Goal: Task Accomplishment & Management: Use online tool/utility

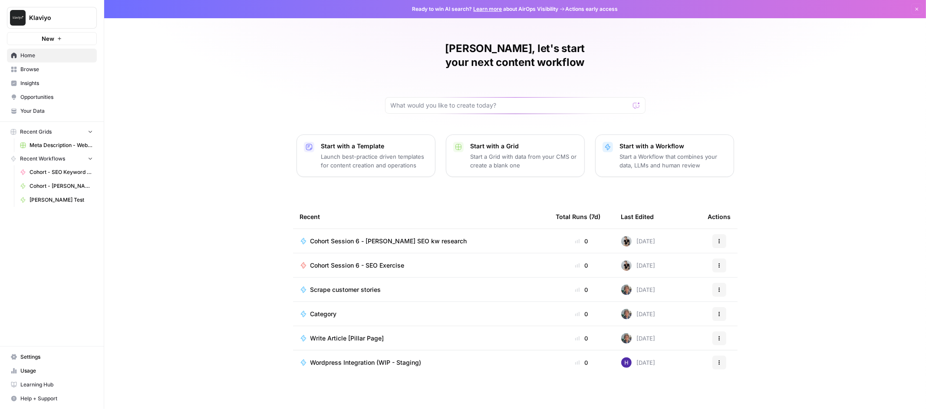
click at [81, 131] on button "Recent Grids" at bounding box center [52, 131] width 90 height 13
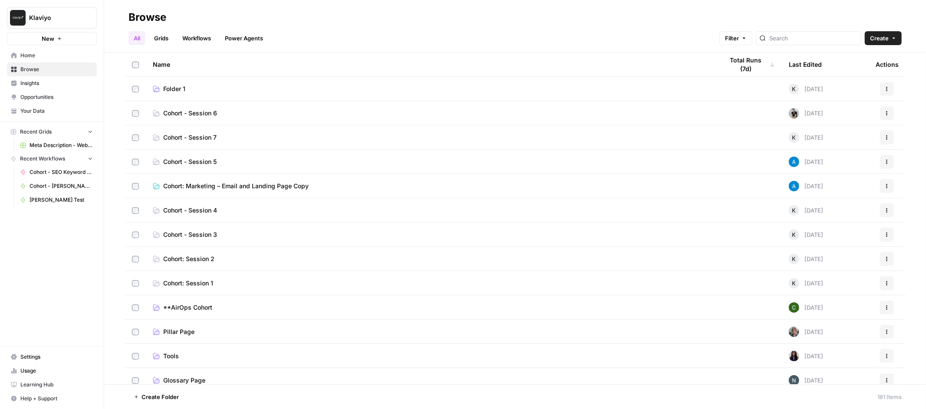
click at [204, 111] on span "Cohort - Session 6" at bounding box center [190, 113] width 54 height 9
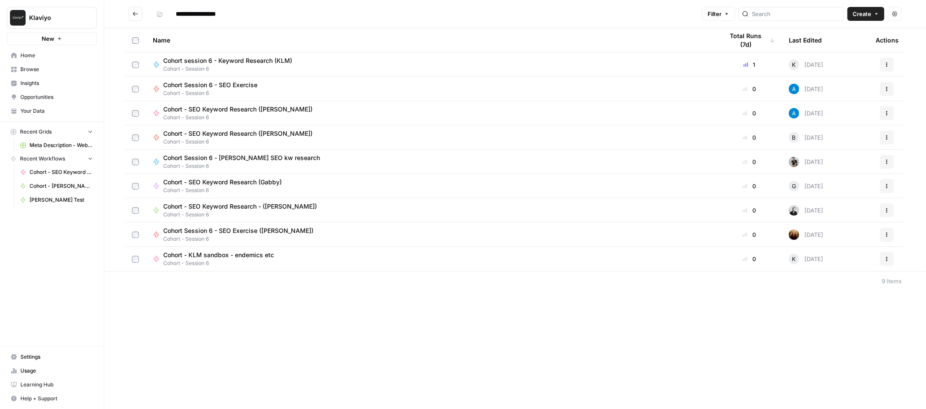
click at [244, 109] on span "Cohort - SEO Keyword Research ([PERSON_NAME])" at bounding box center [237, 109] width 149 height 9
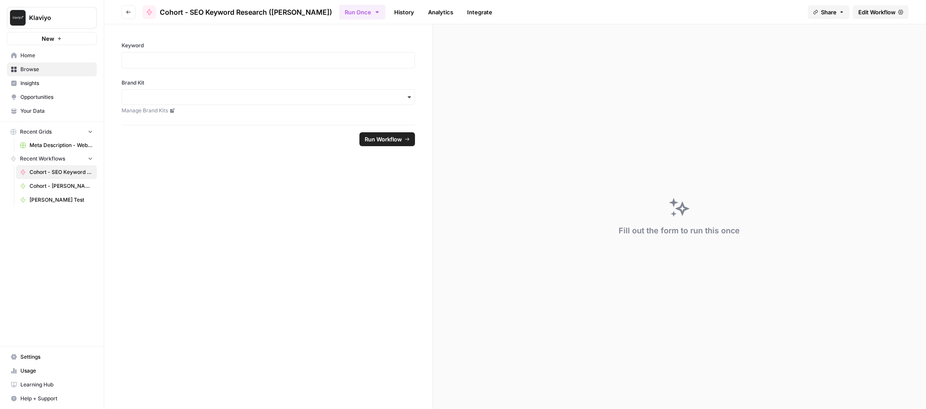
click at [132, 14] on button "Go back" at bounding box center [129, 12] width 14 height 14
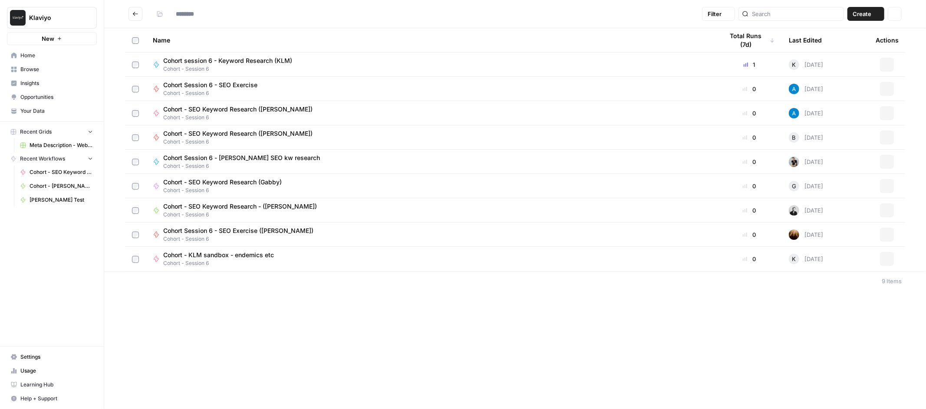
type input "**********"
click at [885, 112] on icon "button" at bounding box center [886, 113] width 5 height 5
click at [832, 144] on span "Edit in Studio" at bounding box center [848, 145] width 69 height 9
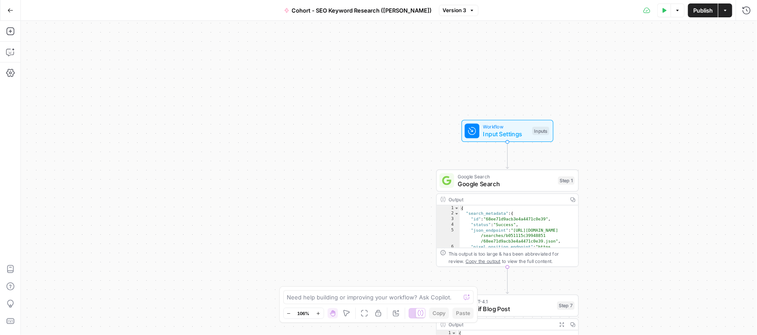
drag, startPoint x: 395, startPoint y: 106, endPoint x: 373, endPoint y: 238, distance: 133.7
click at [382, 244] on div "Workflow Input Settings Inputs Google Search Google Search Step 1 Output Copy 1…" at bounding box center [389, 178] width 737 height 314
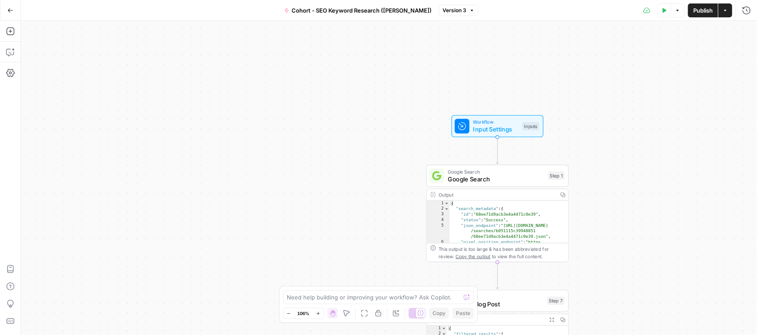
click at [487, 127] on span "Input Settings" at bounding box center [497, 129] width 46 height 9
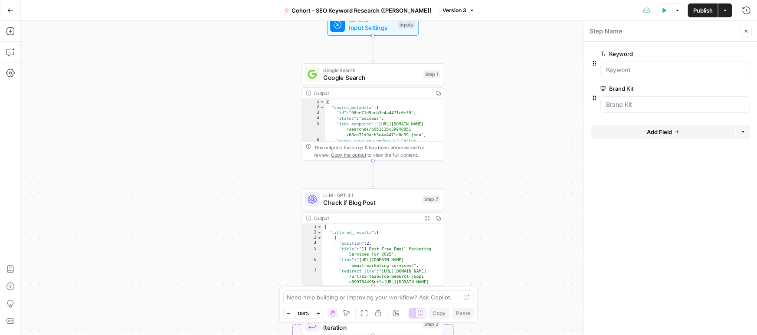
drag, startPoint x: 258, startPoint y: 64, endPoint x: 217, endPoint y: 36, distance: 49.7
click at [217, 36] on div "Workflow Input Settings Inputs Google Search Google Search Step 1 Output Copy 1…" at bounding box center [389, 178] width 737 height 314
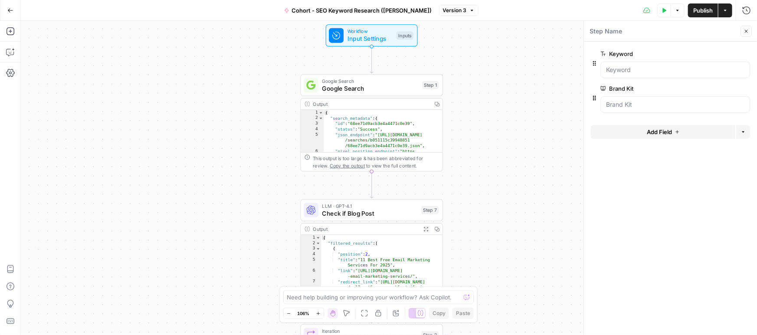
drag, startPoint x: 488, startPoint y: 56, endPoint x: 487, endPoint y: 67, distance: 10.9
click at [487, 67] on div "Workflow Input Settings Inputs Google Search Google Search Step 1 Output Copy 1…" at bounding box center [389, 178] width 737 height 314
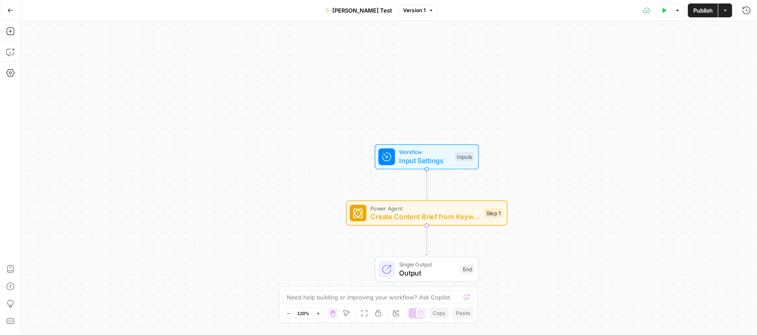
click at [10, 11] on icon "button" at bounding box center [10, 10] width 6 height 6
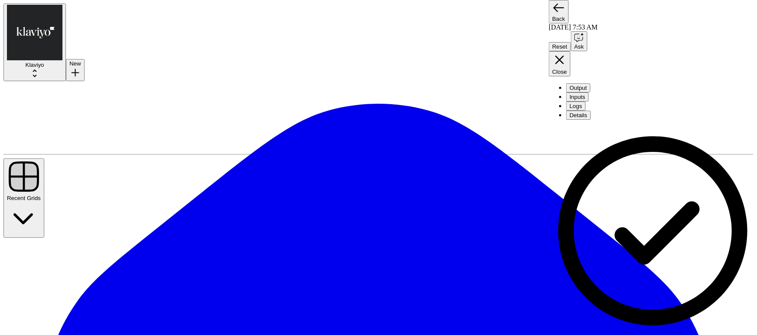
drag, startPoint x: 428, startPoint y: 148, endPoint x: 430, endPoint y: 55, distance: 92.9
drag, startPoint x: 411, startPoint y: 194, endPoint x: 421, endPoint y: 62, distance: 132.8
drag, startPoint x: 415, startPoint y: 250, endPoint x: 418, endPoint y: 138, distance: 112.9
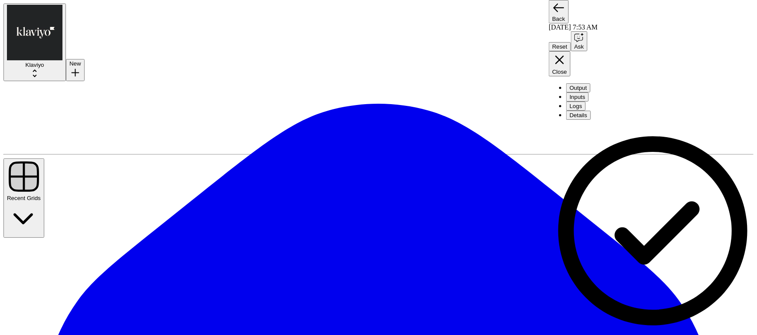
drag, startPoint x: 435, startPoint y: 156, endPoint x: 445, endPoint y: 43, distance: 113.7
drag, startPoint x: 432, startPoint y: 245, endPoint x: 432, endPoint y: 281, distance: 36.0
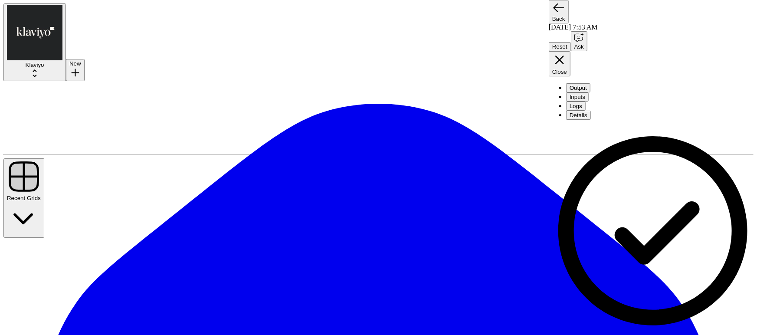
drag, startPoint x: 429, startPoint y: 127, endPoint x: 439, endPoint y: 271, distance: 144.0
drag, startPoint x: 421, startPoint y: 167, endPoint x: 410, endPoint y: 314, distance: 147.1
drag, startPoint x: 431, startPoint y: 127, endPoint x: 441, endPoint y: 261, distance: 134.9
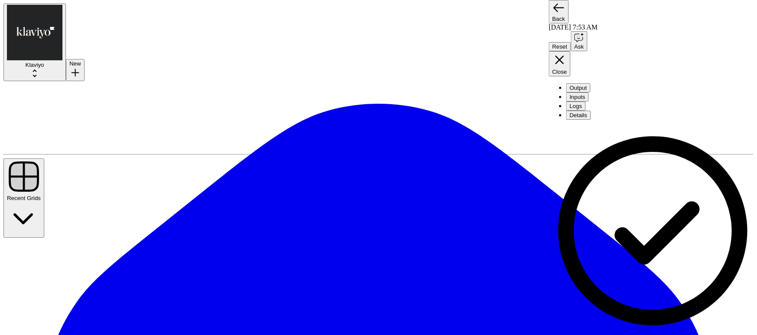
drag, startPoint x: 430, startPoint y: 75, endPoint x: 416, endPoint y: 279, distance: 204.9
drag, startPoint x: 413, startPoint y: 144, endPoint x: 412, endPoint y: 310, distance: 166.7
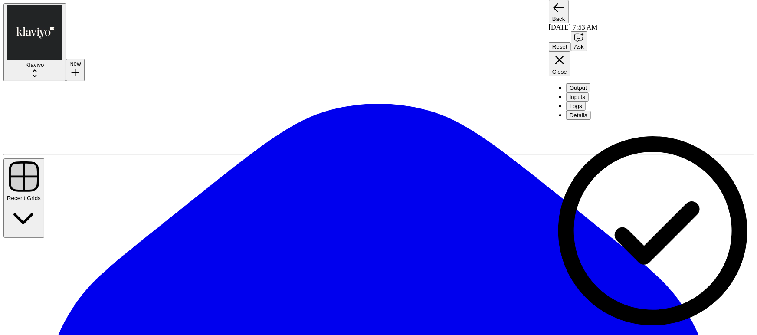
drag, startPoint x: 432, startPoint y: 146, endPoint x: 433, endPoint y: 220, distance: 73.8
drag, startPoint x: 442, startPoint y: 127, endPoint x: 428, endPoint y: 129, distance: 14.9
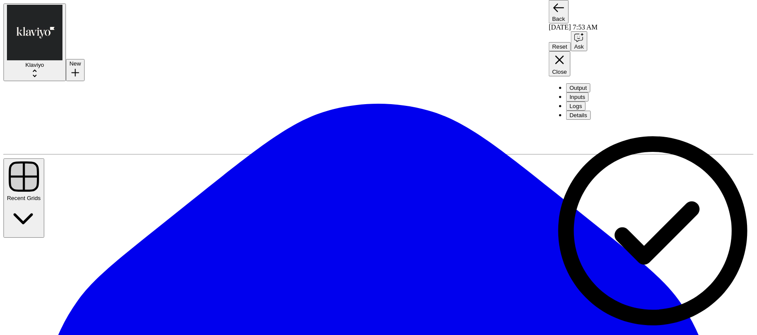
drag, startPoint x: 429, startPoint y: 110, endPoint x: 435, endPoint y: 252, distance: 142.1
drag, startPoint x: 464, startPoint y: 86, endPoint x: 461, endPoint y: 234, distance: 147.2
drag, startPoint x: 455, startPoint y: 133, endPoint x: 458, endPoint y: 141, distance: 7.8
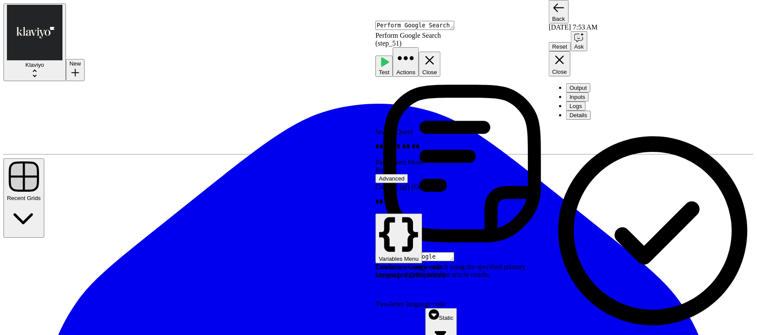
scroll to position [109, 0]
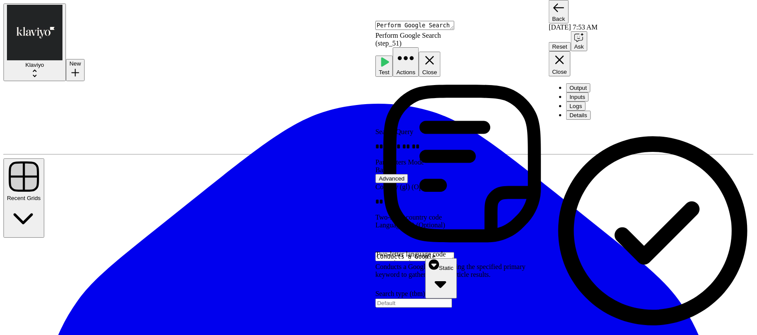
type textarea "**********"
drag, startPoint x: 579, startPoint y: 33, endPoint x: 583, endPoint y: 31, distance: 4.9
click at [579, 83] on button "Output" at bounding box center [578, 87] width 24 height 9
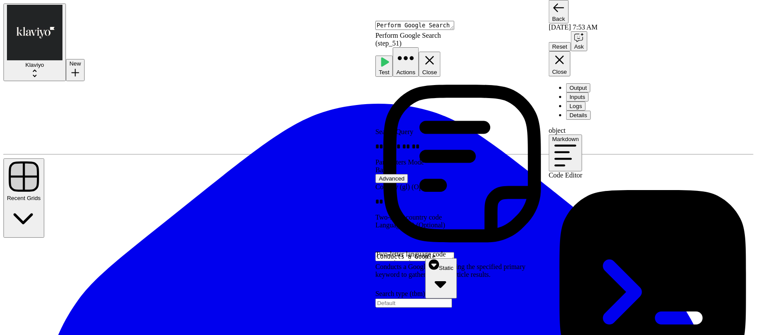
drag, startPoint x: 206, startPoint y: 213, endPoint x: 155, endPoint y: 152, distance: 79.8
drag, startPoint x: 144, startPoint y: 209, endPoint x: 148, endPoint y: 232, distance: 23.8
drag, startPoint x: 125, startPoint y: 183, endPoint x: 105, endPoint y: 118, distance: 68.0
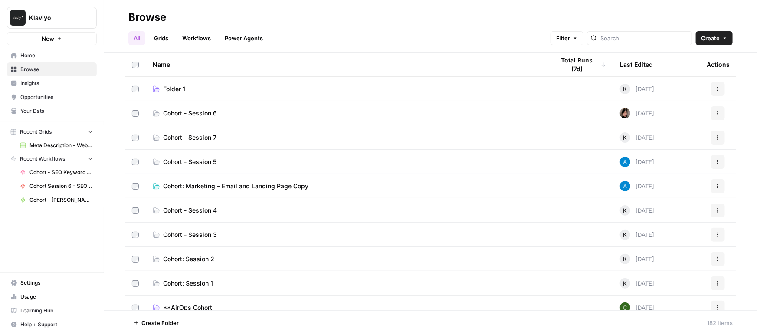
click at [200, 115] on span "Cohort - Session 6" at bounding box center [190, 113] width 54 height 9
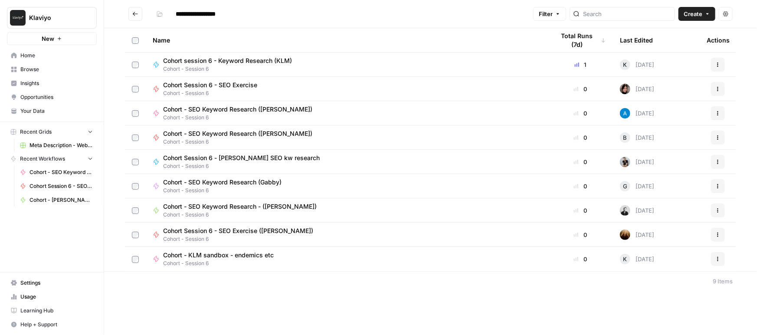
click at [264, 89] on div "Cohort Session 6 - SEO Exercise Cohort - Session 6" at bounding box center [347, 89] width 389 height 16
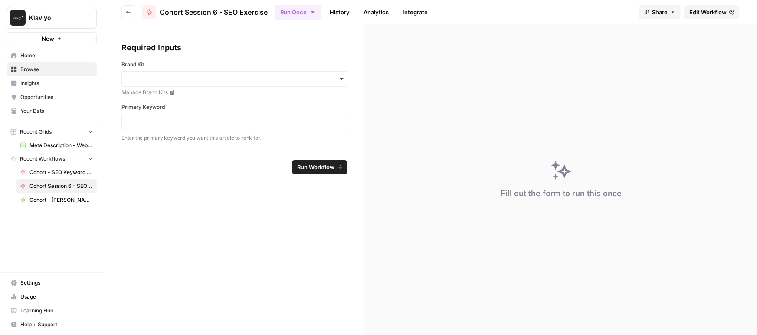
click at [127, 12] on icon "button" at bounding box center [128, 11] width 4 height 3
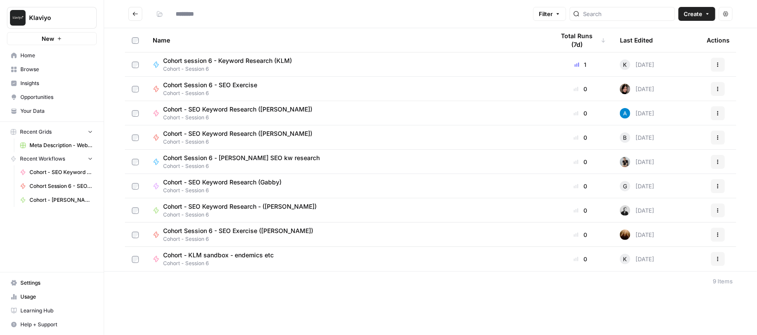
type input "**********"
click at [697, 18] on span "Create" at bounding box center [693, 14] width 19 height 9
click at [668, 45] on span "Workflow" at bounding box center [681, 46] width 49 height 9
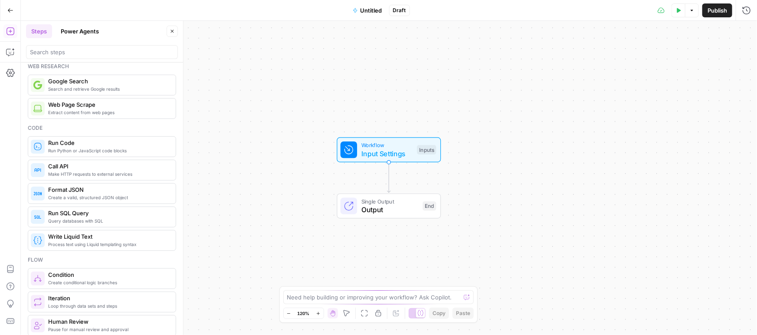
scroll to position [67, 0]
click at [392, 150] on span "Input Settings" at bounding box center [388, 153] width 52 height 10
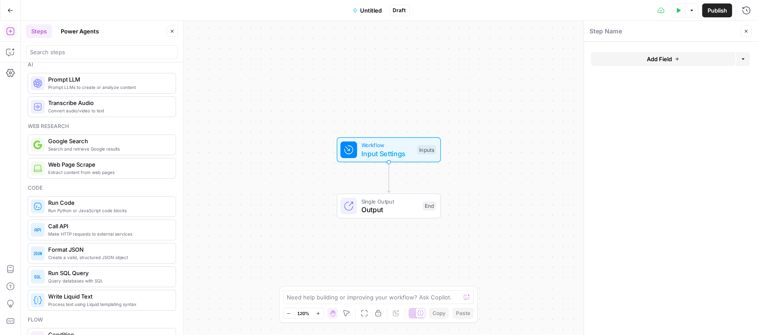
scroll to position [0, 0]
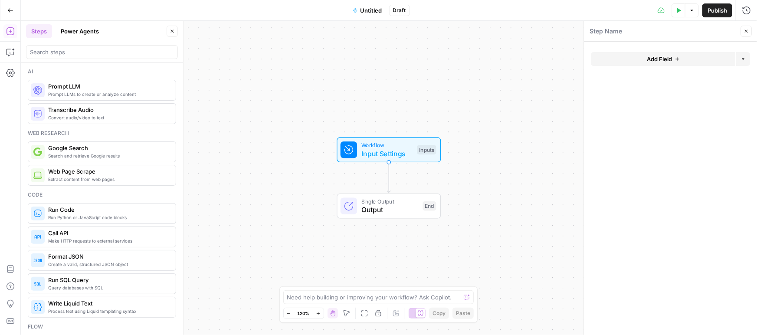
click at [54, 88] on span "Prompt LLM" at bounding box center [108, 86] width 121 height 9
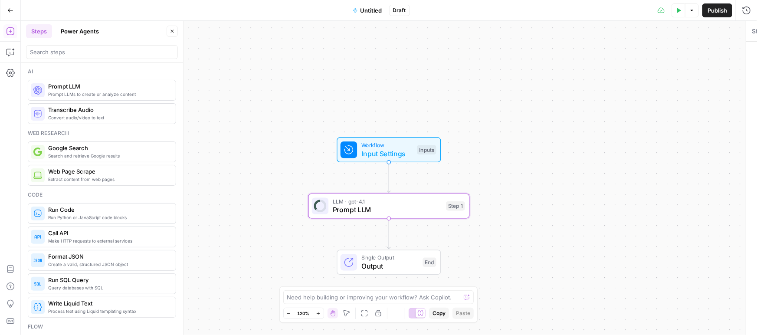
type textarea "Prompt LLM"
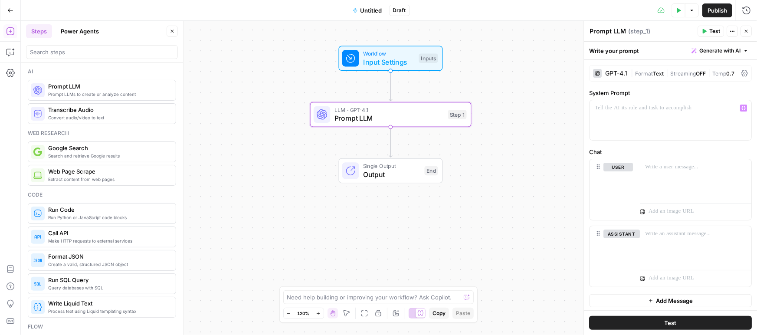
click at [613, 72] on div "GPT-4.1" at bounding box center [617, 73] width 22 height 6
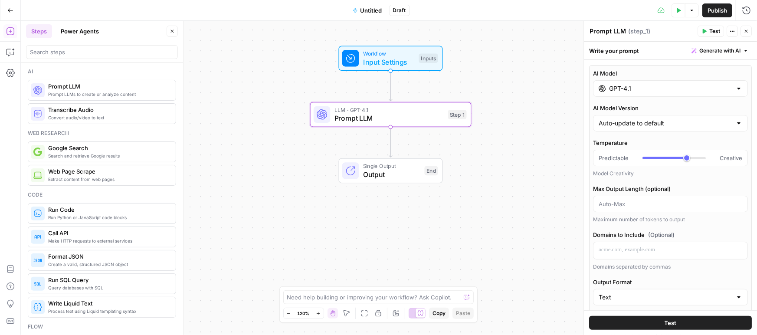
click at [635, 93] on div "GPT-4.1" at bounding box center [670, 88] width 155 height 16
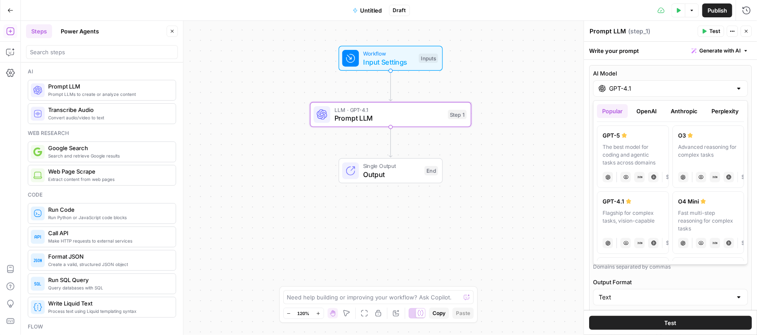
click at [634, 145] on div "The best model for coding and agentic tasks across domains" at bounding box center [633, 154] width 61 height 23
type input "GPT-5"
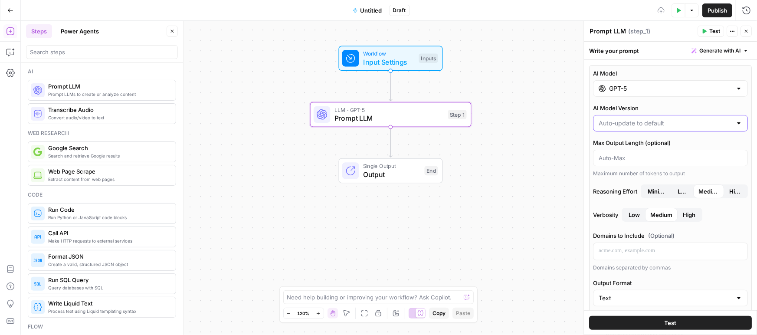
click at [634, 124] on input "AI Model Version" at bounding box center [665, 123] width 133 height 9
click at [668, 106] on label "AI Model Version" at bounding box center [670, 108] width 155 height 9
click at [668, 119] on input "AI Model Version" at bounding box center [665, 123] width 133 height 9
click at [569, 134] on div "Workflow Input Settings Inputs LLM · GPT-5 Prompt LLM Step 1 Single Output Outp…" at bounding box center [389, 178] width 737 height 314
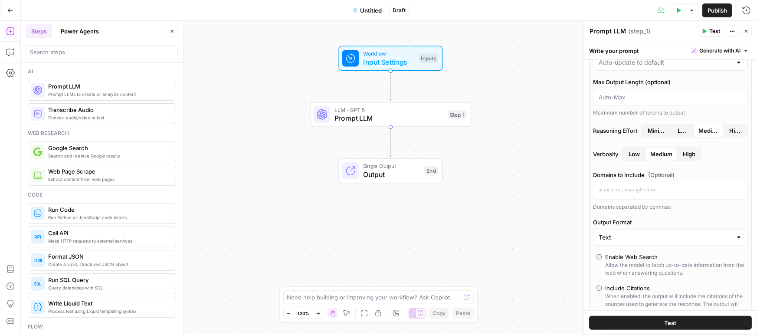
scroll to position [62, 0]
click at [611, 153] on label "Verbosity Low Medium High" at bounding box center [670, 153] width 155 height 14
copy label "Verbosity"
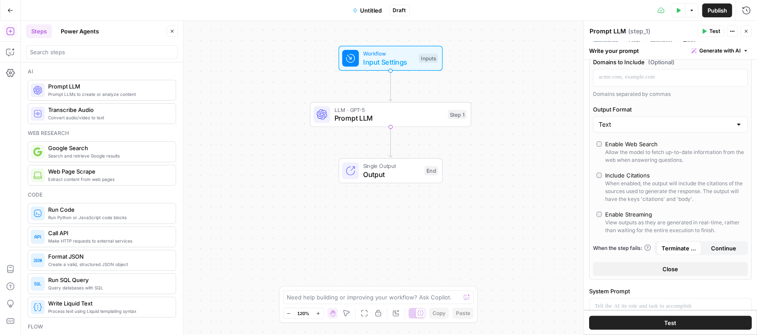
scroll to position [175, 0]
click at [690, 248] on span "Terminate Workflow" at bounding box center [679, 247] width 35 height 9
click at [718, 243] on span "Continue" at bounding box center [724, 247] width 25 height 9
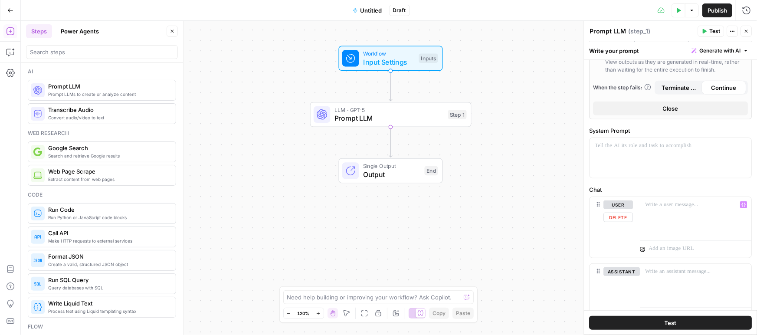
scroll to position [335, 0]
click at [660, 208] on div at bounding box center [696, 217] width 112 height 40
click at [621, 207] on button "user" at bounding box center [619, 204] width 30 height 9
click at [622, 206] on button "assistant" at bounding box center [622, 204] width 36 height 9
click at [665, 278] on div at bounding box center [696, 283] width 112 height 40
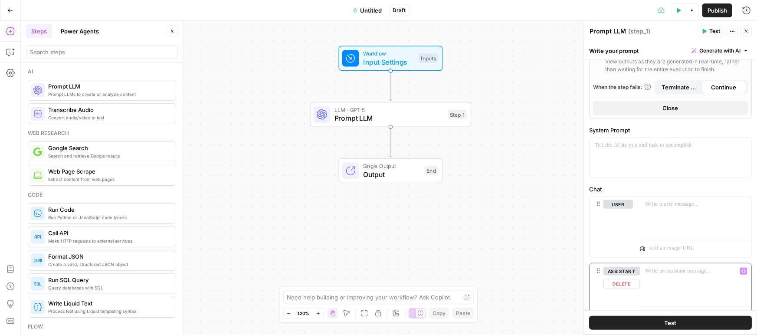
click at [613, 271] on button "assistant" at bounding box center [622, 271] width 36 height 9
click at [613, 271] on button "user" at bounding box center [619, 271] width 30 height 9
click at [613, 207] on button "user" at bounding box center [619, 204] width 30 height 9
click at [615, 205] on button "assistant" at bounding box center [622, 204] width 36 height 9
click at [688, 273] on p at bounding box center [695, 271] width 101 height 9
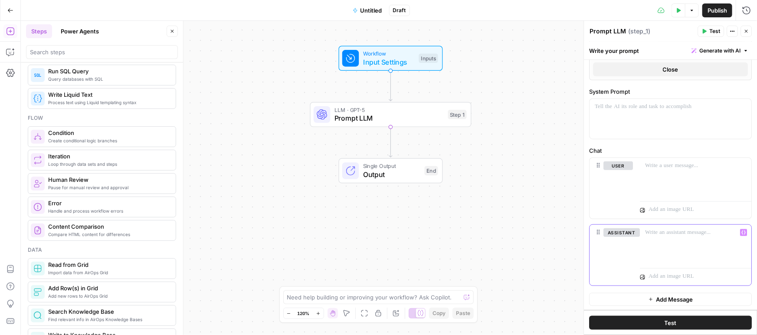
scroll to position [208, 0]
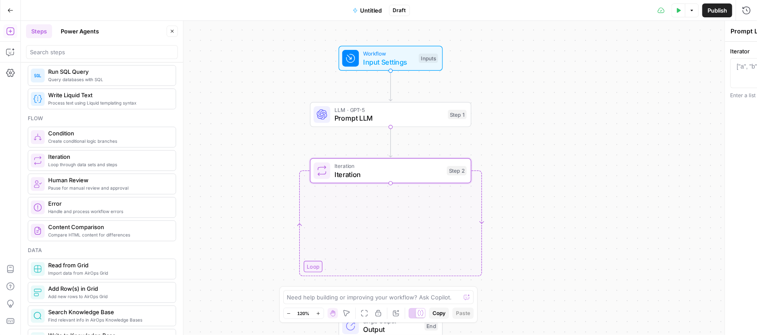
type textarea "Iteration"
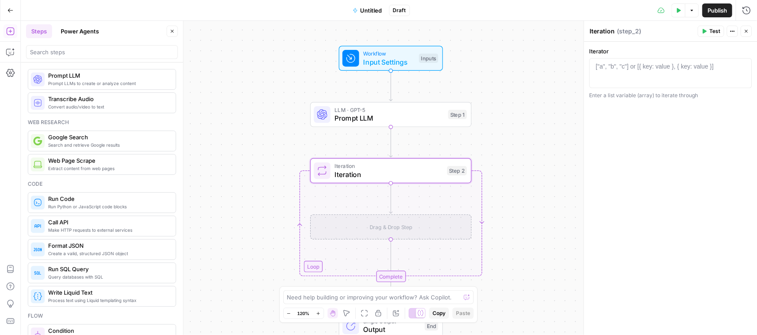
scroll to position [0, 0]
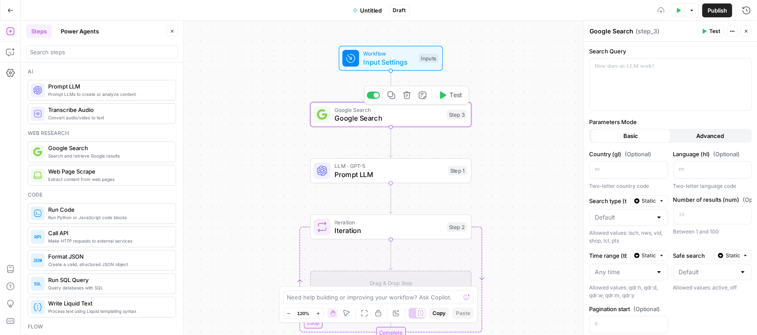
click at [379, 118] on span "Google Search" at bounding box center [389, 118] width 109 height 10
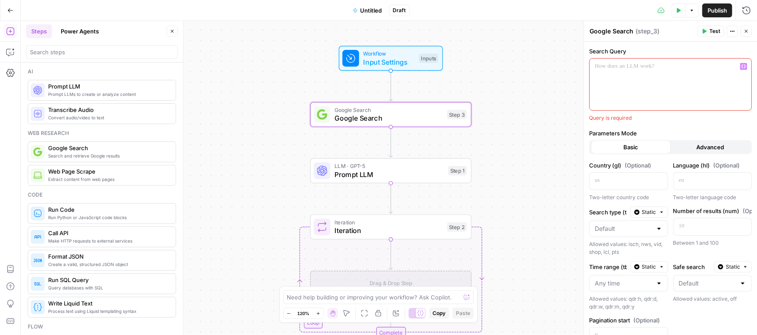
click at [632, 75] on div at bounding box center [671, 85] width 162 height 52
click at [746, 66] on span "Variables Menu" at bounding box center [746, 66] width 0 height 0
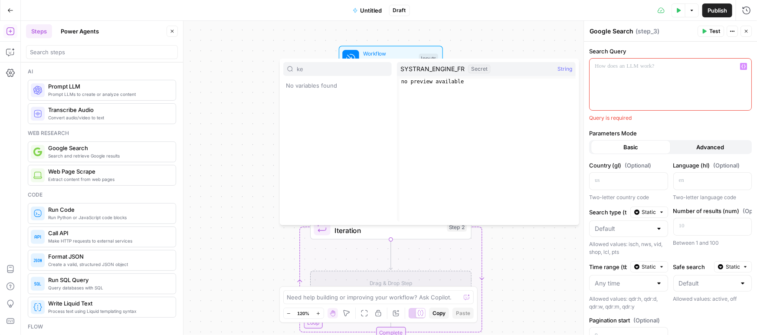
type input "k"
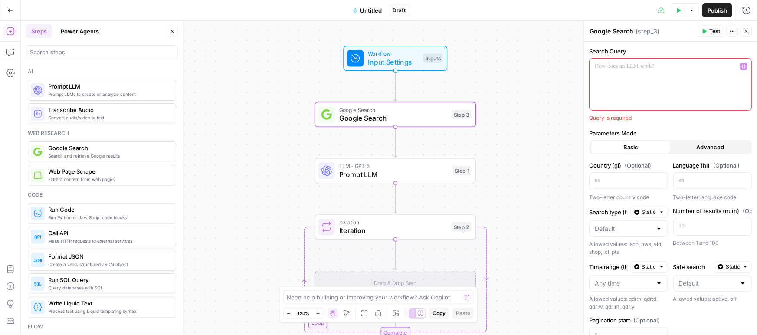
click at [621, 69] on p at bounding box center [670, 66] width 151 height 9
click at [412, 64] on span "Input Settings" at bounding box center [394, 62] width 52 height 10
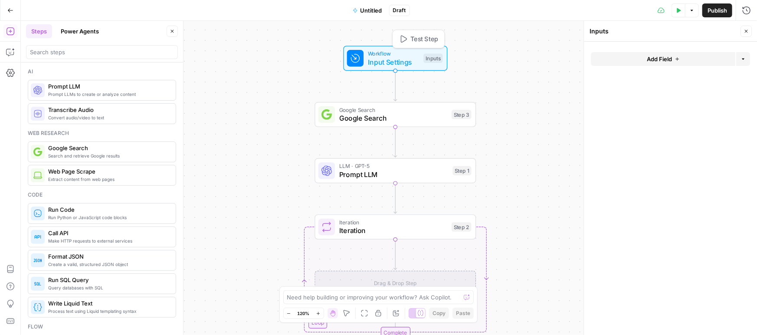
click at [667, 57] on span "Add Field" at bounding box center [659, 59] width 25 height 9
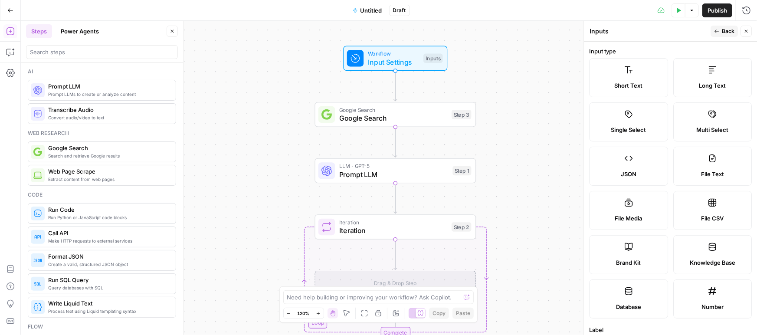
click at [644, 71] on label "Short Text" at bounding box center [628, 77] width 79 height 39
click at [636, 79] on label "Short Text" at bounding box center [628, 77] width 79 height 39
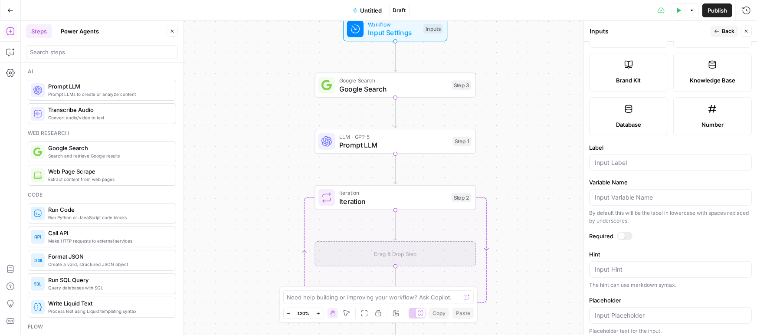
scroll to position [187, 0]
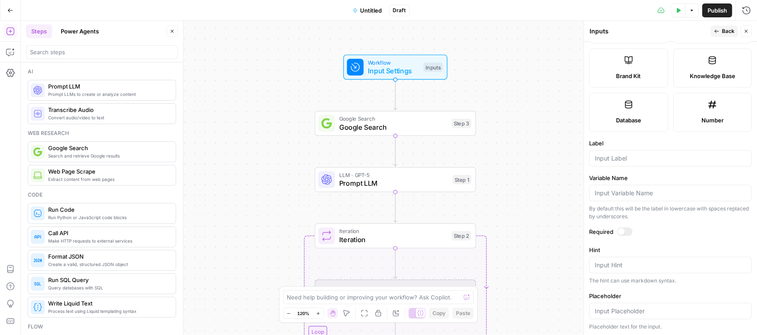
click at [747, 28] on button "Close" at bounding box center [746, 31] width 11 height 11
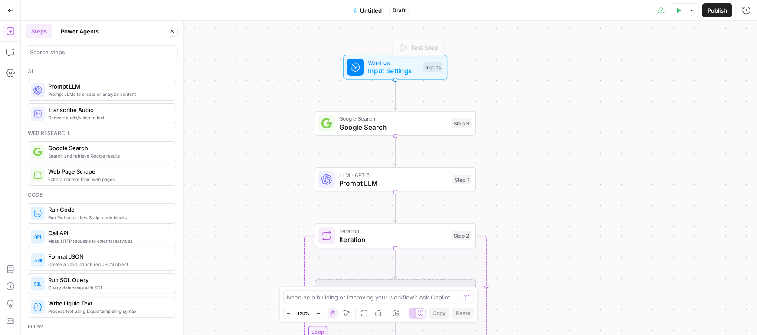
click at [395, 69] on span "Input Settings" at bounding box center [394, 71] width 52 height 10
click at [692, 58] on button "Add Field" at bounding box center [663, 59] width 145 height 14
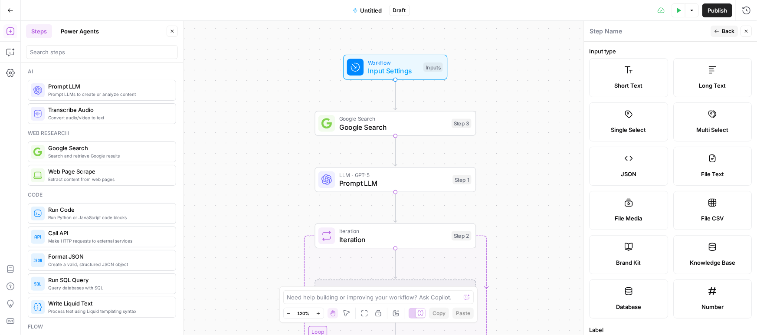
click at [627, 81] on span "Short Text" at bounding box center [629, 85] width 28 height 9
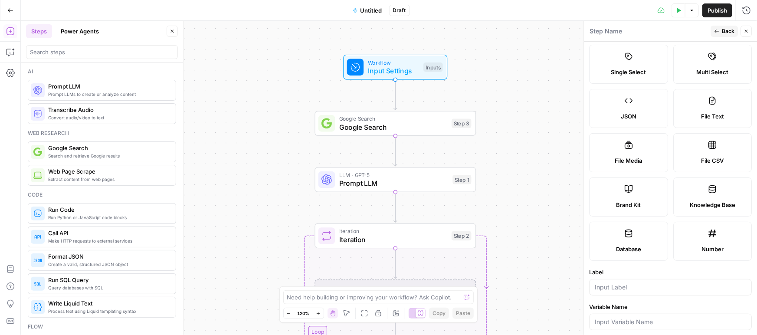
scroll to position [55, 0]
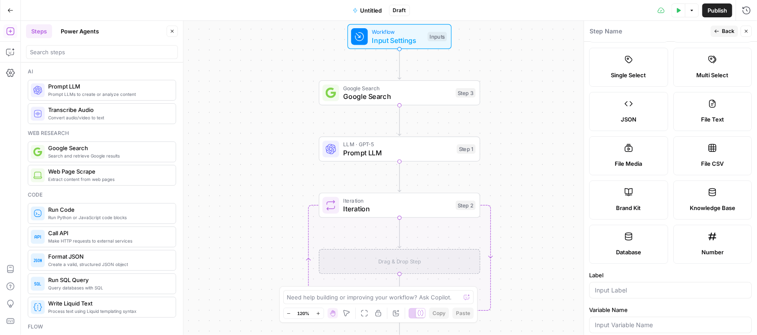
click at [371, 212] on span "Iteration" at bounding box center [397, 209] width 109 height 10
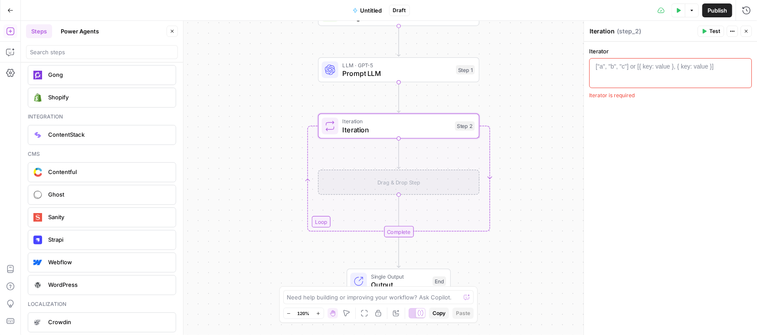
scroll to position [1951, 0]
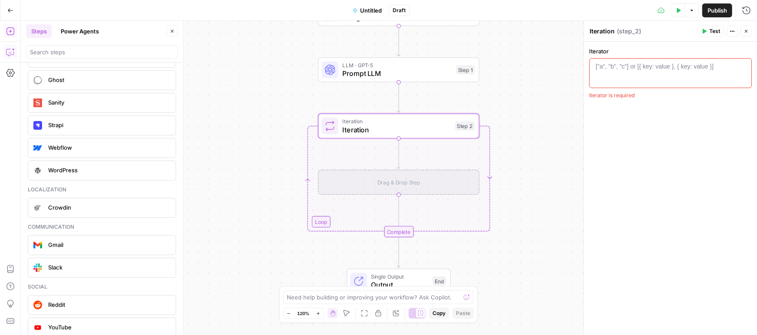
click at [11, 50] on icon "button" at bounding box center [10, 52] width 9 height 9
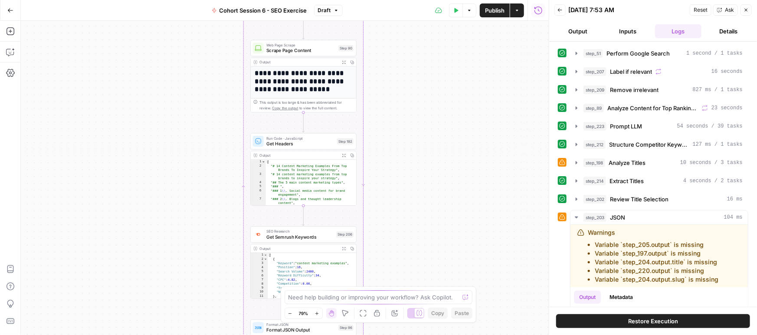
drag, startPoint x: 369, startPoint y: 114, endPoint x: 377, endPoint y: 286, distance: 172.1
click at [377, 286] on div "Workflow Input Settings Inputs Loop Iteration Label if relevant Step 207 Output…" at bounding box center [285, 178] width 528 height 314
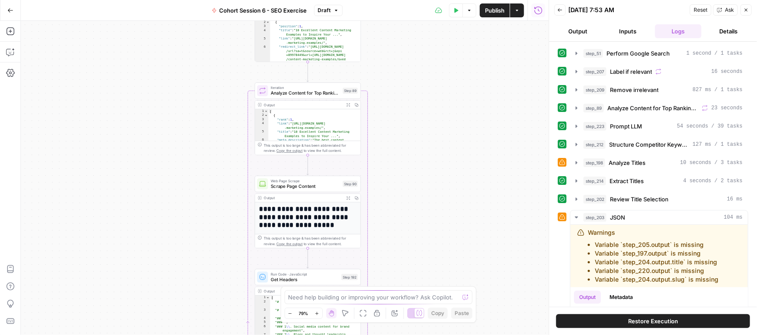
drag, startPoint x: 379, startPoint y: 129, endPoint x: 396, endPoint y: 194, distance: 67.3
click at [394, 253] on div "Workflow Input Settings Inputs Loop Iteration Label if relevant Step 207 Output…" at bounding box center [285, 178] width 528 height 314
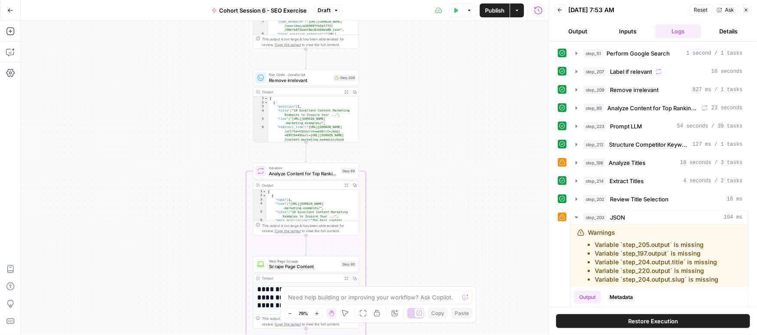
drag, startPoint x: 412, startPoint y: 122, endPoint x: 409, endPoint y: 202, distance: 80.8
click at [409, 202] on div "Workflow Input Settings Inputs Loop Iteration Label if relevant Step 207 Output…" at bounding box center [285, 178] width 528 height 314
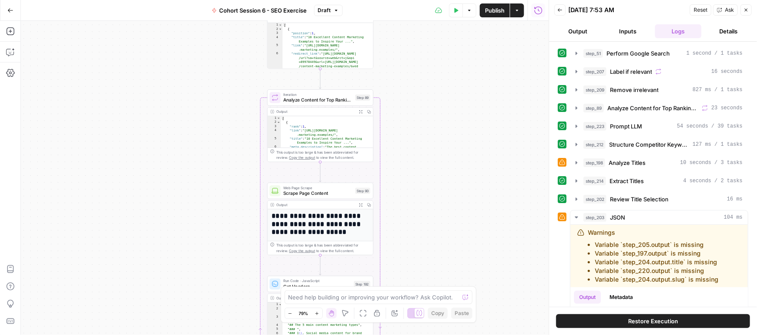
drag, startPoint x: 394, startPoint y: 166, endPoint x: 412, endPoint y: 111, distance: 58.1
click at [413, 105] on div "Workflow Input Settings Inputs Loop Iteration Label if relevant Step 207 Output…" at bounding box center [285, 178] width 528 height 314
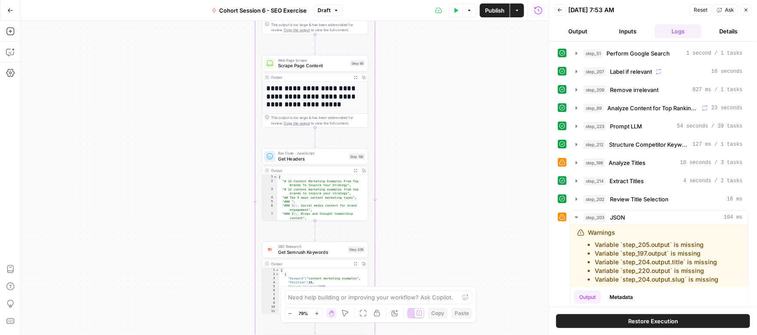
drag, startPoint x: 419, startPoint y: 232, endPoint x: 423, endPoint y: 175, distance: 57.0
click at [413, 118] on div "Workflow Input Settings Inputs Loop Iteration Label if relevant Step 207 Output…" at bounding box center [285, 178] width 528 height 314
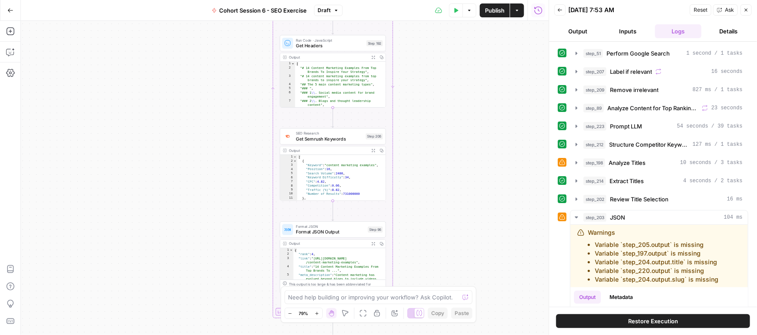
drag, startPoint x: 426, startPoint y: 185, endPoint x: 441, endPoint y: 89, distance: 96.6
click at [444, 85] on div "Workflow Input Settings Inputs Loop Iteration Label if relevant Step 207 Output…" at bounding box center [285, 178] width 528 height 314
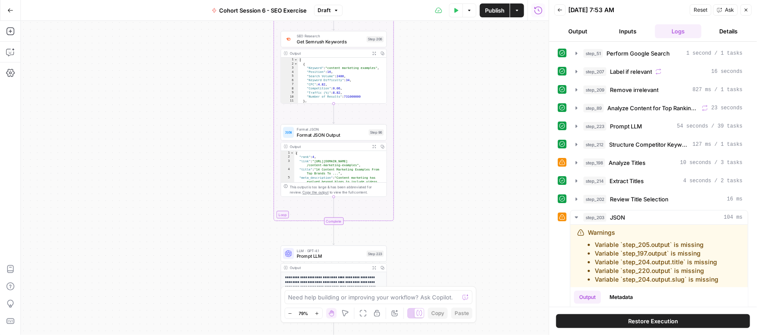
drag, startPoint x: 447, startPoint y: 148, endPoint x: 439, endPoint y: 153, distance: 8.9
click at [449, 89] on div "Workflow Input Settings Inputs Loop Iteration Label if relevant Step 207 Output…" at bounding box center [285, 178] width 528 height 314
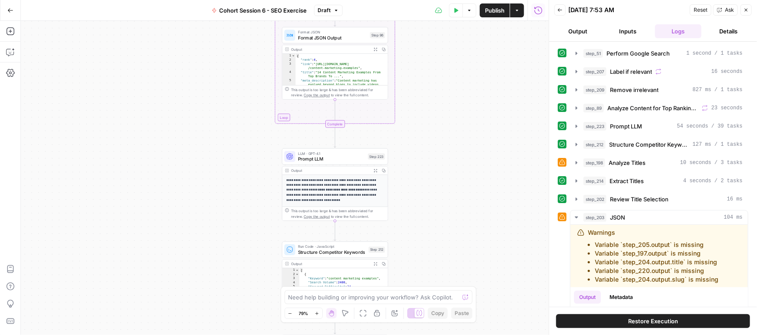
drag, startPoint x: 440, startPoint y: 188, endPoint x: 436, endPoint y: 105, distance: 83.4
click at [441, 89] on div "Workflow Input Settings Inputs Loop Iteration Label if relevant Step 207 Output…" at bounding box center [285, 178] width 528 height 314
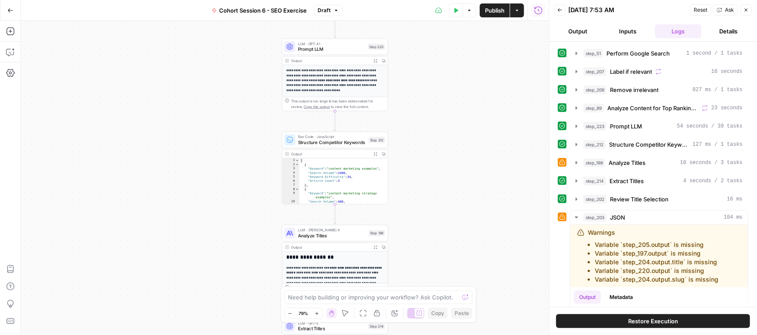
drag, startPoint x: 433, startPoint y: 202, endPoint x: 430, endPoint y: 105, distance: 96.4
click at [433, 100] on div "Workflow Input Settings Inputs Loop Iteration Label if relevant Step 207 Output…" at bounding box center [285, 178] width 528 height 314
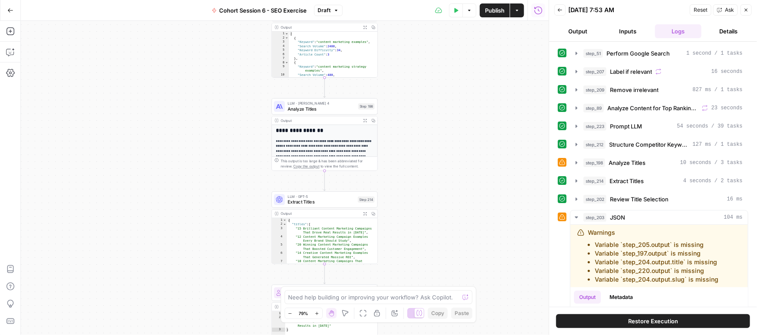
drag, startPoint x: 438, startPoint y: 238, endPoint x: 425, endPoint y: 115, distance: 123.5
click at [427, 110] on div "Workflow Input Settings Inputs Loop Iteration Label if relevant Step 207 Output…" at bounding box center [285, 178] width 528 height 314
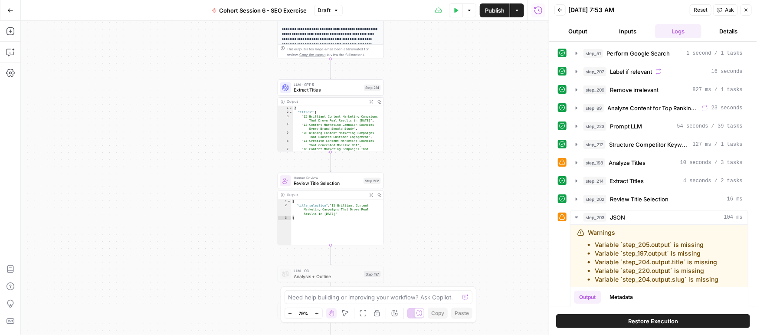
drag, startPoint x: 431, startPoint y: 162, endPoint x: 437, endPoint y: 102, distance: 60.2
click at [437, 102] on div "Workflow Input Settings Inputs Loop Iteration Label if relevant Step 207 Output…" at bounding box center [285, 178] width 528 height 314
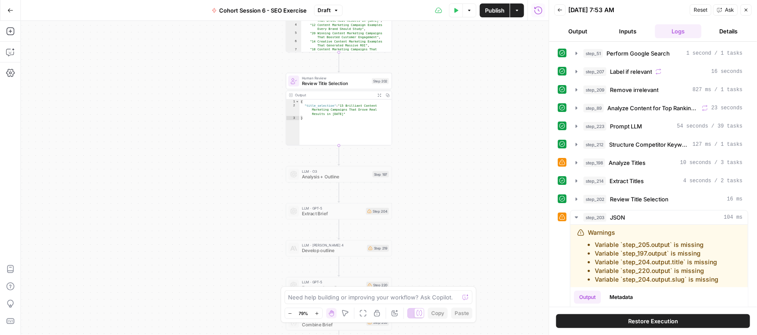
drag, startPoint x: 433, startPoint y: 182, endPoint x: 433, endPoint y: 193, distance: 10.9
click at [439, 117] on div "Workflow Input Settings Inputs Loop Iteration Label if relevant Step 207 Output…" at bounding box center [285, 178] width 528 height 314
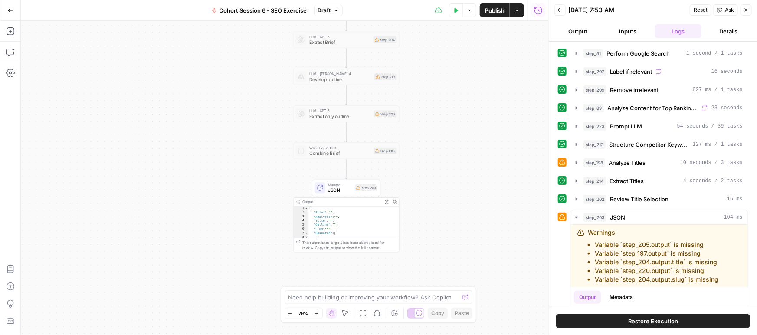
drag, startPoint x: 436, startPoint y: 198, endPoint x: 439, endPoint y: 91, distance: 107.3
click at [442, 46] on div "Workflow Input Settings Inputs Loop Iteration Label if relevant Step 207 Output…" at bounding box center [285, 178] width 528 height 314
drag, startPoint x: 431, startPoint y: 147, endPoint x: 433, endPoint y: 280, distance: 133.3
click at [430, 331] on div "Workflow Input Settings Inputs Loop Iteration Label if relevant Step 207 Output…" at bounding box center [285, 178] width 528 height 314
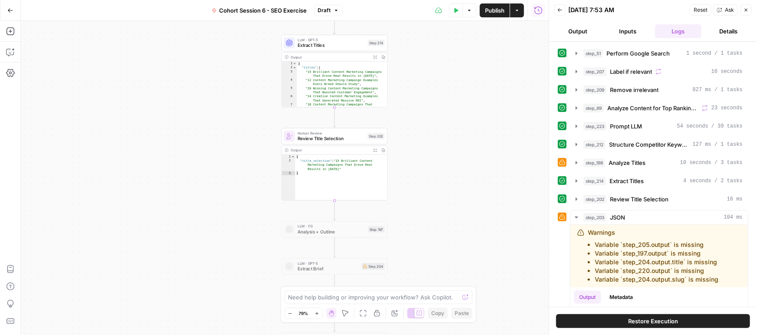
drag, startPoint x: 421, startPoint y: 205, endPoint x: 406, endPoint y: 308, distance: 103.4
click at [406, 308] on body "Klaviyo New Home Browse Insights Opportunities Your Data Recent Grids Meta Desc…" at bounding box center [378, 167] width 757 height 335
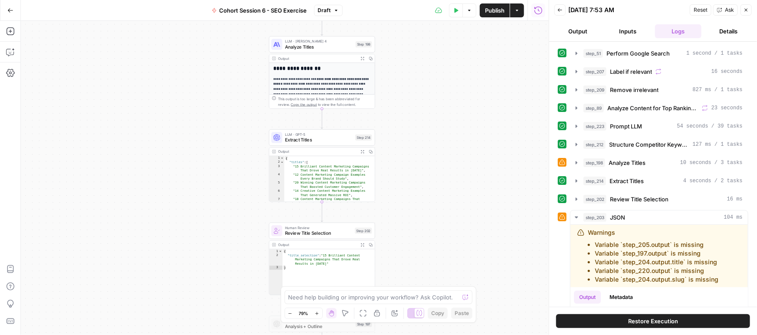
drag, startPoint x: 430, startPoint y: 138, endPoint x: 440, endPoint y: 293, distance: 154.9
click at [439, 304] on body "Klaviyo New Home Browse Insights Opportunities Your Data Recent Grids Meta Desc…" at bounding box center [378, 167] width 757 height 335
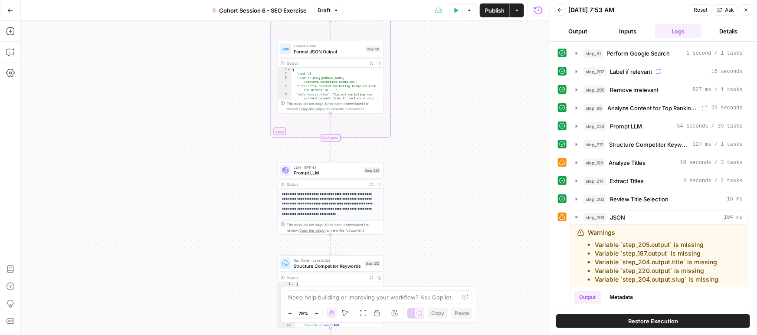
drag, startPoint x: 449, startPoint y: 112, endPoint x: 459, endPoint y: 146, distance: 36.3
click at [449, 283] on div "Workflow Input Settings Inputs Loop Iteration Label if relevant Step 207 Output…" at bounding box center [285, 178] width 528 height 314
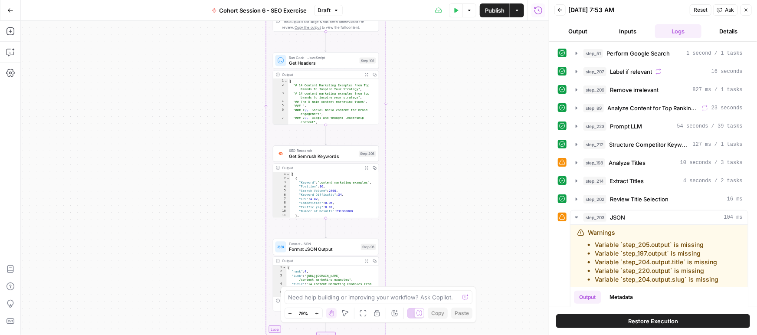
drag, startPoint x: 458, startPoint y: 120, endPoint x: 457, endPoint y: 198, distance: 77.3
click at [452, 300] on body "Klaviyo New Home Browse Insights Opportunities Your Data Recent Grids Meta Desc…" at bounding box center [378, 167] width 757 height 335
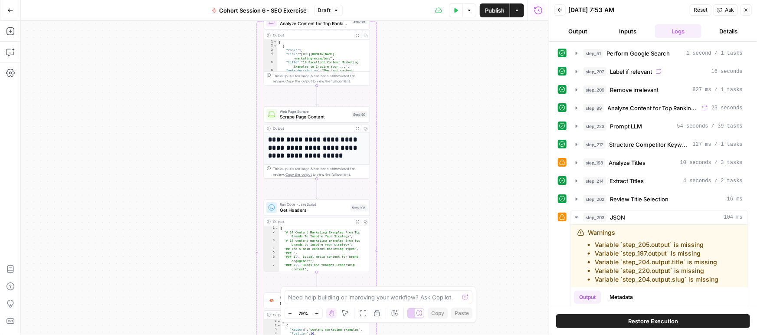
drag, startPoint x: 445, startPoint y: 283, endPoint x: 453, endPoint y: 178, distance: 105.3
click at [445, 284] on div "Workflow Input Settings Inputs Loop Iteration Label if relevant Step 207 Output…" at bounding box center [285, 178] width 528 height 314
drag, startPoint x: 439, startPoint y: 96, endPoint x: 460, endPoint y: 216, distance: 121.6
click at [464, 260] on div "Workflow Input Settings Inputs Loop Iteration Label if relevant Step 207 Output…" at bounding box center [285, 178] width 528 height 314
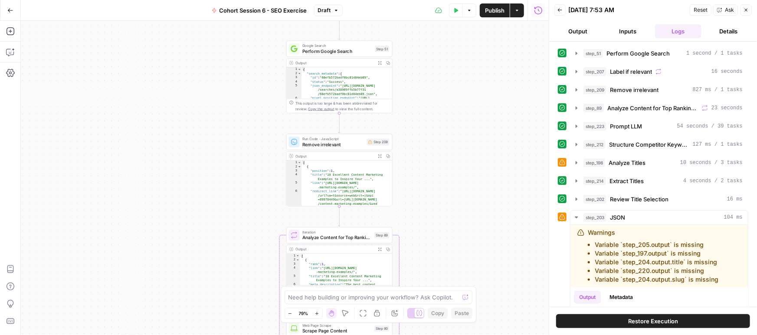
drag, startPoint x: 425, startPoint y: 106, endPoint x: 444, endPoint y: 207, distance: 102.4
click at [427, 284] on div "Workflow Input Settings Inputs Loop Iteration Label if relevant Step 207 Output…" at bounding box center [285, 178] width 528 height 314
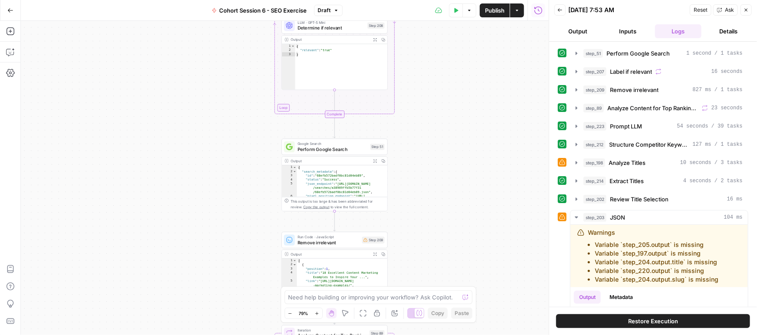
drag, startPoint x: 453, startPoint y: 114, endPoint x: 445, endPoint y: 77, distance: 37.8
click at [445, 69] on div "Workflow Input Settings Inputs Loop Iteration Label if relevant Step 207 Output…" at bounding box center [285, 178] width 528 height 314
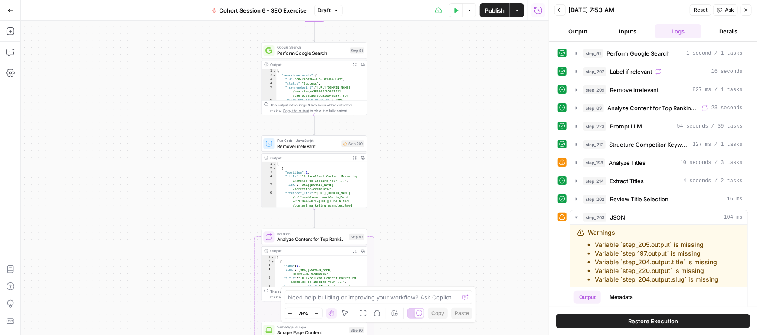
drag, startPoint x: 426, startPoint y: 154, endPoint x: 431, endPoint y: 107, distance: 47.1
click at [431, 106] on div "Workflow Input Settings Inputs Loop Iteration Label if relevant Step 207 Output…" at bounding box center [285, 178] width 528 height 314
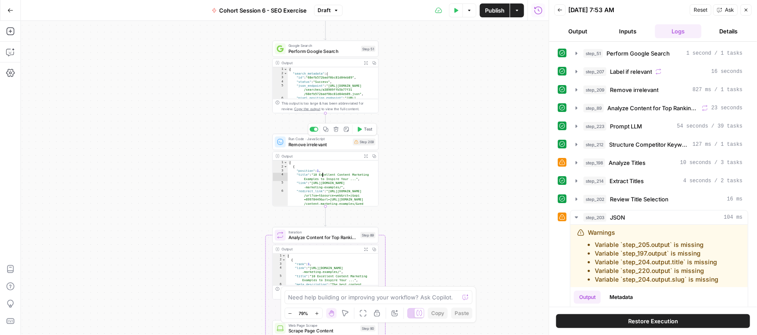
click at [333, 177] on div "[ { "position" : 1 , "title" : "10 Excellent Content Marketing Examples to Insp…" at bounding box center [333, 198] width 90 height 74
click at [586, 32] on button "Output" at bounding box center [578, 31] width 47 height 14
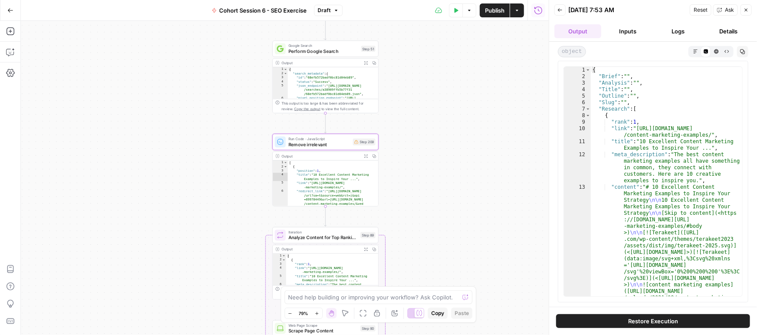
type textarea "**********"
click at [327, 176] on div "[ { "position" : 1 , "title" : "10 Excellent Content Marketing Examples to Insp…" at bounding box center [333, 198] width 90 height 74
click at [320, 140] on span "Run Code · JavaScript" at bounding box center [320, 139] width 62 height 6
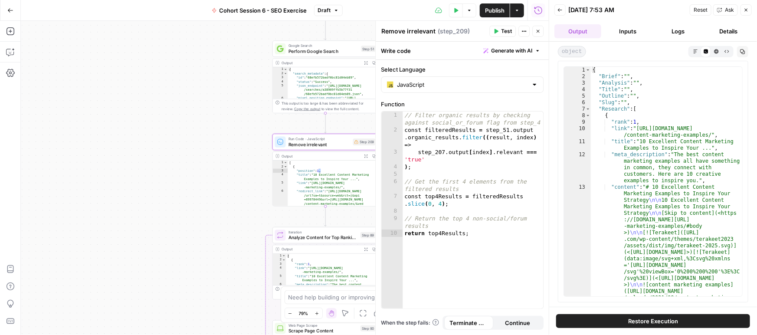
click at [329, 172] on div "[ { "position" : 1 , "title" : "10 Excellent Content Marketing Examples to Insp…" at bounding box center [333, 198] width 90 height 74
click at [746, 11] on icon "button" at bounding box center [746, 9] width 5 height 5
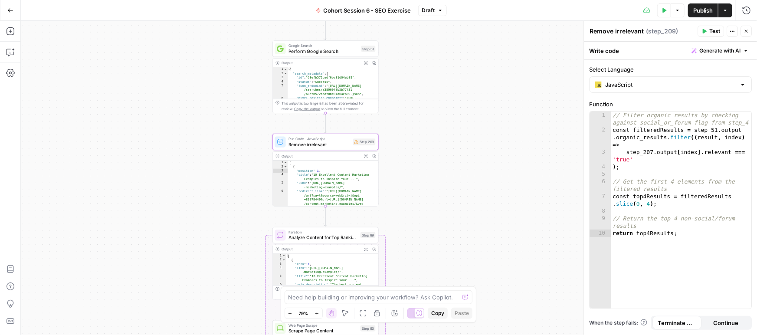
click at [317, 174] on div "[ { "position" : 1 , "title" : "10 Excellent Content Marketing Examples to Insp…" at bounding box center [333, 198] width 90 height 74
click at [332, 174] on div "[ { "position" : 1 , "title" : "10 Excellent Content Marketing Examples to Insp…" at bounding box center [333, 198] width 90 height 74
click at [329, 144] on span "Remove irrelevant" at bounding box center [320, 144] width 62 height 7
click at [310, 89] on div "{ "search_metadata" : { "id" : "68efb572badf0bc81d04eb89" , "status" : "Success…" at bounding box center [333, 93] width 90 height 52
click at [325, 77] on div "{ "search_metadata" : { "id" : "68efb572badf0bc81d04eb89" , "status" : "Success…" at bounding box center [333, 93] width 90 height 52
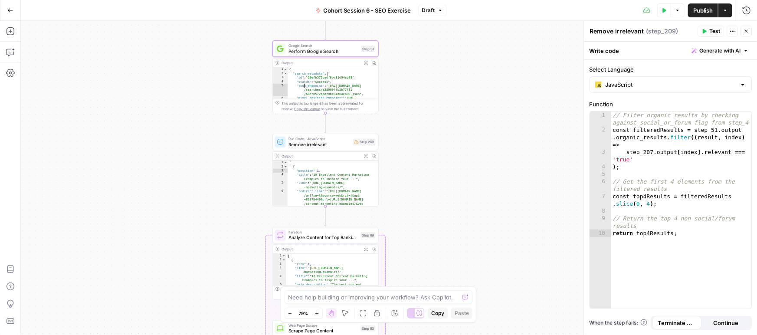
type textarea "**********"
click at [327, 46] on span "Google Search" at bounding box center [324, 46] width 70 height 6
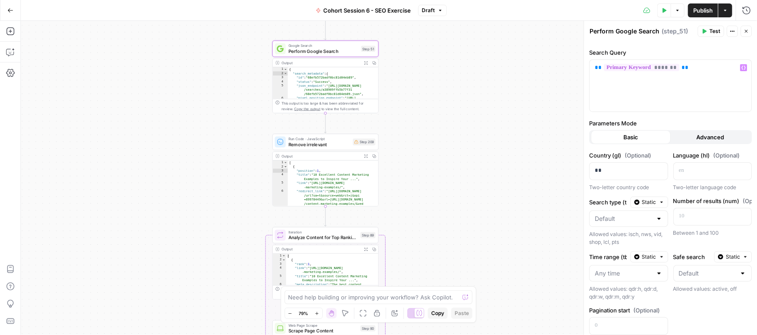
scroll to position [32, 0]
click at [747, 66] on button "Variables Menu" at bounding box center [744, 66] width 7 height 7
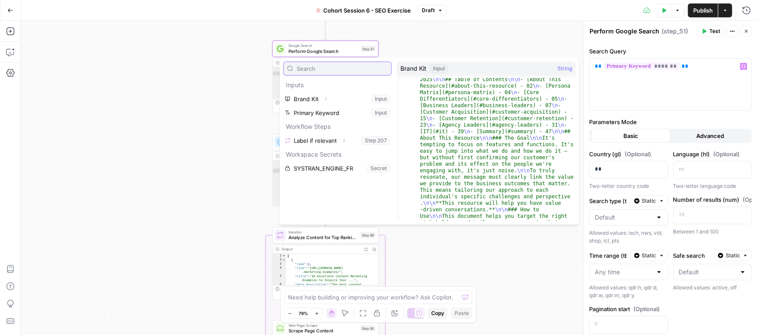
scroll to position [0, 0]
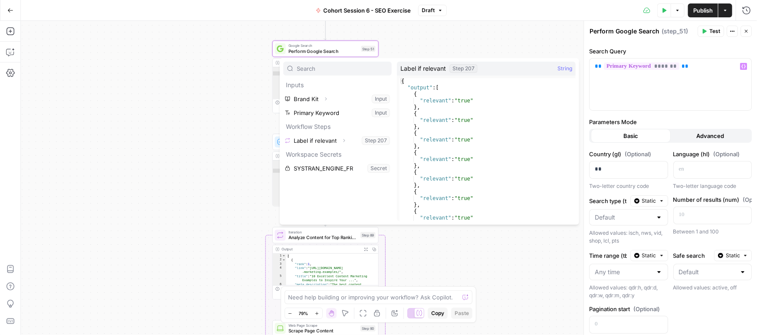
click at [456, 41] on div "**********" at bounding box center [389, 178] width 737 height 314
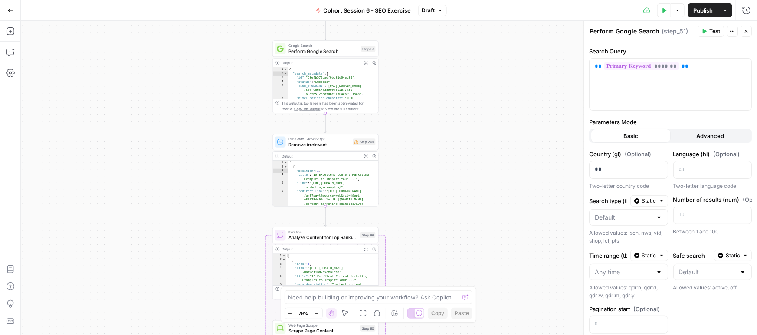
click at [710, 137] on span "Advanced" at bounding box center [711, 136] width 28 height 9
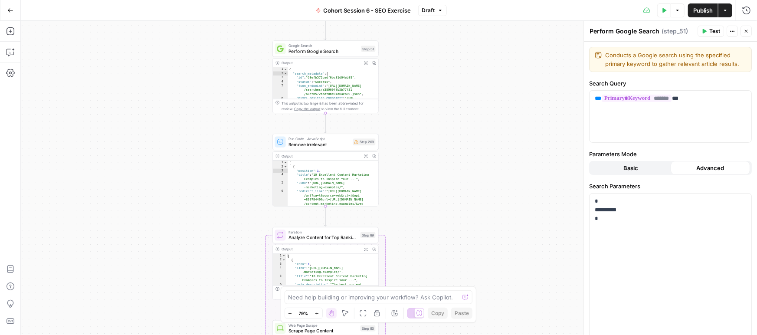
click at [637, 169] on span "Basic" at bounding box center [631, 168] width 15 height 9
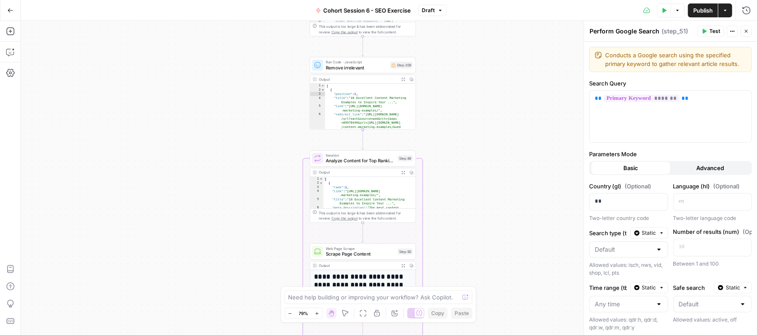
drag, startPoint x: 449, startPoint y: 215, endPoint x: 486, endPoint y: 138, distance: 85.4
click at [486, 138] on div "**********" at bounding box center [389, 178] width 737 height 314
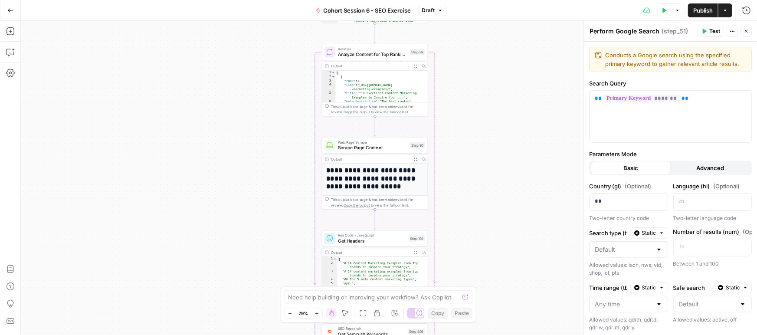
drag, startPoint x: 507, startPoint y: 187, endPoint x: 518, endPoint y: 89, distance: 97.8
click at [520, 87] on div "**********" at bounding box center [389, 178] width 737 height 314
click at [730, 33] on icon "button" at bounding box center [732, 31] width 5 height 5
click at [500, 69] on div "**********" at bounding box center [389, 178] width 737 height 314
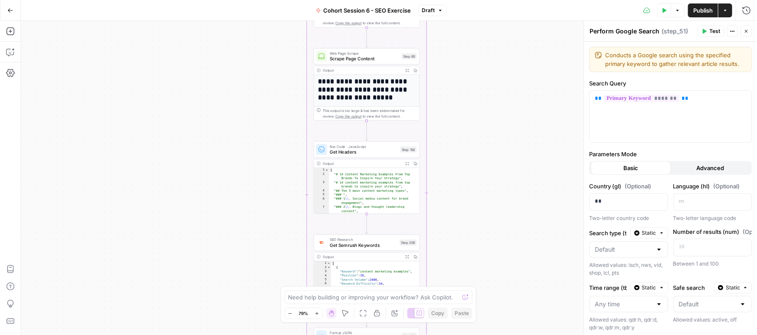
drag, startPoint x: 501, startPoint y: 178, endPoint x: 491, endPoint y: 96, distance: 81.8
click at [491, 96] on div "**********" at bounding box center [389, 178] width 737 height 314
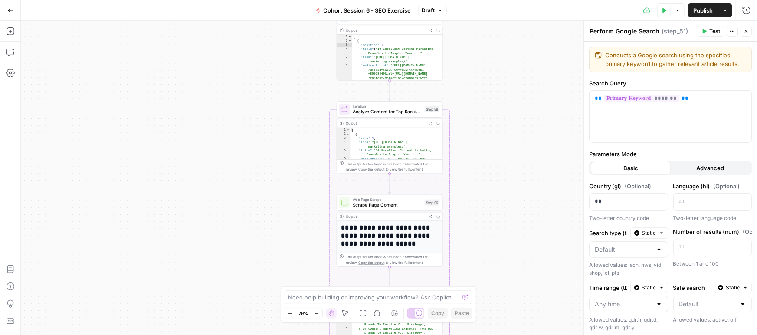
drag, startPoint x: 491, startPoint y: 96, endPoint x: 515, endPoint y: 246, distance: 151.7
click at [514, 249] on div "**********" at bounding box center [389, 178] width 737 height 314
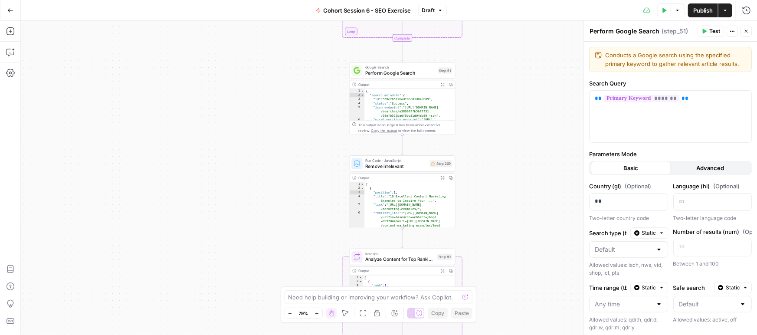
drag, startPoint x: 508, startPoint y: 59, endPoint x: 508, endPoint y: 134, distance: 75.5
click at [521, 199] on div "**********" at bounding box center [389, 178] width 737 height 314
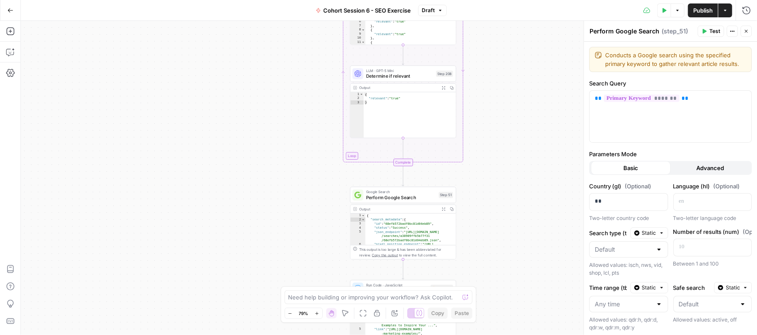
drag, startPoint x: 502, startPoint y: 69, endPoint x: 508, endPoint y: 87, distance: 18.4
click at [504, 194] on div "**********" at bounding box center [389, 178] width 737 height 314
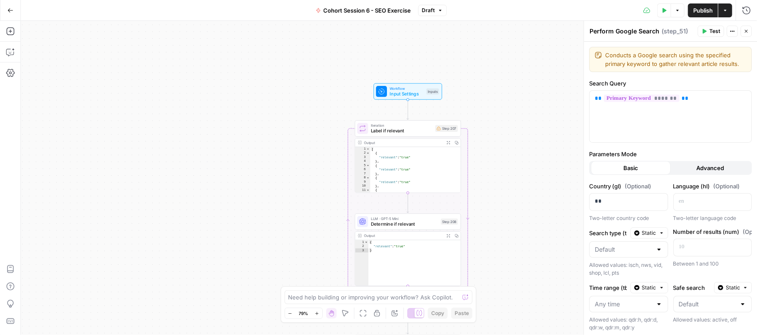
drag, startPoint x: 512, startPoint y: 27, endPoint x: 516, endPoint y: 175, distance: 148.5
click at [516, 176] on div "**********" at bounding box center [389, 178] width 737 height 314
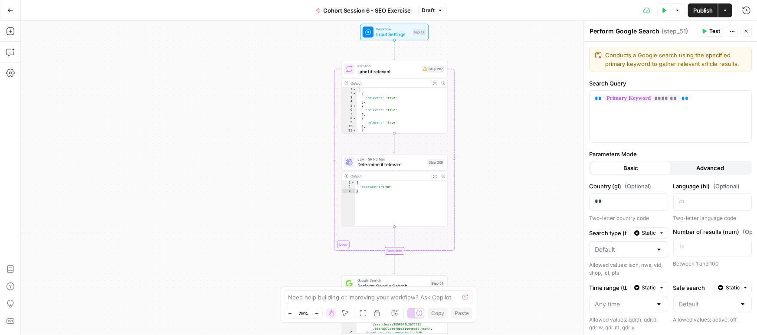
drag, startPoint x: 511, startPoint y: 142, endPoint x: 500, endPoint y: 90, distance: 53.3
click at [500, 90] on div "**********" at bounding box center [389, 178] width 737 height 314
click at [746, 99] on icon "button" at bounding box center [744, 98] width 4 height 4
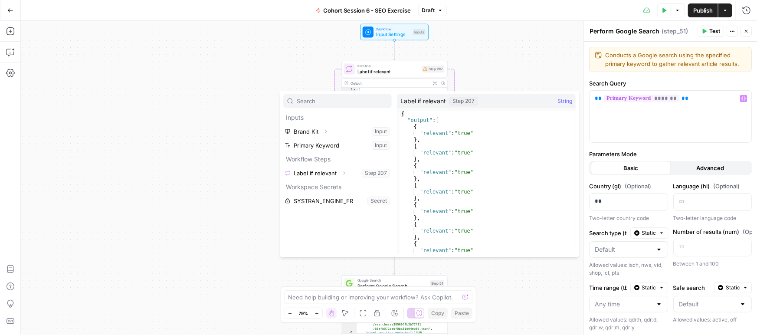
click at [234, 84] on div "**********" at bounding box center [389, 178] width 737 height 314
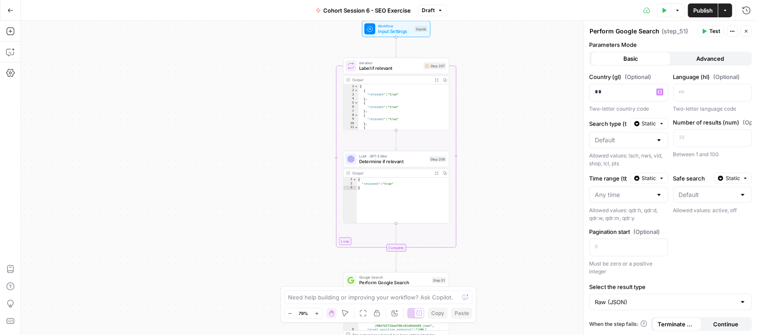
scroll to position [109, 0]
click at [744, 29] on icon "button" at bounding box center [746, 31] width 5 height 5
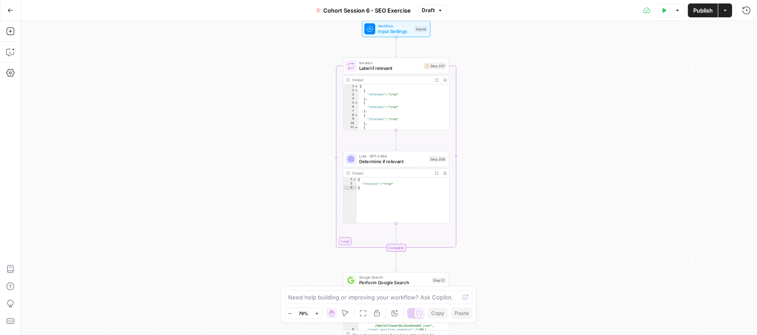
type textarea "**"
click at [395, 102] on div "[ { "relevant" : "true" } , { "relevant" : "true" } , { "relevant" : "true" } ,…" at bounding box center [404, 111] width 90 height 54
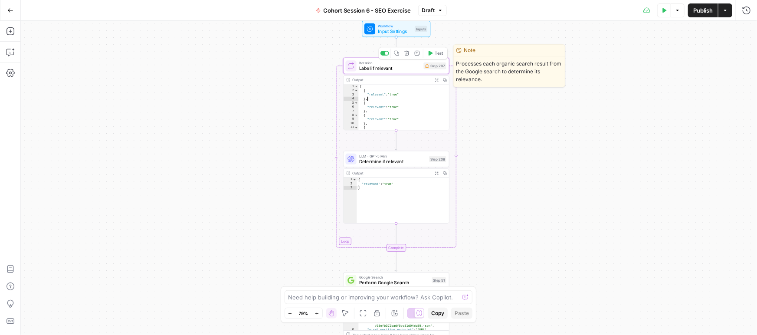
click at [382, 71] on span "Label if relevant" at bounding box center [390, 68] width 62 height 7
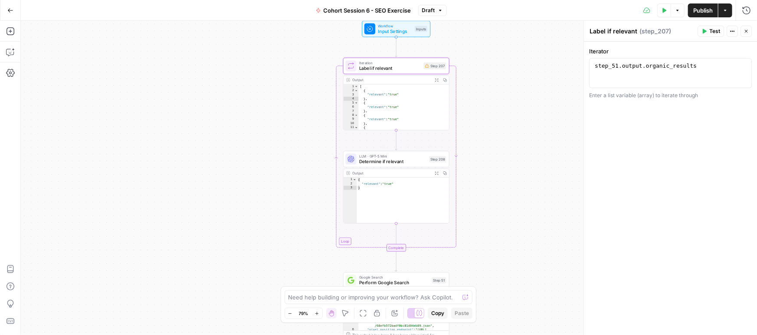
click at [393, 159] on span "Determine if relevant" at bounding box center [392, 161] width 67 height 7
type textarea "Determine if relevant"
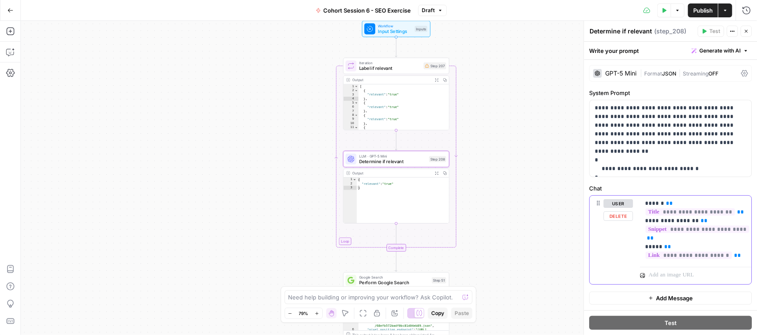
click at [622, 202] on button "user" at bounding box center [619, 203] width 30 height 9
click at [622, 202] on button "assistant" at bounding box center [622, 203] width 36 height 9
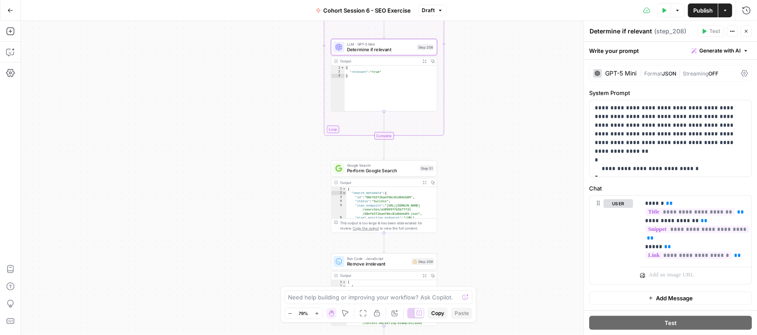
drag, startPoint x: 498, startPoint y: 209, endPoint x: 486, endPoint y: 97, distance: 112.7
click at [486, 97] on div "**********" at bounding box center [389, 178] width 737 height 314
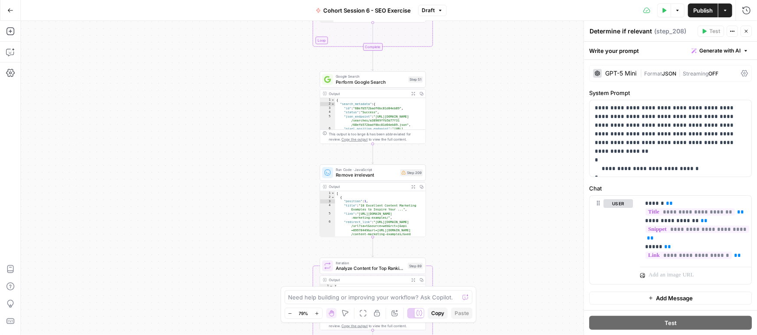
drag, startPoint x: 503, startPoint y: 203, endPoint x: 492, endPoint y: 119, distance: 84.4
click at [492, 119] on div "**********" at bounding box center [389, 178] width 737 height 314
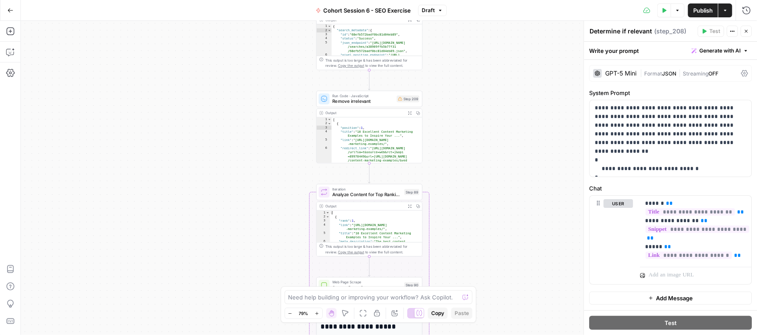
drag, startPoint x: 496, startPoint y: 228, endPoint x: 493, endPoint y: 164, distance: 64.3
click at [493, 164] on div "**********" at bounding box center [389, 178] width 737 height 314
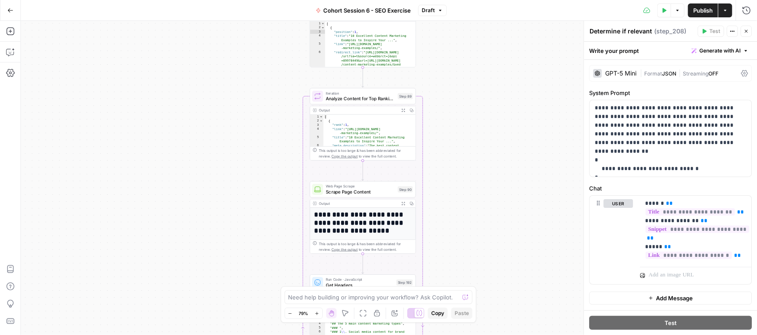
drag, startPoint x: 494, startPoint y: 185, endPoint x: 490, endPoint y: 132, distance: 53.9
click at [490, 132] on div "**********" at bounding box center [389, 178] width 737 height 314
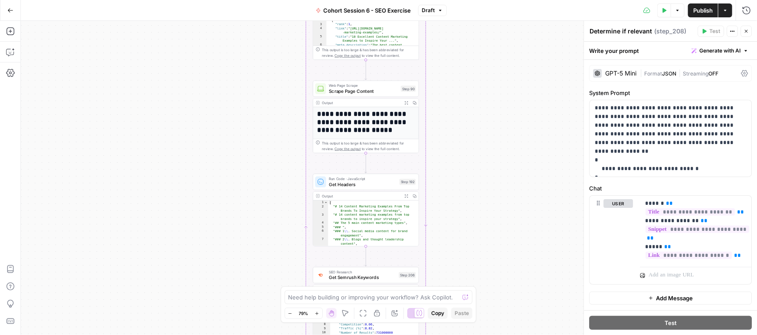
drag, startPoint x: 494, startPoint y: 223, endPoint x: 497, endPoint y: 122, distance: 100.8
click at [497, 122] on div "**********" at bounding box center [389, 178] width 737 height 314
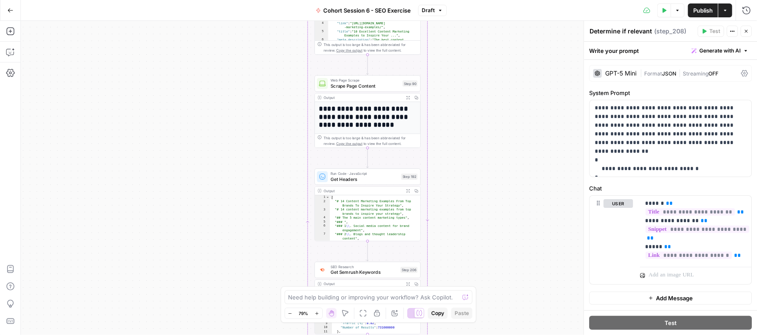
drag, startPoint x: 494, startPoint y: 194, endPoint x: 510, endPoint y: 109, distance: 86.2
click at [510, 109] on div "**********" at bounding box center [389, 178] width 737 height 314
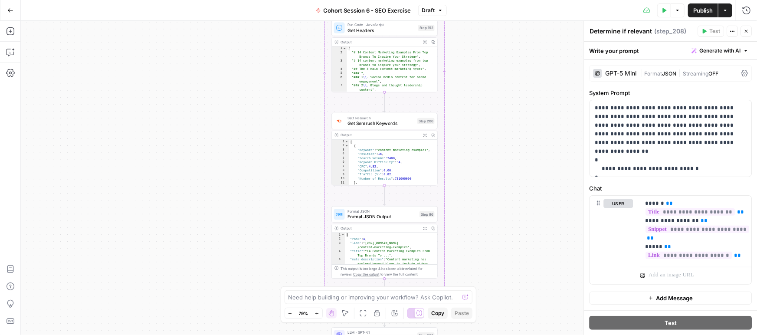
drag, startPoint x: 501, startPoint y: 153, endPoint x: 498, endPoint y: 92, distance: 60.8
click at [498, 92] on div "**********" at bounding box center [389, 178] width 737 height 314
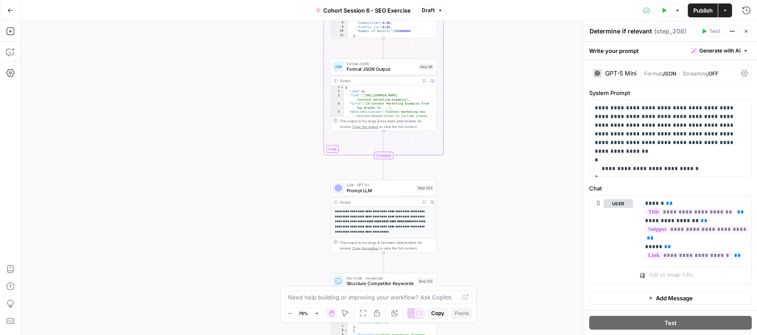
drag, startPoint x: 495, startPoint y: 168, endPoint x: 491, endPoint y: 161, distance: 8.2
click at [495, 84] on div "**********" at bounding box center [389, 178] width 737 height 314
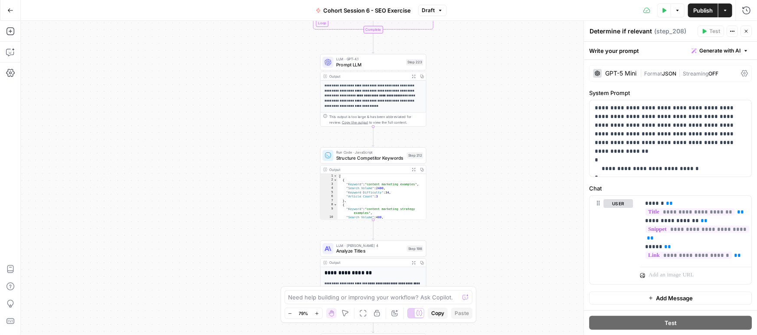
drag, startPoint x: 496, startPoint y: 199, endPoint x: 479, endPoint y: 146, distance: 55.7
click at [486, 98] on div "**********" at bounding box center [389, 178] width 737 height 314
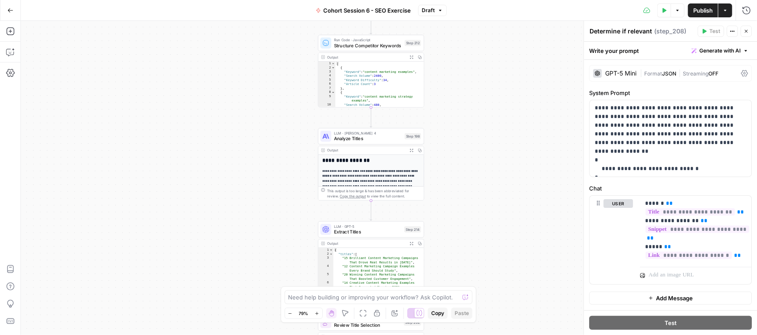
drag, startPoint x: 479, startPoint y: 221, endPoint x: 478, endPoint y: 115, distance: 105.5
click at [478, 115] on div "**********" at bounding box center [389, 178] width 737 height 314
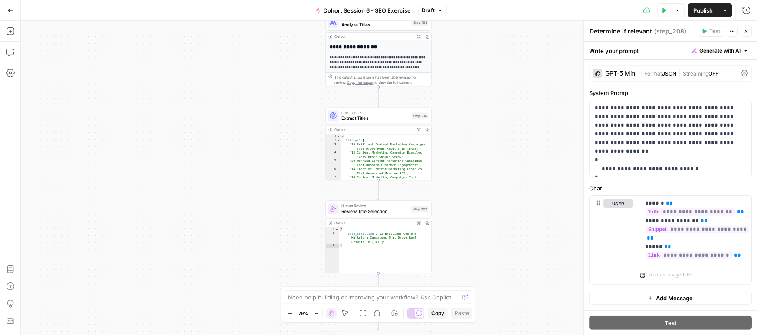
drag, startPoint x: 472, startPoint y: 221, endPoint x: 481, endPoint y: 237, distance: 18.1
click at [478, 118] on div "**********" at bounding box center [389, 178] width 737 height 314
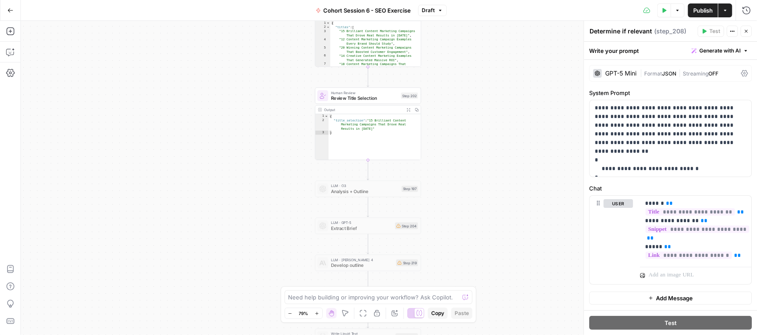
drag, startPoint x: 481, startPoint y: 222, endPoint x: 474, endPoint y: 135, distance: 87.5
click at [474, 135] on div "**********" at bounding box center [389, 178] width 737 height 314
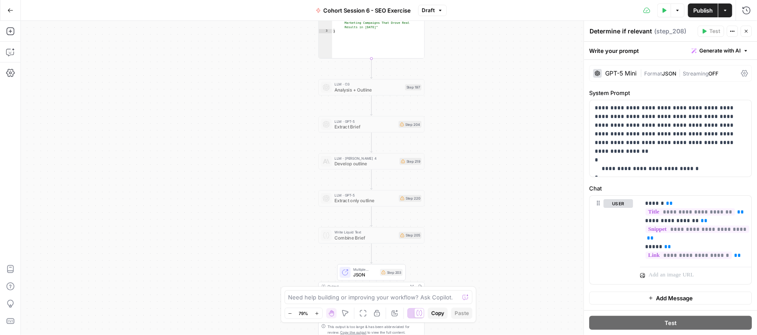
drag, startPoint x: 484, startPoint y: 233, endPoint x: 488, endPoint y: 131, distance: 101.6
click at [488, 131] on div "**********" at bounding box center [389, 178] width 737 height 314
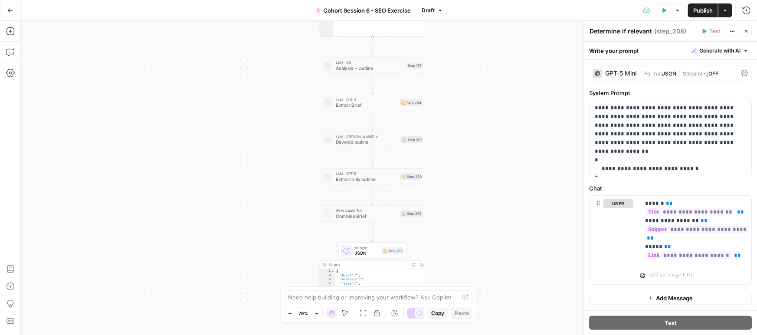
drag, startPoint x: 494, startPoint y: 215, endPoint x: 497, endPoint y: 136, distance: 78.6
click at [497, 136] on div "**********" at bounding box center [389, 178] width 737 height 314
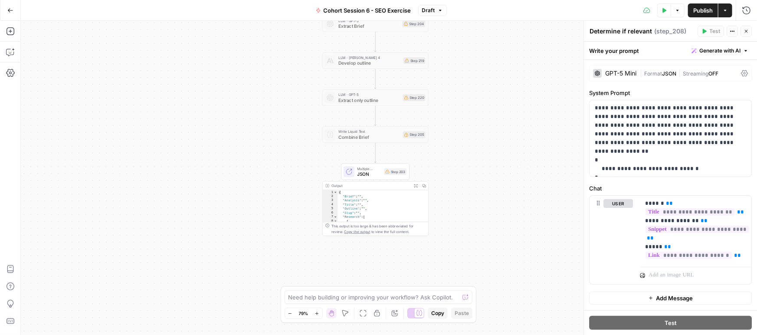
drag, startPoint x: 492, startPoint y: 204, endPoint x: 441, endPoint y: 165, distance: 64.4
click at [491, 201] on div "**********" at bounding box center [389, 178] width 737 height 314
click at [362, 133] on span "Combine Brief" at bounding box center [368, 134] width 62 height 7
type textarea "**********"
click at [371, 199] on div "{ "Brief" : "" , "Analysis" : "" , "Title" : "" , "Outline" : "" , "Slug" : "" …" at bounding box center [382, 207] width 90 height 40
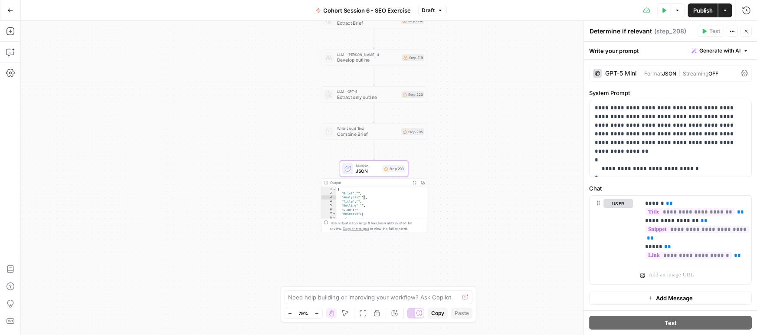
click at [356, 187] on div "Output Expand Output Copy" at bounding box center [374, 183] width 105 height 9
click at [363, 168] on span "JSON" at bounding box center [368, 171] width 24 height 7
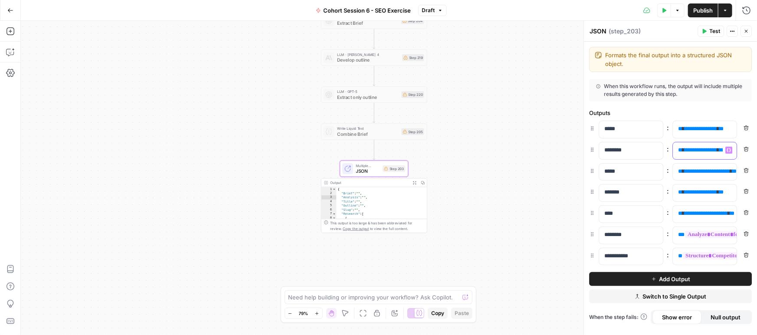
click at [699, 153] on p "**********" at bounding box center [704, 150] width 53 height 9
click at [701, 169] on span "**********" at bounding box center [708, 171] width 46 height 6
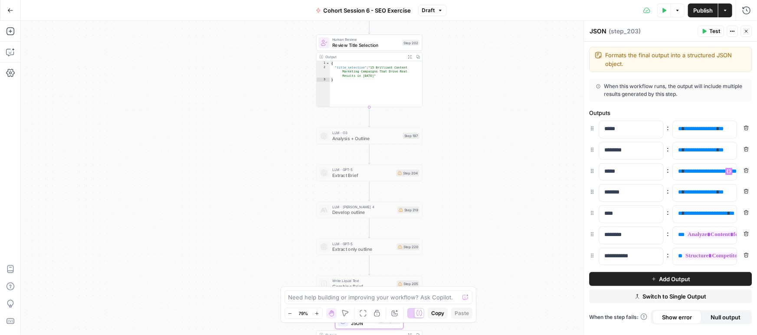
drag, startPoint x: 466, startPoint y: 56, endPoint x: 461, endPoint y: 221, distance: 164.6
click at [461, 222] on div "**********" at bounding box center [389, 178] width 737 height 314
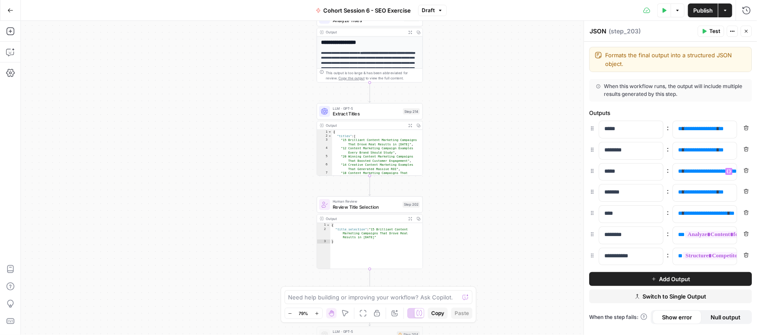
drag, startPoint x: 455, startPoint y: 90, endPoint x: 456, endPoint y: 233, distance: 142.4
click at [455, 234] on div "**********" at bounding box center [389, 178] width 737 height 314
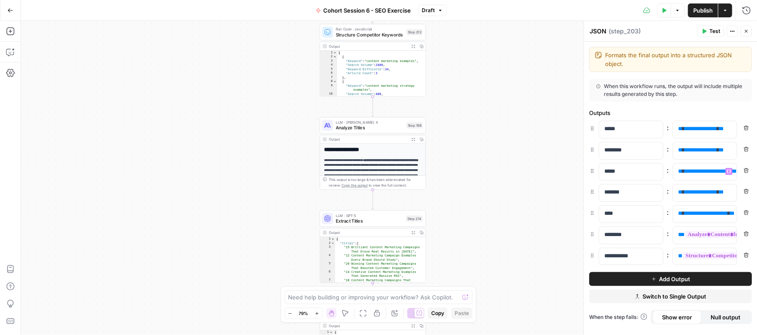
drag, startPoint x: 492, startPoint y: 70, endPoint x: 491, endPoint y: 97, distance: 26.5
click at [495, 168] on div "**********" at bounding box center [389, 178] width 737 height 314
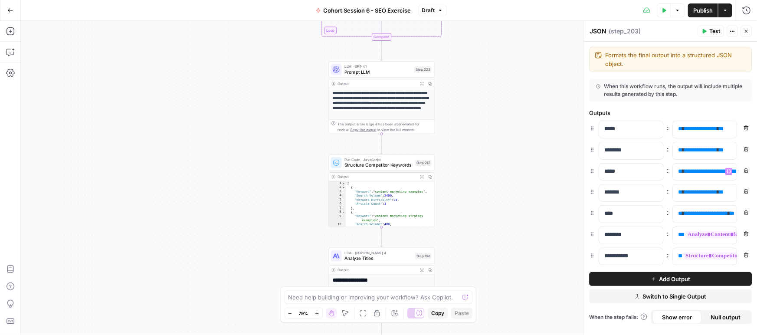
drag, startPoint x: 491, startPoint y: 72, endPoint x: 501, endPoint y: 196, distance: 124.6
click at [501, 198] on div "**********" at bounding box center [389, 178] width 737 height 314
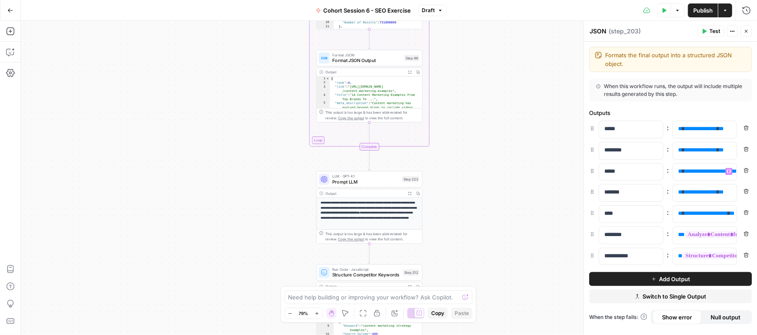
click at [486, 199] on div "**********" at bounding box center [389, 178] width 737 height 314
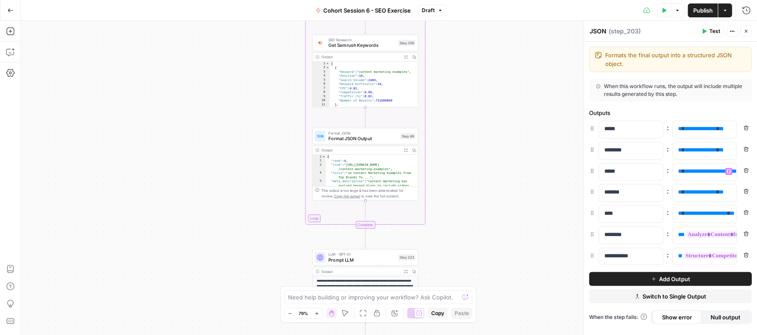
drag, startPoint x: 492, startPoint y: 94, endPoint x: 488, endPoint y: 217, distance: 122.9
click at [488, 221] on div "**********" at bounding box center [389, 178] width 737 height 314
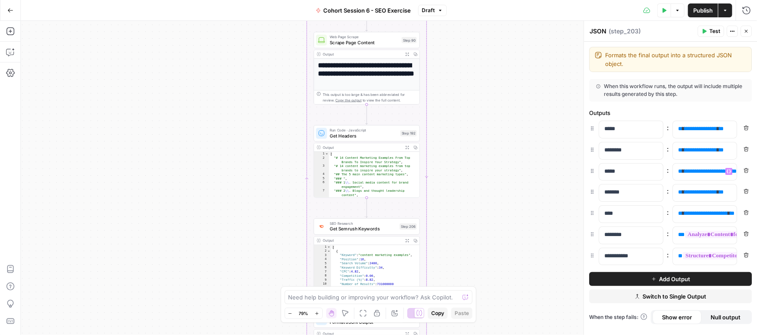
drag, startPoint x: 481, startPoint y: 86, endPoint x: 478, endPoint y: 157, distance: 71.2
click at [482, 220] on div "**********" at bounding box center [389, 178] width 737 height 314
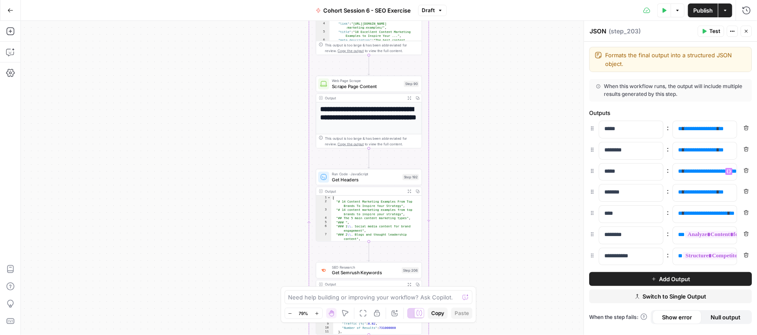
drag, startPoint x: 476, startPoint y: 84, endPoint x: 472, endPoint y: 111, distance: 26.8
click at [478, 128] on div "**********" at bounding box center [389, 178] width 737 height 314
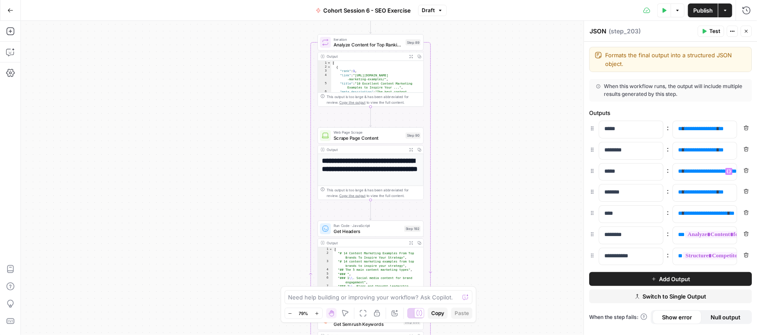
drag, startPoint x: 471, startPoint y: 79, endPoint x: 473, endPoint y: 125, distance: 46.0
click at [473, 125] on div "**********" at bounding box center [389, 178] width 737 height 314
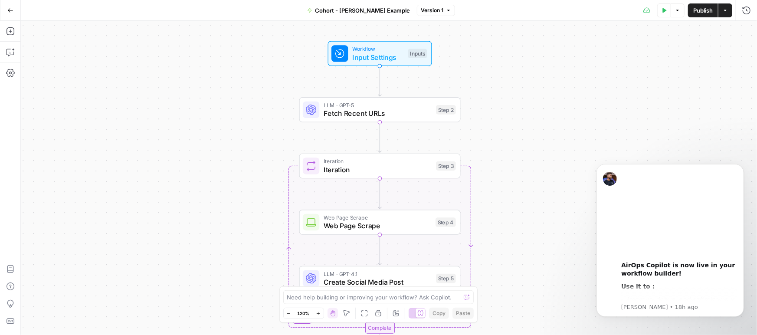
drag, startPoint x: 313, startPoint y: 138, endPoint x: 168, endPoint y: 142, distance: 144.2
click at [168, 142] on div "Workflow Input Settings Inputs LLM · GPT-5 Fetch Recent URLs Step 2 Loop Iterat…" at bounding box center [389, 178] width 737 height 314
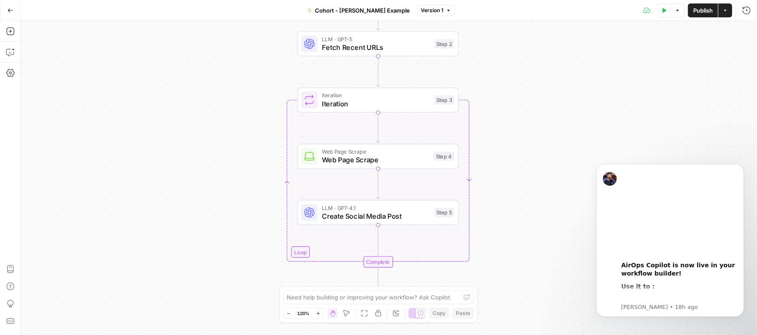
drag, startPoint x: 528, startPoint y: 203, endPoint x: 527, endPoint y: 135, distance: 67.7
click at [527, 135] on div "Workflow Input Settings Inputs LLM · GPT-5 Fetch Recent URLs Step 2 Loop Iterat…" at bounding box center [389, 178] width 737 height 314
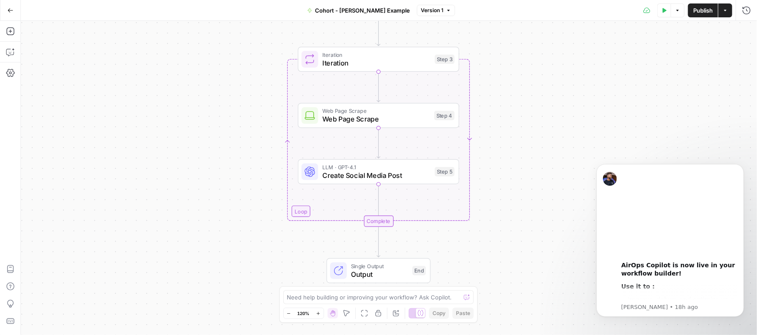
drag, startPoint x: 528, startPoint y: 199, endPoint x: 528, endPoint y: 161, distance: 38.2
click at [528, 161] on div "Workflow Input Settings Inputs LLM · GPT-5 Fetch Recent URLs Step 2 Loop Iterat…" at bounding box center [389, 178] width 737 height 314
click at [400, 121] on span "Web Page Scrape" at bounding box center [377, 119] width 108 height 10
click at [744, 166] on button "Dismiss notification" at bounding box center [741, 166] width 11 height 11
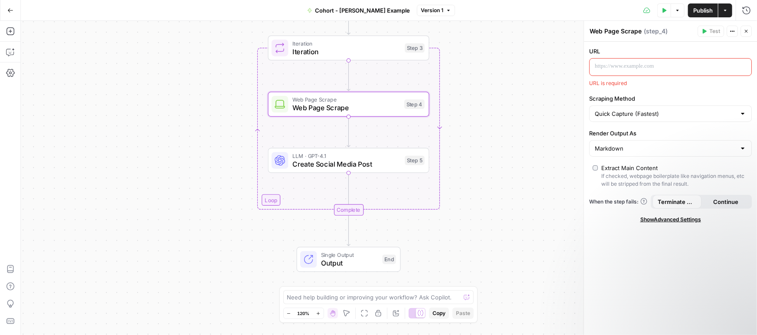
drag, startPoint x: 532, startPoint y: 217, endPoint x: 502, endPoint y: 206, distance: 32.0
click at [502, 206] on div "Workflow Input Settings Inputs LLM · GPT-5 Fetch Recent URLs Step 2 Loop Iterat…" at bounding box center [389, 178] width 737 height 314
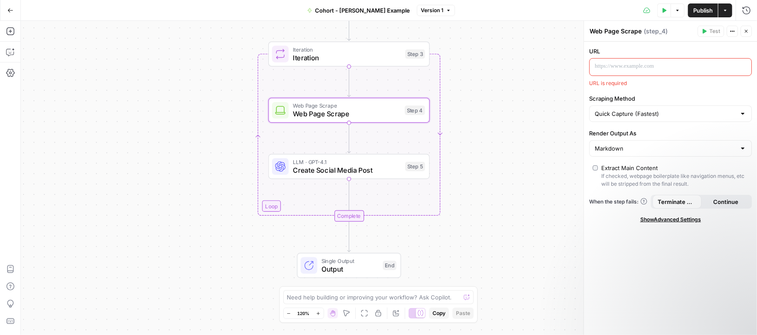
drag, startPoint x: 510, startPoint y: 82, endPoint x: 511, endPoint y: 87, distance: 5.4
click at [511, 87] on div "Workflow Input Settings Inputs LLM · GPT-5 Fetch Recent URLs Step 2 Loop Iterat…" at bounding box center [389, 178] width 737 height 314
click at [606, 68] on p at bounding box center [664, 66] width 138 height 9
click at [343, 171] on span "Create Social Media Post" at bounding box center [348, 172] width 109 height 10
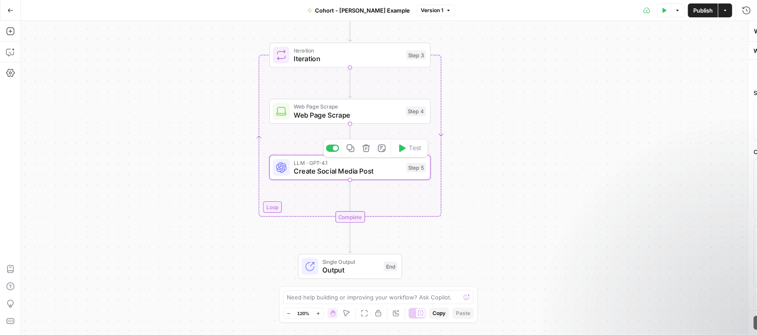
type textarea "Create Social Media Post"
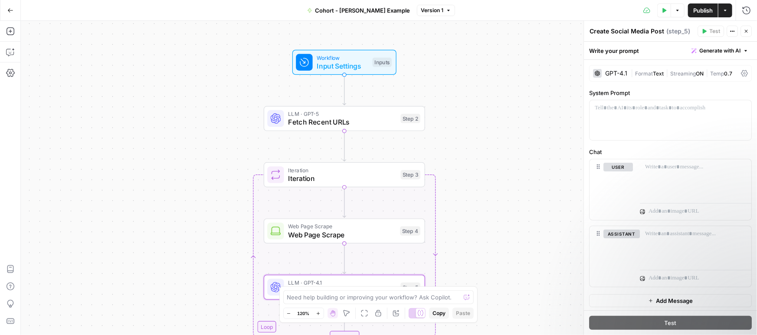
drag, startPoint x: 482, startPoint y: 89, endPoint x: 476, endPoint y: 213, distance: 124.3
click at [476, 214] on div "Workflow Input Settings Inputs LLM · GPT-5 Fetch Recent URLs Step 2 Loop Iterat…" at bounding box center [389, 178] width 737 height 314
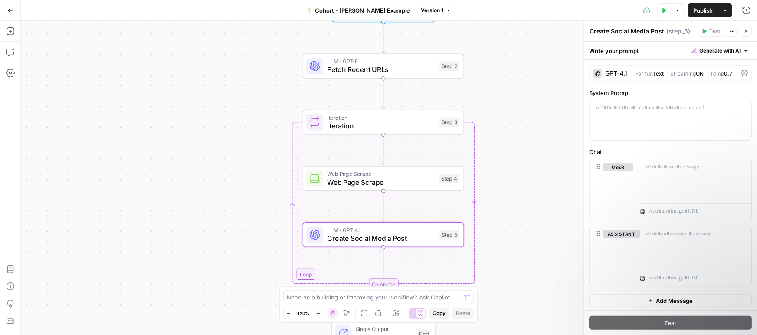
drag, startPoint x: 464, startPoint y: 111, endPoint x: 478, endPoint y: 31, distance: 81.1
click at [478, 27] on div "Workflow Input Settings Inputs LLM · GPT-5 Fetch Recent URLs Step 2 Loop Iterat…" at bounding box center [389, 178] width 737 height 314
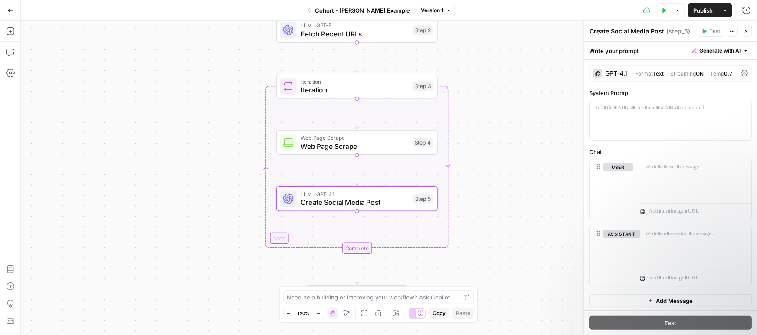
drag, startPoint x: 491, startPoint y: 128, endPoint x: 487, endPoint y: 51, distance: 76.5
click at [487, 51] on div "Workflow Input Settings Inputs LLM · GPT-5 Fetch Recent URLs Step 2 Loop Iterat…" at bounding box center [389, 178] width 737 height 314
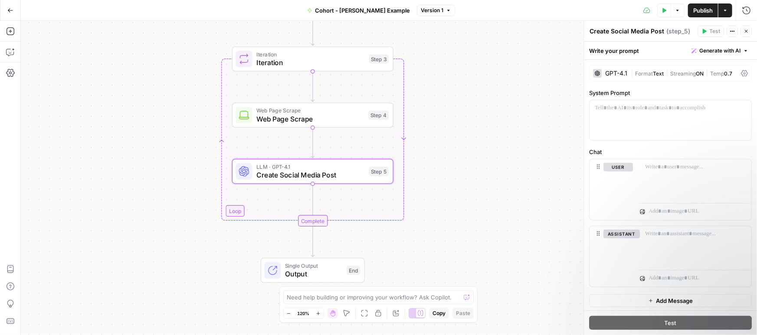
drag, startPoint x: 488, startPoint y: 105, endPoint x: 456, endPoint y: 192, distance: 92.6
click at [454, 194] on div "Workflow Input Settings Inputs LLM · GPT-5 Fetch Recent URLs Step 2 Loop Iterat…" at bounding box center [389, 178] width 737 height 314
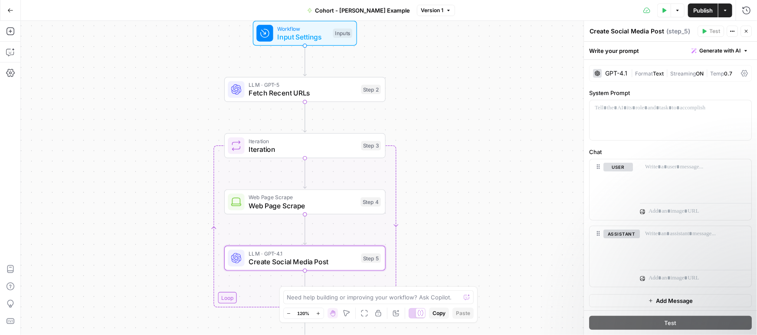
drag, startPoint x: 461, startPoint y: 122, endPoint x: 464, endPoint y: 130, distance: 8.6
click at [458, 197] on div "Workflow Input Settings Inputs LLM · GPT-5 Fetch Recent URLs Step 2 Loop Iterat…" at bounding box center [389, 178] width 737 height 314
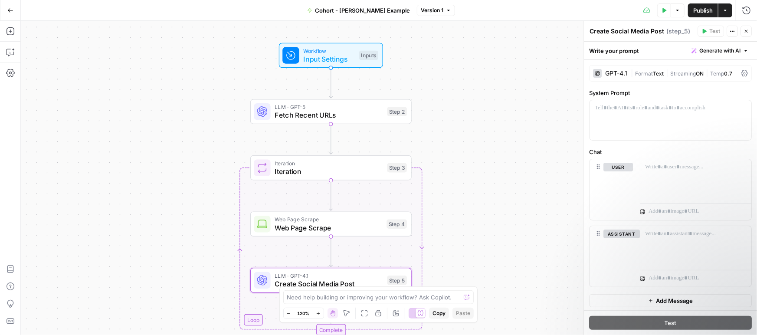
drag, startPoint x: 461, startPoint y: 135, endPoint x: 489, endPoint y: 128, distance: 29.2
click at [489, 128] on div "Workflow Input Settings Inputs LLM · GPT-5 Fetch Recent URLs Step 2 Loop Iterat…" at bounding box center [389, 178] width 737 height 314
click at [745, 29] on icon "button" at bounding box center [746, 31] width 5 height 5
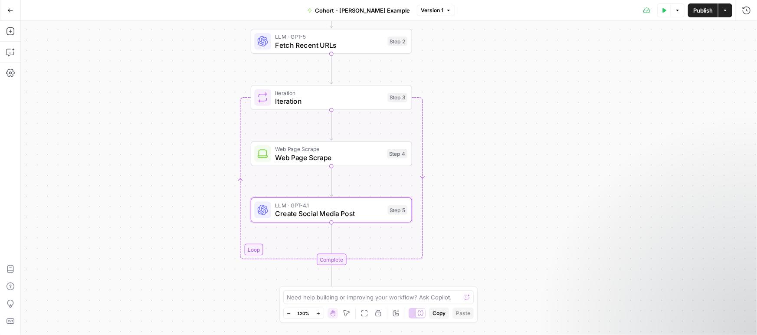
drag, startPoint x: 494, startPoint y: 205, endPoint x: 495, endPoint y: 150, distance: 55.6
click at [495, 150] on div "Workflow Input Settings Inputs LLM · GPT-5 Fetch Recent URLs Step 2 Loop Iterat…" at bounding box center [389, 178] width 737 height 314
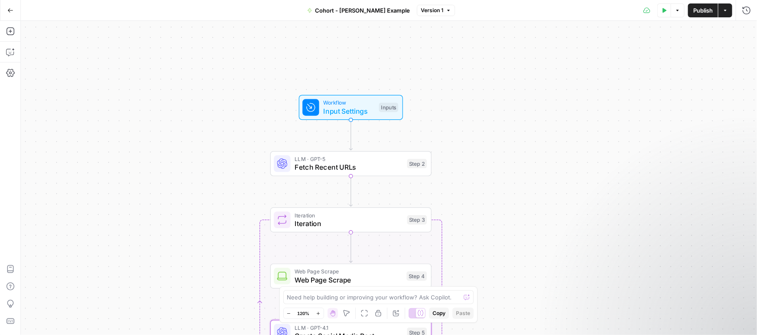
drag, startPoint x: 476, startPoint y: 116, endPoint x: 483, endPoint y: 253, distance: 136.9
click at [483, 253] on div "Workflow Input Settings Inputs LLM · GPT-5 Fetch Recent URLs Step 2 Loop Iterat…" at bounding box center [389, 178] width 737 height 314
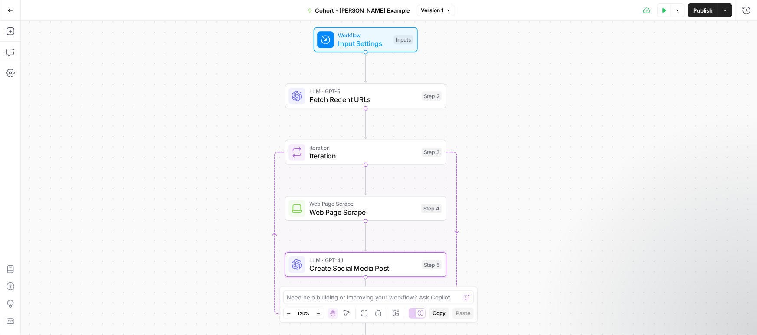
drag, startPoint x: 497, startPoint y: 220, endPoint x: 513, endPoint y: 177, distance: 45.9
click at [513, 177] on div "Workflow Input Settings Inputs LLM · GPT-5 Fetch Recent URLs Step 2 Loop Iterat…" at bounding box center [389, 178] width 737 height 314
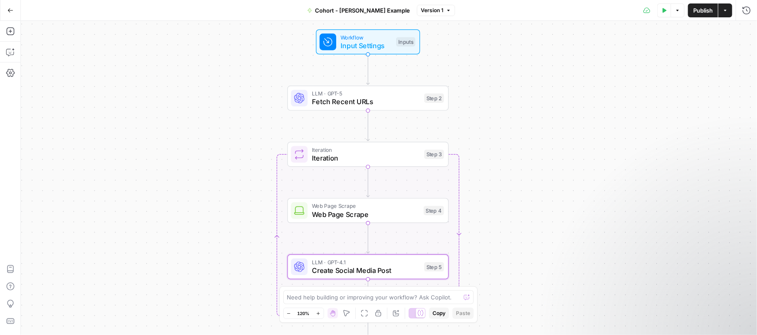
click at [426, 10] on span "Version 1" at bounding box center [432, 11] width 23 height 8
click at [586, 132] on div "Workflow Input Settings Inputs LLM · GPT-5 Fetch Recent URLs Step 2 Loop Iterat…" at bounding box center [389, 178] width 737 height 314
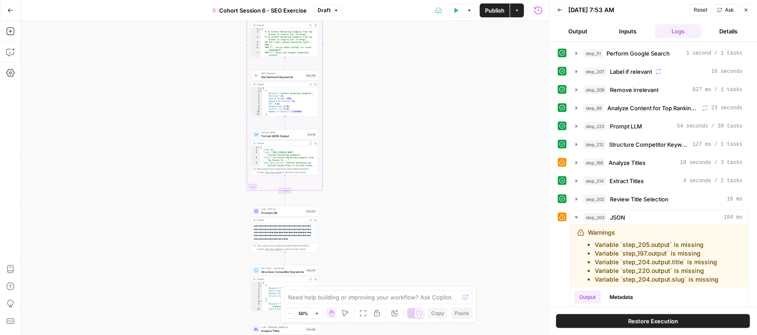
drag, startPoint x: 379, startPoint y: 165, endPoint x: 384, endPoint y: 91, distance: 74.8
click at [384, 91] on div "Workflow Input Settings Inputs Google Search Perform Google Search Step 51 Outp…" at bounding box center [285, 178] width 528 height 314
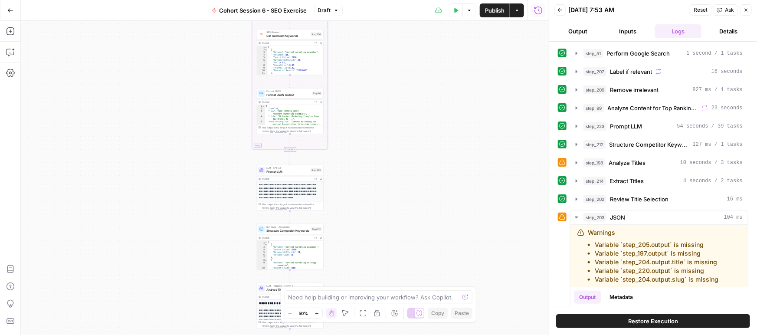
drag, startPoint x: 392, startPoint y: 196, endPoint x: 399, endPoint y: 131, distance: 65.5
click at [399, 131] on div "Workflow Input Settings Inputs Google Search Perform Google Search Step 51 Outp…" at bounding box center [285, 178] width 528 height 314
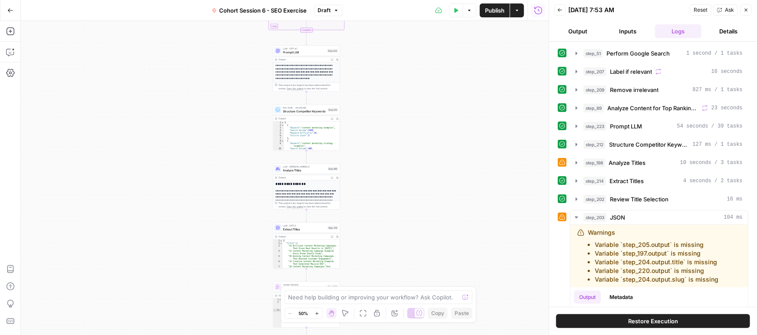
drag, startPoint x: 391, startPoint y: 208, endPoint x: 397, endPoint y: 157, distance: 52.0
click at [399, 152] on div "Workflow Input Settings Inputs Google Search Perform Google Search Step 51 Outp…" at bounding box center [285, 178] width 528 height 314
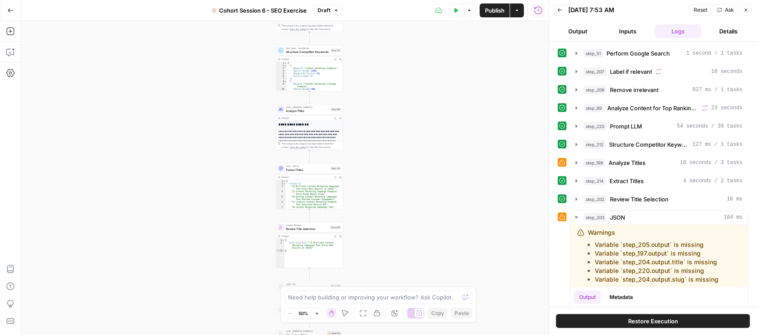
drag, startPoint x: 394, startPoint y: 209, endPoint x: 397, endPoint y: 153, distance: 56.1
click at [397, 153] on div "Workflow Input Settings Inputs Google Search Perform Google Search Step 51 Outp…" at bounding box center [285, 178] width 528 height 314
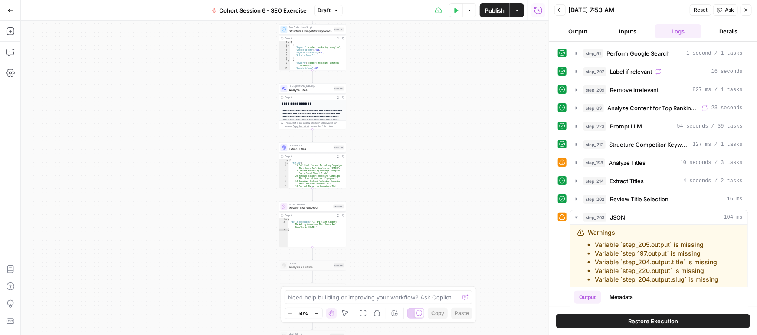
drag, startPoint x: 393, startPoint y: 196, endPoint x: 398, endPoint y: 158, distance: 38.9
click at [398, 158] on div "Workflow Input Settings Inputs Google Search Perform Google Search Step 51 Outp…" at bounding box center [285, 178] width 528 height 314
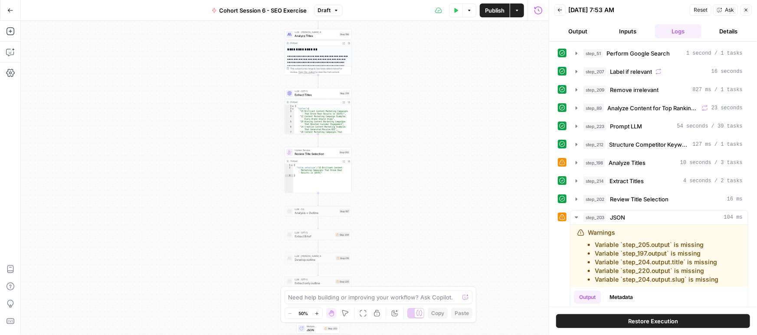
drag, startPoint x: 393, startPoint y: 204, endPoint x: 395, endPoint y: 136, distance: 68.6
click at [395, 136] on div "Workflow Input Settings Inputs Google Search Perform Google Search Step 51 Outp…" at bounding box center [285, 178] width 528 height 314
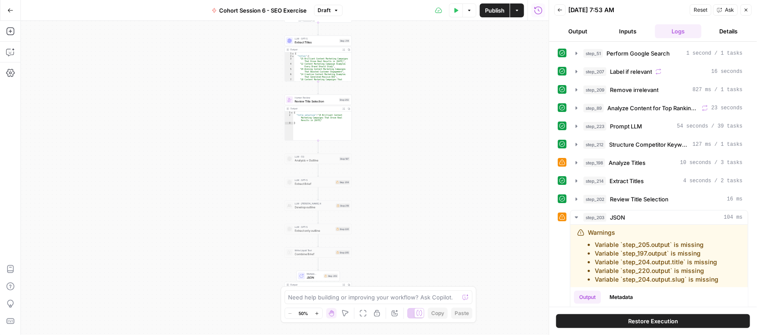
drag, startPoint x: 392, startPoint y: 131, endPoint x: 401, endPoint y: 215, distance: 84.2
click at [403, 267] on div "Workflow Input Settings Inputs Google Search Perform Google Search Step 51 Outp…" at bounding box center [285, 178] width 528 height 314
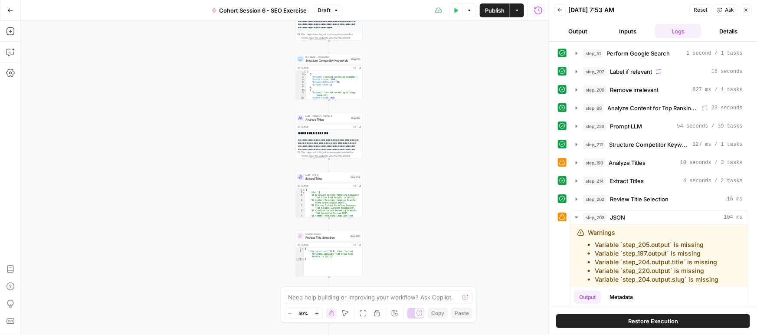
drag, startPoint x: 390, startPoint y: 217, endPoint x: 406, endPoint y: 158, distance: 61.1
click at [406, 183] on div "Workflow Input Settings Inputs Google Search Perform Google Search Step 51 Outp…" at bounding box center [285, 178] width 528 height 314
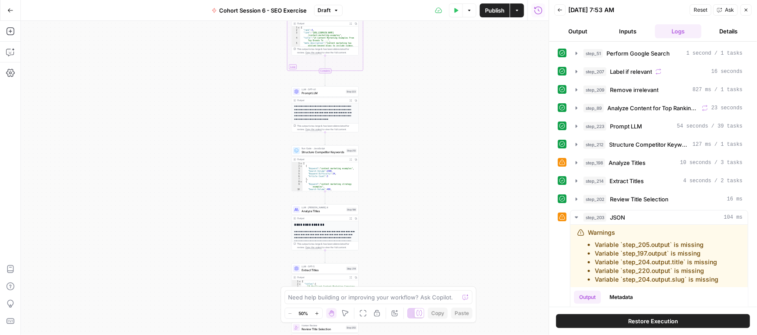
drag, startPoint x: 389, startPoint y: 206, endPoint x: 398, endPoint y: 198, distance: 12.6
click at [396, 223] on div "Workflow Input Settings Inputs Google Search Perform Google Search Step 51 Outp…" at bounding box center [285, 178] width 528 height 314
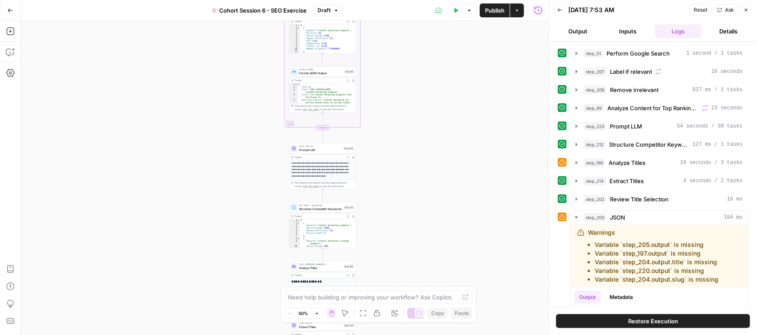
drag, startPoint x: 392, startPoint y: 236, endPoint x: 389, endPoint y: 241, distance: 6.6
click at [393, 244] on div "Workflow Input Settings Inputs Google Search Perform Google Search Step 51 Outp…" at bounding box center [285, 178] width 528 height 314
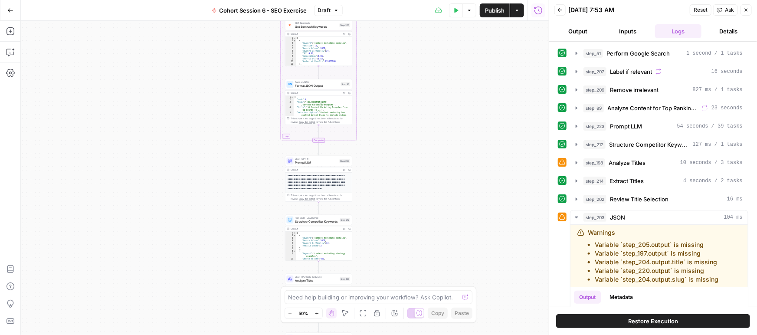
drag, startPoint x: 390, startPoint y: 107, endPoint x: 382, endPoint y: 205, distance: 98.0
click at [386, 231] on div "Workflow Input Settings Inputs Google Search Perform Google Search Step 51 Outp…" at bounding box center [285, 178] width 528 height 314
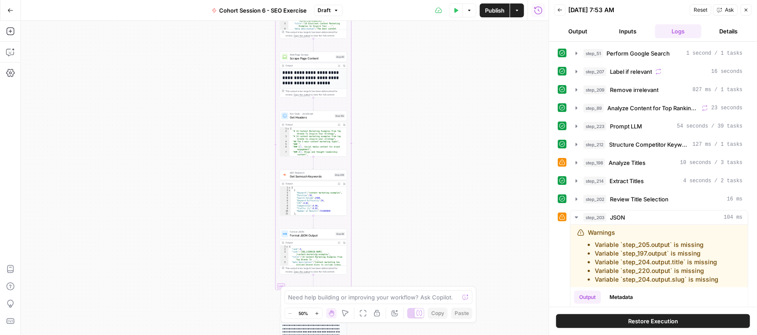
drag, startPoint x: 389, startPoint y: 117, endPoint x: 389, endPoint y: 189, distance: 72.1
click at [390, 214] on div "Workflow Input Settings Inputs Google Search Perform Google Search Step 51 Outp…" at bounding box center [285, 178] width 528 height 314
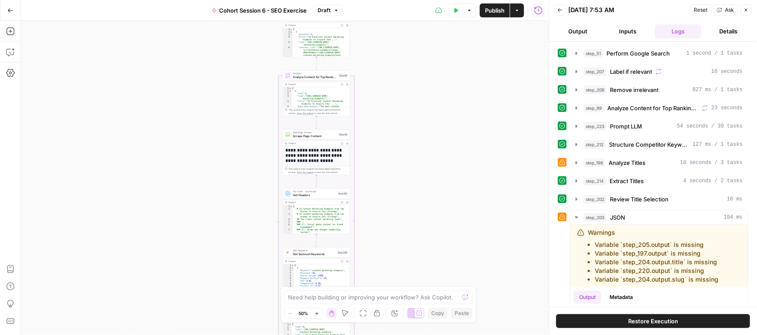
drag, startPoint x: 368, startPoint y: 123, endPoint x: 385, endPoint y: 210, distance: 88.2
click at [385, 210] on div "Workflow Input Settings Inputs Google Search Perform Google Search Step 51 Outp…" at bounding box center [285, 178] width 528 height 314
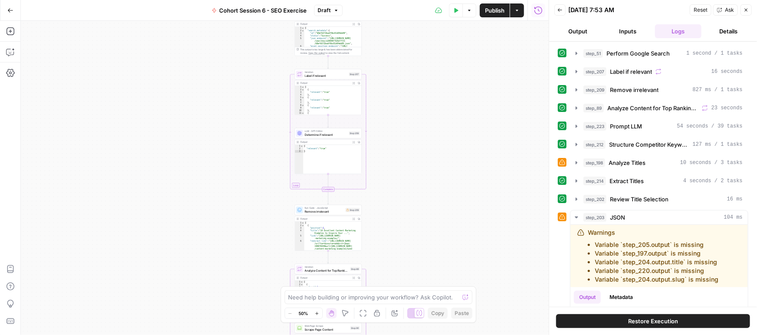
drag, startPoint x: 391, startPoint y: 129, endPoint x: 385, endPoint y: 237, distance: 108.2
click at [385, 238] on div "Workflow Input Settings Inputs Google Search Perform Google Search Step 51 Outp…" at bounding box center [285, 178] width 528 height 314
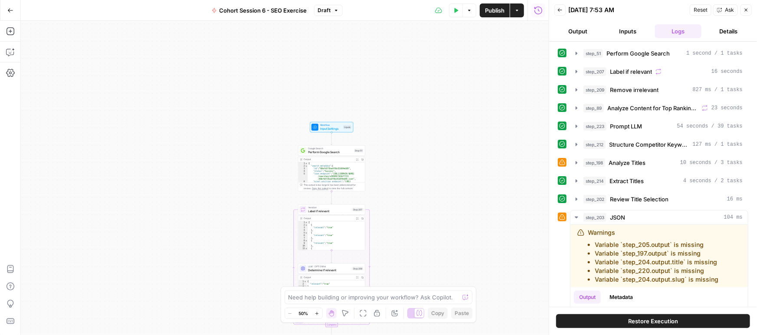
drag, startPoint x: 396, startPoint y: 139, endPoint x: 402, endPoint y: 267, distance: 127.7
click at [402, 267] on div "Workflow Input Settings Inputs Google Search Perform Google Search Step 51 Outp…" at bounding box center [285, 178] width 528 height 314
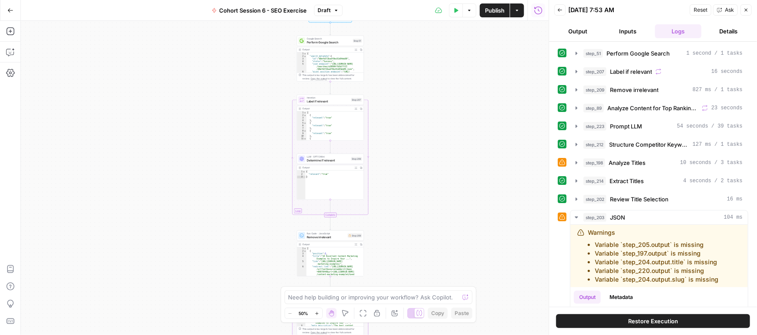
drag, startPoint x: 401, startPoint y: 232, endPoint x: 400, endPoint y: 125, distance: 106.4
click at [400, 125] on div "Workflow Input Settings Inputs Google Search Perform Google Search Step 51 Outp…" at bounding box center [285, 178] width 528 height 314
click at [318, 314] on icon "button" at bounding box center [317, 313] width 5 height 5
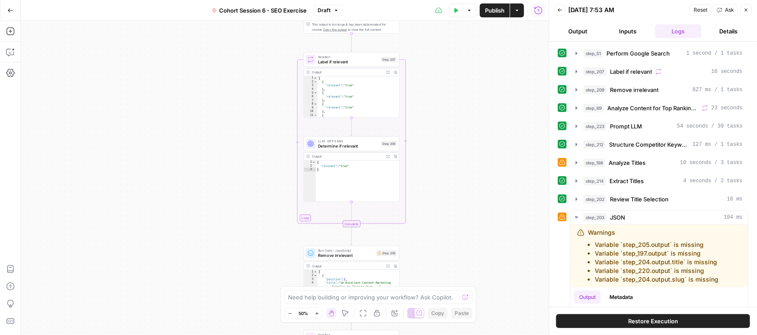
click at [318, 314] on icon "button" at bounding box center [317, 313] width 5 height 5
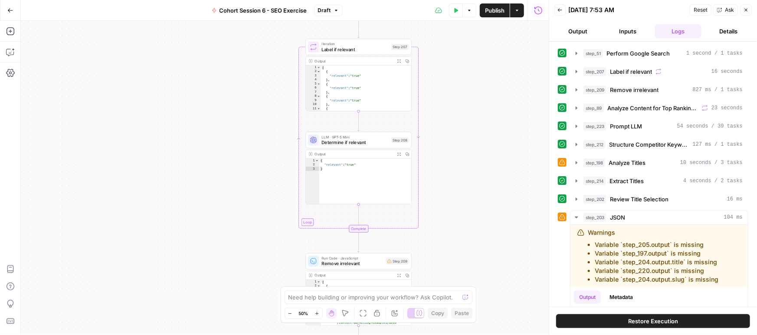
click at [318, 314] on icon "button" at bounding box center [317, 313] width 5 height 5
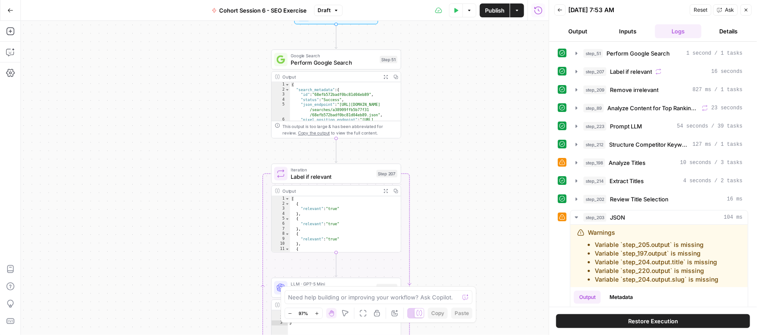
drag, startPoint x: 260, startPoint y: 111, endPoint x: 223, endPoint y: 260, distance: 154.5
click at [222, 265] on div "Workflow Input Settings Inputs Google Search Perform Google Search Step 51 Outp…" at bounding box center [285, 178] width 528 height 314
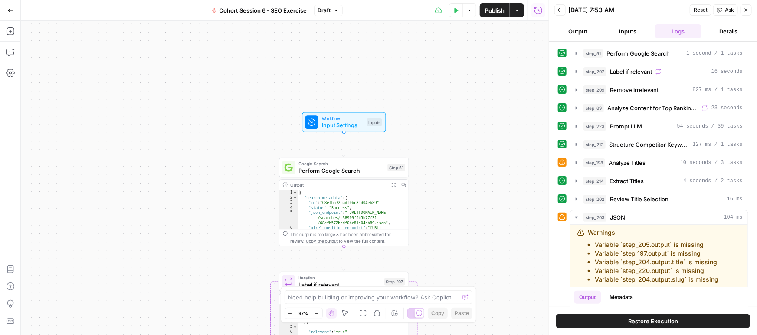
drag, startPoint x: 221, startPoint y: 128, endPoint x: 218, endPoint y: 254, distance: 125.9
click at [229, 236] on div "Workflow Input Settings Inputs Google Search Perform Google Search Step 51 Outp…" at bounding box center [285, 178] width 528 height 314
click at [342, 119] on span "Input Settings" at bounding box center [343, 123] width 42 height 8
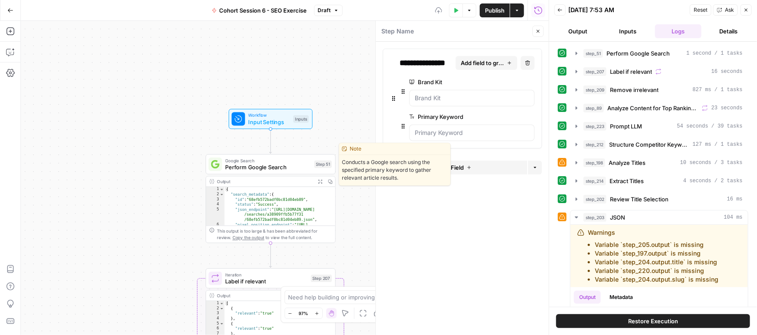
click at [288, 159] on span "Google Search" at bounding box center [268, 160] width 86 height 7
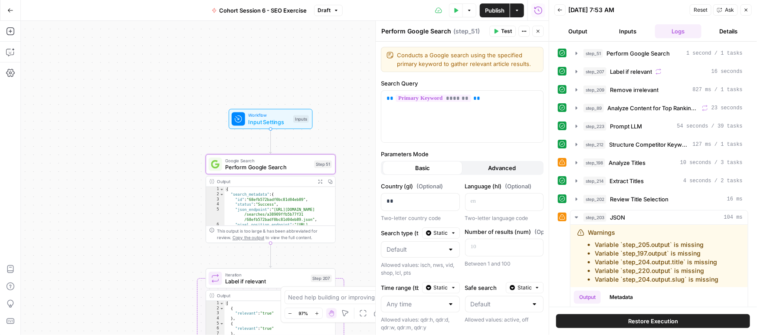
click at [507, 32] on span "Test" at bounding box center [506, 31] width 11 height 8
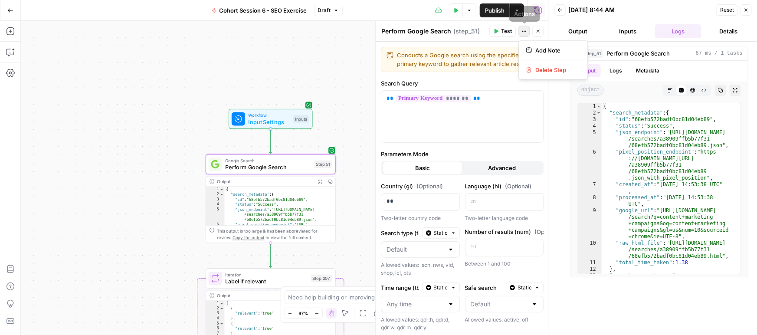
click at [527, 32] on button "Actions" at bounding box center [524, 31] width 11 height 11
click at [359, 60] on div "Workflow Input Settings Inputs Google Search Perform Google Search Step 51 Outp…" at bounding box center [285, 178] width 528 height 314
type textarea "**********"
click at [291, 204] on div "{ "search_metadata" : { "id" : "68efb572badf0bc81d04eb89" , "status" : "Success…" at bounding box center [280, 219] width 111 height 64
click at [476, 96] on span "**" at bounding box center [477, 99] width 7 height 6
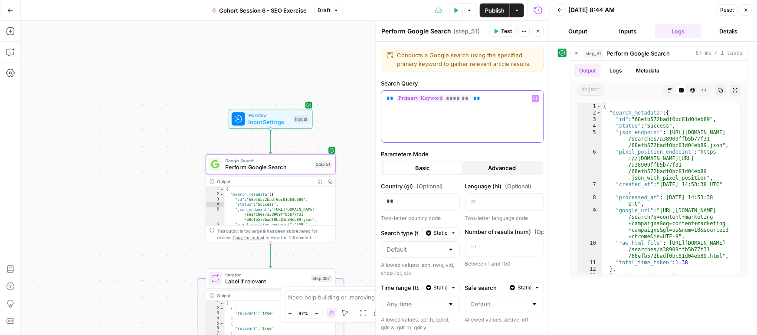
click at [533, 99] on button "Variables Menu" at bounding box center [535, 98] width 7 height 7
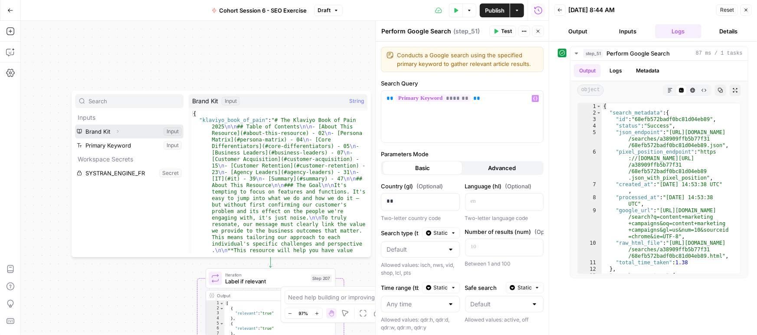
click at [112, 132] on button "Expand" at bounding box center [117, 131] width 11 height 11
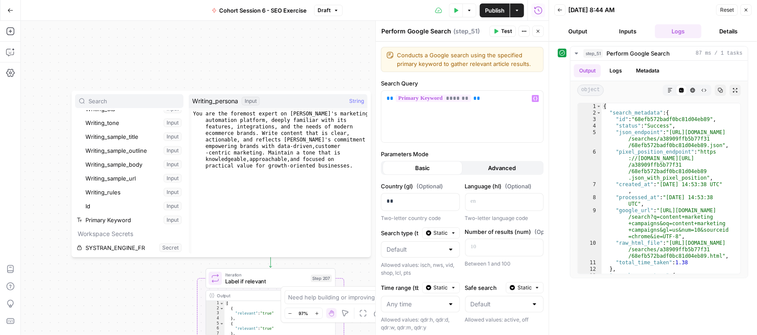
scroll to position [190, 0]
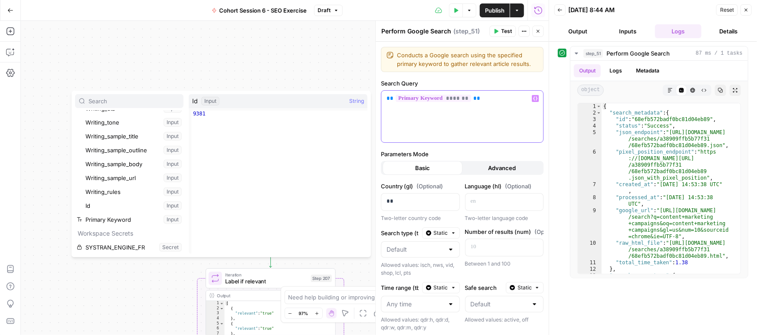
click at [465, 116] on div "** ******* **" at bounding box center [463, 117] width 162 height 52
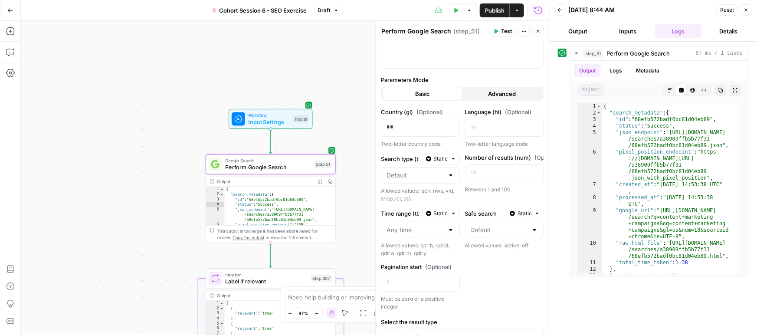
scroll to position [73, 0]
click at [492, 96] on span "Advanced" at bounding box center [503, 94] width 28 height 9
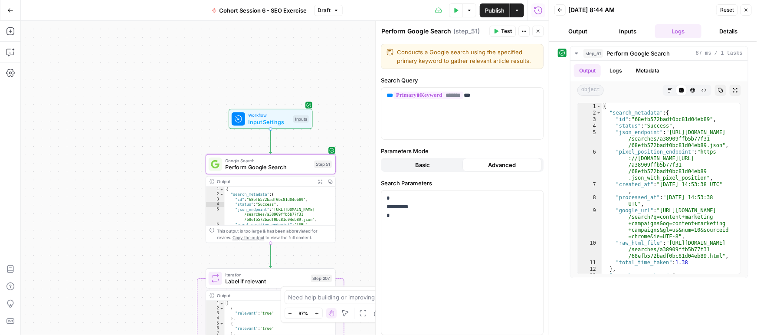
scroll to position [4, 0]
click at [426, 163] on span "Basic" at bounding box center [422, 164] width 15 height 9
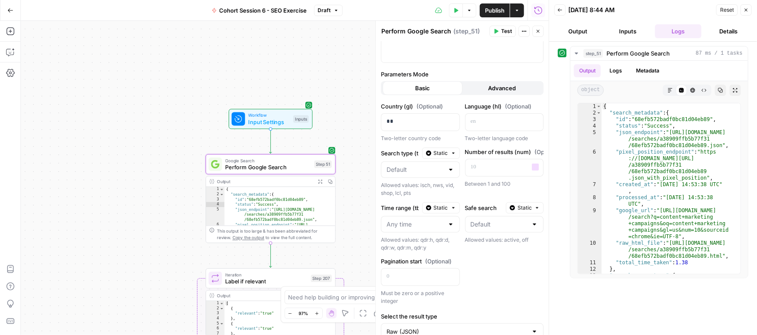
scroll to position [109, 0]
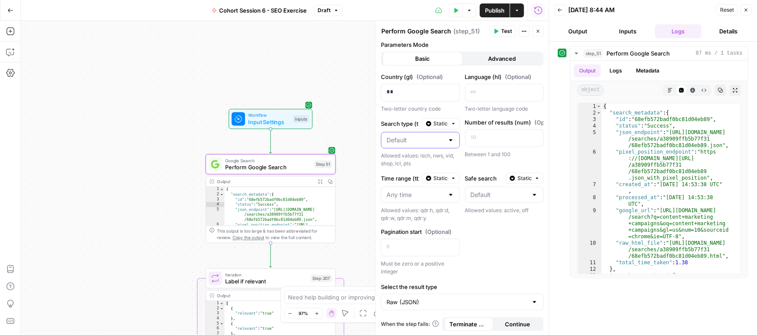
click at [422, 139] on input "Search type (tbm)" at bounding box center [415, 140] width 57 height 9
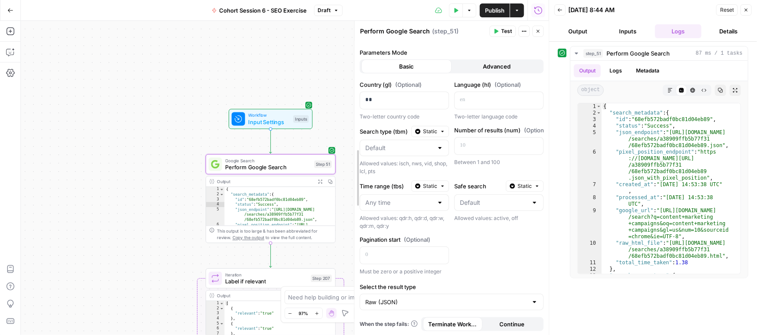
drag, startPoint x: 375, startPoint y: 125, endPoint x: 354, endPoint y: 122, distance: 21.5
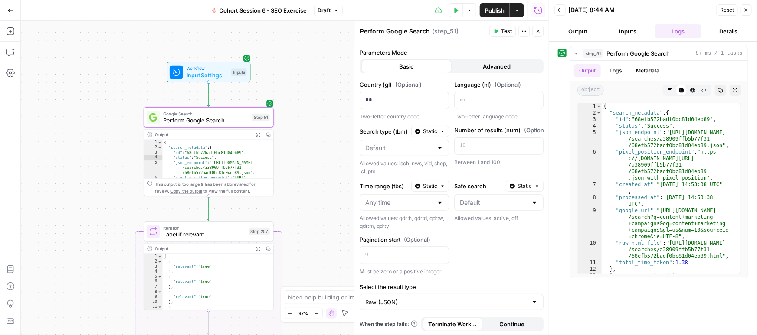
drag, startPoint x: 162, startPoint y: 184, endPoint x: 100, endPoint y: 137, distance: 77.8
click at [100, 137] on div "**********" at bounding box center [285, 178] width 528 height 314
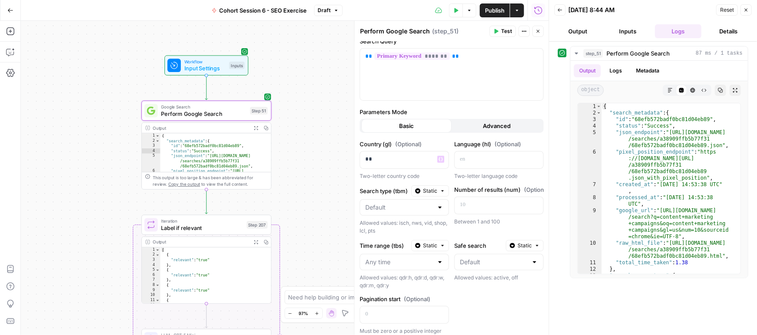
scroll to position [0, 0]
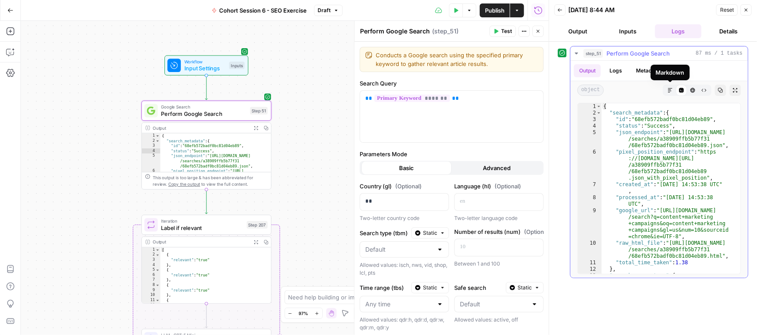
click at [672, 91] on icon "button" at bounding box center [670, 90] width 5 height 5
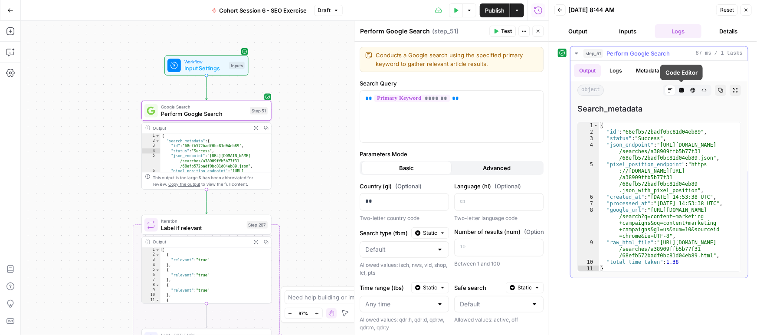
click at [682, 91] on icon "button" at bounding box center [682, 90] width 5 height 5
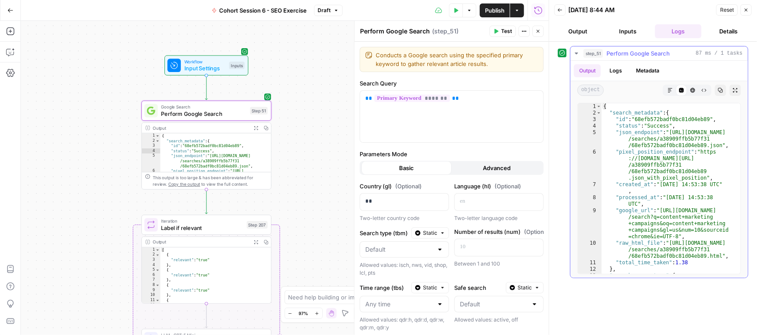
click at [673, 87] on button "Markdown" at bounding box center [670, 90] width 11 height 11
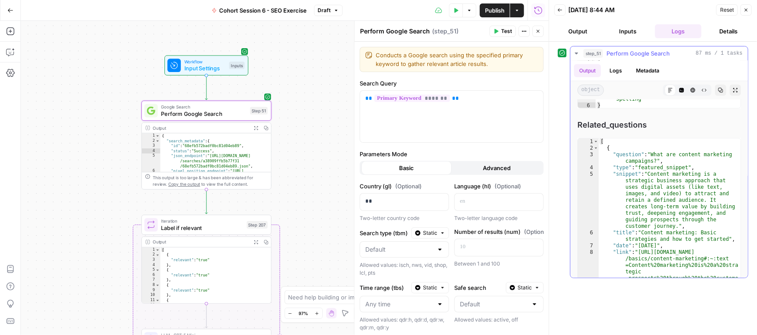
scroll to position [322, 0]
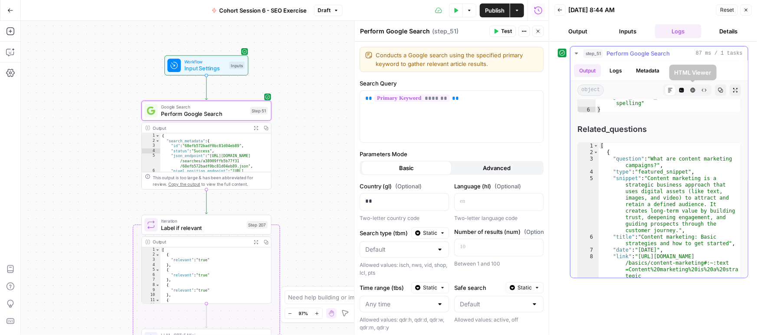
click at [683, 90] on icon "button" at bounding box center [682, 90] width 5 height 5
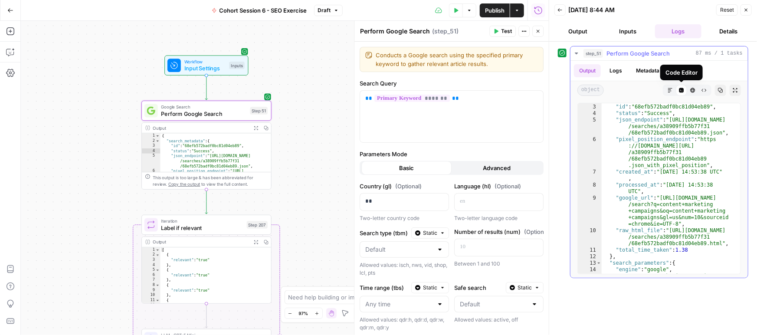
scroll to position [0, 0]
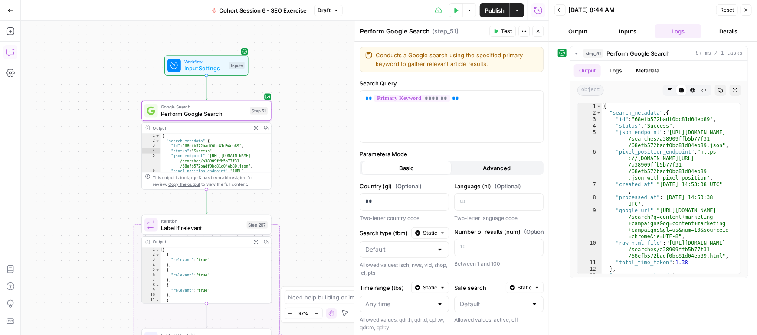
click at [6, 53] on icon "button" at bounding box center [10, 52] width 9 height 9
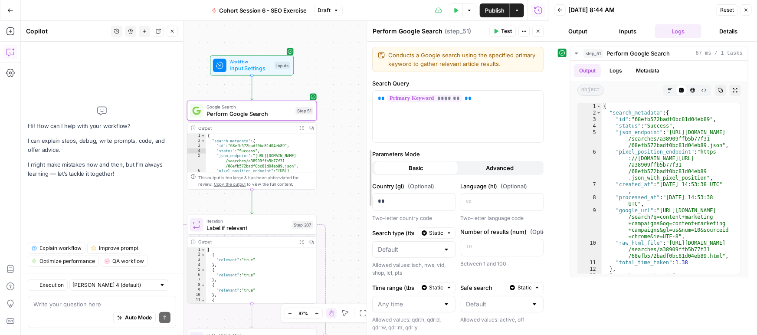
drag, startPoint x: 355, startPoint y: 146, endPoint x: 346, endPoint y: 144, distance: 8.9
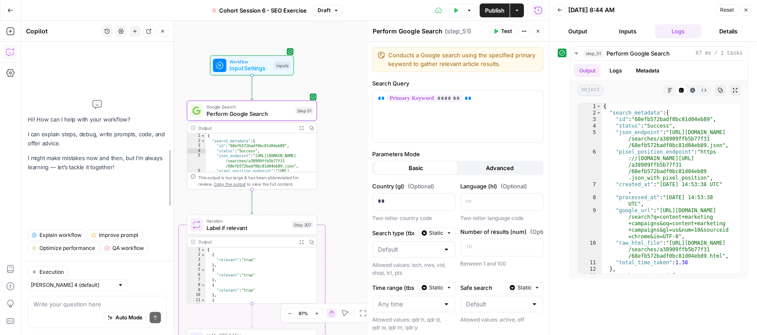
drag, startPoint x: 184, startPoint y: 113, endPoint x: 175, endPoint y: 112, distance: 9.6
click at [175, 112] on div at bounding box center [173, 178] width 9 height 314
click at [645, 312] on span "Reload" at bounding box center [642, 309] width 17 height 8
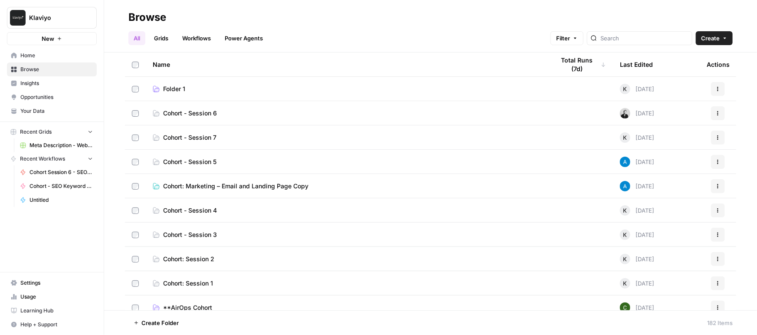
click at [205, 116] on span "Cohort - Session 6" at bounding box center [190, 113] width 54 height 9
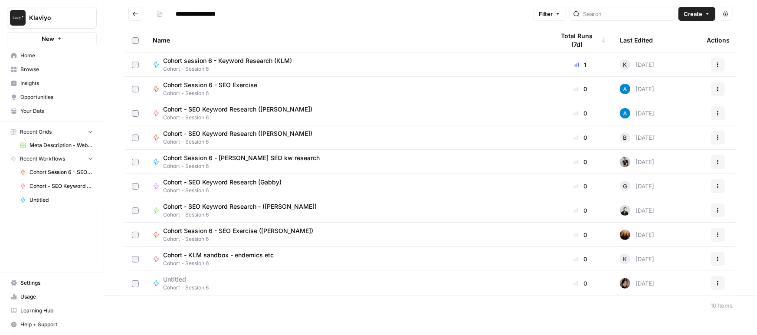
click at [251, 108] on span "Cohort - SEO Keyword Research ([PERSON_NAME])" at bounding box center [237, 109] width 149 height 9
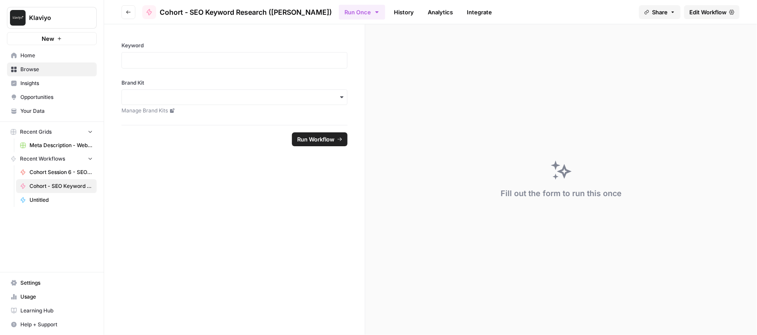
click at [129, 12] on icon "button" at bounding box center [128, 12] width 5 height 5
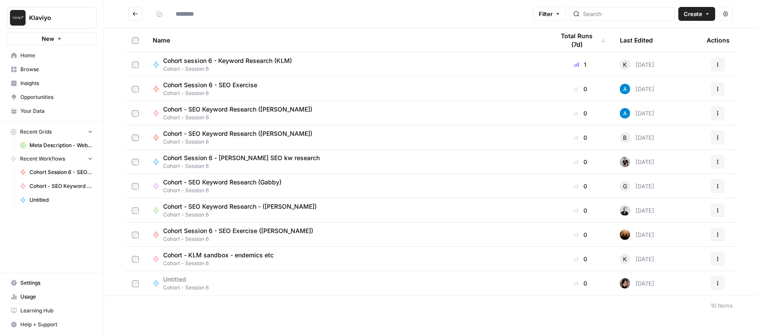
type input "**********"
click at [726, 111] on div "Actions" at bounding box center [718, 113] width 23 height 14
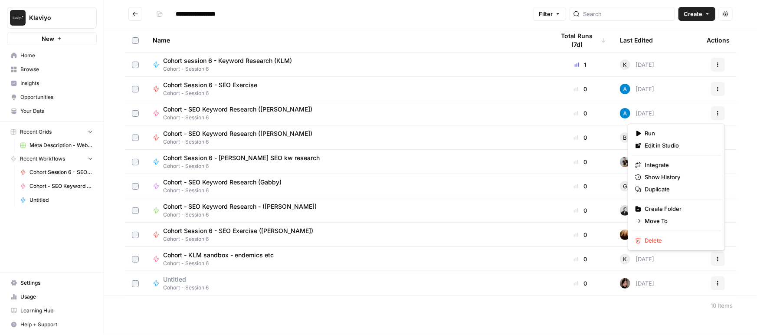
click at [720, 111] on icon "button" at bounding box center [718, 113] width 5 height 5
click at [668, 146] on span "Edit in Studio" at bounding box center [679, 146] width 69 height 9
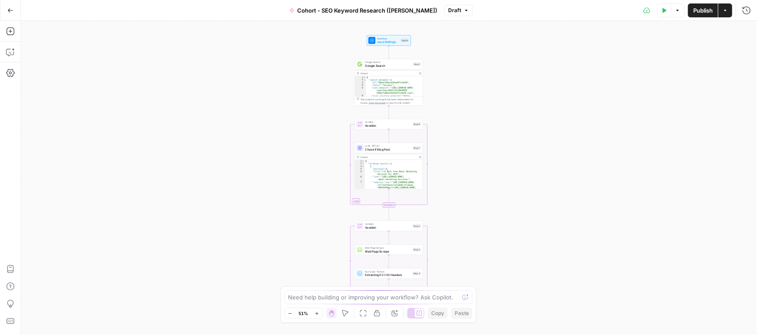
click at [316, 310] on button "Zoom In" at bounding box center [317, 313] width 10 height 10
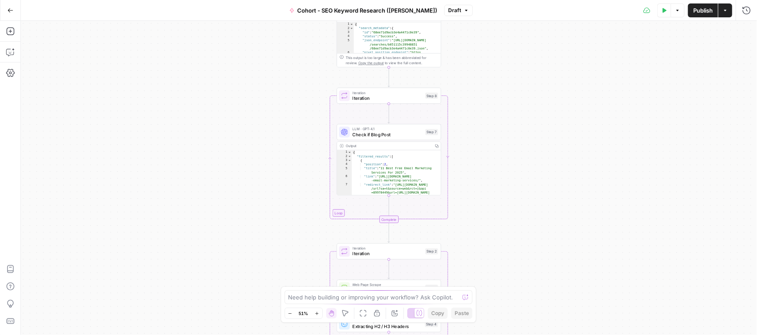
click at [316, 310] on button "Zoom In" at bounding box center [317, 313] width 10 height 10
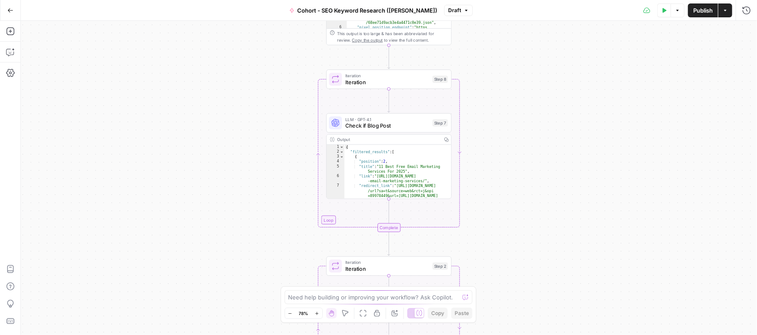
click at [316, 310] on button "Zoom In" at bounding box center [317, 313] width 10 height 10
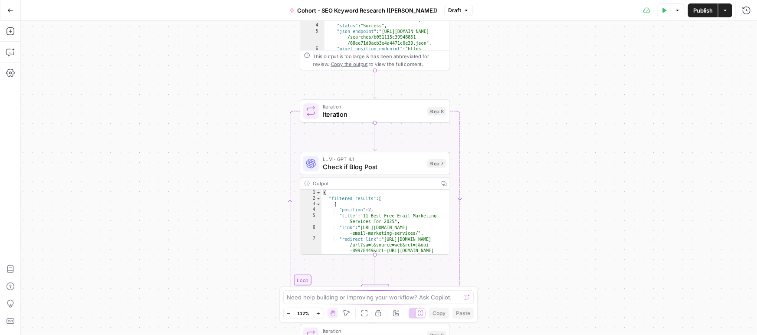
drag, startPoint x: 223, startPoint y: 121, endPoint x: 202, endPoint y: 293, distance: 173.2
click at [202, 293] on div "Workflow Input Settings Inputs Google Search Google Search Step 1 Output Copy 1…" at bounding box center [389, 178] width 737 height 314
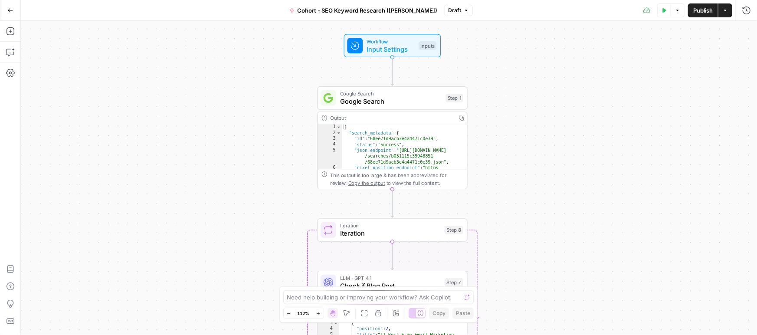
drag, startPoint x: 182, startPoint y: 153, endPoint x: 206, endPoint y: 149, distance: 24.2
click at [206, 149] on div "Workflow Input Settings Inputs Google Search Google Search Step 1 Output Copy 1…" at bounding box center [389, 178] width 737 height 314
click at [676, 9] on icon "button" at bounding box center [677, 10] width 5 height 5
click at [510, 47] on div "Workflow Input Settings Inputs Google Search Google Search Step 1 Output Copy 1…" at bounding box center [389, 178] width 737 height 314
click at [402, 99] on span "Google Search" at bounding box center [387, 102] width 102 height 10
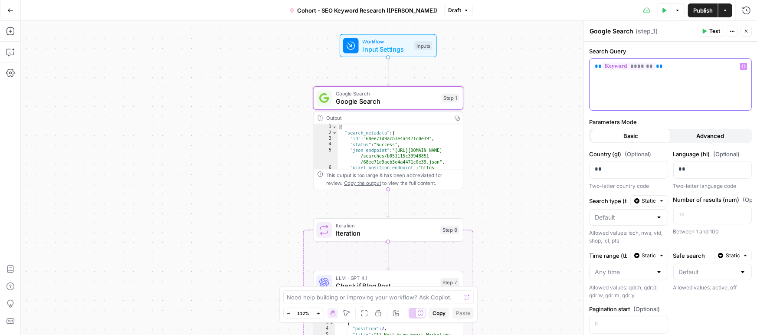
click at [708, 65] on p "** ******* **" at bounding box center [670, 66] width 151 height 9
click at [731, 32] on icon "button" at bounding box center [732, 31] width 5 height 5
click at [649, 45] on div "Search Query ** ******* ** Variables Menu Parameters Mode Basic Advanced Countr…" at bounding box center [670, 228] width 173 height 372
click at [382, 154] on div "{ "search_metadata" : { "id" : "68ee71d9acb3e4a4471c0e39" , "status" : "Success…" at bounding box center [400, 163] width 125 height 79
click at [388, 137] on div "{ "search_metadata" : { "id" : "68ee71d9acb3e4a4471c0e39" , "status" : "Success…" at bounding box center [400, 163] width 125 height 79
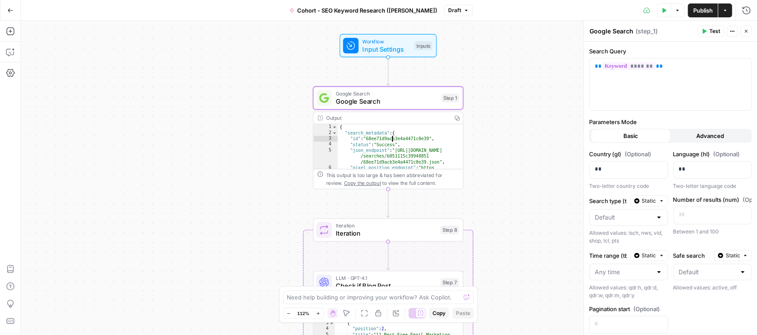
drag, startPoint x: 745, startPoint y: 30, endPoint x: 738, endPoint y: 33, distance: 7.6
click at [745, 30] on icon "button" at bounding box center [746, 31] width 3 height 3
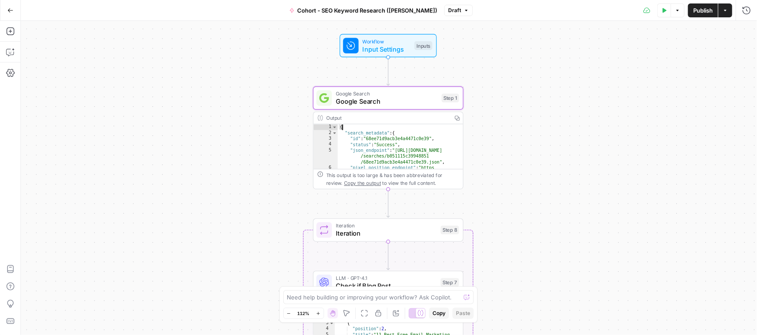
click at [370, 125] on div "{ "search_metadata" : { "id" : "68ee71d9acb3e4a4471c0e39" , "status" : "Success…" at bounding box center [400, 163] width 125 height 79
click at [382, 97] on span "Google Search" at bounding box center [387, 102] width 102 height 10
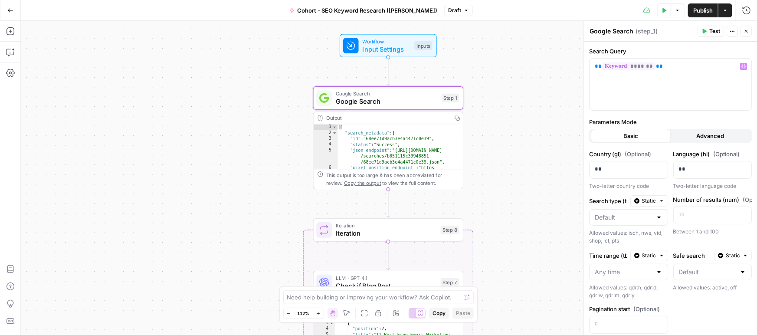
scroll to position [0, 0]
click at [419, 131] on div "{ "search_metadata" : { "id" : "68ee71d9acb3e4a4471c0e39" , "status" : "Success…" at bounding box center [400, 163] width 125 height 79
click at [420, 118] on div "Output" at bounding box center [387, 118] width 122 height 8
click at [378, 40] on span "Workflow" at bounding box center [387, 41] width 48 height 8
click at [370, 100] on span "Google Search" at bounding box center [387, 100] width 102 height 10
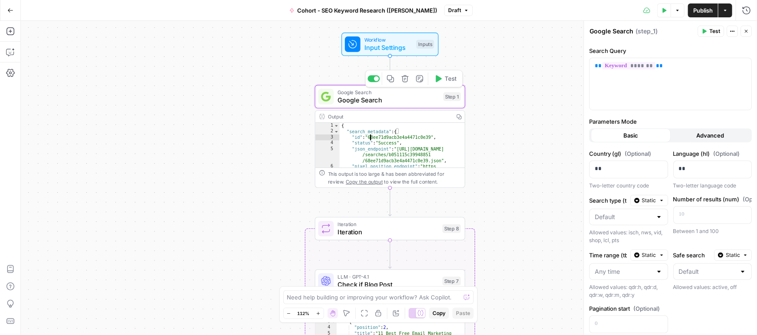
click at [368, 133] on div "{ "search_metadata" : { "id" : "68ee71d9acb3e4a4471c0e39" , "status" : "Success…" at bounding box center [402, 162] width 125 height 79
click at [358, 93] on span "Google Search" at bounding box center [389, 93] width 102 height 8
click at [749, 31] on span "Close" at bounding box center [749, 31] width 0 height 0
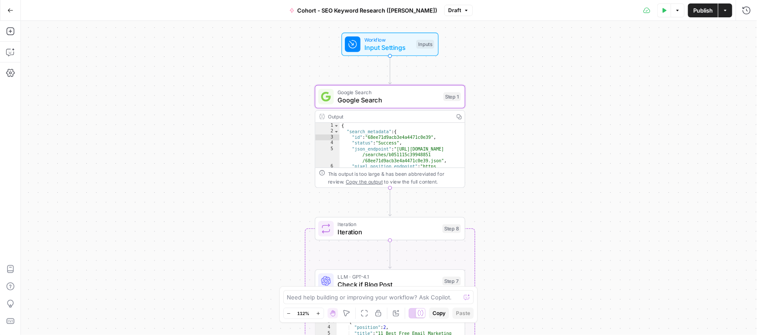
click at [351, 122] on div "Output Copy" at bounding box center [390, 117] width 149 height 12
click at [364, 90] on span "Google Search" at bounding box center [389, 93] width 102 height 8
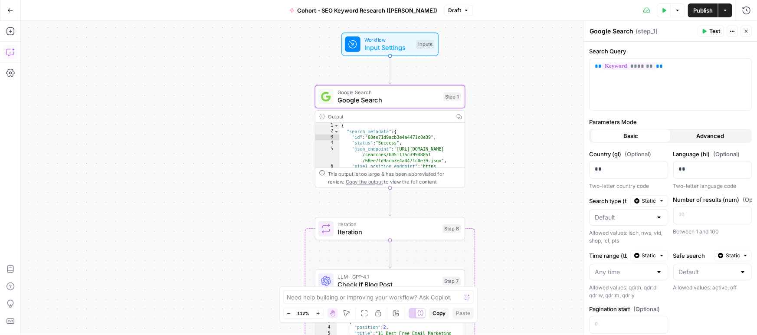
click at [10, 49] on icon "button" at bounding box center [10, 52] width 9 height 9
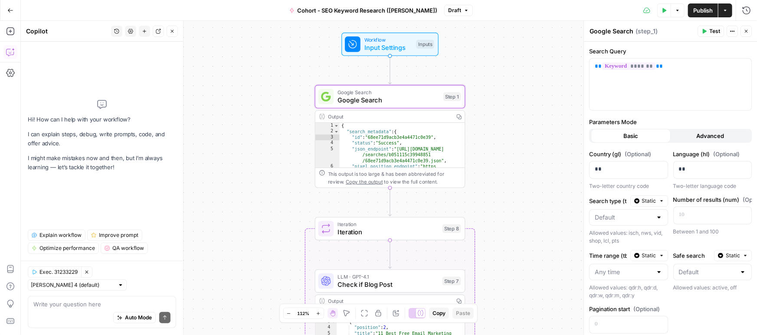
click at [434, 119] on div "Output" at bounding box center [389, 117] width 122 height 8
click at [353, 145] on div "{ "search_metadata" : { "id" : "68ee71d9acb3e4a4471c0e39" , "status" : "Success…" at bounding box center [402, 162] width 125 height 79
click at [362, 99] on span "Google Search" at bounding box center [389, 100] width 102 height 10
click at [734, 33] on icon "button" at bounding box center [732, 31] width 5 height 5
click at [703, 53] on span "Add Note" at bounding box center [707, 50] width 42 height 9
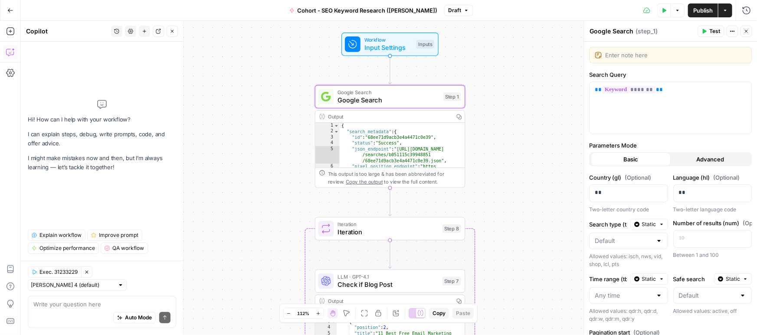
click at [731, 31] on icon "button" at bounding box center [732, 31] width 5 height 5
click at [559, 40] on div "**********" at bounding box center [389, 178] width 737 height 314
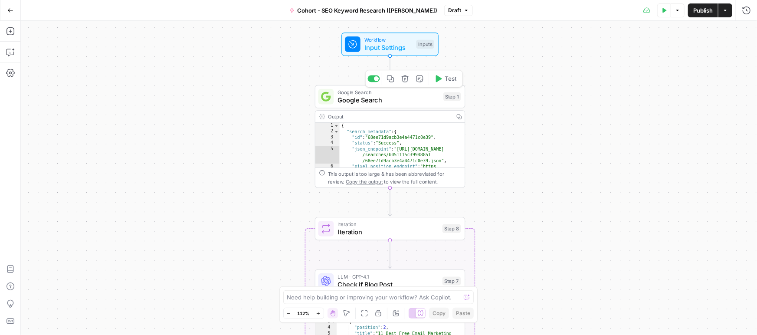
click at [406, 106] on div "Google Search Google Search Step 1 Copy step Delete step Add Note Test" at bounding box center [390, 96] width 151 height 23
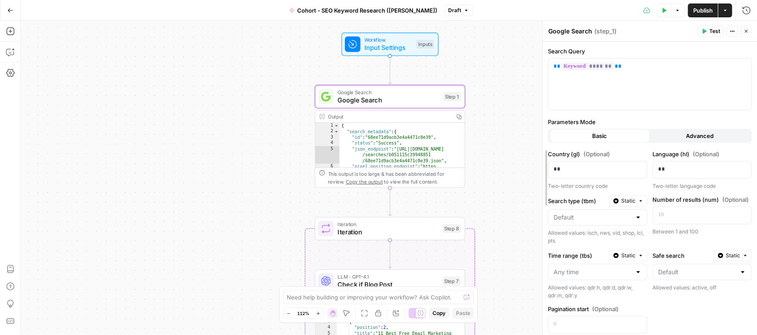
drag, startPoint x: 583, startPoint y: 38, endPoint x: 542, endPoint y: 32, distance: 41.7
click at [542, 32] on div at bounding box center [543, 178] width 9 height 314
click at [695, 138] on span "Advanced" at bounding box center [701, 136] width 28 height 9
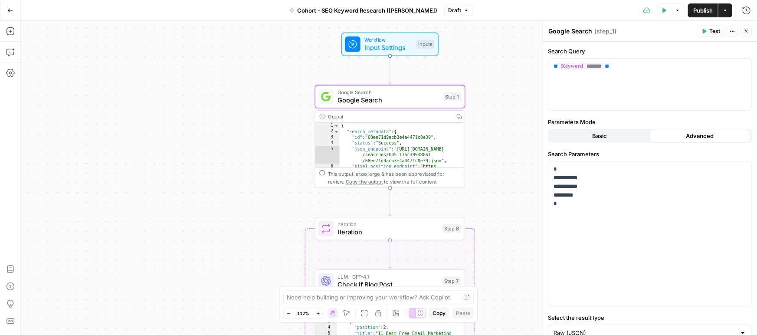
click at [625, 133] on button "Basic" at bounding box center [600, 136] width 100 height 14
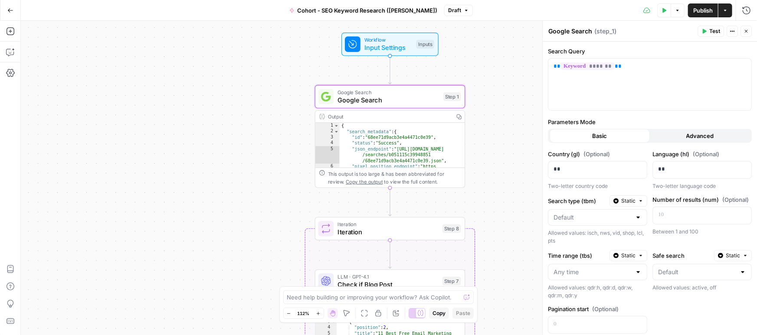
type textarea "**********"
click at [382, 128] on div "{ "search_metadata" : { "id" : "68ee71d9acb3e4a4471c0e39" , "status" : "Success…" at bounding box center [402, 162] width 125 height 79
click at [373, 173] on div "This output is too large & has been abbreviated for review. Copy the output to …" at bounding box center [394, 178] width 133 height 16
click at [315, 113] on div "**********" at bounding box center [390, 149] width 151 height 78
click at [322, 115] on icon at bounding box center [321, 116] width 5 height 5
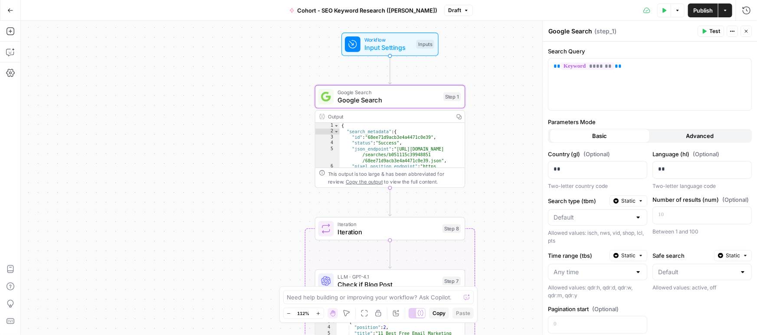
click at [340, 116] on div "Output" at bounding box center [389, 117] width 122 height 8
click at [379, 177] on div "This output is too large & has been abbreviated for review. Copy the output to …" at bounding box center [394, 178] width 133 height 16
click at [606, 66] on span "*******" at bounding box center [587, 66] width 53 height 7
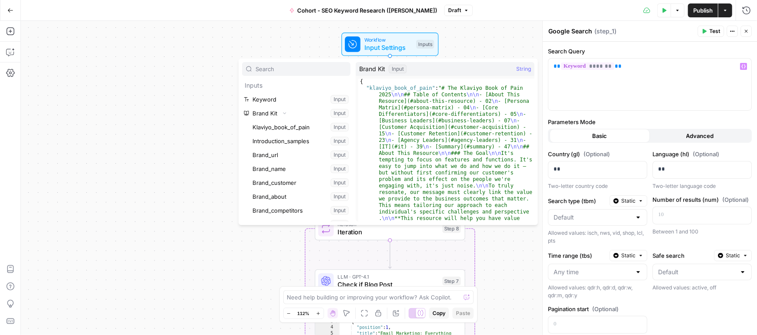
click at [161, 105] on div "**********" at bounding box center [389, 178] width 737 height 314
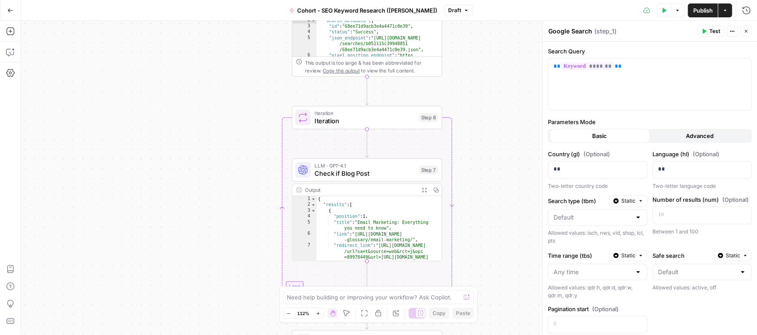
drag, startPoint x: 260, startPoint y: 230, endPoint x: 232, endPoint y: 88, distance: 145.0
click at [233, 84] on div "**********" at bounding box center [389, 178] width 737 height 314
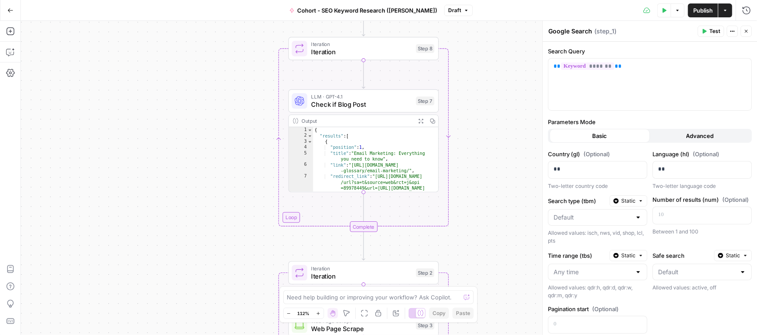
drag, startPoint x: 215, startPoint y: 196, endPoint x: 224, endPoint y: 112, distance: 84.7
click at [225, 106] on div "**********" at bounding box center [389, 178] width 737 height 314
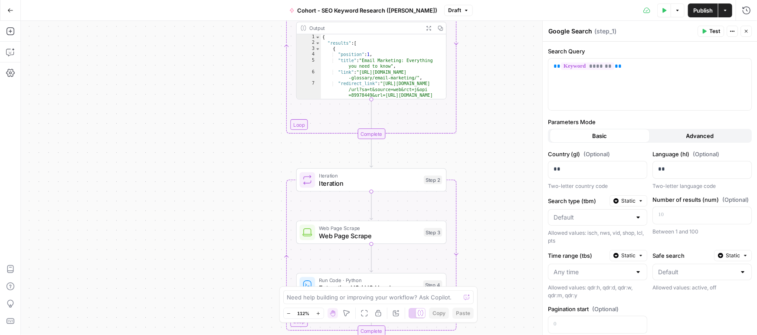
drag, startPoint x: 223, startPoint y: 175, endPoint x: 232, endPoint y: 110, distance: 65.7
click at [233, 106] on div "**********" at bounding box center [389, 178] width 737 height 314
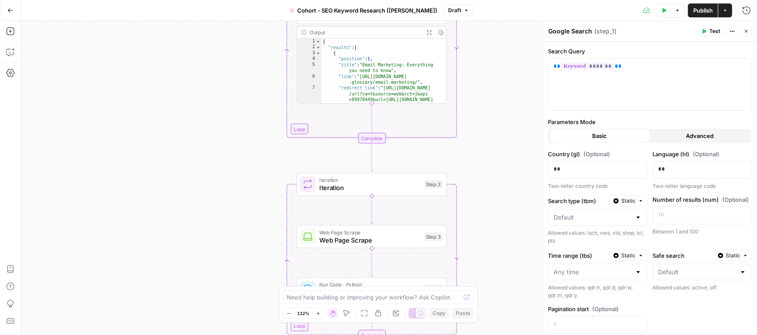
drag, startPoint x: 213, startPoint y: 181, endPoint x: 212, endPoint y: 209, distance: 28.2
click at [204, 263] on div "**********" at bounding box center [389, 178] width 737 height 314
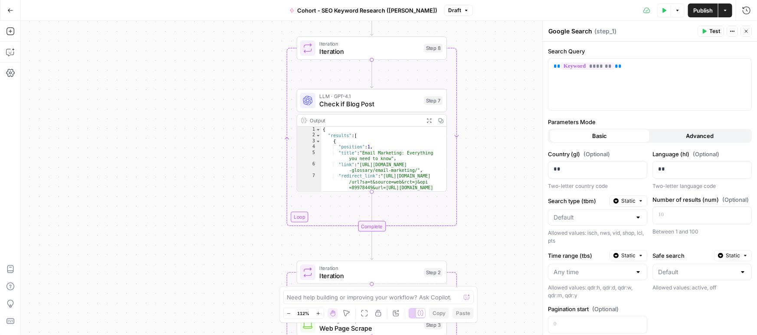
drag, startPoint x: 204, startPoint y: 151, endPoint x: 207, endPoint y: 229, distance: 77.8
click at [207, 229] on div "**********" at bounding box center [389, 178] width 737 height 314
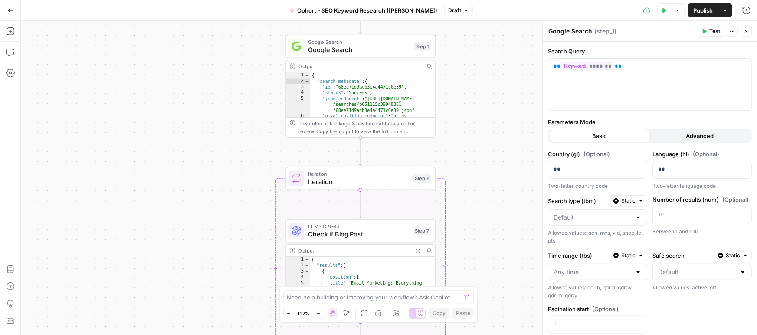
drag, startPoint x: 214, startPoint y: 154, endPoint x: 203, endPoint y: 270, distance: 117.4
click at [203, 273] on div "**********" at bounding box center [389, 178] width 737 height 314
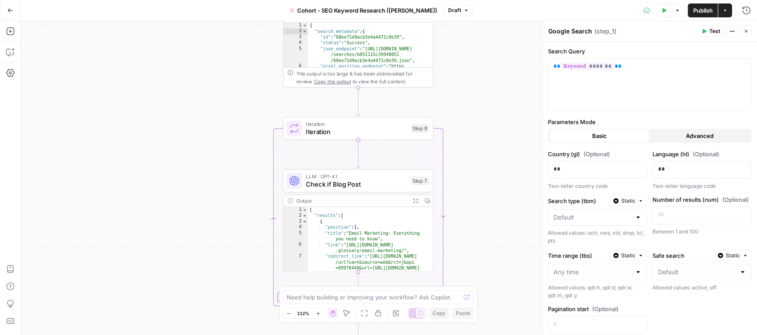
drag, startPoint x: 176, startPoint y: 190, endPoint x: 193, endPoint y: 162, distance: 32.5
click at [185, 105] on div "**********" at bounding box center [389, 178] width 737 height 314
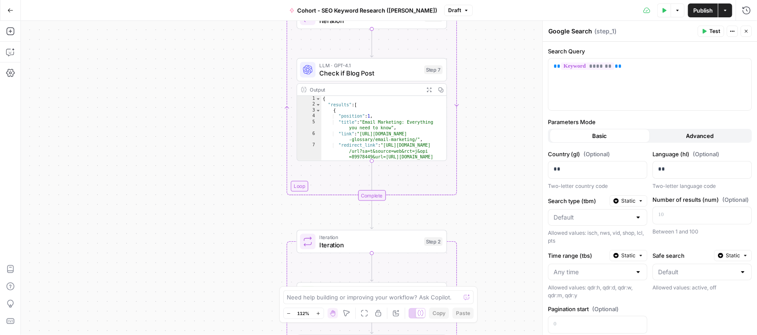
drag, startPoint x: 192, startPoint y: 212, endPoint x: 205, endPoint y: 104, distance: 108.9
click at [205, 104] on div "**********" at bounding box center [389, 178] width 737 height 314
drag, startPoint x: 194, startPoint y: 183, endPoint x: 199, endPoint y: 125, distance: 58.8
click at [199, 125] on div "**********" at bounding box center [389, 178] width 737 height 314
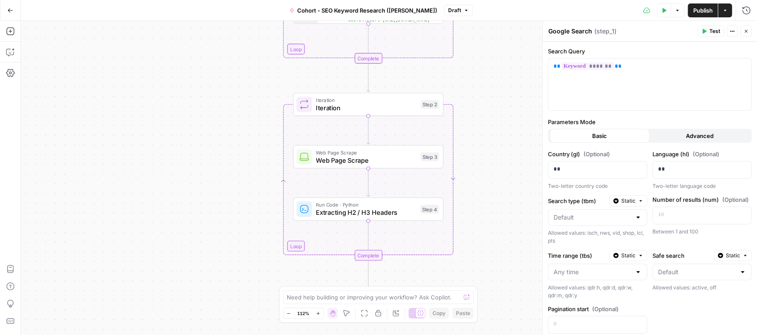
drag, startPoint x: 185, startPoint y: 184, endPoint x: 176, endPoint y: 142, distance: 43.1
click at [176, 142] on div "**********" at bounding box center [389, 178] width 737 height 314
click at [719, 29] on span "Test" at bounding box center [715, 31] width 11 height 8
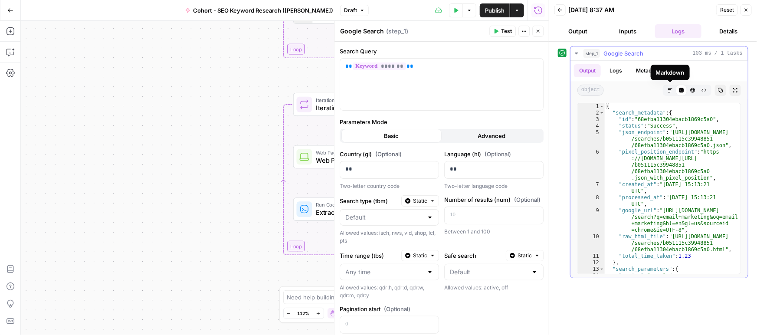
click at [669, 90] on icon "button" at bounding box center [671, 90] width 4 height 4
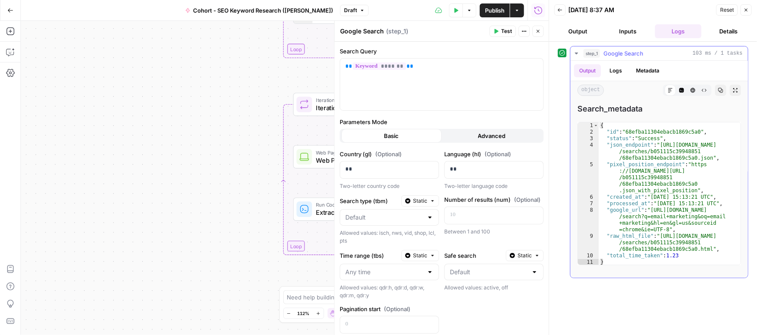
click at [669, 90] on icon at bounding box center [671, 90] width 4 height 4
click at [617, 70] on button "Logs" at bounding box center [616, 70] width 23 height 13
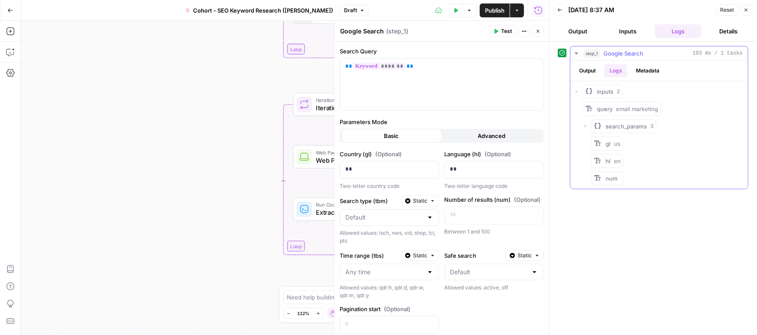
click at [577, 90] on icon "button" at bounding box center [576, 91] width 5 height 5
click at [722, 33] on button "Details" at bounding box center [728, 31] width 47 height 14
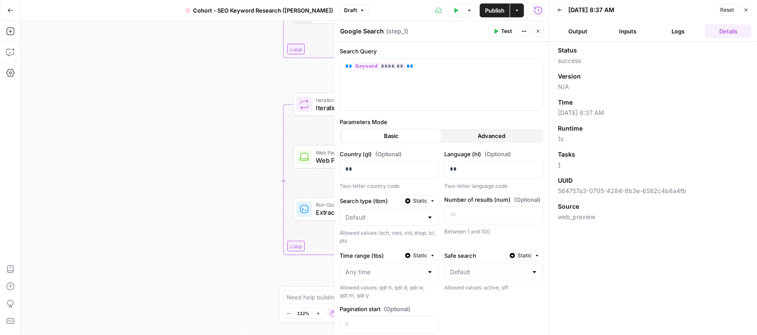
click at [675, 36] on button "Logs" at bounding box center [678, 31] width 47 height 14
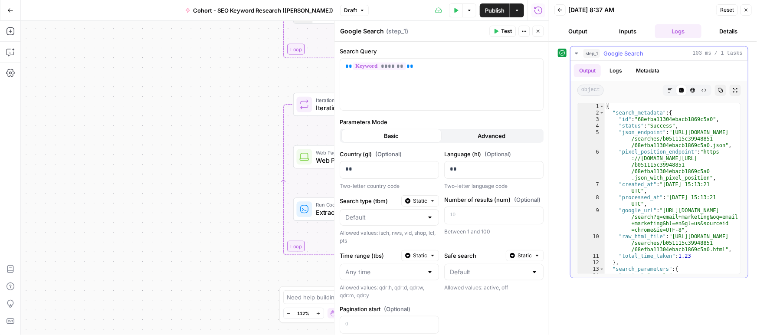
click at [646, 71] on button "Metadata" at bounding box center [648, 70] width 34 height 13
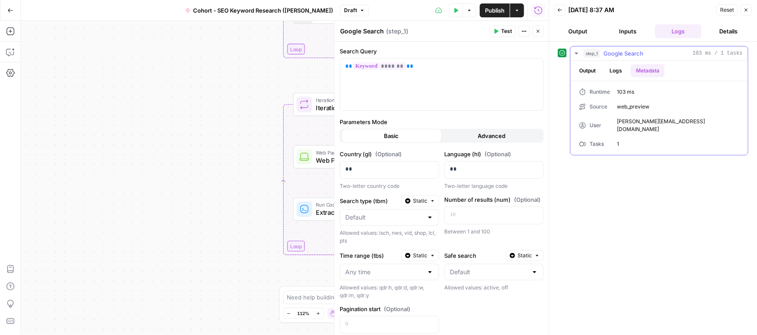
click at [620, 75] on button "Logs" at bounding box center [616, 70] width 23 height 13
click at [586, 126] on icon "button" at bounding box center [585, 126] width 3 height 1
click at [588, 127] on icon "button" at bounding box center [585, 126] width 5 height 5
click at [587, 71] on button "Output" at bounding box center [587, 70] width 27 height 13
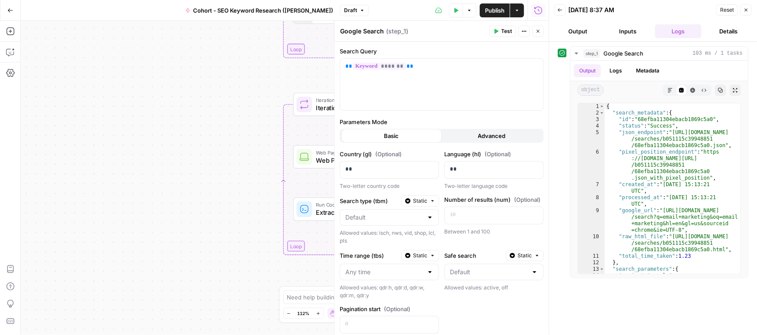
click at [201, 123] on div "**********" at bounding box center [285, 178] width 528 height 314
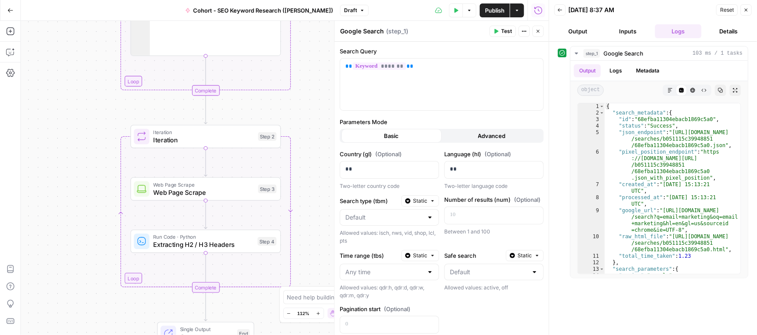
drag, startPoint x: 244, startPoint y: 67, endPoint x: 102, endPoint y: 93, distance: 143.9
click at [81, 99] on div "**********" at bounding box center [285, 178] width 528 height 314
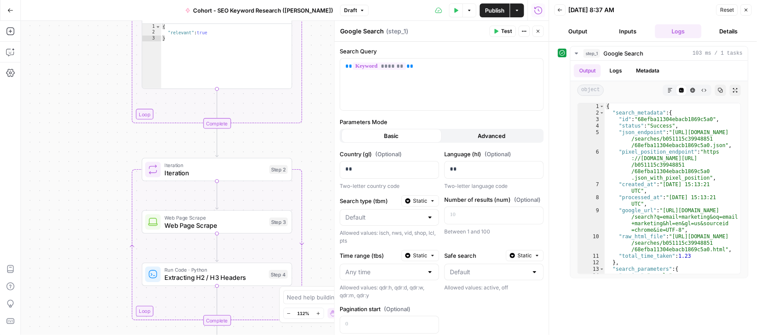
drag, startPoint x: 310, startPoint y: 90, endPoint x: 323, endPoint y: 121, distance: 33.3
click at [323, 121] on div "**********" at bounding box center [285, 178] width 528 height 314
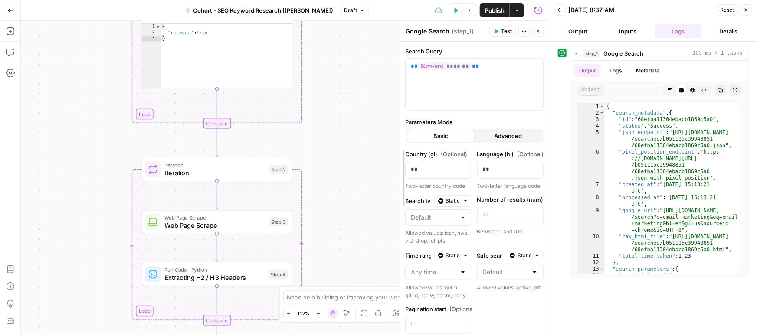
drag, startPoint x: 336, startPoint y: 95, endPoint x: 401, endPoint y: 95, distance: 65.5
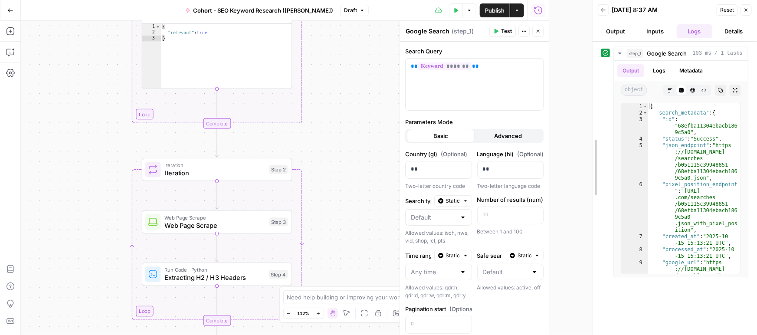
drag, startPoint x: 550, startPoint y: 97, endPoint x: 593, endPoint y: 99, distance: 43.4
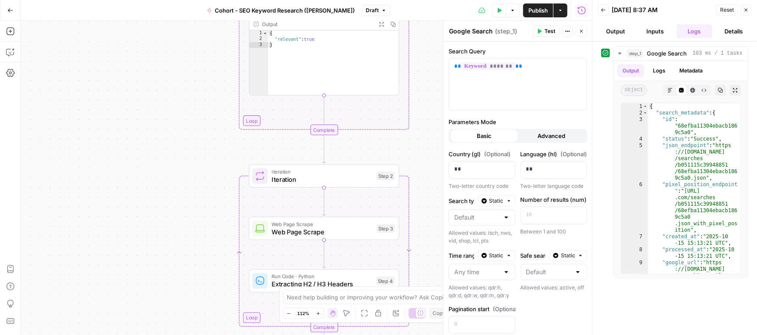
drag, startPoint x: 334, startPoint y: 132, endPoint x: 441, endPoint y: 139, distance: 107.4
click at [441, 139] on body "**********" at bounding box center [378, 167] width 757 height 335
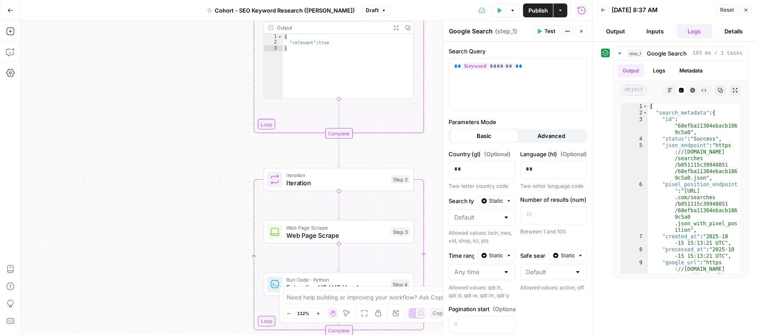
drag, startPoint x: 192, startPoint y: 167, endPoint x: 207, endPoint y: 170, distance: 15.2
click at [207, 170] on div "**********" at bounding box center [307, 178] width 572 height 314
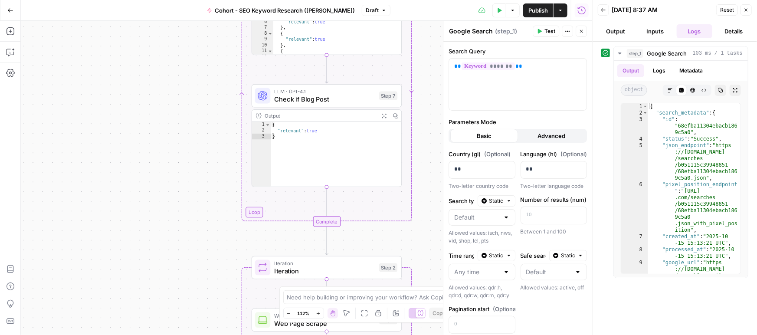
drag, startPoint x: 185, startPoint y: 95, endPoint x: 173, endPoint y: 198, distance: 104.0
click at [173, 198] on div "**********" at bounding box center [307, 178] width 572 height 314
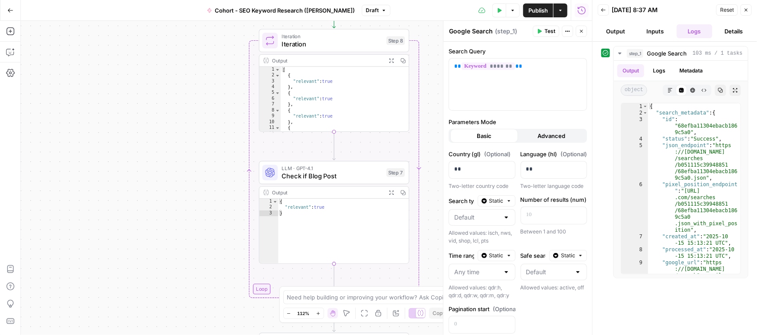
drag, startPoint x: 184, startPoint y: 108, endPoint x: 191, endPoint y: 170, distance: 62.0
click at [191, 170] on div "**********" at bounding box center [307, 178] width 572 height 314
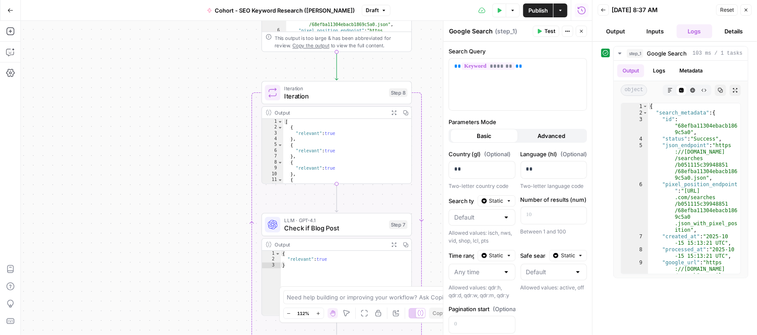
drag, startPoint x: 195, startPoint y: 145, endPoint x: 197, endPoint y: 122, distance: 23.1
click at [199, 173] on div "**********" at bounding box center [307, 178] width 572 height 314
drag, startPoint x: 196, startPoint y: 123, endPoint x: 192, endPoint y: 168, distance: 45.3
click at [192, 168] on div "**********" at bounding box center [307, 178] width 572 height 314
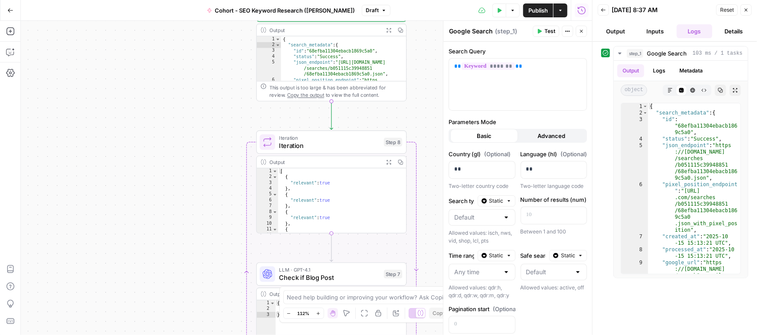
drag, startPoint x: 197, startPoint y: 118, endPoint x: 197, endPoint y: 193, distance: 74.7
click at [196, 194] on div "**********" at bounding box center [307, 178] width 572 height 314
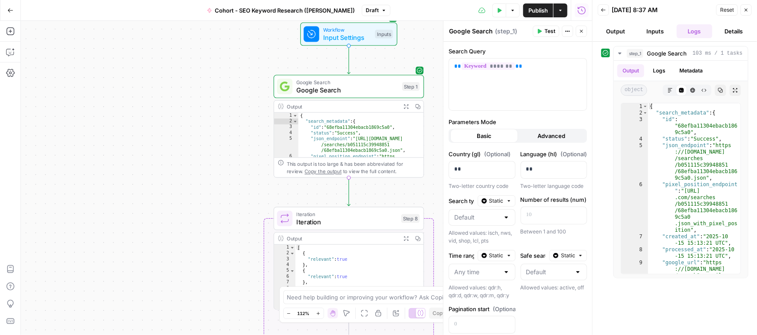
drag, startPoint x: 187, startPoint y: 130, endPoint x: 204, endPoint y: 130, distance: 17.8
click at [204, 130] on div "**********" at bounding box center [307, 178] width 572 height 314
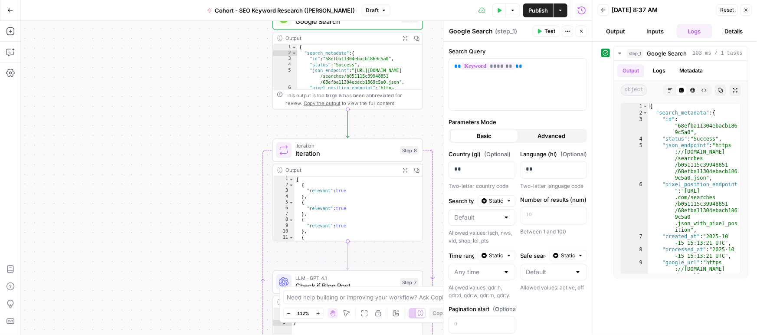
drag, startPoint x: 224, startPoint y: 186, endPoint x: 215, endPoint y: 113, distance: 73.6
click at [215, 113] on div "**********" at bounding box center [307, 178] width 572 height 314
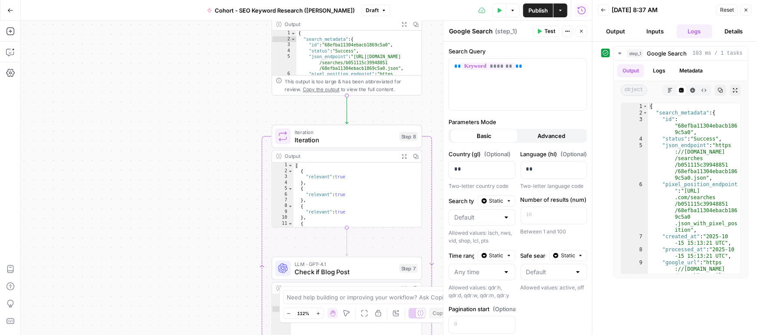
drag, startPoint x: 232, startPoint y: 169, endPoint x: 231, endPoint y: 209, distance: 39.9
click at [231, 209] on div "**********" at bounding box center [307, 178] width 572 height 314
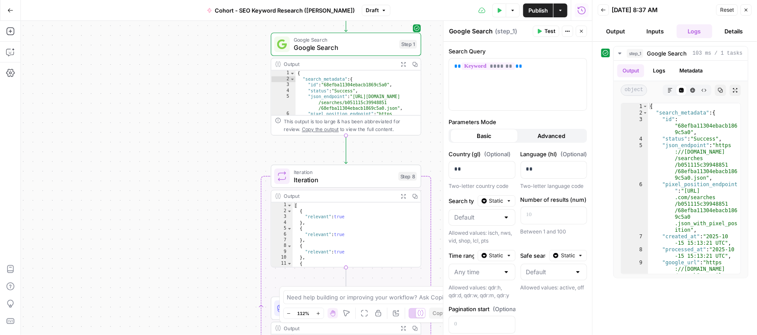
drag, startPoint x: 221, startPoint y: 139, endPoint x: 222, endPoint y: 157, distance: 17.8
click at [221, 175] on div "**********" at bounding box center [307, 178] width 572 height 314
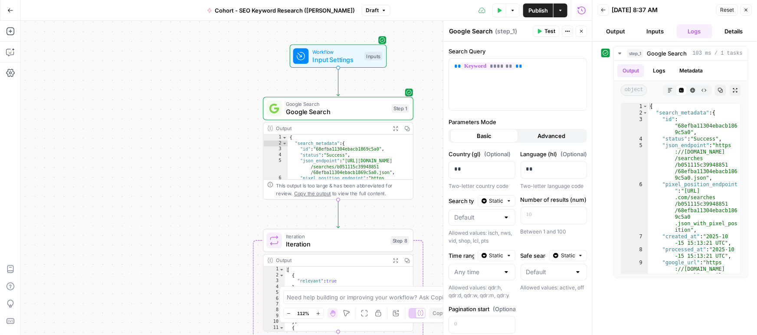
drag, startPoint x: 220, startPoint y: 145, endPoint x: 211, endPoint y: 174, distance: 29.8
click at [212, 175] on div "**********" at bounding box center [307, 178] width 572 height 314
click at [344, 63] on span "Input Settings" at bounding box center [337, 61] width 48 height 10
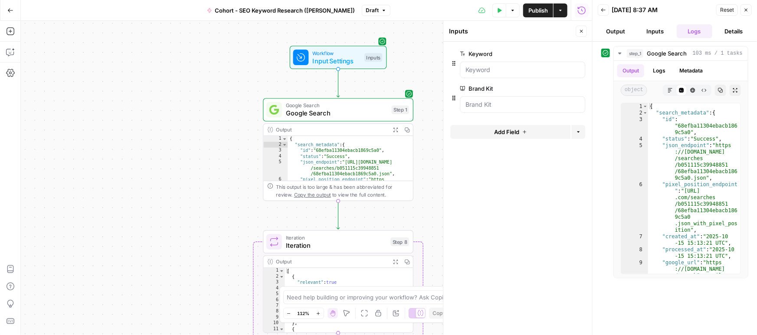
click at [557, 53] on span "edit field" at bounding box center [552, 53] width 19 height 7
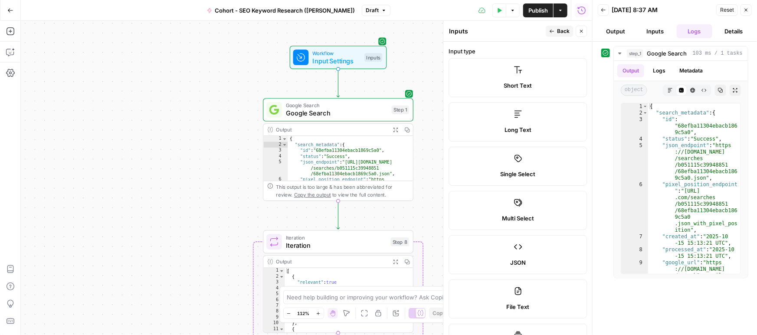
click at [559, 32] on span "Back" at bounding box center [563, 31] width 13 height 8
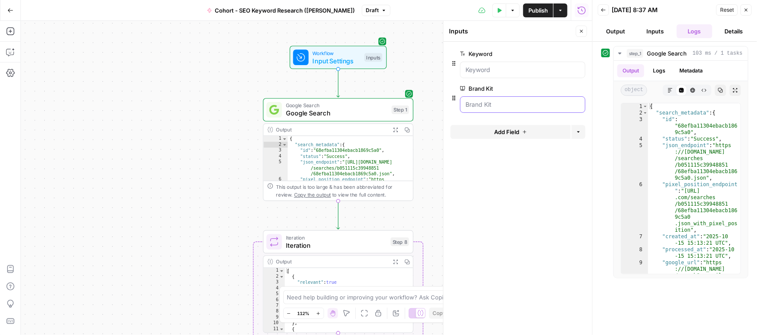
click at [484, 108] on Kit "Brand Kit" at bounding box center [523, 104] width 114 height 9
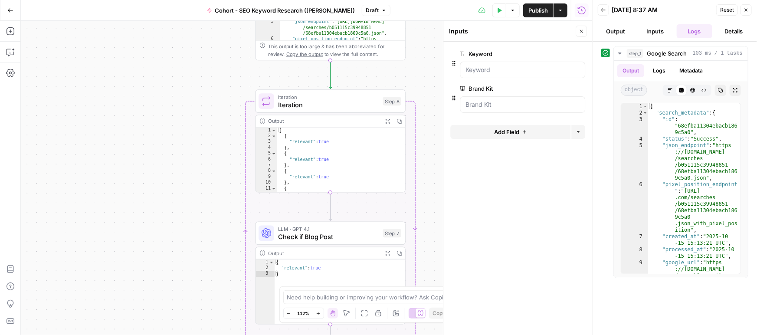
drag, startPoint x: 223, startPoint y: 244, endPoint x: 207, endPoint y: 198, distance: 49.0
click at [214, 103] on div "**********" at bounding box center [307, 178] width 572 height 314
drag, startPoint x: 207, startPoint y: 204, endPoint x: 206, endPoint y: 96, distance: 107.7
click at [206, 95] on div "**********" at bounding box center [307, 178] width 572 height 314
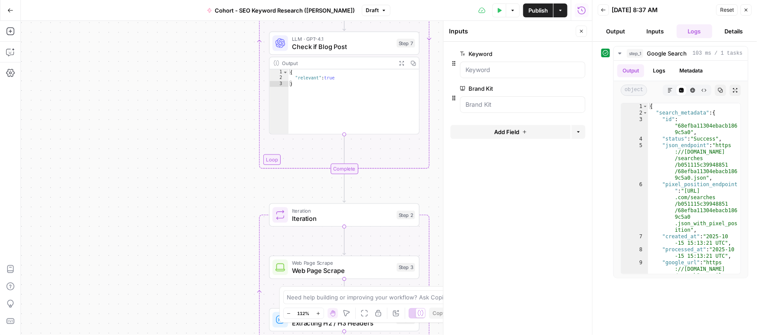
drag, startPoint x: 213, startPoint y: 151, endPoint x: 204, endPoint y: 177, distance: 26.9
click at [213, 144] on div "**********" at bounding box center [307, 178] width 572 height 314
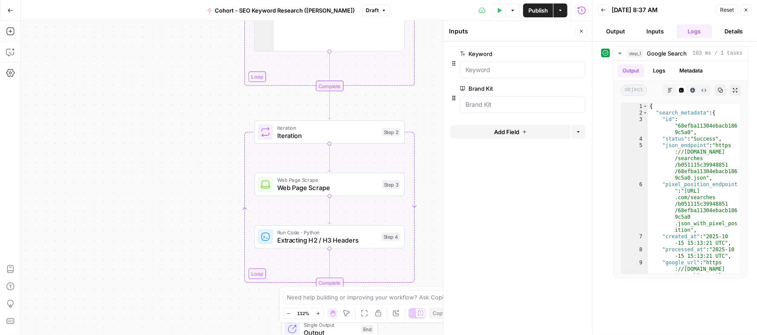
drag, startPoint x: 201, startPoint y: 237, endPoint x: 175, endPoint y: 184, distance: 59.8
click at [185, 162] on div "**********" at bounding box center [307, 178] width 572 height 314
click at [187, 161] on div "**********" at bounding box center [307, 178] width 572 height 314
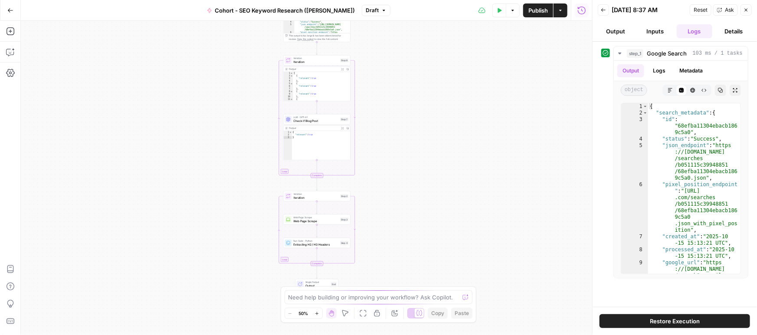
drag, startPoint x: 387, startPoint y: 191, endPoint x: 398, endPoint y: 172, distance: 21.8
click at [398, 172] on div "Workflow Input Settings Inputs Google Search Google Search Step 1 Output Expand…" at bounding box center [307, 178] width 572 height 314
click at [310, 198] on span "Iteration" at bounding box center [316, 198] width 45 height 4
click at [316, 313] on icon "button" at bounding box center [317, 313] width 5 height 5
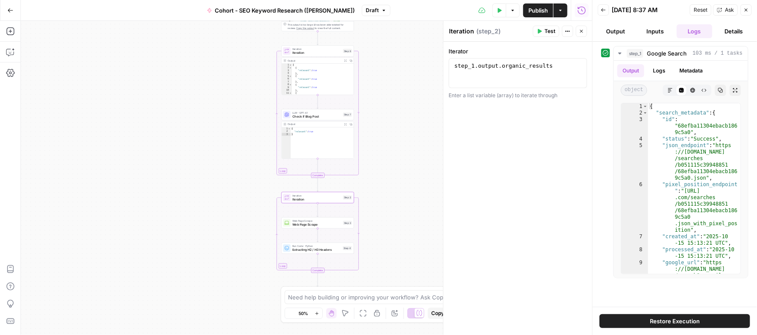
click at [316, 313] on icon "button" at bounding box center [317, 313] width 5 height 5
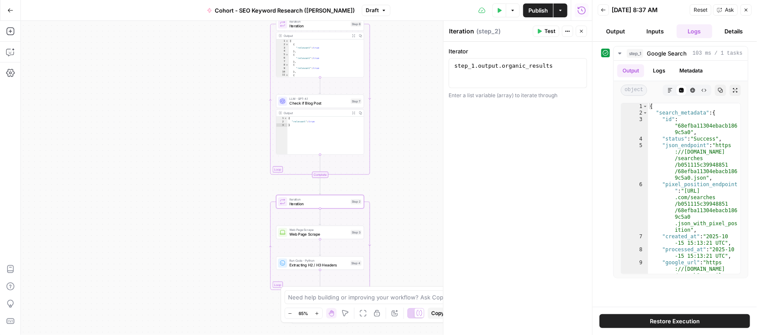
click at [317, 311] on icon "button" at bounding box center [317, 313] width 5 height 5
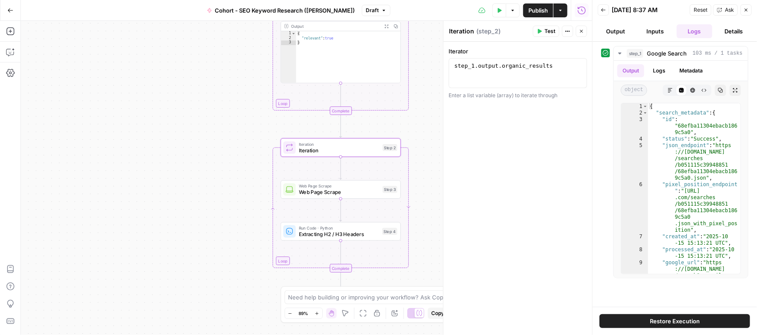
drag, startPoint x: 232, startPoint y: 214, endPoint x: 248, endPoint y: 152, distance: 64.0
click at [248, 152] on div "Workflow Input Settings Inputs Google Search Google Search Step 1 Output Expand…" at bounding box center [307, 178] width 572 height 314
click at [336, 193] on span "Web Page Scrape" at bounding box center [343, 192] width 81 height 8
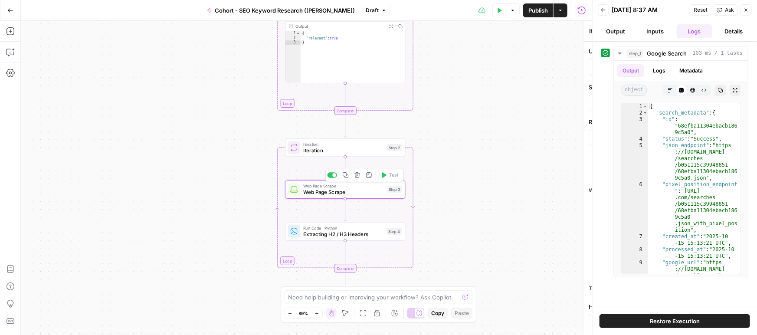
type textarea "Web Page Scrape"
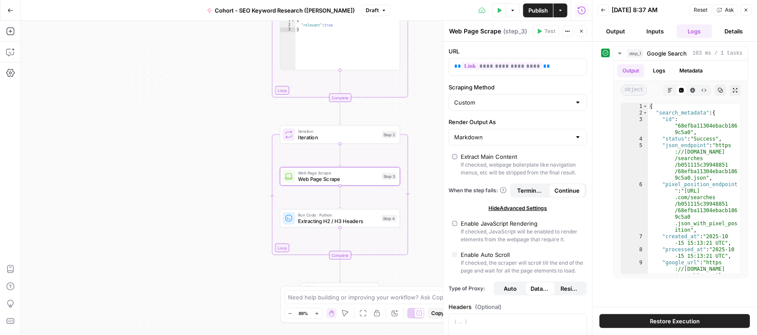
drag, startPoint x: 216, startPoint y: 190, endPoint x: 211, endPoint y: 177, distance: 14.0
click at [211, 177] on div "Workflow Input Settings Inputs Google Search Google Search Step 1 Output Expand…" at bounding box center [307, 178] width 572 height 314
click at [299, 181] on span "Web Page Scrape" at bounding box center [338, 179] width 81 height 8
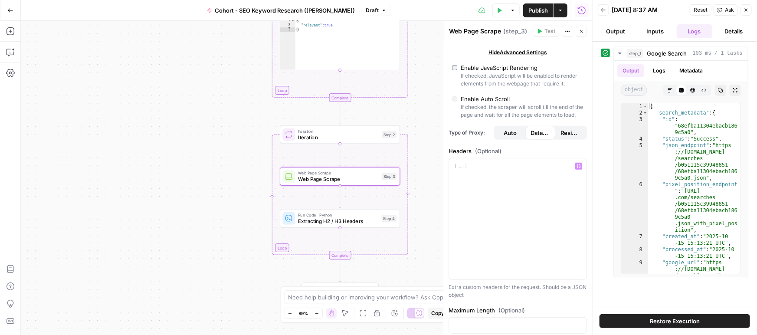
scroll to position [165, 0]
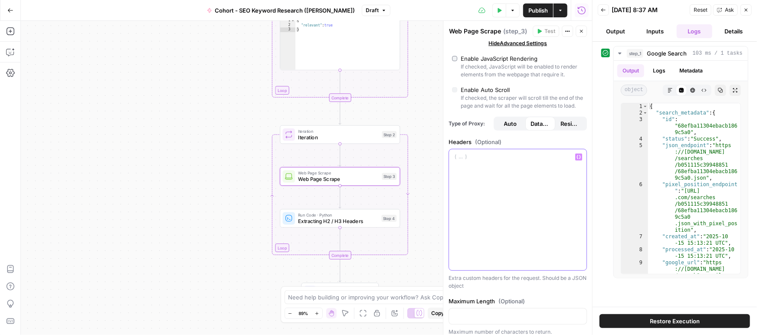
click at [464, 161] on p at bounding box center [517, 157] width 127 height 9
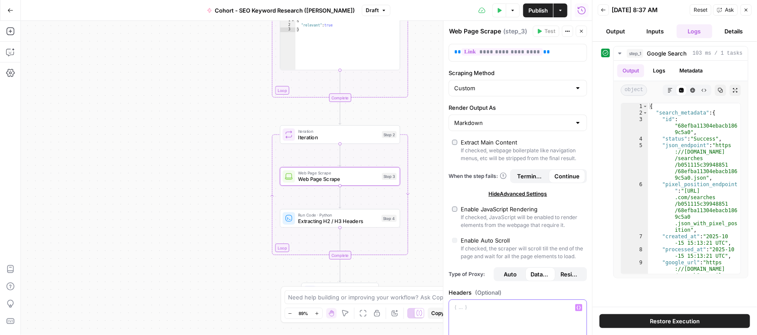
scroll to position [13, 0]
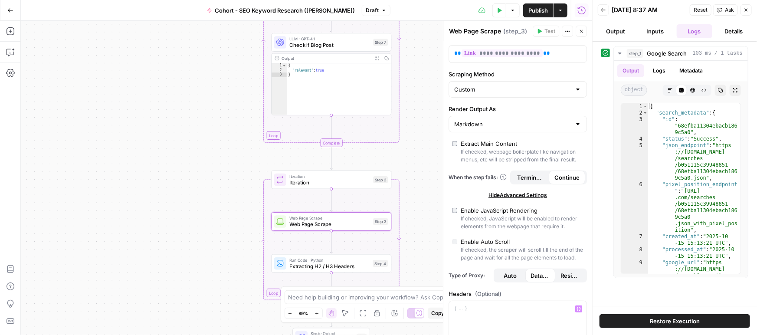
drag, startPoint x: 201, startPoint y: 90, endPoint x: 192, endPoint y: 135, distance: 46.0
click at [192, 135] on div "Workflow Input Settings Inputs Google Search Google Search Step 1 Output Expand…" at bounding box center [307, 178] width 572 height 314
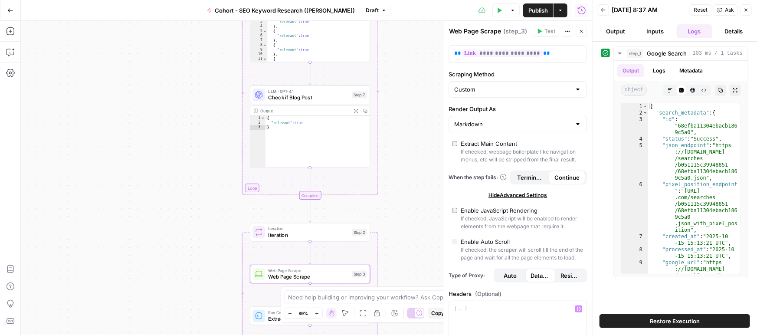
drag, startPoint x: 192, startPoint y: 86, endPoint x: 170, endPoint y: 122, distance: 43.0
click at [171, 138] on div "Workflow Input Settings Inputs Google Search Google Search Step 1 Output Expand…" at bounding box center [307, 178] width 572 height 314
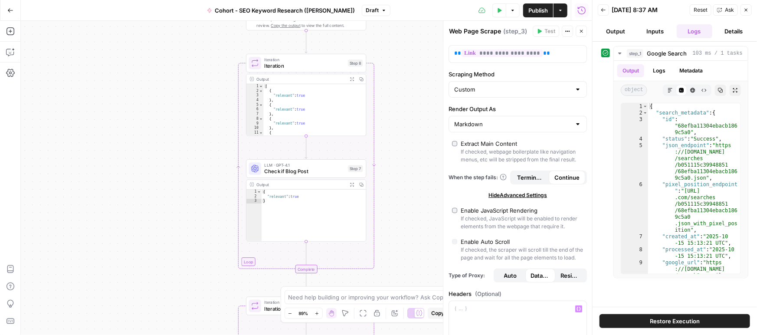
drag, startPoint x: 155, startPoint y: 97, endPoint x: 154, endPoint y: 126, distance: 28.7
click at [156, 162] on div "Workflow Input Settings Inputs Google Search Google Search Step 1 Output Expand…" at bounding box center [307, 178] width 572 height 314
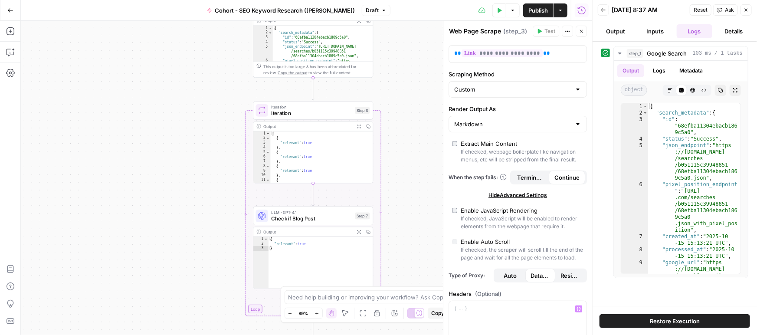
drag, startPoint x: 149, startPoint y: 103, endPoint x: 158, endPoint y: 161, distance: 58.8
click at [158, 161] on div "Workflow Input Settings Inputs Google Search Google Search Step 1 Output Expand…" at bounding box center [307, 178] width 572 height 314
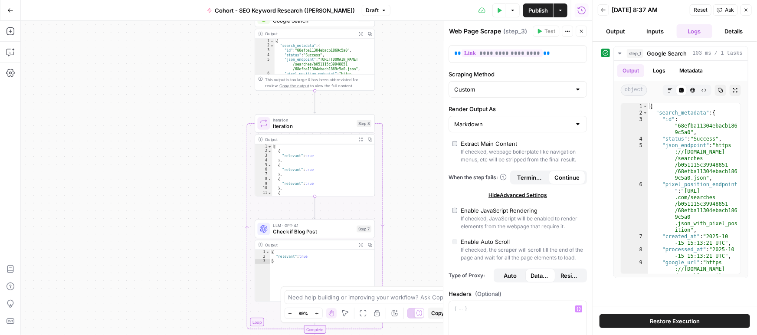
drag, startPoint x: 161, startPoint y: 124, endPoint x: 161, endPoint y: 168, distance: 44.3
click at [160, 176] on div "Workflow Input Settings Inputs Google Search Google Search Step 1 Output Expand…" at bounding box center [307, 178] width 572 height 314
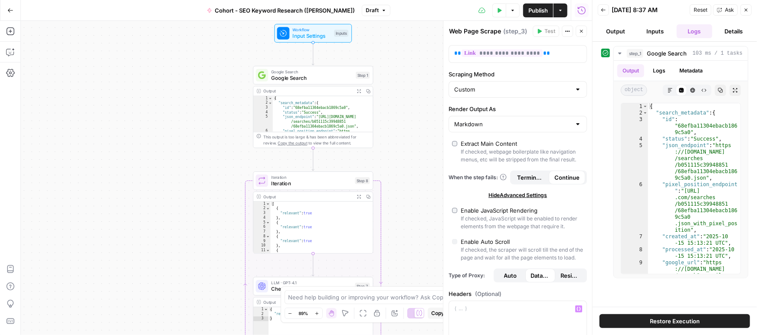
drag, startPoint x: 167, startPoint y: 128, endPoint x: 167, endPoint y: 163, distance: 34.7
click at [167, 163] on div "Workflow Input Settings Inputs Google Search Google Search Step 1 Output Expand…" at bounding box center [307, 178] width 572 height 314
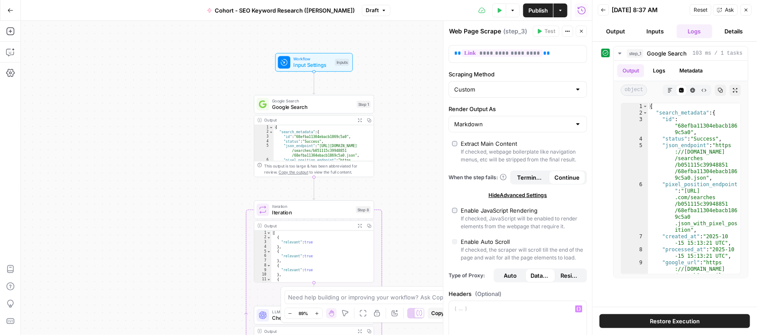
drag, startPoint x: 184, startPoint y: 206, endPoint x: 207, endPoint y: 85, distance: 123.7
click at [206, 86] on div "Workflow Input Settings Inputs Google Search Google Search Step 1 Output Expand…" at bounding box center [307, 178] width 572 height 314
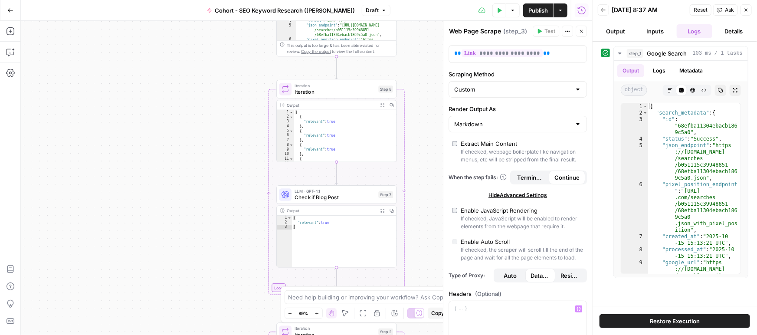
drag, startPoint x: 213, startPoint y: 187, endPoint x: 199, endPoint y: 89, distance: 99.1
click at [199, 89] on div "Workflow Input Settings Inputs Google Search Google Search Step 1 Output Expand…" at bounding box center [307, 178] width 572 height 314
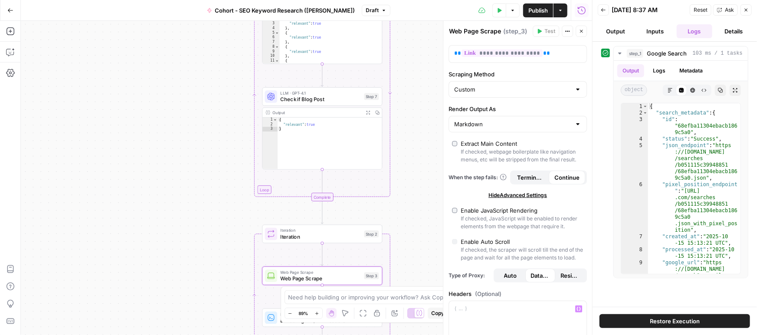
drag, startPoint x: 210, startPoint y: 125, endPoint x: 212, endPoint y: 120, distance: 6.0
click at [212, 120] on div "Workflow Input Settings Inputs Google Search Google Search Step 1 Output Expand…" at bounding box center [307, 178] width 572 height 314
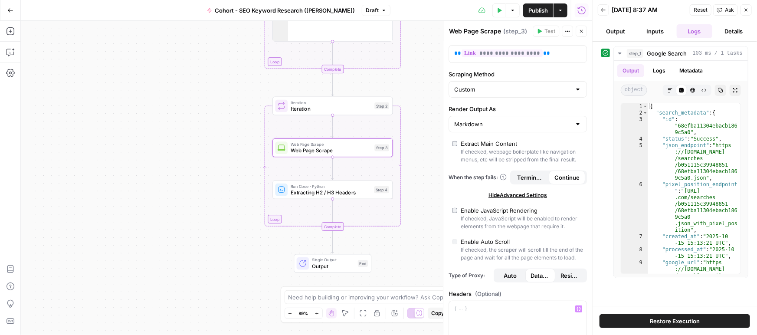
drag, startPoint x: 210, startPoint y: 227, endPoint x: 217, endPoint y: 188, distance: 39.8
click at [217, 188] on div "Workflow Input Settings Inputs Google Search Google Search Step 1 Output Expand…" at bounding box center [307, 178] width 572 height 314
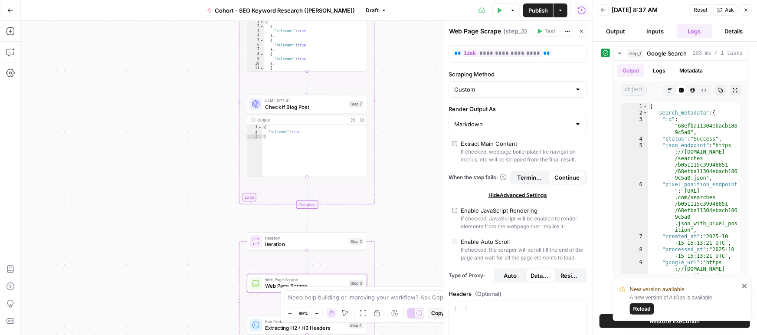
drag, startPoint x: 198, startPoint y: 118, endPoint x: 175, endPoint y: 185, distance: 71.5
click at [174, 193] on div "Workflow Input Settings Inputs Google Search Google Search Step 1 Output Expand…" at bounding box center [307, 178] width 572 height 314
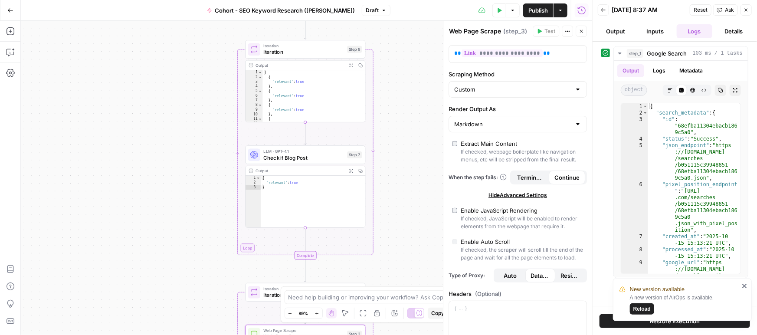
drag, startPoint x: 180, startPoint y: 117, endPoint x: 176, endPoint y: 158, distance: 41.5
click at [173, 195] on div "Workflow Input Settings Inputs Google Search Google Search Step 1 Output Expand…" at bounding box center [307, 178] width 572 height 314
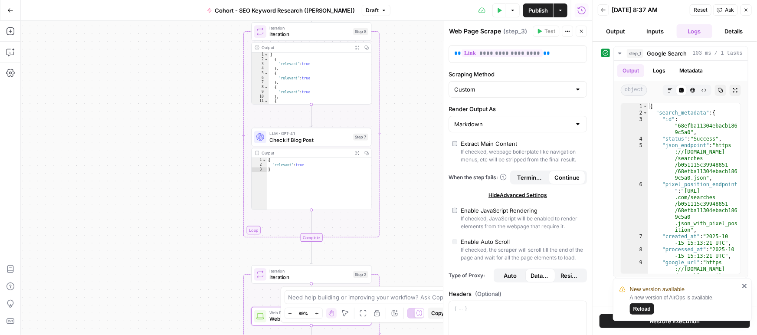
drag, startPoint x: 177, startPoint y: 171, endPoint x: 349, endPoint y: 124, distance: 177.8
click at [188, 96] on div "Workflow Input Settings Inputs Google Search Google Search Step 1 Output Expand…" at bounding box center [307, 178] width 572 height 314
drag, startPoint x: 248, startPoint y: 117, endPoint x: 244, endPoint y: 117, distance: 4.8
click at [247, 117] on div "Workflow Input Settings Inputs Google Search Google Search Step 1 Output Expand…" at bounding box center [307, 178] width 572 height 314
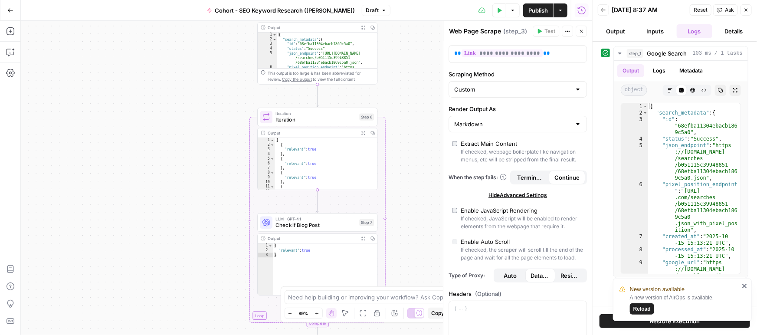
drag, startPoint x: 241, startPoint y: 138, endPoint x: 207, endPoint y: 132, distance: 34.8
click at [248, 201] on div "Workflow Input Settings Inputs Google Search Google Search Step 1 Output Expand…" at bounding box center [307, 178] width 572 height 314
drag, startPoint x: 200, startPoint y: 157, endPoint x: 189, endPoint y: 182, distance: 27.4
click at [194, 204] on div "Workflow Input Settings Inputs Google Search Google Search Step 1 Output Expand…" at bounding box center [307, 178] width 572 height 314
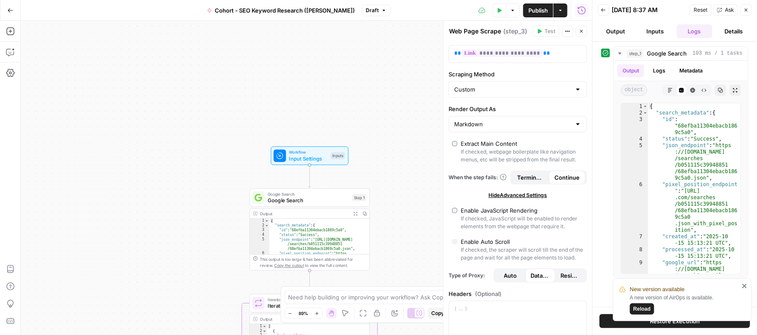
drag, startPoint x: 182, startPoint y: 102, endPoint x: 187, endPoint y: 172, distance: 69.7
click at [188, 206] on div "Workflow Input Settings Inputs Google Search Google Search Step 1 Output Expand…" at bounding box center [307, 178] width 572 height 314
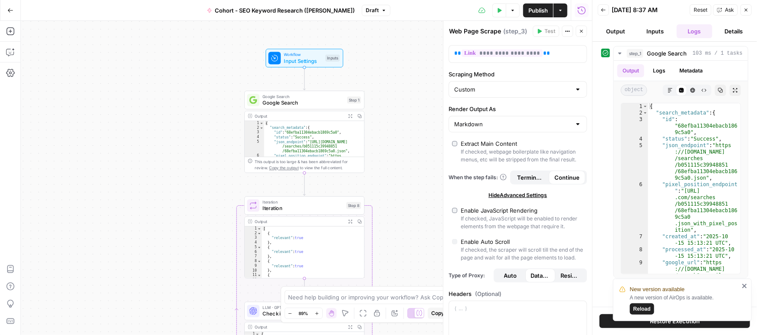
drag, startPoint x: 187, startPoint y: 172, endPoint x: 183, endPoint y: 102, distance: 70.5
click at [183, 102] on div "Workflow Input Settings Inputs Google Search Google Search Step 1 Output Expand…" at bounding box center [307, 178] width 572 height 314
type textarea "**********"
click at [290, 129] on div "{ "search_metadata" : { "id" : "68efba11304ebacb1869c5a0" , "status" : "Success…" at bounding box center [314, 153] width 100 height 64
click at [298, 103] on span "Google Search" at bounding box center [304, 103] width 82 height 8
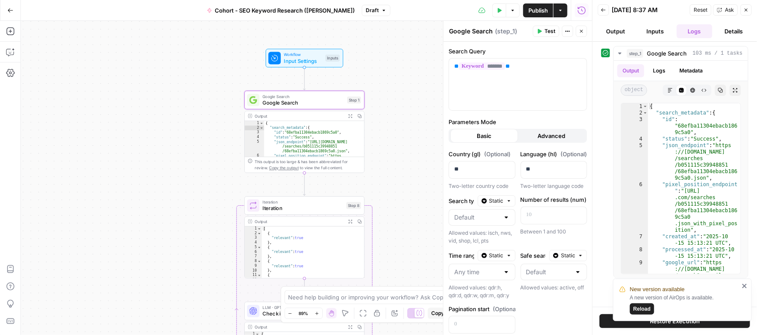
click at [616, 30] on button "Output" at bounding box center [616, 31] width 36 height 14
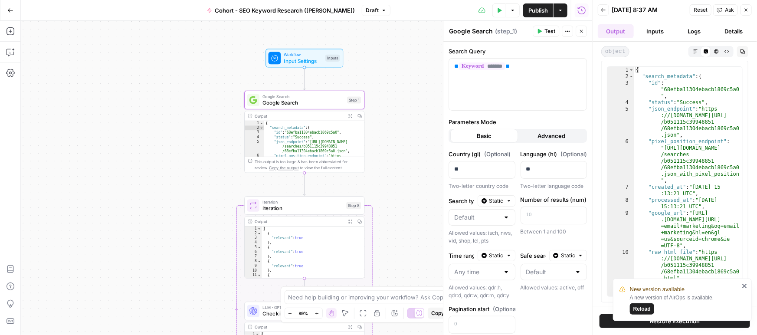
click at [684, 29] on button "Logs" at bounding box center [695, 31] width 36 height 14
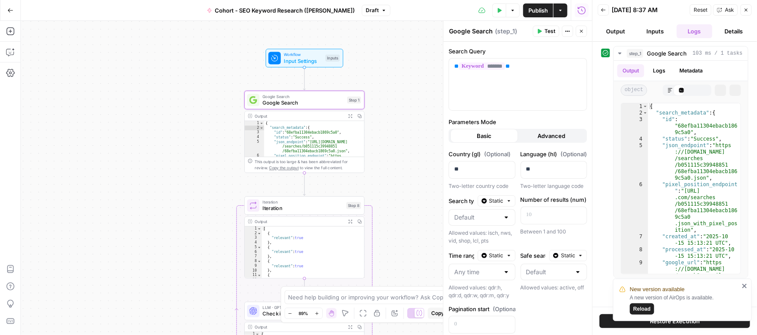
click at [659, 30] on button "Inputs" at bounding box center [656, 31] width 36 height 14
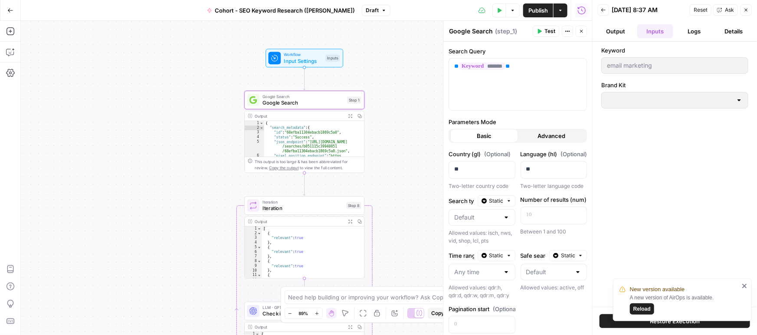
type input "Klaviyo"
click at [746, 287] on icon "close" at bounding box center [745, 286] width 4 height 4
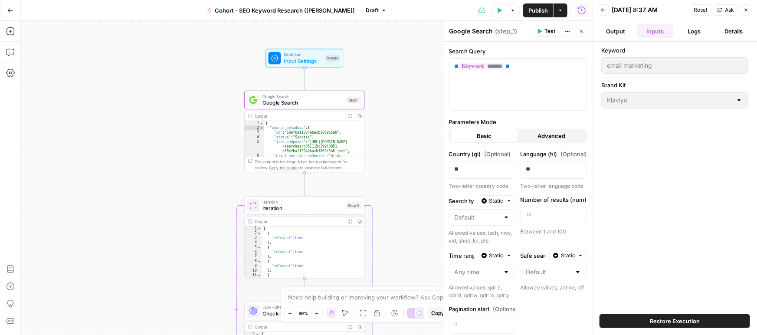
click at [738, 30] on button "Details" at bounding box center [734, 31] width 36 height 14
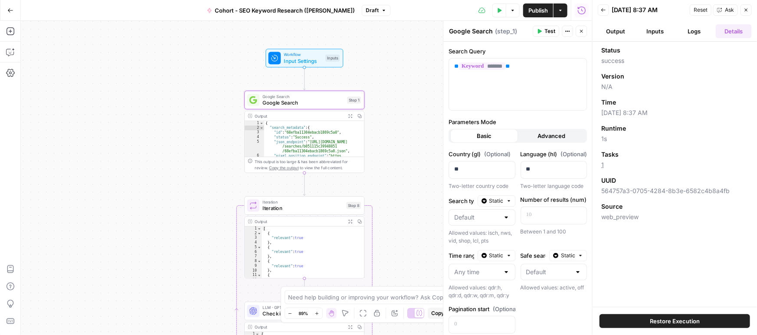
click at [692, 29] on button "Logs" at bounding box center [695, 31] width 36 height 14
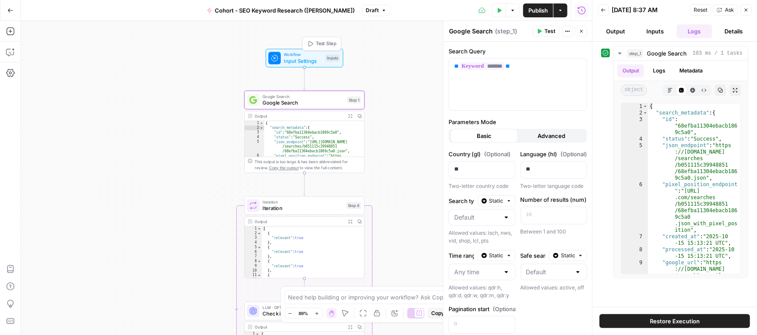
click at [294, 61] on span "Input Settings" at bounding box center [303, 61] width 39 height 8
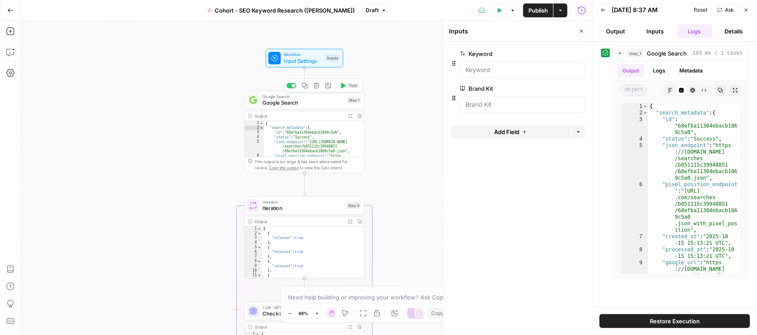
click at [301, 103] on span "Google Search" at bounding box center [304, 103] width 82 height 8
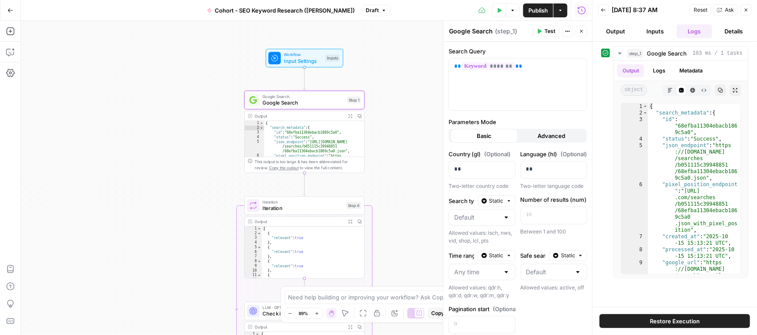
click at [296, 129] on div "{ "search_metadata" : { "id" : "68efba11304ebacb1869c5a0" , "status" : "Success…" at bounding box center [314, 153] width 100 height 64
click at [661, 34] on button "Inputs" at bounding box center [656, 31] width 36 height 14
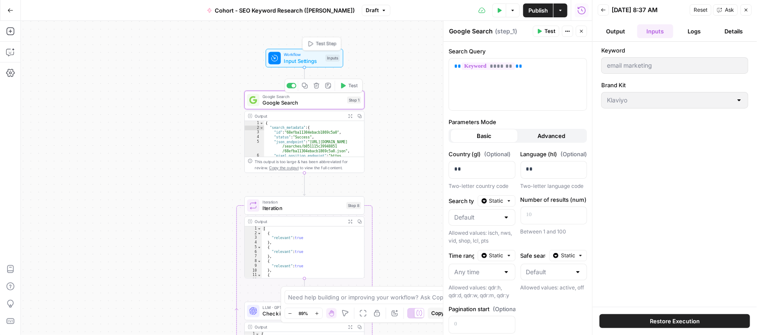
click at [296, 63] on span "Input Settings" at bounding box center [303, 61] width 39 height 8
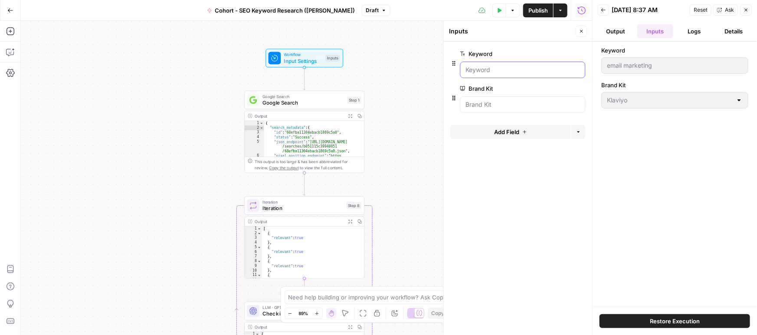
click at [502, 71] on input "Keyword" at bounding box center [523, 70] width 114 height 9
click at [621, 31] on button "Output" at bounding box center [616, 31] width 36 height 14
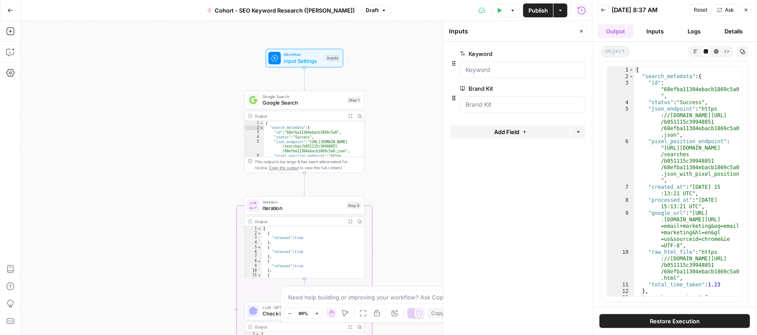
click at [651, 28] on button "Inputs" at bounding box center [656, 31] width 36 height 14
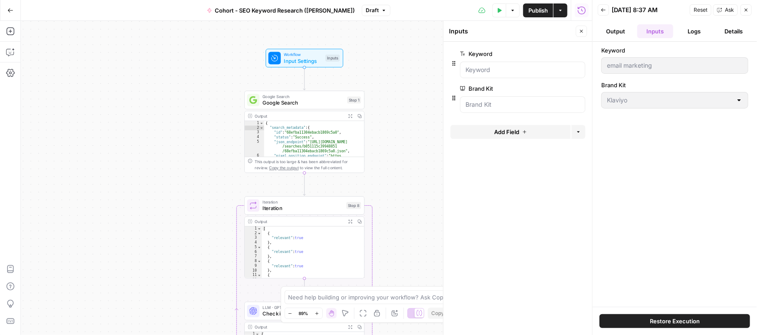
click at [9, 10] on icon "button" at bounding box center [10, 10] width 6 height 6
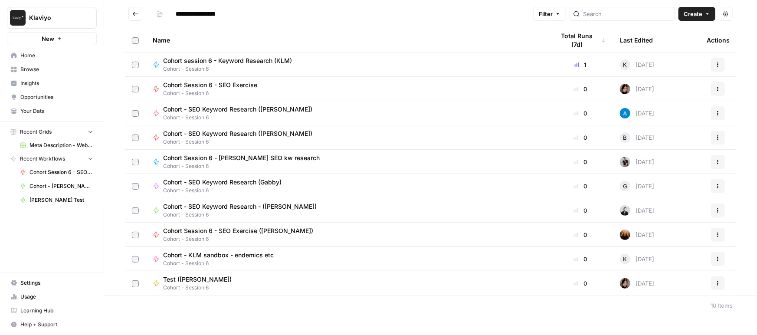
click at [55, 109] on span "Your Data" at bounding box center [56, 111] width 72 height 8
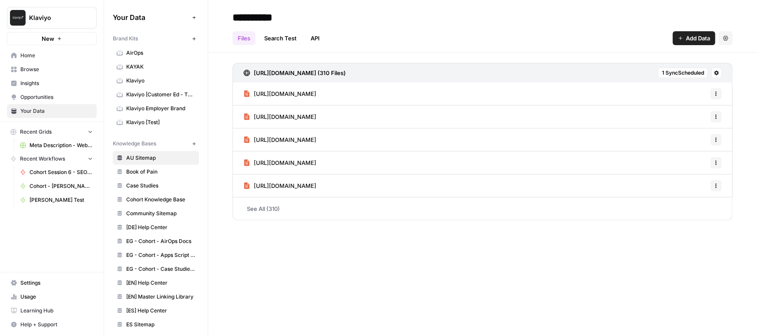
click at [148, 80] on span "Klaviyo" at bounding box center [160, 81] width 69 height 8
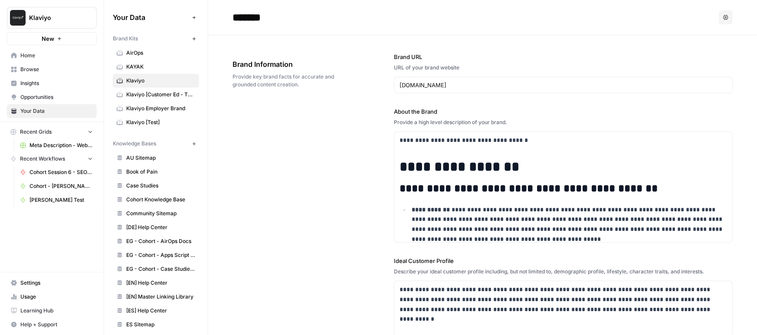
click at [155, 122] on span "Klaviyo [Test]" at bounding box center [160, 123] width 69 height 8
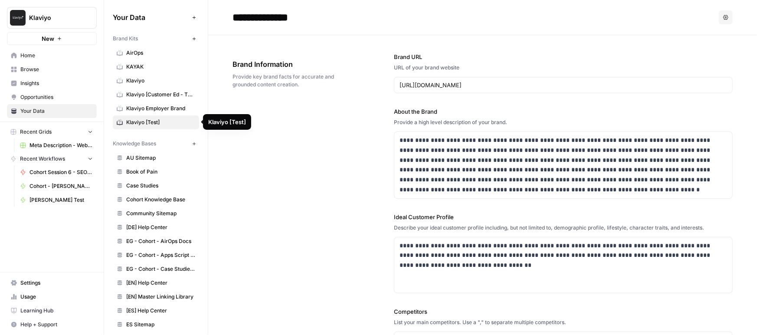
click at [145, 111] on span "Klaviyo Employer Brand" at bounding box center [160, 109] width 69 height 8
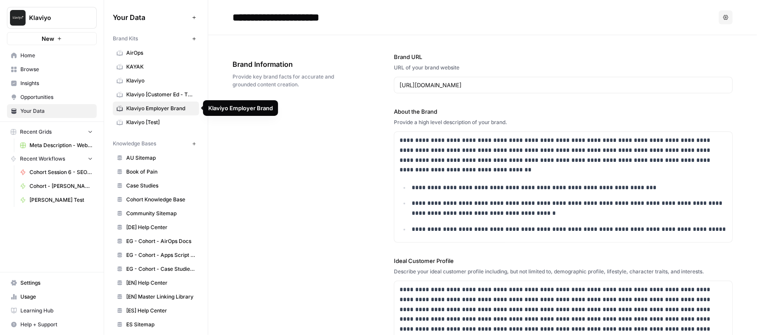
click at [142, 89] on link "Klaviyo [Customer Ed - TEST]" at bounding box center [156, 95] width 86 height 14
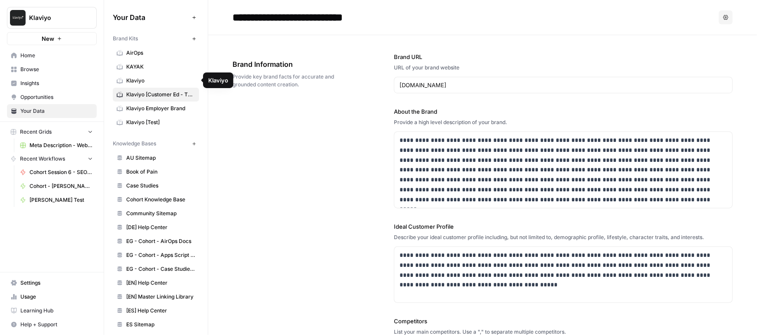
click at [140, 78] on span "Klaviyo" at bounding box center [160, 81] width 69 height 8
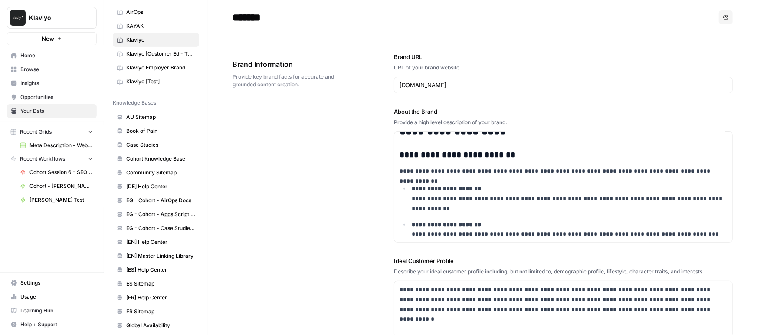
scroll to position [43, 0]
click at [147, 115] on span "AU Sitemap" at bounding box center [160, 116] width 69 height 8
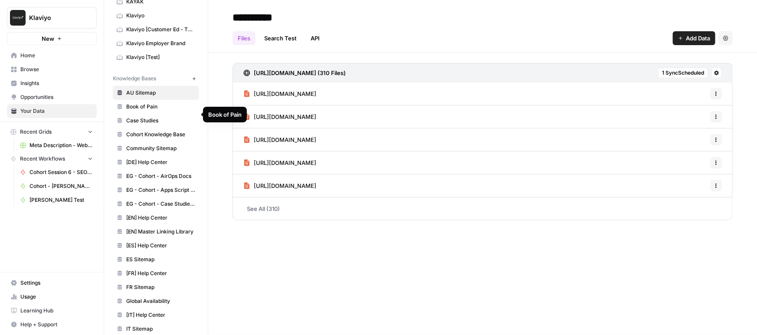
scroll to position [66, 0]
click at [152, 116] on span "Case Studies" at bounding box center [160, 120] width 69 height 8
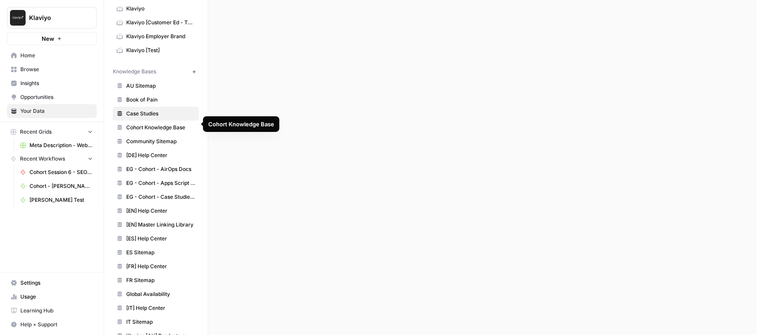
scroll to position [74, 0]
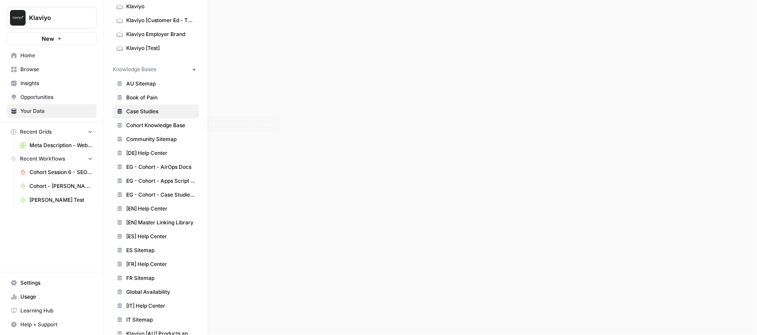
click at [148, 122] on span "Cohort Knowledge Base" at bounding box center [160, 126] width 69 height 8
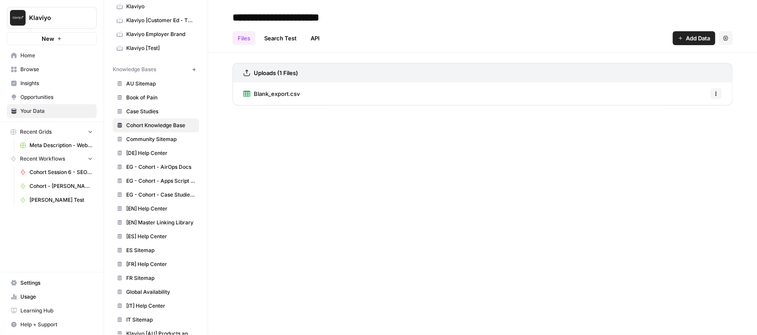
click at [286, 93] on span "Blank_export.csv" at bounding box center [277, 93] width 46 height 9
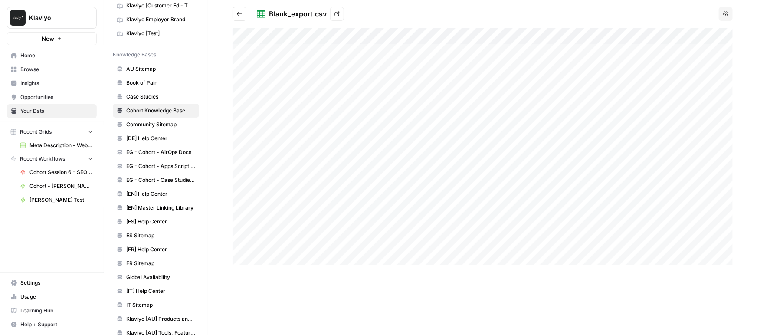
scroll to position [90, 0]
click at [148, 121] on span "Community Sitemap" at bounding box center [160, 123] width 69 height 8
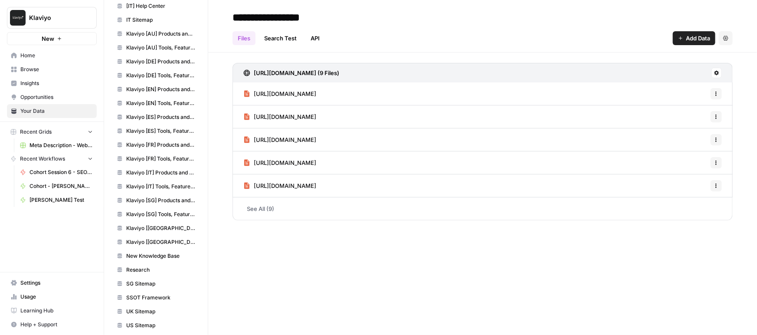
scroll to position [373, 0]
click at [154, 116] on span "Klaviyo [ES] Products and Solutions" at bounding box center [160, 119] width 69 height 8
click at [273, 206] on link "See All (55)" at bounding box center [483, 209] width 501 height 23
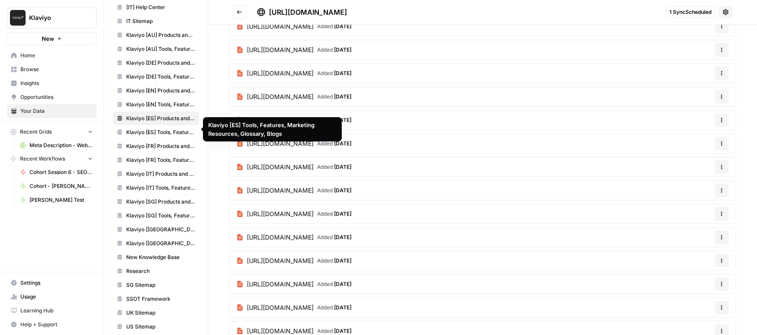
scroll to position [378, 0]
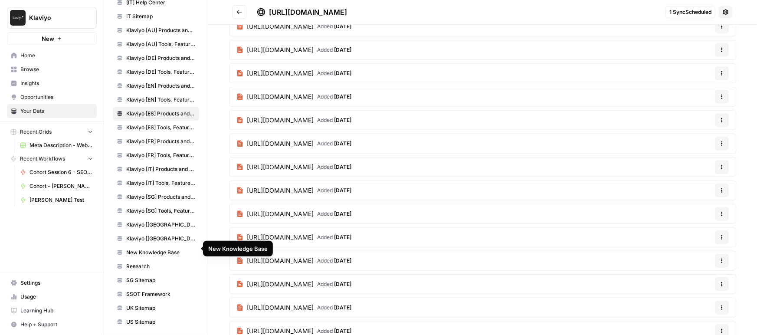
click at [158, 249] on span "New Knowledge Base" at bounding box center [160, 253] width 69 height 8
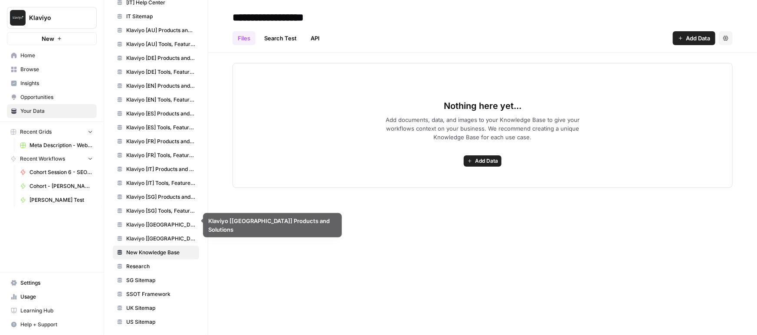
click at [144, 263] on span "Research" at bounding box center [160, 267] width 69 height 8
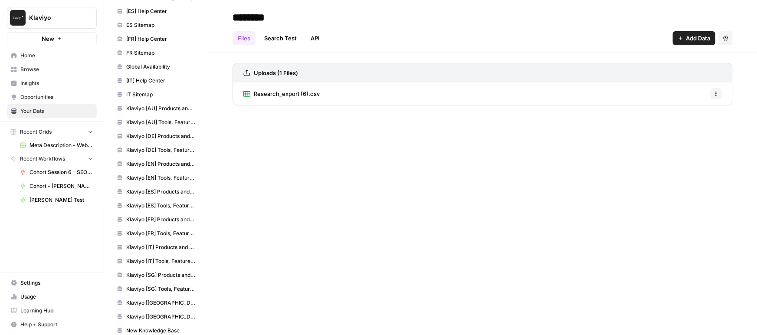
scroll to position [291, 0]
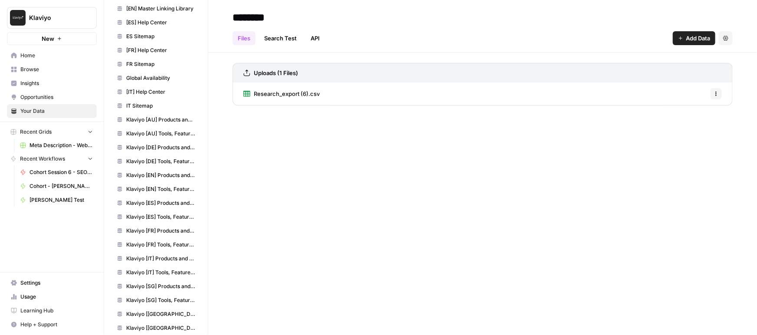
click at [158, 172] on span "Klaviyo [EN] Products and Solutions" at bounding box center [160, 175] width 69 height 8
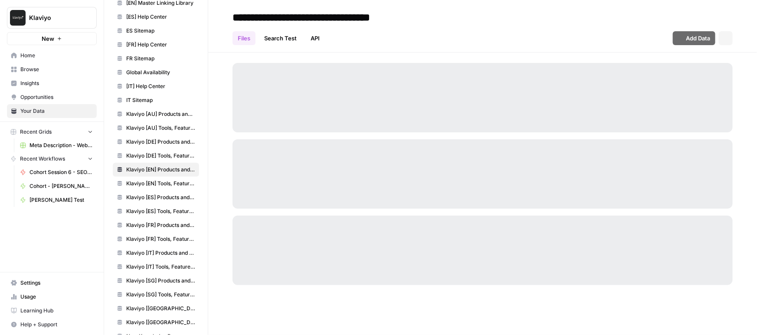
scroll to position [295, 0]
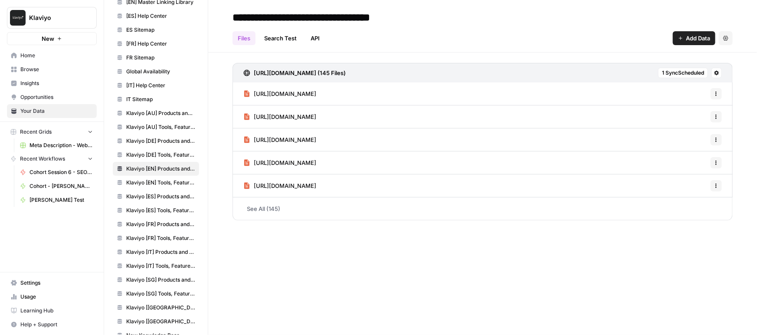
click at [282, 209] on link "See All (145)" at bounding box center [483, 209] width 501 height 23
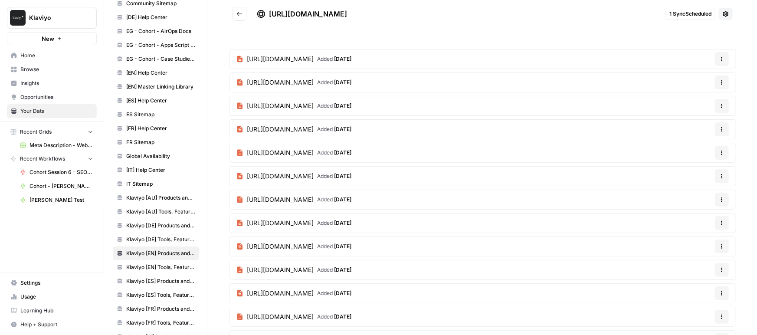
scroll to position [209, 0]
click at [147, 71] on span "[EN] Help Center" at bounding box center [160, 74] width 69 height 8
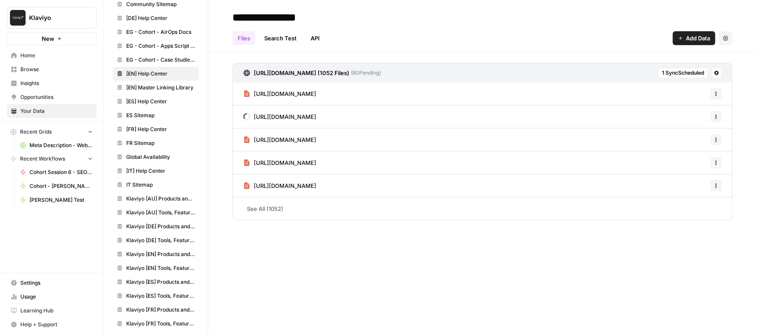
click at [292, 212] on link "See All (1052)" at bounding box center [483, 209] width 501 height 23
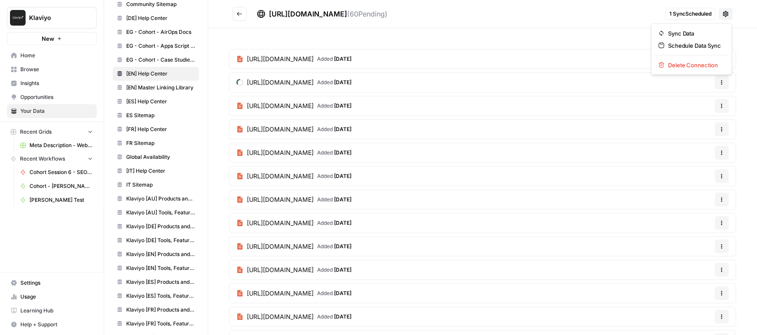
click at [727, 15] on icon at bounding box center [727, 14] width 6 height 6
click at [727, 59] on button "Options" at bounding box center [722, 59] width 14 height 14
click at [347, 13] on span "https://help.klaviyo.com/hc/en-us/sitemap.xml" at bounding box center [308, 14] width 78 height 9
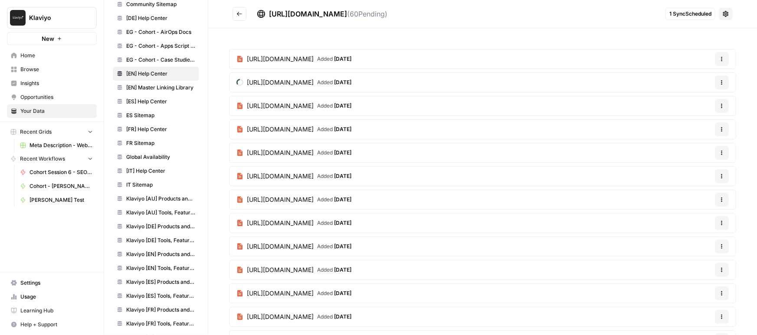
drag, startPoint x: 427, startPoint y: 14, endPoint x: 270, endPoint y: 9, distance: 157.7
click at [270, 9] on div "https://help.klaviyo.com/hc/en-us/sitemap.xml ( 60 Pending)" at bounding box center [328, 14] width 119 height 10
click at [723, 13] on icon at bounding box center [726, 13] width 7 height 7
click at [577, 24] on header "https://help.klaviyo.com/hc/en-us/sitemap.xml ( 60 Pending) 1 Sync Scheduled" at bounding box center [482, 14] width 549 height 28
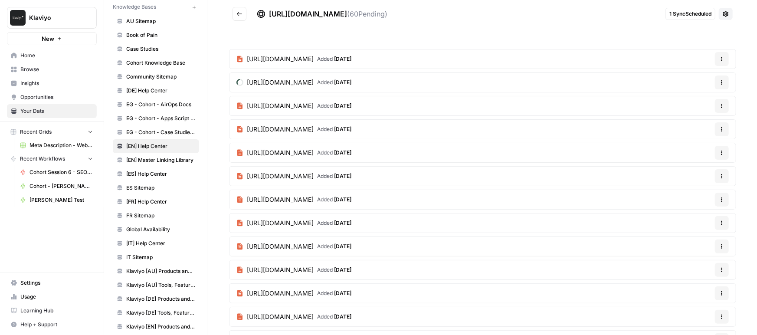
scroll to position [136, 0]
drag, startPoint x: 429, startPoint y: 11, endPoint x: 415, endPoint y: 12, distance: 13.9
click at [388, 12] on div "https://help.klaviyo.com/hc/en-us/sitemap.xml ( 60 Pending)" at bounding box center [328, 14] width 119 height 10
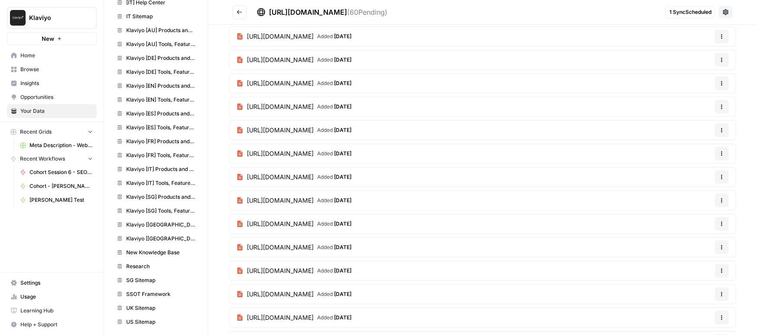
scroll to position [0, 0]
click at [47, 39] on span "New" at bounding box center [48, 38] width 13 height 9
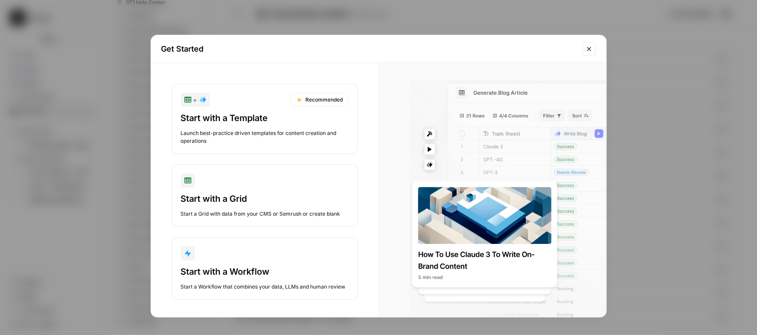
click at [589, 43] on button "Close modal" at bounding box center [590, 49] width 14 height 14
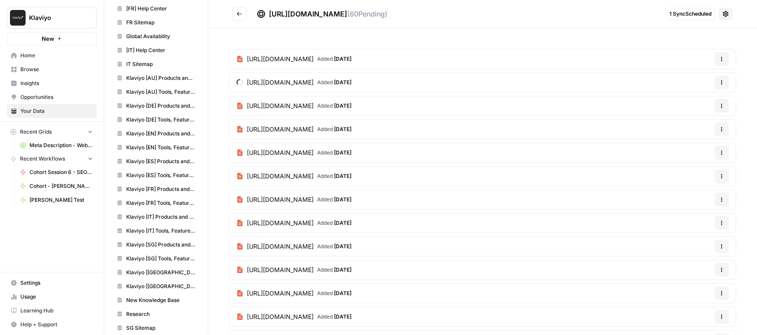
scroll to position [329, 0]
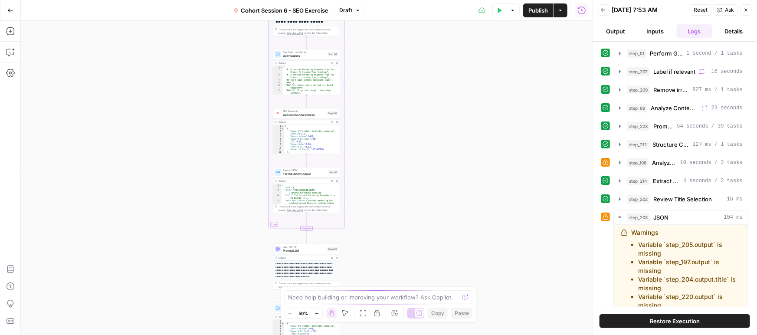
click at [315, 311] on icon "button" at bounding box center [317, 313] width 5 height 5
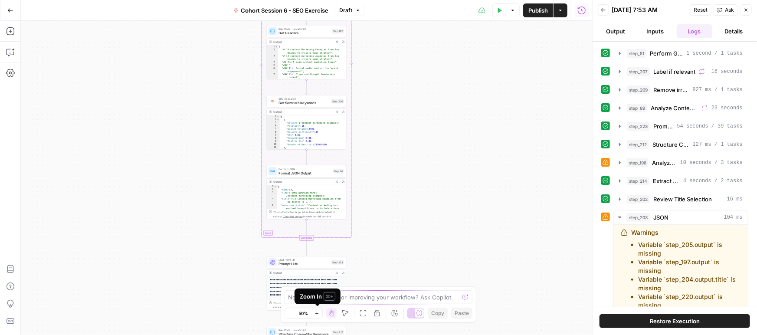
click at [315, 311] on icon "button" at bounding box center [317, 313] width 5 height 5
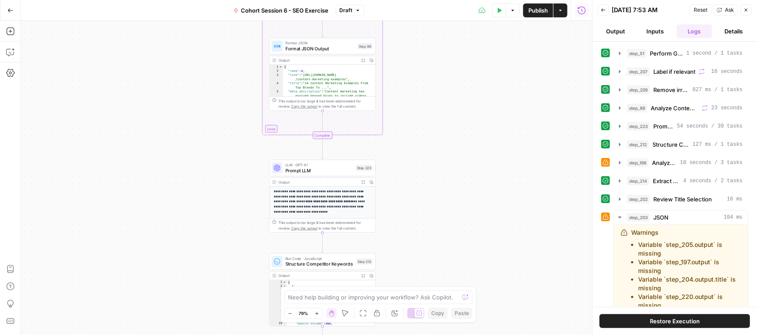
drag, startPoint x: 389, startPoint y: 267, endPoint x: 405, endPoint y: 144, distance: 123.9
click at [405, 144] on div "Workflow Input Settings Inputs Google Search Perform Google Search Step 51 Outp…" at bounding box center [307, 178] width 572 height 314
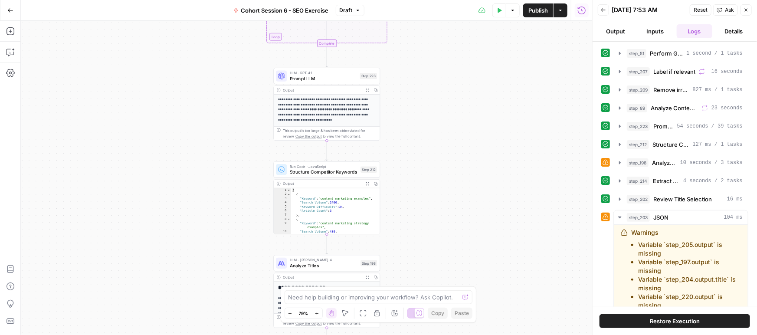
drag, startPoint x: 394, startPoint y: 216, endPoint x: 398, endPoint y: 161, distance: 55.3
click at [398, 135] on div "Workflow Input Settings Inputs Google Search Perform Google Search Step 51 Outp…" at bounding box center [307, 178] width 572 height 314
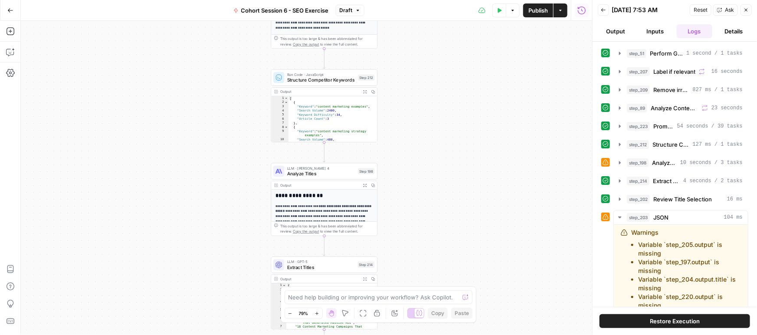
drag, startPoint x: 415, startPoint y: 135, endPoint x: 415, endPoint y: 175, distance: 40.4
click at [415, 132] on div "Workflow Input Settings Inputs Google Search Perform Google Search Step 51 Outp…" at bounding box center [307, 178] width 572 height 314
drag, startPoint x: 423, startPoint y: 235, endPoint x: 417, endPoint y: 152, distance: 83.1
click at [416, 151] on div "Workflow Input Settings Inputs Google Search Perform Google Search Step 51 Outp…" at bounding box center [307, 178] width 572 height 314
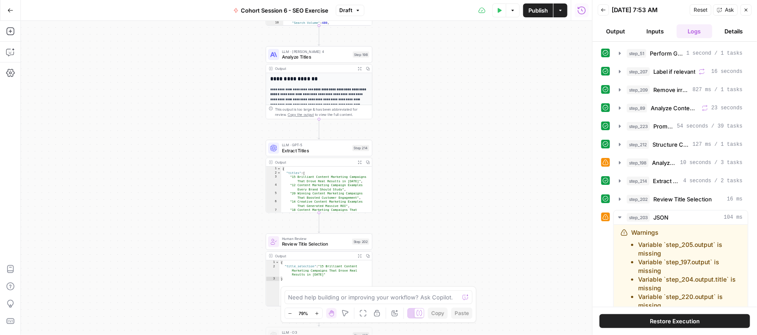
drag, startPoint x: 418, startPoint y: 242, endPoint x: 425, endPoint y: 161, distance: 81.0
click at [425, 161] on div "Workflow Input Settings Inputs Google Search Perform Google Search Step 51 Outp…" at bounding box center [307, 178] width 572 height 314
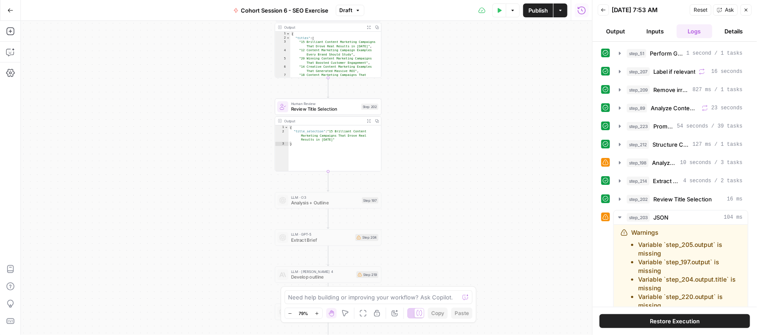
drag, startPoint x: 420, startPoint y: 237, endPoint x: 424, endPoint y: 174, distance: 63.5
click at [424, 174] on div "Workflow Input Settings Inputs Google Search Perform Google Search Step 51 Outp…" at bounding box center [307, 178] width 572 height 314
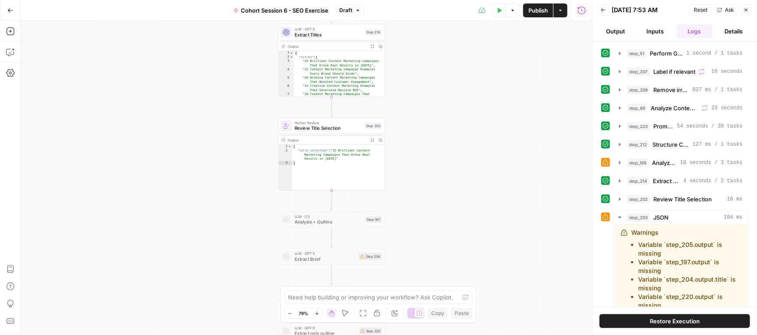
drag, startPoint x: 421, startPoint y: 254, endPoint x: 424, endPoint y: 279, distance: 24.5
click at [425, 289] on body "Klaviyo New Home Browse Insights Opportunities Your Data Recent Grids Meta Desc…" at bounding box center [378, 167] width 757 height 335
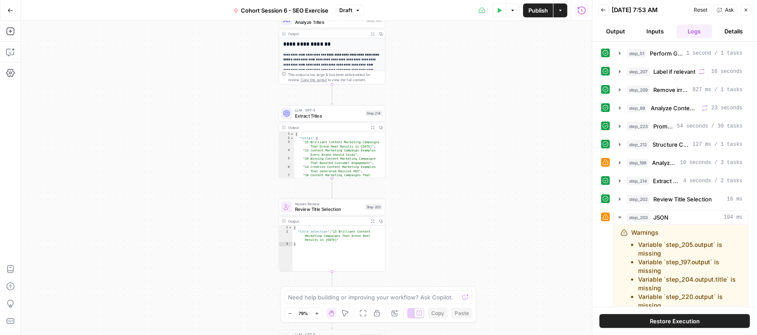
drag, startPoint x: 423, startPoint y: 160, endPoint x: 432, endPoint y: 262, distance: 102.0
click at [431, 283] on div "Workflow Input Settings Inputs Google Search Perform Google Search Step 51 Outp…" at bounding box center [307, 178] width 572 height 314
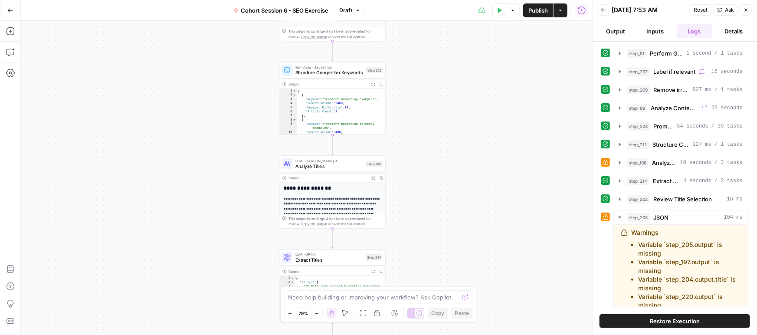
drag, startPoint x: 424, startPoint y: 267, endPoint x: 428, endPoint y: 303, distance: 36.6
click at [427, 310] on body "Klaviyo New Home Browse Insights Opportunities Your Data Recent Grids Meta Desc…" at bounding box center [378, 167] width 757 height 335
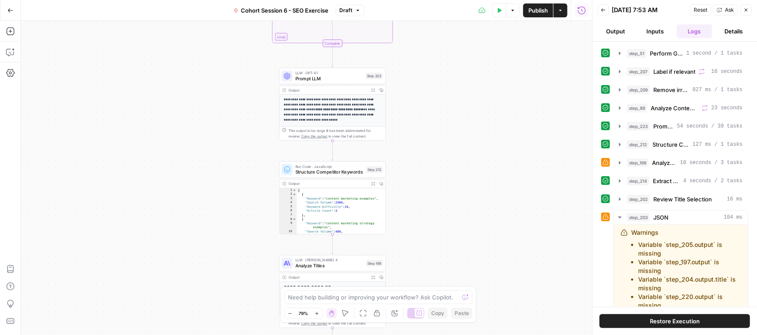
drag, startPoint x: 424, startPoint y: 166, endPoint x: 419, endPoint y: 264, distance: 98.2
click at [423, 260] on div "Workflow Input Settings Inputs Google Search Perform Google Search Step 51 Outp…" at bounding box center [307, 178] width 572 height 314
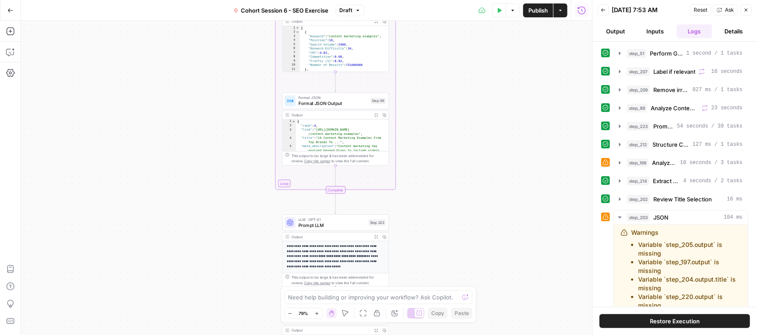
drag, startPoint x: 451, startPoint y: 146, endPoint x: 445, endPoint y: 161, distance: 15.4
click at [454, 243] on div "Workflow Input Settings Inputs Google Search Perform Google Search Step 51 Outp…" at bounding box center [307, 178] width 572 height 314
drag, startPoint x: 443, startPoint y: 192, endPoint x: 446, endPoint y: 237, distance: 44.8
click at [445, 244] on div "Workflow Input Settings Inputs Google Search Perform Google Search Step 51 Outp…" at bounding box center [307, 178] width 572 height 314
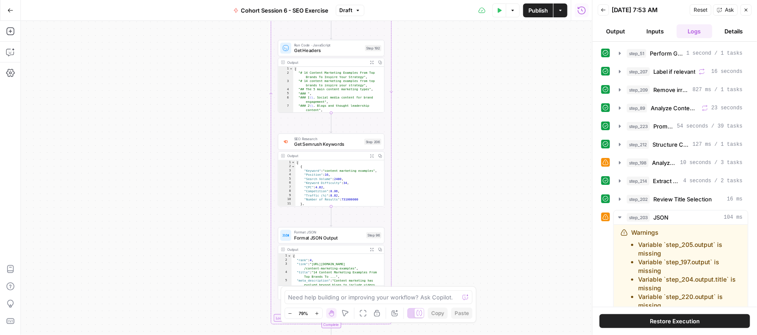
drag, startPoint x: 445, startPoint y: 222, endPoint x: 384, endPoint y: 181, distance: 73.4
click at [446, 239] on div "Workflow Input Settings Inputs Google Search Perform Google Search Step 51 Outp…" at bounding box center [307, 178] width 572 height 314
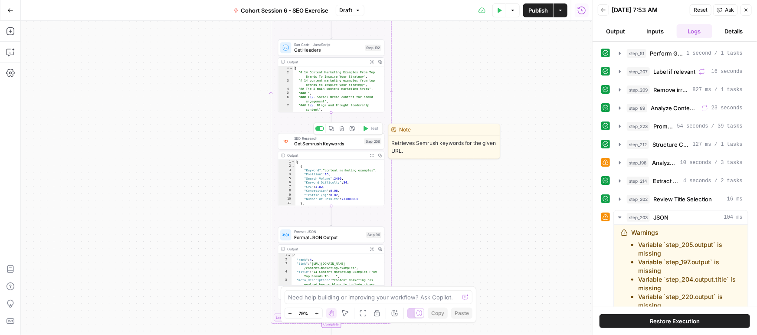
click at [343, 145] on span "Get Semrush Keywords" at bounding box center [327, 143] width 67 height 7
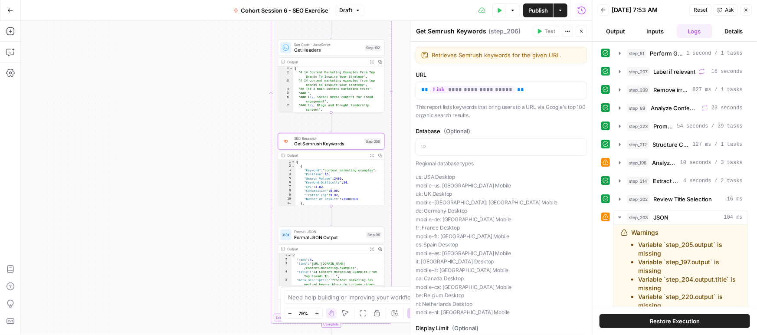
click at [586, 10] on icon "button" at bounding box center [582, 10] width 8 height 8
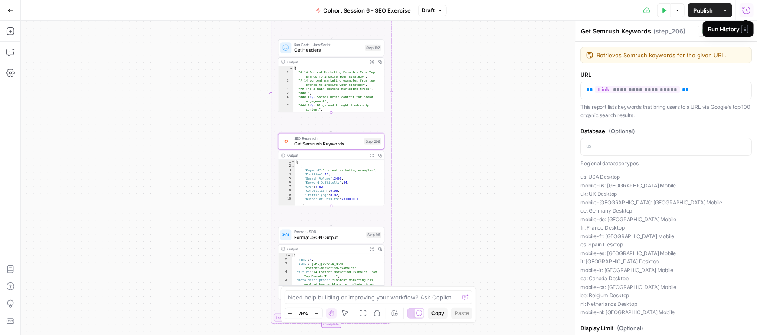
click at [746, 10] on icon "button" at bounding box center [747, 10] width 9 height 9
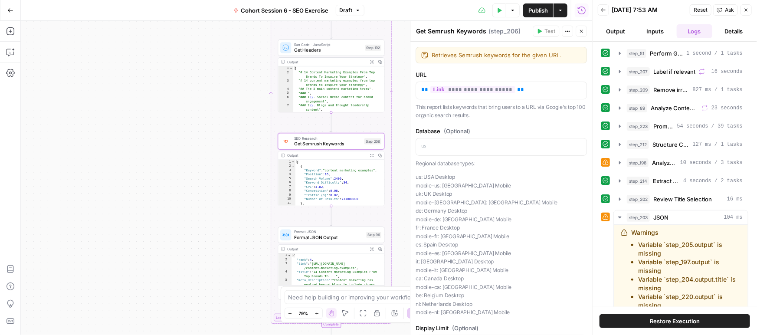
click at [659, 33] on button "Inputs" at bounding box center [656, 31] width 36 height 14
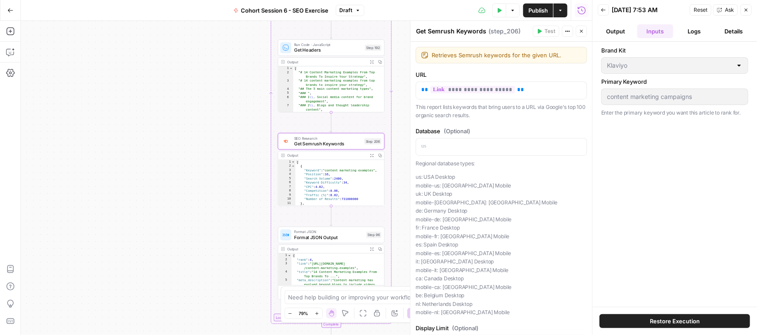
click at [610, 33] on button "Output" at bounding box center [616, 31] width 36 height 14
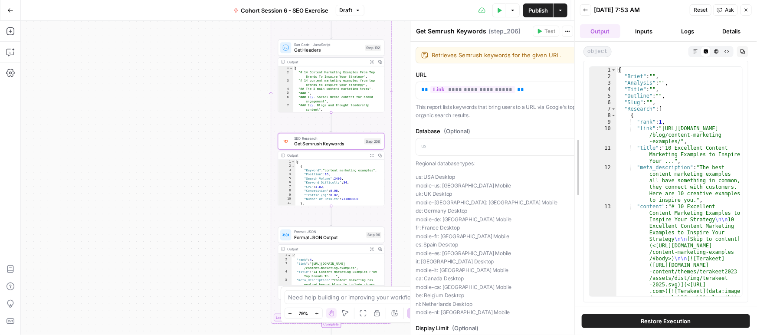
drag, startPoint x: 595, startPoint y: 115, endPoint x: 577, endPoint y: 115, distance: 17.8
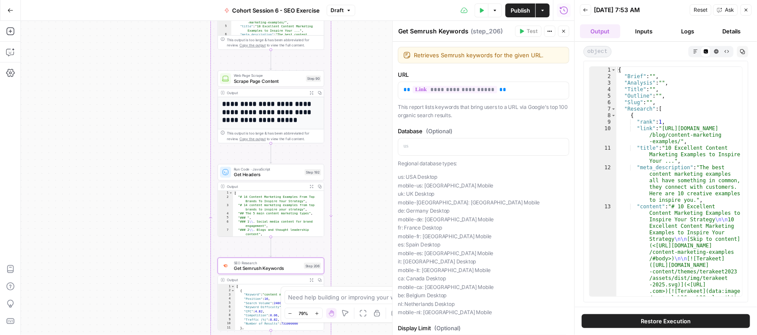
drag, startPoint x: 230, startPoint y: 119, endPoint x: 184, endPoint y: 210, distance: 101.7
click at [184, 210] on div "Workflow Input Settings Inputs Google Search Perform Google Search Step 51 Outp…" at bounding box center [298, 178] width 554 height 314
drag, startPoint x: 194, startPoint y: 85, endPoint x: 181, endPoint y: 199, distance: 114.6
click at [181, 205] on div "Workflow Input Settings Inputs Google Search Perform Google Search Step 51 Outp…" at bounding box center [298, 178] width 554 height 314
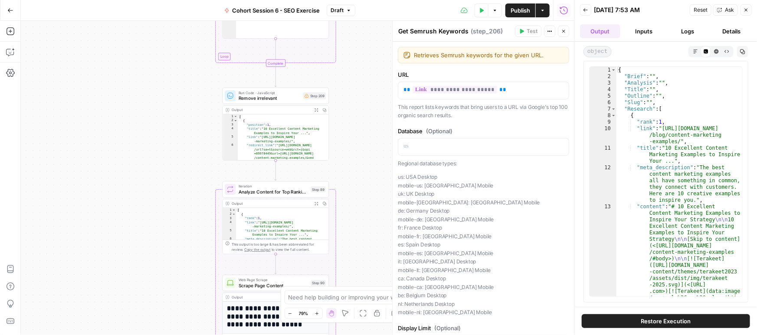
drag, startPoint x: 158, startPoint y: 108, endPoint x: 164, endPoint y: 96, distance: 13.2
click at [178, 198] on div "Workflow Input Settings Inputs Google Search Perform Google Search Step 51 Outp…" at bounding box center [298, 178] width 554 height 314
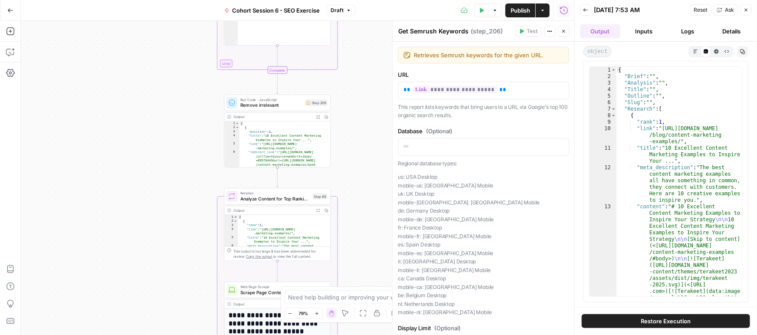
drag, startPoint x: 164, startPoint y: 94, endPoint x: 174, endPoint y: 148, distance: 55.2
click at [174, 217] on div "Workflow Input Settings Inputs Google Search Perform Google Search Step 51 Outp…" at bounding box center [298, 178] width 554 height 314
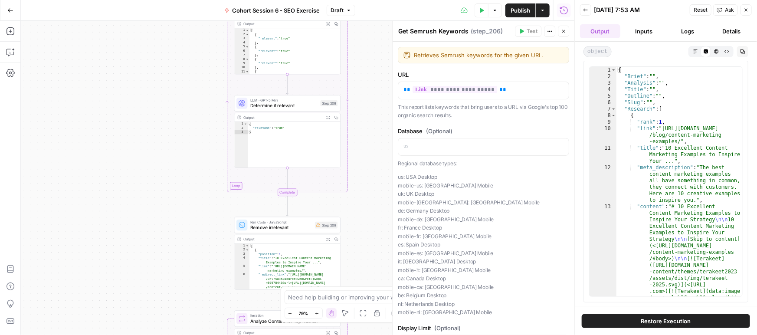
drag, startPoint x: 171, startPoint y: 154, endPoint x: 182, endPoint y: 192, distance: 39.6
click at [180, 203] on div "Workflow Input Settings Inputs Google Search Perform Google Search Step 51 Outp…" at bounding box center [298, 178] width 554 height 314
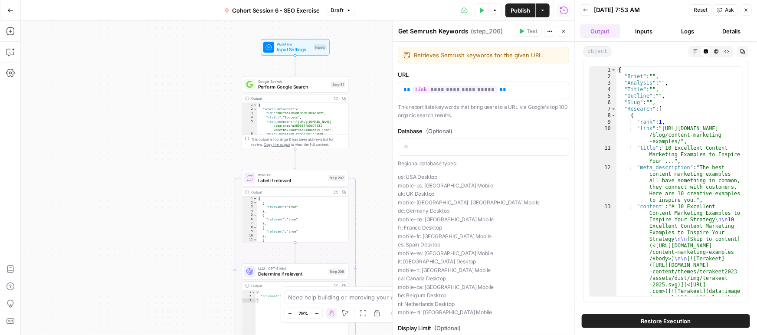
drag, startPoint x: 178, startPoint y: 167, endPoint x: 179, endPoint y: 175, distance: 7.4
click at [179, 182] on div "Workflow Input Settings Inputs Google Search Perform Google Search Step 51 Outp…" at bounding box center [298, 178] width 554 height 314
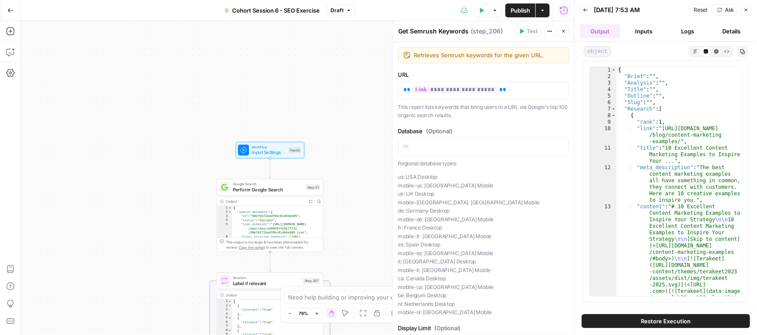
drag, startPoint x: 161, startPoint y: 189, endPoint x: 182, endPoint y: 105, distance: 87.3
click at [182, 105] on div "Workflow Input Settings Inputs Google Search Perform Google Search Step 51 Outp…" at bounding box center [298, 178] width 554 height 314
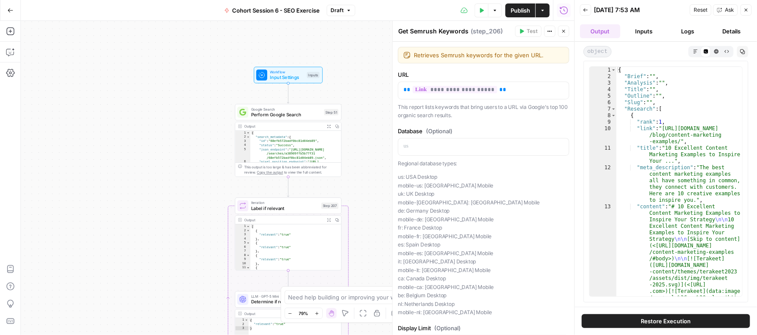
type textarea "**********"
click at [268, 151] on div "{ "search_metadata" : { "id" : "68efb572badf0bc81d04eb89" , "status" : "Success…" at bounding box center [295, 157] width 91 height 53
click at [275, 113] on span "Perform Google Search" at bounding box center [286, 114] width 70 height 7
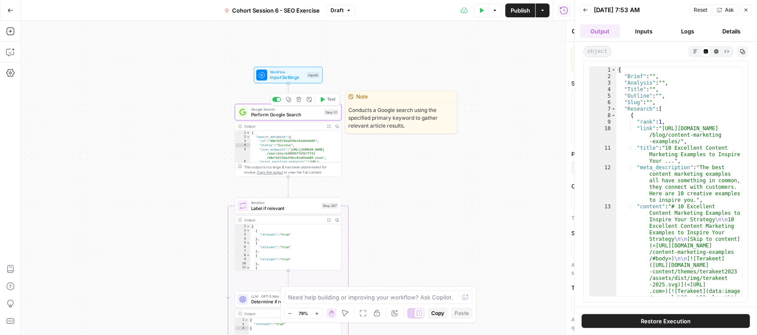
type textarea "Perform Google Search"
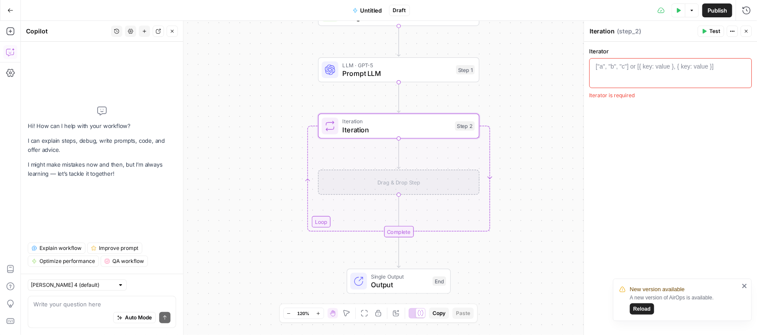
click at [374, 10] on span "Untitled" at bounding box center [372, 10] width 22 height 9
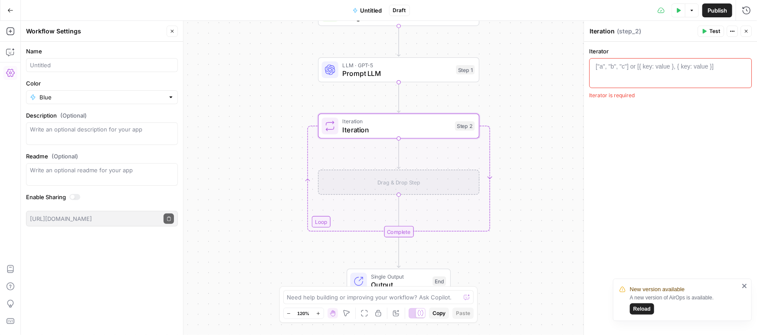
click at [33, 98] on div "Blue" at bounding box center [102, 97] width 152 height 14
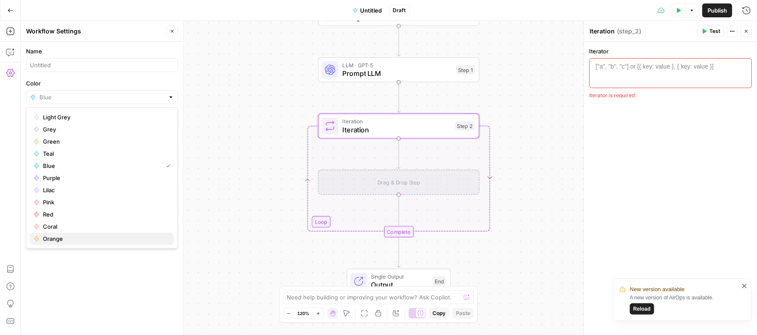
click at [56, 243] on button "Orange" at bounding box center [102, 239] width 144 height 12
type input "Orange"
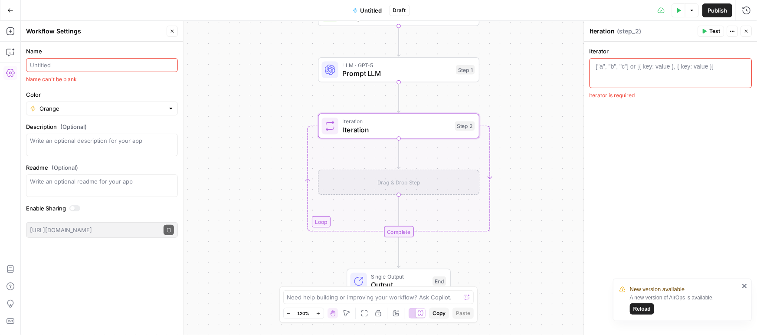
click at [44, 66] on input "Name" at bounding box center [102, 65] width 144 height 9
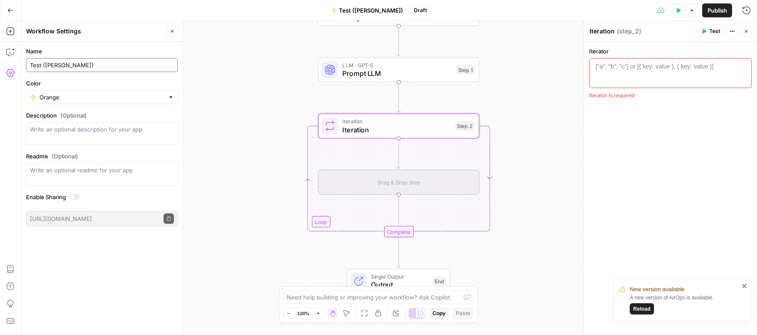
type input "Test ([PERSON_NAME])"
click at [76, 195] on div at bounding box center [74, 197] width 11 height 6
click at [75, 195] on div at bounding box center [74, 197] width 11 height 6
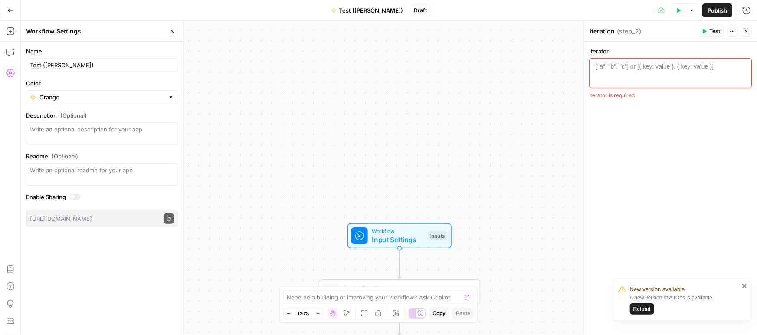
click at [78, 197] on div at bounding box center [74, 197] width 11 height 6
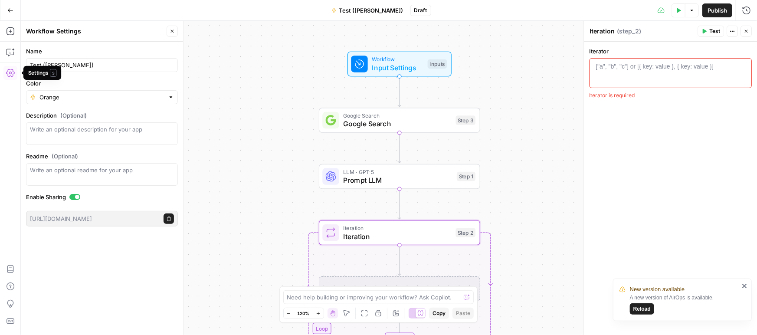
click at [15, 73] on button "Settings" at bounding box center [10, 73] width 14 height 14
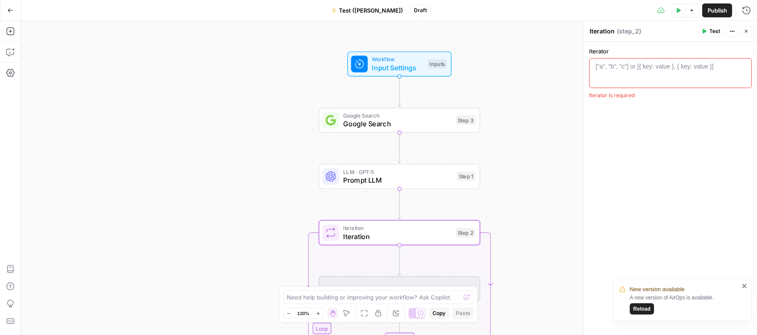
click at [390, 67] on span "Input Settings" at bounding box center [398, 68] width 52 height 10
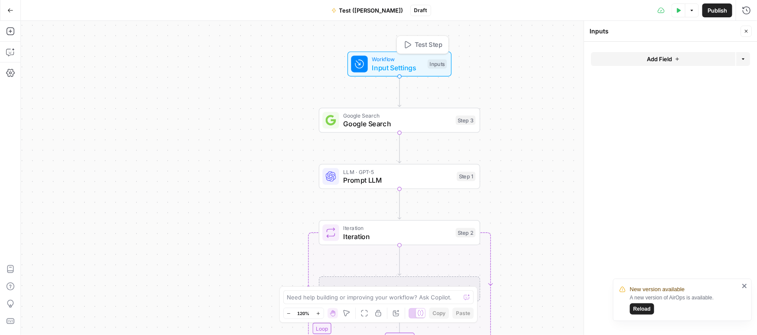
click at [650, 59] on span "Add Field" at bounding box center [659, 59] width 25 height 9
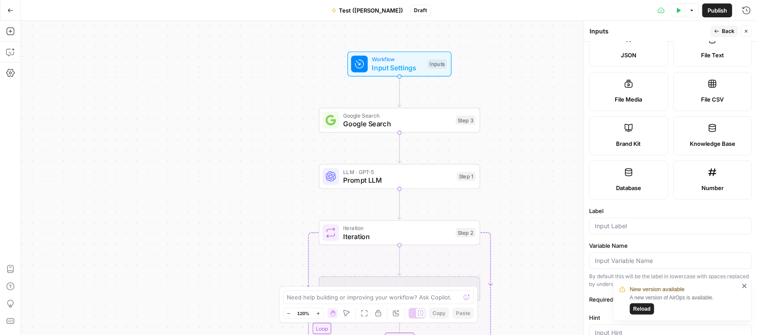
scroll to position [129, 0]
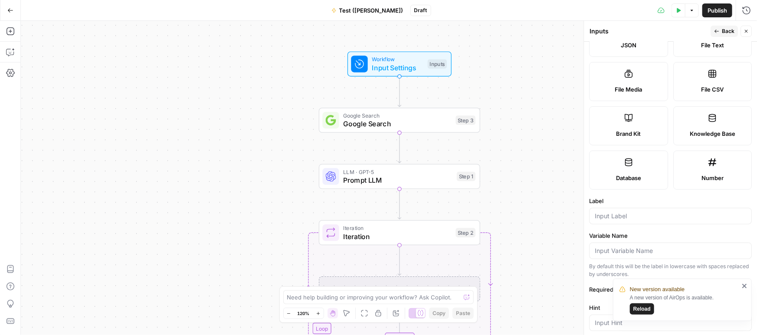
click at [744, 285] on div "New version available A new version of AirOps is available. Reload" at bounding box center [682, 300] width 139 height 43
click at [745, 285] on icon "close" at bounding box center [745, 286] width 6 height 7
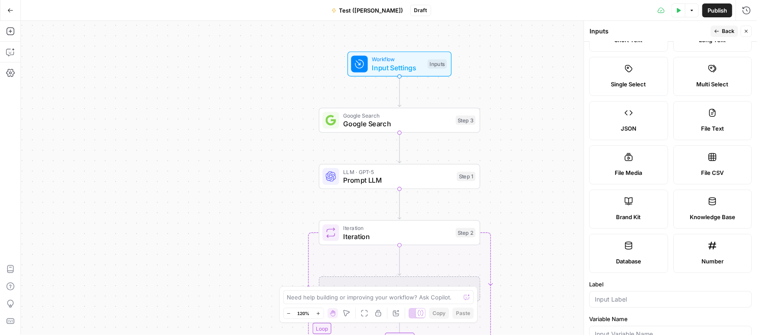
scroll to position [42, 0]
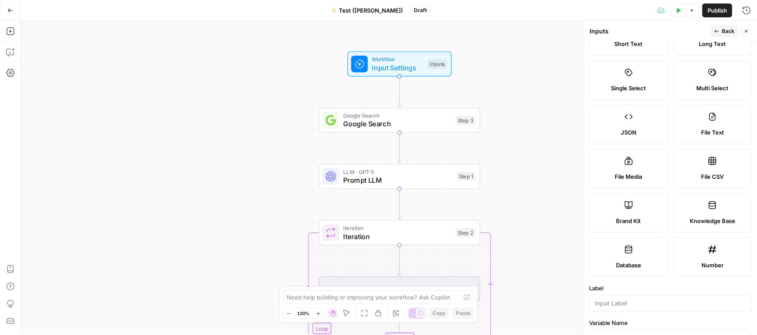
click at [709, 215] on label "Knowledge Base" at bounding box center [713, 213] width 79 height 39
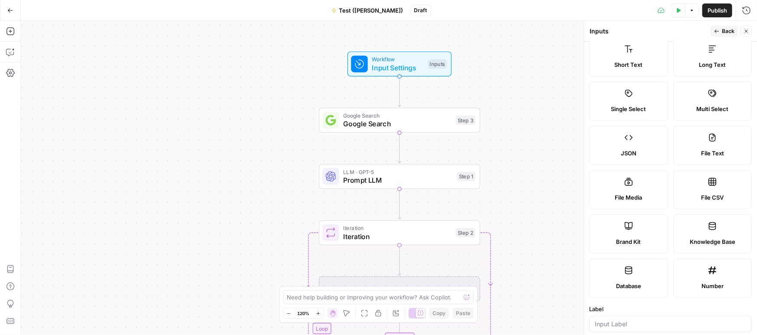
scroll to position [0, 0]
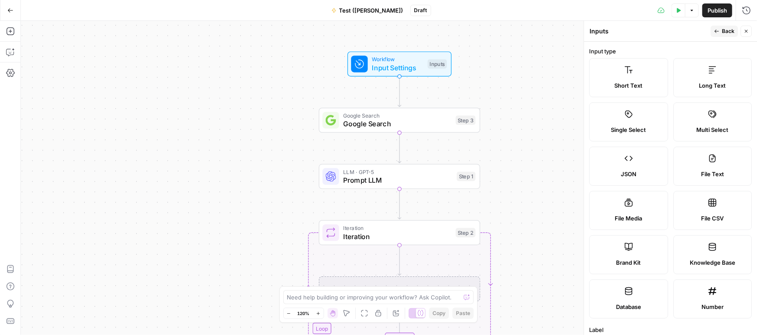
drag, startPoint x: 413, startPoint y: 68, endPoint x: 413, endPoint y: 79, distance: 11.3
click at [413, 68] on span "Input Settings" at bounding box center [398, 68] width 52 height 10
drag, startPoint x: 421, startPoint y: 125, endPoint x: 418, endPoint y: 119, distance: 6.8
click at [421, 125] on span "Google Search" at bounding box center [397, 124] width 109 height 10
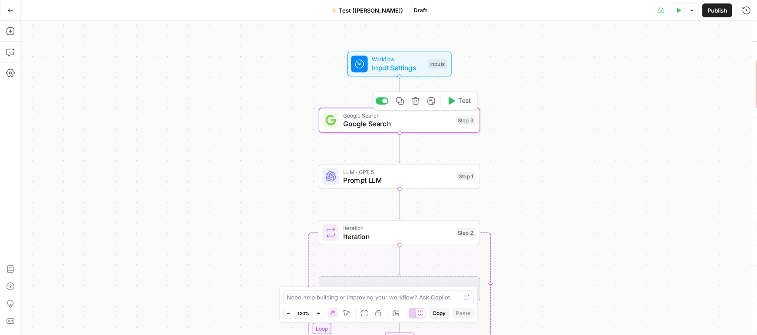
type textarea "Google Search"
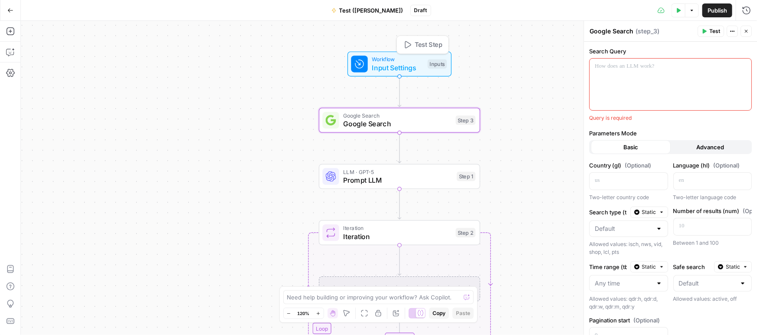
click at [414, 68] on span "Input Settings" at bounding box center [398, 68] width 52 height 10
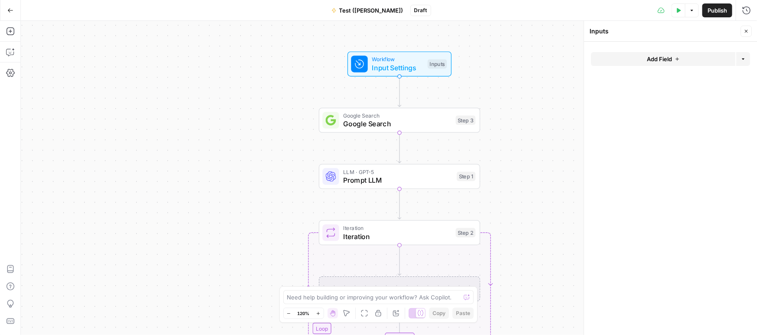
click at [661, 59] on span "Add Field" at bounding box center [659, 59] width 25 height 9
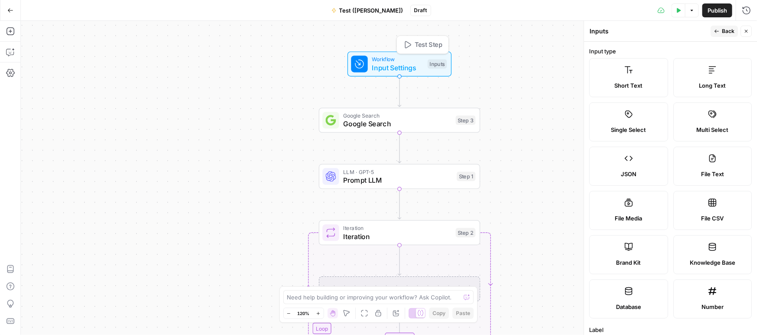
click at [385, 65] on span "Input Settings" at bounding box center [398, 68] width 52 height 10
click at [636, 249] on label "Brand Kit" at bounding box center [628, 254] width 79 height 39
type input "Brand Kit"
type input "brand_kit"
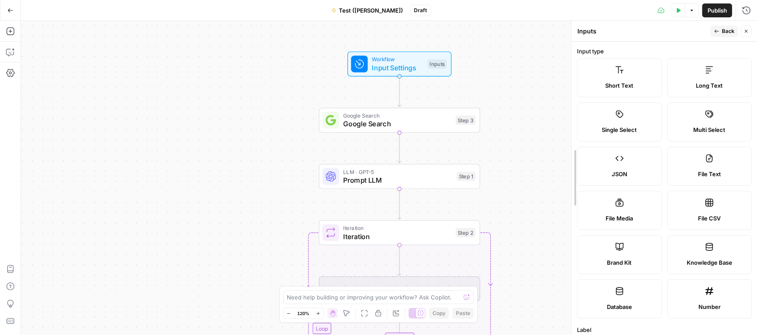
drag, startPoint x: 584, startPoint y: 171, endPoint x: 572, endPoint y: 169, distance: 12.3
click at [699, 132] on span "Multi Select" at bounding box center [710, 129] width 32 height 9
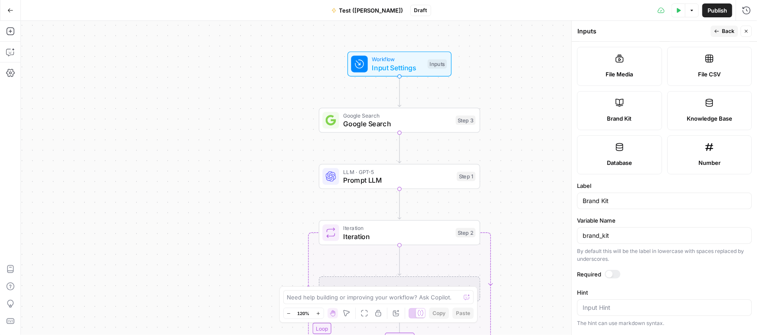
scroll to position [139, 0]
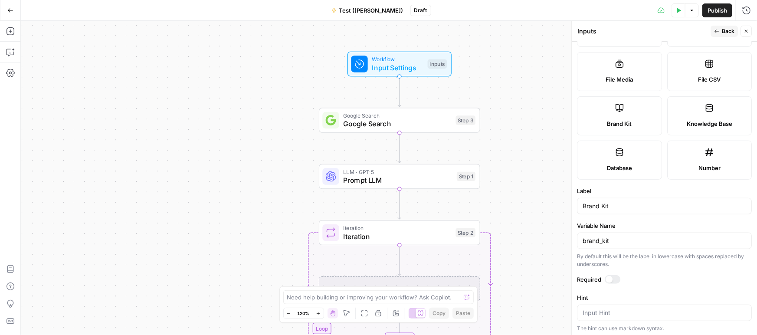
click at [625, 164] on span "Database" at bounding box center [619, 168] width 25 height 9
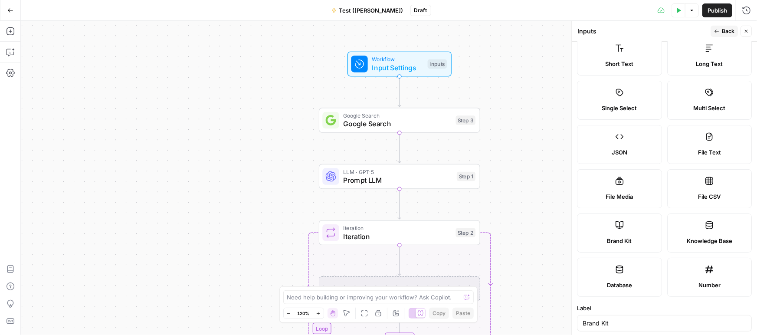
scroll to position [0, 0]
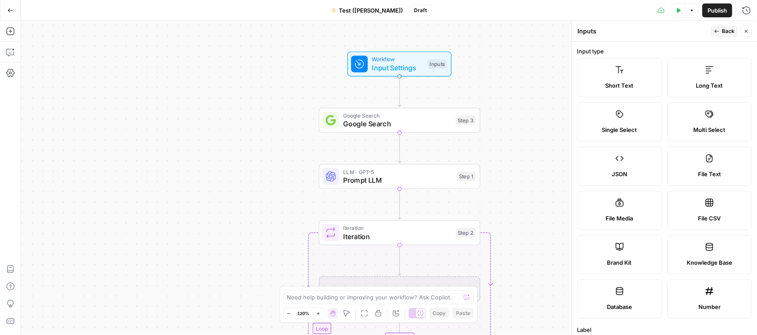
click at [626, 80] on label "Short Text" at bounding box center [619, 77] width 85 height 39
click at [393, 118] on span "Google Search" at bounding box center [397, 116] width 109 height 8
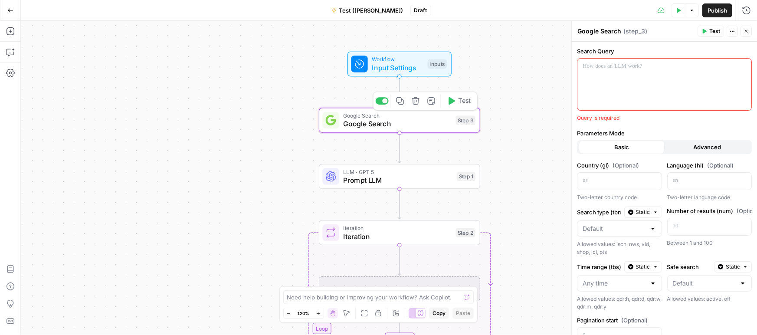
click at [401, 68] on span "Input Settings" at bounding box center [398, 68] width 52 height 10
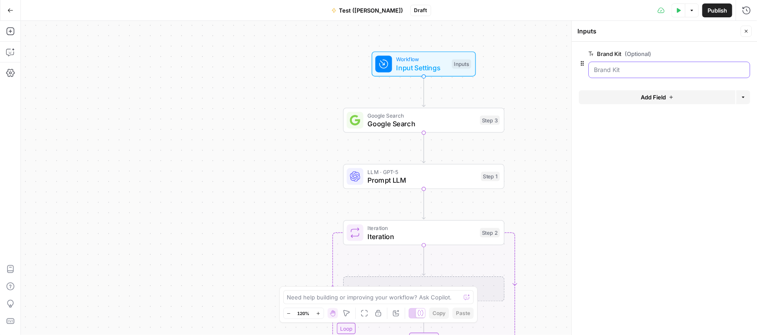
click at [625, 66] on Kit "Brand Kit (Optional)" at bounding box center [669, 70] width 151 height 9
click at [719, 53] on span "edit field" at bounding box center [717, 53] width 19 height 7
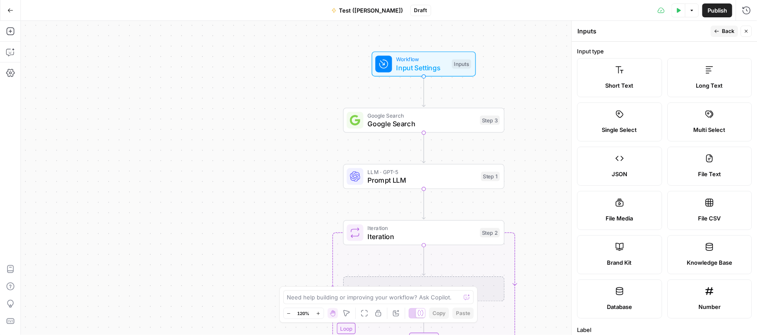
click at [626, 77] on label "Short Text" at bounding box center [619, 77] width 85 height 39
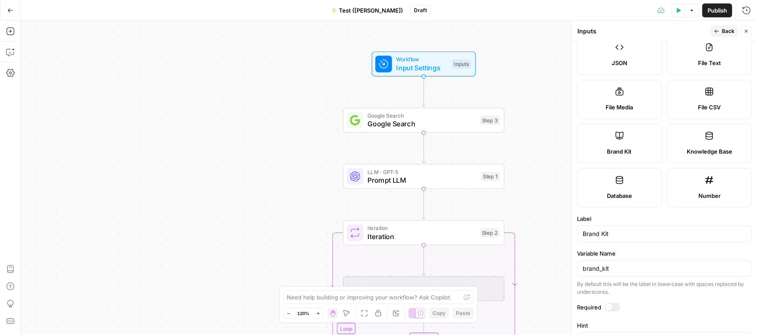
scroll to position [234, 0]
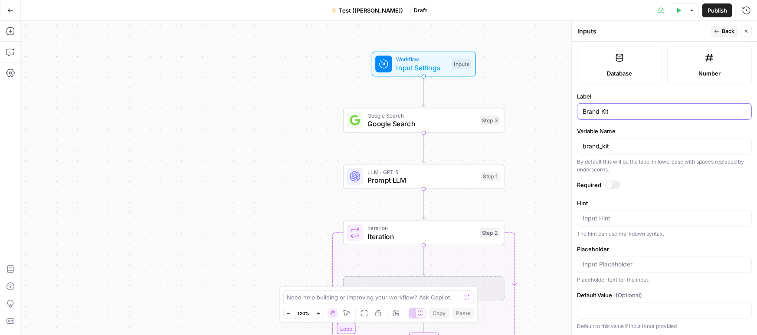
drag, startPoint x: 633, startPoint y: 111, endPoint x: 554, endPoint y: 108, distance: 78.6
click at [554, 108] on body "Klaviyo New Home Browse Insights Opportunities Your Data Recent Grids Meta Desc…" at bounding box center [378, 167] width 757 height 335
drag, startPoint x: 623, startPoint y: 114, endPoint x: 570, endPoint y: 112, distance: 53.4
click at [572, 112] on div "Inputs Inputs Back Close Input type Short Text Long Text Single Select Multi Se…" at bounding box center [665, 178] width 186 height 314
type input "Keyword"
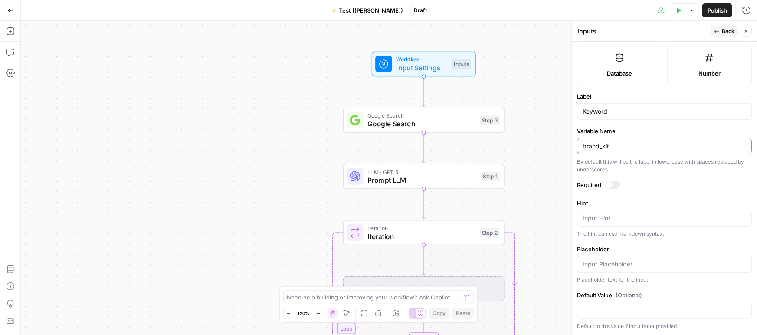
drag, startPoint x: 624, startPoint y: 148, endPoint x: 557, endPoint y: 142, distance: 67.5
click at [557, 142] on body "Klaviyo New Home Browse Insights Opportunities Your Data Recent Grids Meta Desc…" at bounding box center [378, 167] width 757 height 335
drag, startPoint x: 623, startPoint y: 146, endPoint x: 581, endPoint y: 142, distance: 42.7
click at [581, 142] on div "brand_kit" at bounding box center [664, 146] width 175 height 16
type input "Input_keyword"
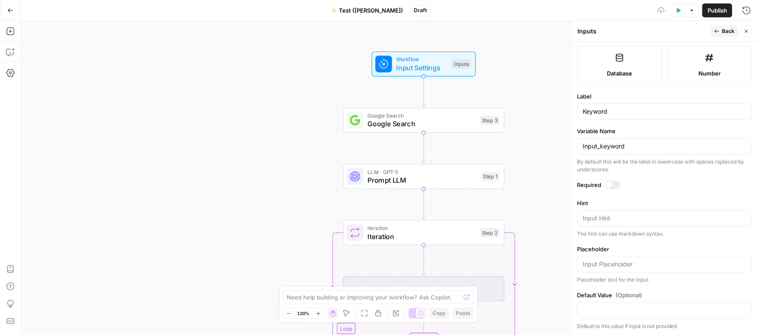
click at [615, 182] on div at bounding box center [613, 185] width 16 height 9
click at [731, 30] on span "Back" at bounding box center [728, 31] width 13 height 8
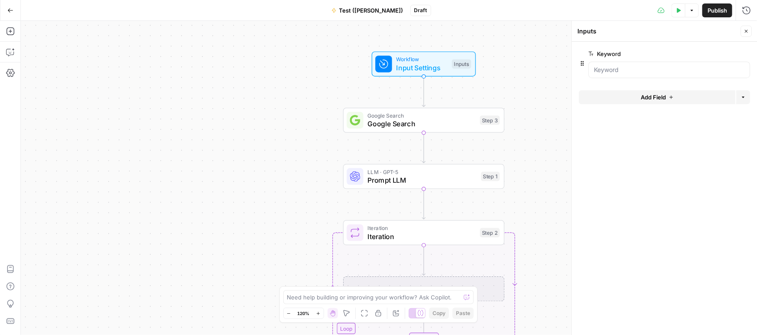
click at [636, 94] on button "Add Field" at bounding box center [657, 97] width 157 height 14
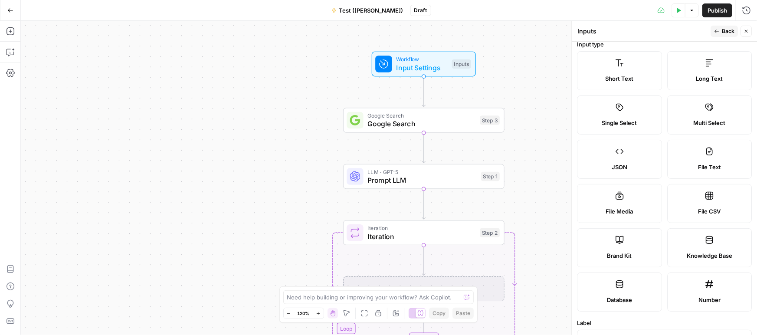
click at [704, 243] on label "Knowledge Base" at bounding box center [710, 247] width 85 height 39
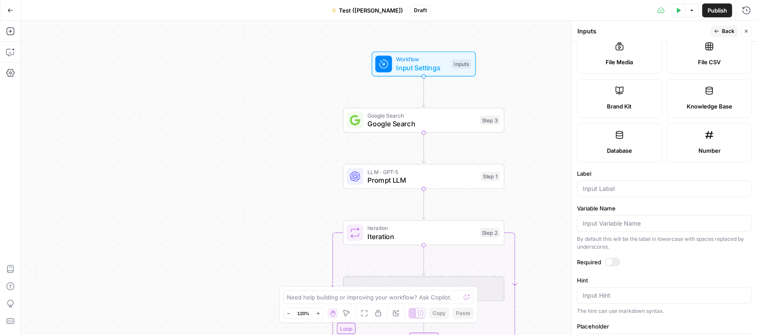
scroll to position [187, 0]
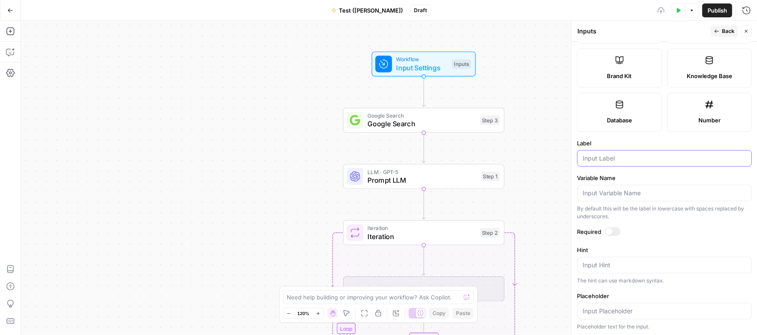
click at [618, 158] on input "Label" at bounding box center [665, 158] width 164 height 9
drag, startPoint x: 641, startPoint y: 157, endPoint x: 591, endPoint y: 192, distance: 61.3
click at [579, 158] on div "Knowledge_base" at bounding box center [664, 158] width 175 height 16
type input "Knowledge_base"
click at [593, 194] on input "Variable Name" at bounding box center [665, 193] width 164 height 9
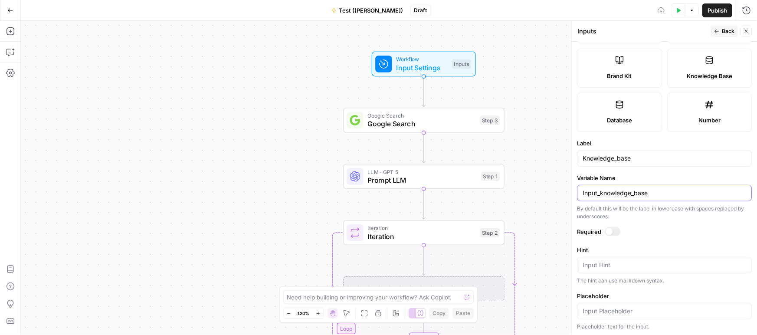
type input "Input_knowledge_base"
click at [616, 231] on div at bounding box center [613, 231] width 16 height 9
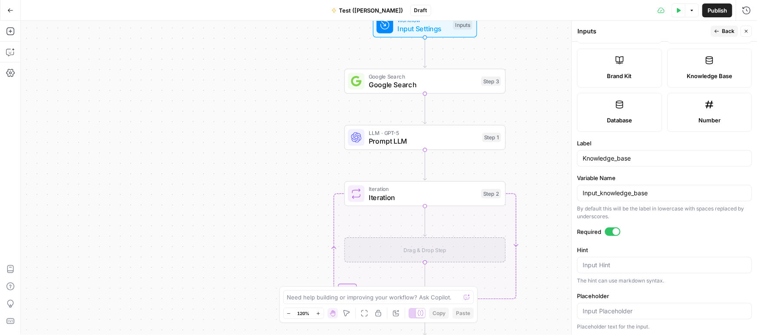
scroll to position [0, 0]
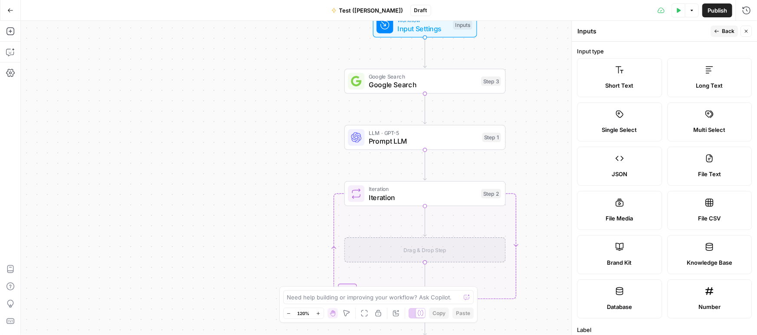
click at [727, 31] on span "Back" at bounding box center [728, 31] width 13 height 8
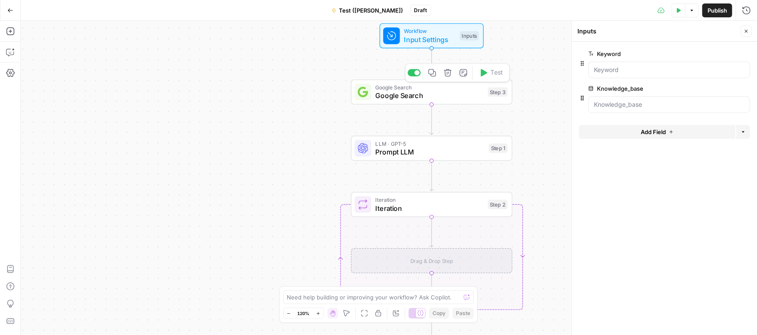
click at [395, 96] on span "Google Search" at bounding box center [430, 95] width 109 height 10
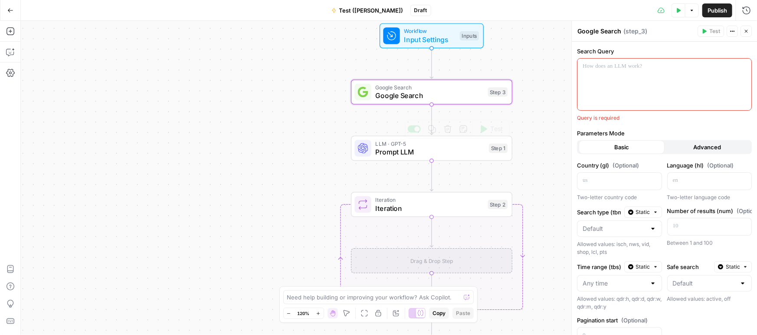
click at [632, 78] on div at bounding box center [665, 85] width 174 height 52
click at [434, 96] on span "Google Search" at bounding box center [430, 95] width 109 height 10
click at [399, 154] on span "Prompt LLM" at bounding box center [430, 152] width 109 height 10
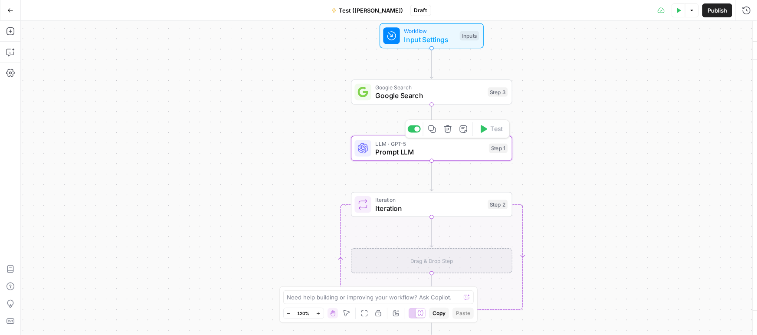
type textarea "Prompt LLM"
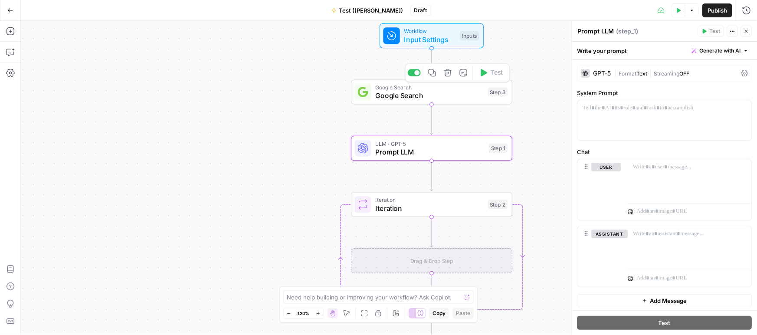
click at [400, 96] on span "Google Search" at bounding box center [430, 95] width 109 height 10
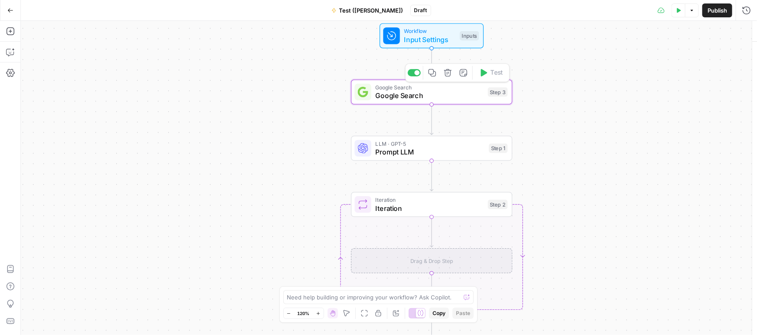
type textarea "Google Search"
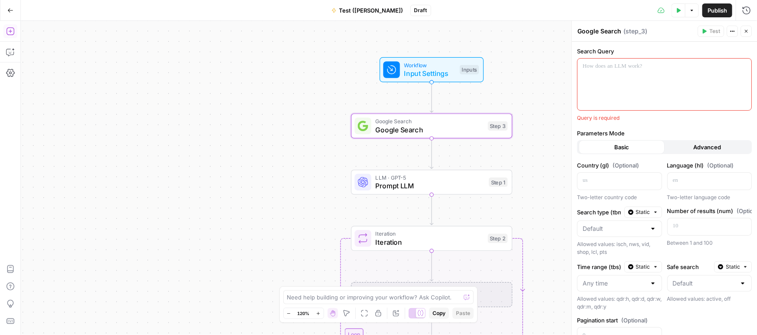
click at [12, 36] on button "Add Steps" at bounding box center [10, 31] width 14 height 14
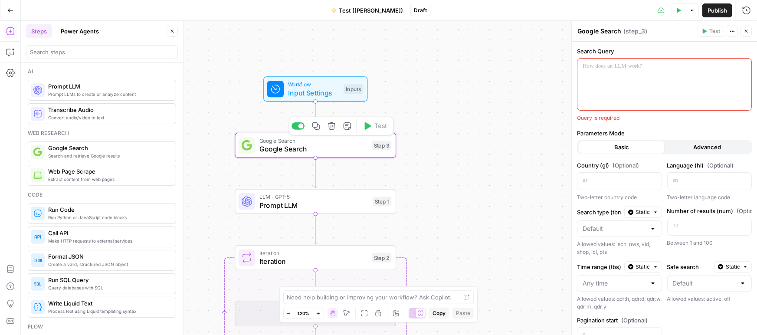
click at [336, 126] on span "Delete step" at bounding box center [336, 126] width 0 height 0
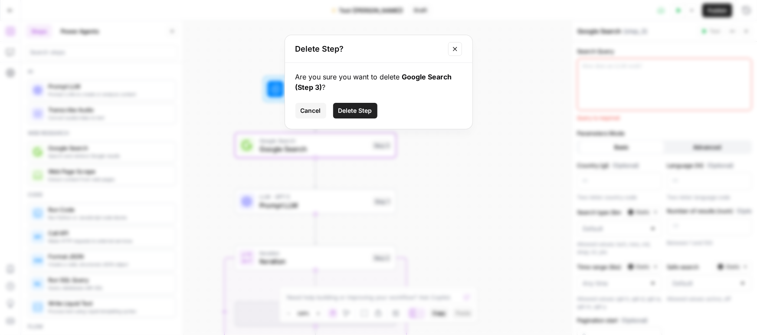
click at [452, 48] on icon "Close modal" at bounding box center [455, 49] width 7 height 7
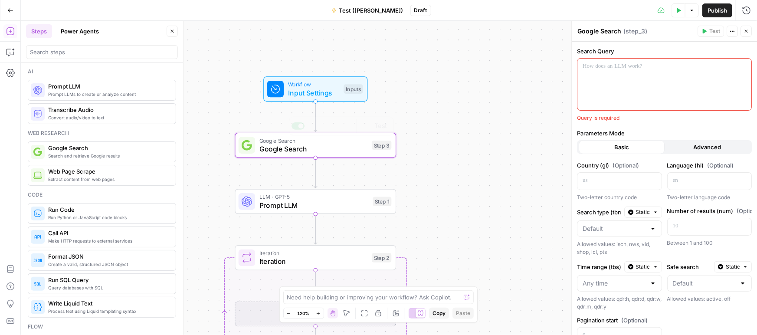
click at [291, 151] on span "Google Search" at bounding box center [314, 149] width 109 height 10
click at [652, 72] on div at bounding box center [665, 85] width 174 height 52
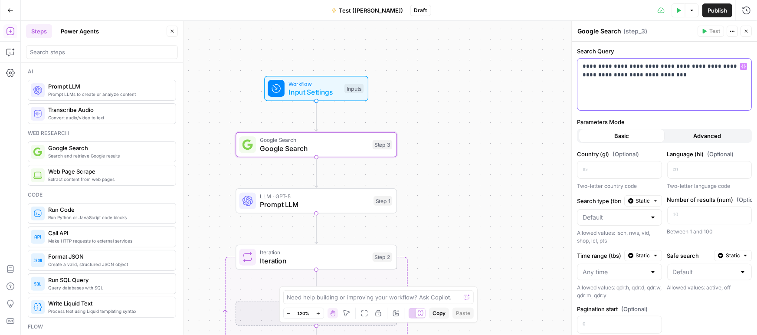
drag, startPoint x: 593, startPoint y: 63, endPoint x: 575, endPoint y: 57, distance: 18.5
click at [575, 57] on div "**********" at bounding box center [665, 178] width 186 height 314
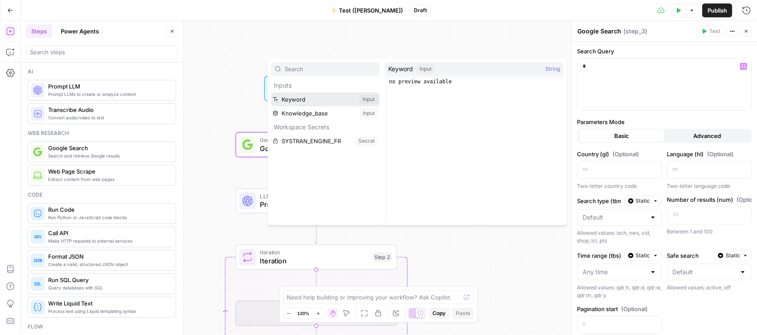
click at [307, 96] on button "Select variable Keyword" at bounding box center [325, 99] width 109 height 14
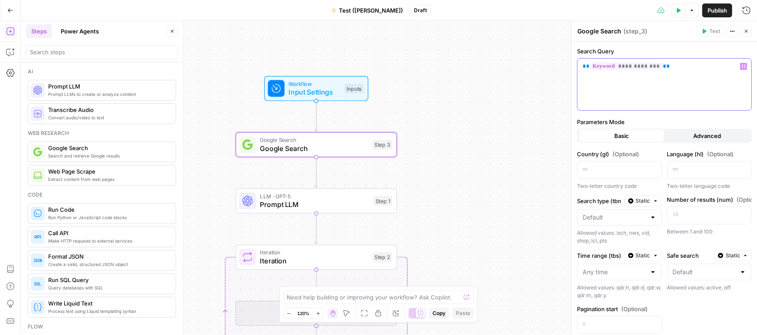
click at [672, 79] on div "**********" at bounding box center [665, 85] width 174 height 52
click at [318, 92] on span "Input Settings" at bounding box center [318, 91] width 52 height 10
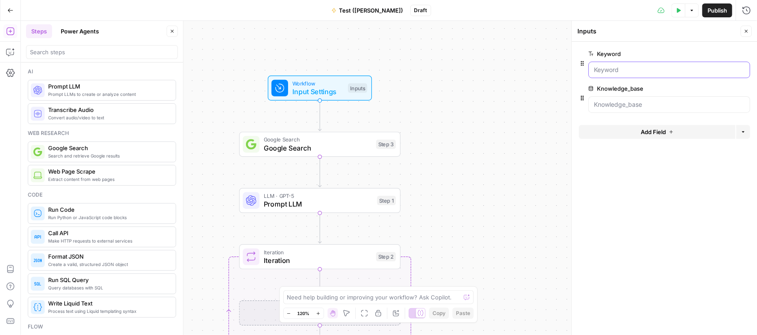
click at [628, 72] on input "Keyword" at bounding box center [669, 70] width 151 height 9
click at [621, 70] on input "Keyword" at bounding box center [669, 70] width 151 height 9
click at [606, 72] on input "Keyword" at bounding box center [669, 70] width 151 height 9
click at [599, 70] on input "Keyword" at bounding box center [669, 70] width 151 height 9
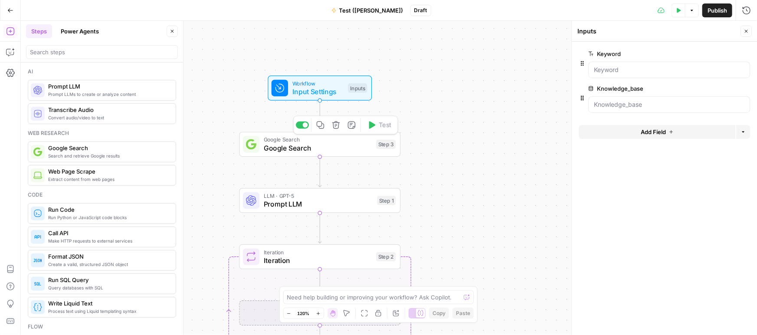
click at [295, 148] on span "Google Search" at bounding box center [318, 148] width 109 height 10
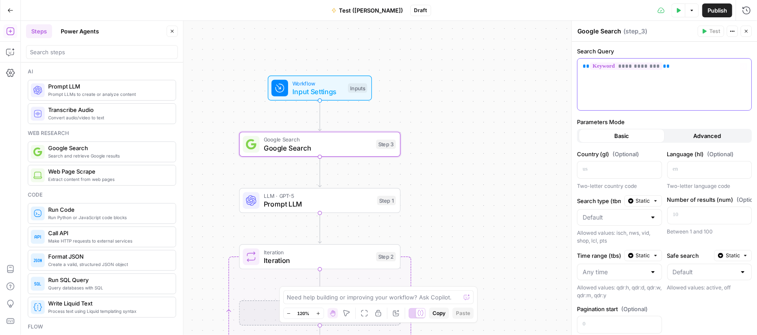
click at [664, 63] on span "**" at bounding box center [667, 66] width 7 height 6
drag, startPoint x: 326, startPoint y: 145, endPoint x: 336, endPoint y: 142, distance: 10.2
click at [326, 145] on span "Google Search" at bounding box center [318, 148] width 109 height 10
click at [672, 64] on p "**********" at bounding box center [665, 66] width 164 height 9
click at [308, 92] on span "Input Settings" at bounding box center [319, 91] width 52 height 10
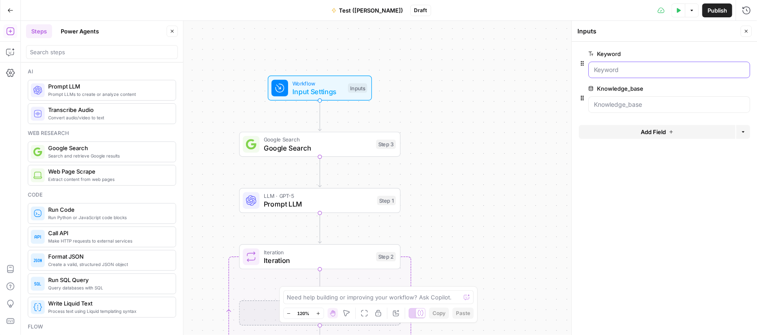
click at [651, 72] on input "Keyword" at bounding box center [669, 70] width 151 height 9
click at [284, 145] on span "Google Search" at bounding box center [318, 148] width 109 height 10
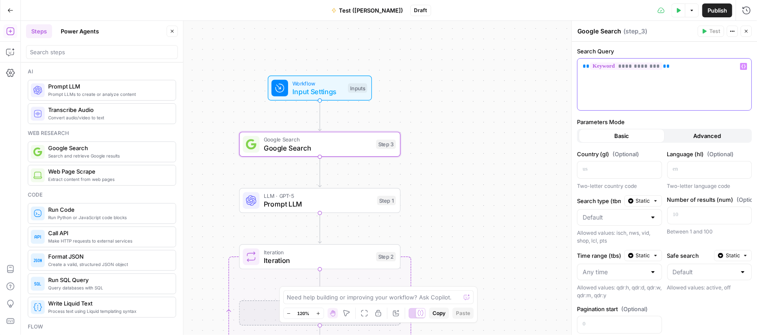
click at [637, 65] on span "**********" at bounding box center [626, 66] width 72 height 7
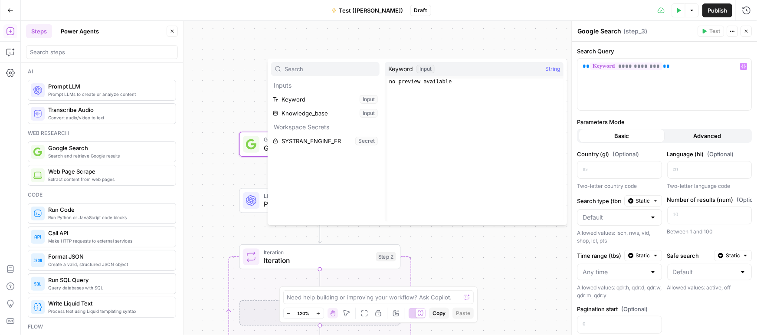
type textarea "**********"
click at [441, 82] on div "no preview available" at bounding box center [476, 157] width 176 height 156
click at [658, 69] on span "**********" at bounding box center [626, 66] width 72 height 7
click at [646, 92] on div "**********" at bounding box center [665, 85] width 174 height 52
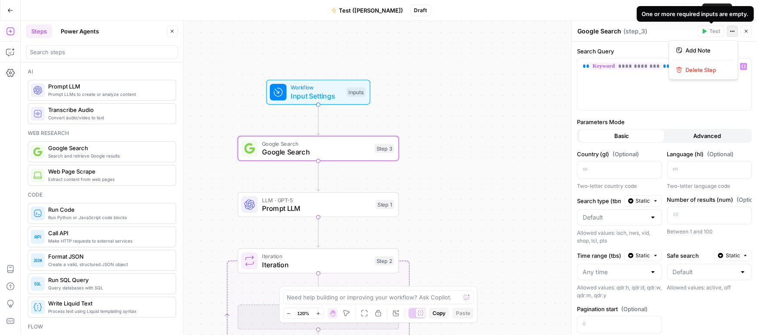
click at [734, 30] on icon "button" at bounding box center [732, 31] width 5 height 5
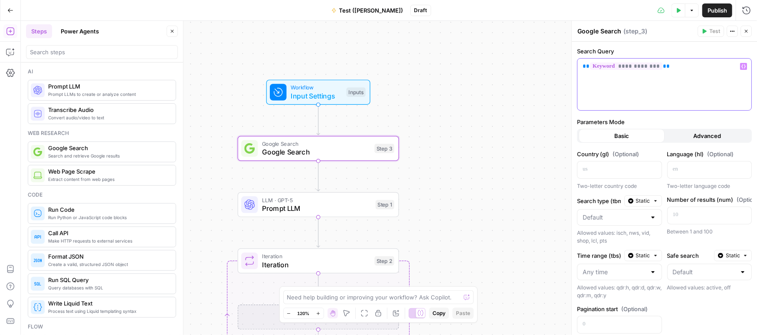
click at [612, 90] on div "**********" at bounding box center [665, 85] width 174 height 52
click at [301, 87] on span "Workflow" at bounding box center [317, 87] width 52 height 8
click at [338, 71] on span "Test Step" at bounding box center [347, 73] width 28 height 10
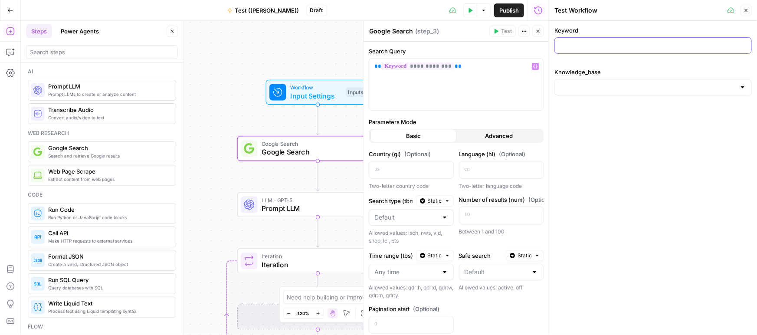
click at [575, 47] on input "Keyword" at bounding box center [653, 45] width 186 height 9
type input "f"
type input "date trigger flow"
click at [571, 86] on input "Knowledge_base" at bounding box center [648, 87] width 176 height 9
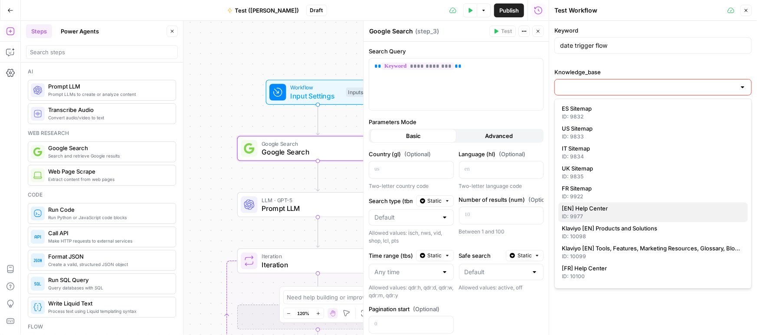
click at [584, 211] on span "[EN] Help Center" at bounding box center [651, 208] width 179 height 9
type input "[EN] Help Center"
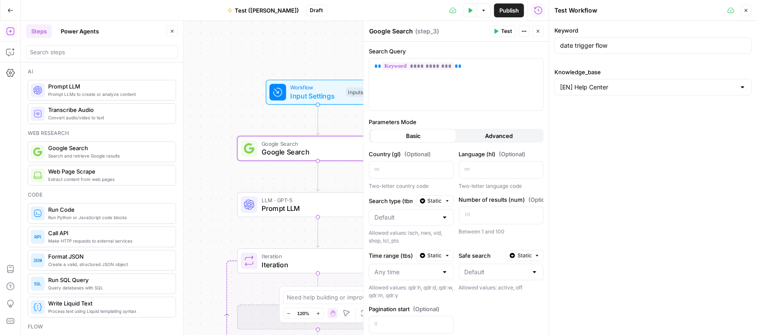
click at [504, 29] on span "Test" at bounding box center [506, 31] width 11 height 8
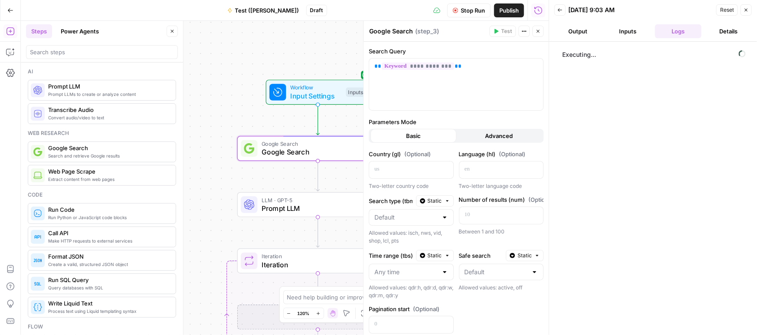
drag, startPoint x: 465, startPoint y: 8, endPoint x: 552, endPoint y: 7, distance: 86.8
click at [465, 8] on span "Stop Run" at bounding box center [473, 10] width 24 height 9
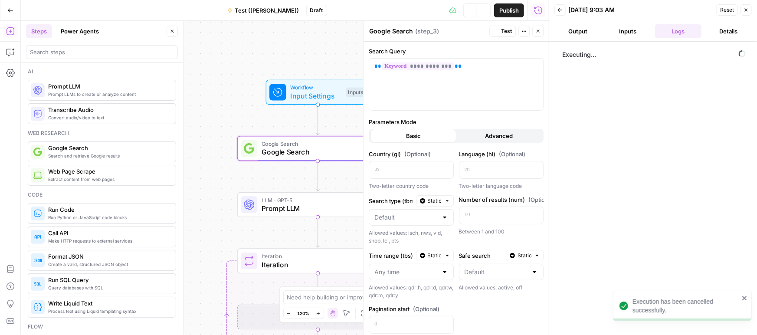
click at [746, 8] on icon "button" at bounding box center [746, 9] width 5 height 5
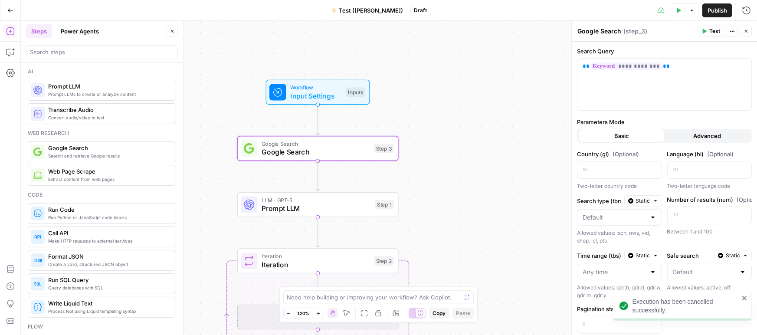
click at [320, 148] on span "Google Search" at bounding box center [316, 152] width 109 height 10
click at [384, 130] on span "Test" at bounding box center [383, 130] width 13 height 10
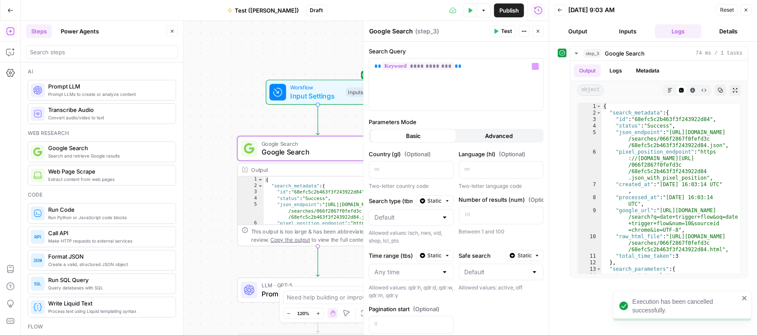
click at [499, 36] on header "Google Search Google Search ( step_3 ) Test Actions Close" at bounding box center [456, 31] width 185 height 21
click at [500, 31] on button "Test" at bounding box center [503, 31] width 26 height 11
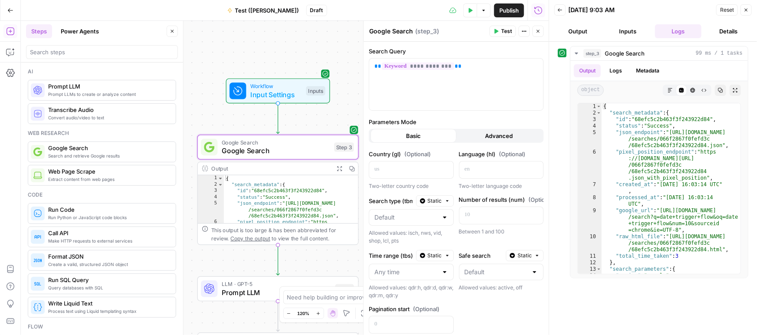
drag, startPoint x: 241, startPoint y: 89, endPoint x: 201, endPoint y: 88, distance: 40.0
click at [201, 88] on div "Workflow Input Settings Inputs" at bounding box center [278, 91] width 161 height 25
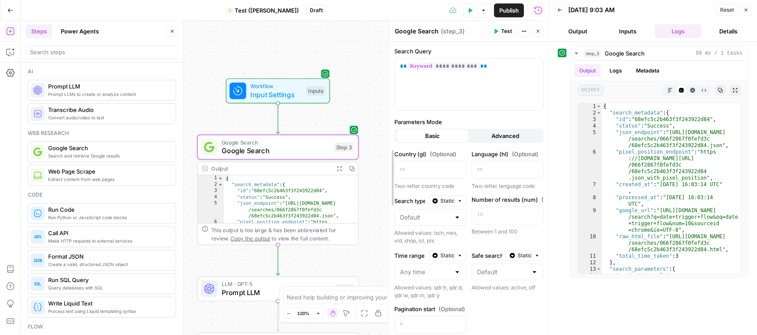
drag, startPoint x: 362, startPoint y: 82, endPoint x: 388, endPoint y: 82, distance: 25.6
click at [388, 82] on div at bounding box center [389, 178] width 9 height 314
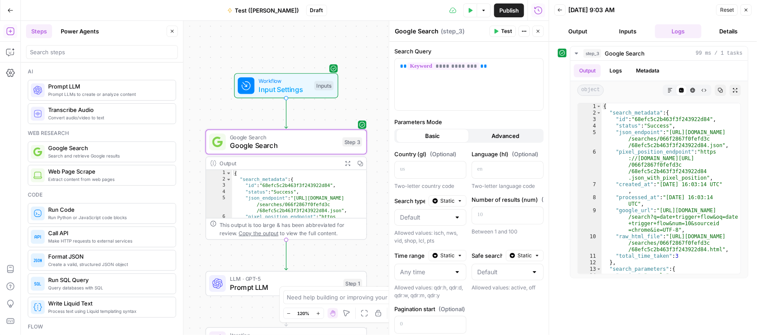
drag, startPoint x: 352, startPoint y: 82, endPoint x: 360, endPoint y: 77, distance: 9.8
click at [360, 77] on div "Workflow Input Settings Inputs" at bounding box center [286, 85] width 161 height 25
click at [618, 74] on button "Logs" at bounding box center [616, 70] width 23 height 13
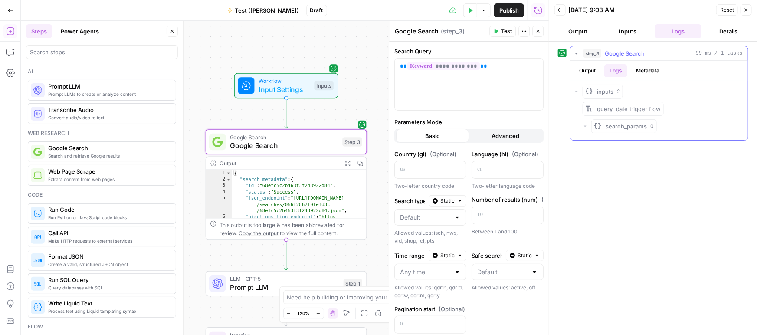
click at [579, 91] on icon "button" at bounding box center [576, 91] width 5 height 5
click at [585, 70] on button "Output" at bounding box center [587, 70] width 27 height 13
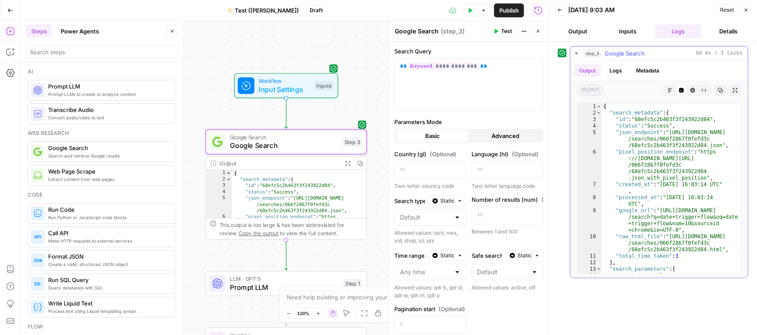
click at [645, 69] on button "Metadata" at bounding box center [648, 70] width 34 height 13
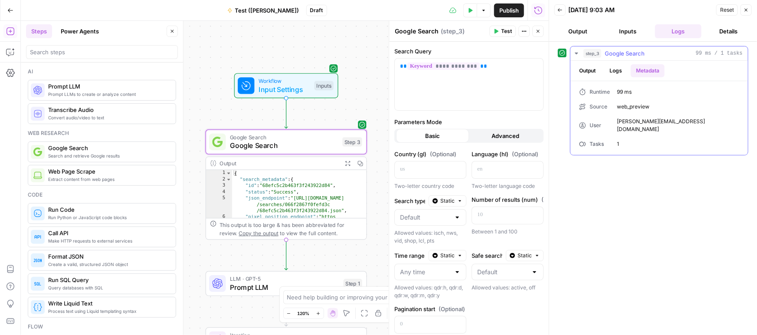
click at [589, 69] on button "Output" at bounding box center [587, 70] width 27 height 13
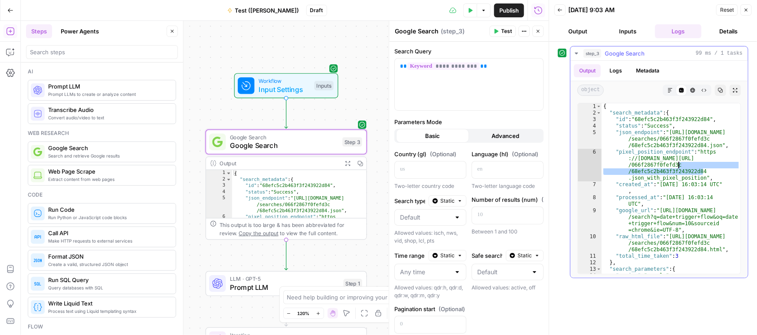
drag, startPoint x: 715, startPoint y: 171, endPoint x: 706, endPoint y: 165, distance: 11.0
click at [712, 165] on div "{ "search_metadata" : { "id" : "68efc5c2b463f3f243922d84" , "status" : "Success…" at bounding box center [671, 195] width 139 height 184
click at [658, 162] on div "{ "search_metadata" : { "id" : "68efc5c2b463f3f243922d84" , "status" : "Success…" at bounding box center [671, 195] width 139 height 184
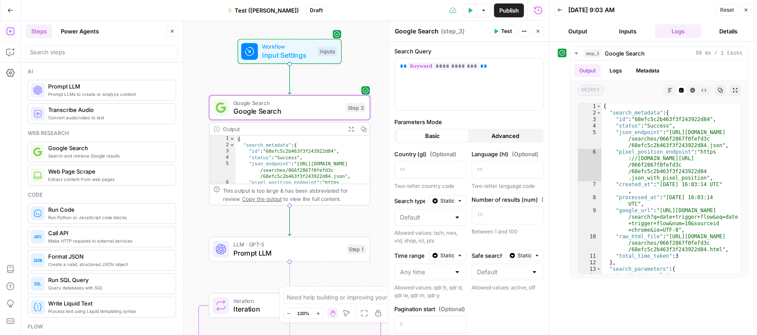
drag, startPoint x: 376, startPoint y: 165, endPoint x: 380, endPoint y: 131, distance: 34.5
click at [380, 131] on div "Workflow Input Settings Inputs Google Search Google Search Step 3 Output Expand…" at bounding box center [285, 178] width 528 height 314
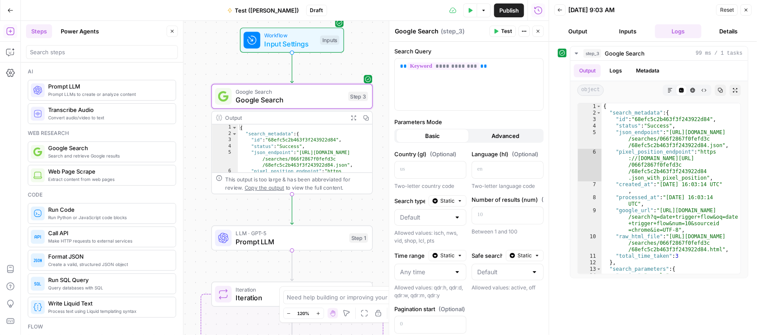
drag, startPoint x: 378, startPoint y: 124, endPoint x: 231, endPoint y: 178, distance: 156.7
click at [378, 112] on div "Workflow Input Settings Inputs Google Search Google Search Step 3 Output Expand…" at bounding box center [285, 178] width 528 height 314
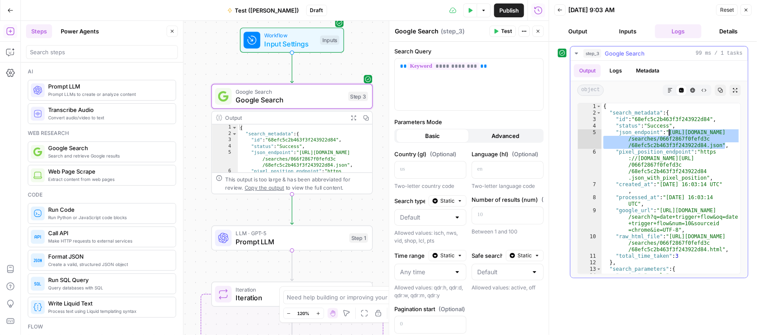
drag, startPoint x: 707, startPoint y: 142, endPoint x: 670, endPoint y: 132, distance: 38.2
click at [670, 132] on div "{ "search_metadata" : { "id" : "68efc5c2b463f3f243922d84" , "status" : "Success…" at bounding box center [671, 195] width 139 height 184
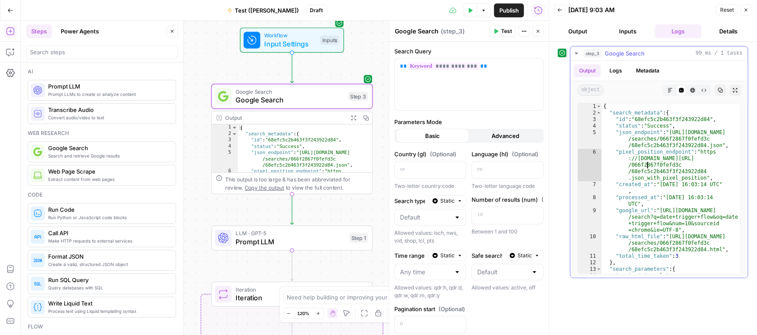
drag, startPoint x: 648, startPoint y: 167, endPoint x: 678, endPoint y: 155, distance: 33.0
click at [648, 166] on div "{ "search_metadata" : { "id" : "68efc5c2b463f3f243922d84" , "status" : "Success…" at bounding box center [671, 195] width 139 height 184
type textarea "**********"
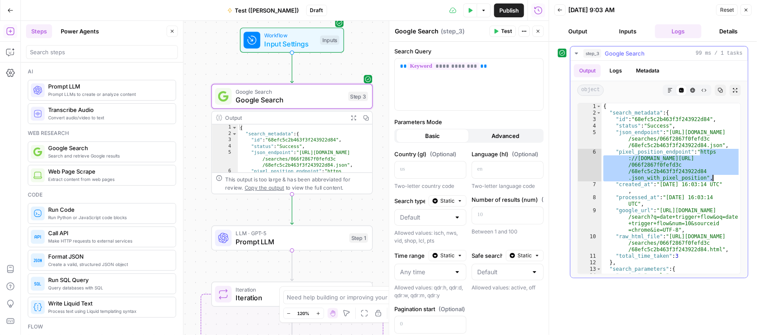
drag, startPoint x: 702, startPoint y: 152, endPoint x: 692, endPoint y: 170, distance: 20.6
click at [718, 178] on div "{ "search_metadata" : { "id" : "68efc5c2b463f3f243922d84" , "status" : "Success…" at bounding box center [671, 195] width 139 height 184
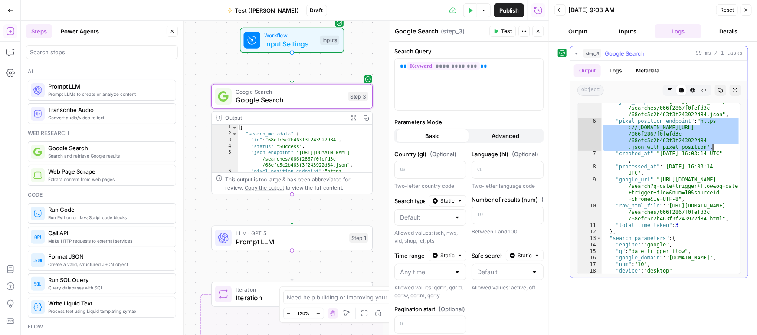
scroll to position [36, 0]
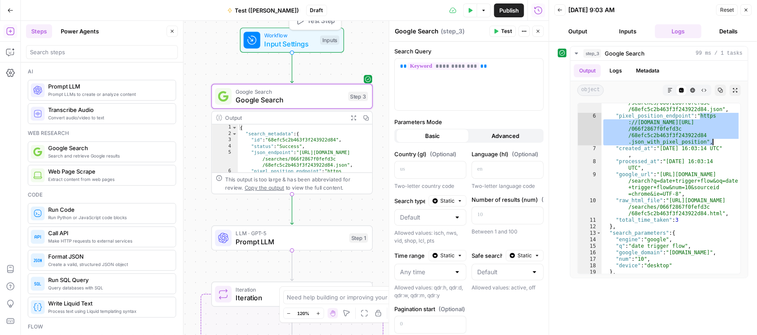
click at [277, 42] on span "Input Settings" at bounding box center [291, 44] width 52 height 10
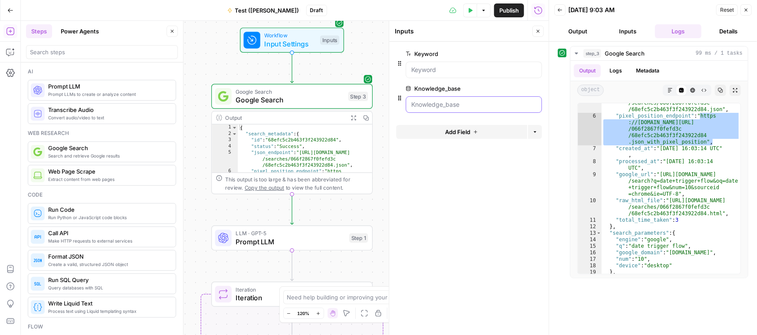
click at [455, 104] on input "Knowledge_base" at bounding box center [474, 104] width 125 height 9
click at [637, 31] on button "Inputs" at bounding box center [628, 31] width 47 height 14
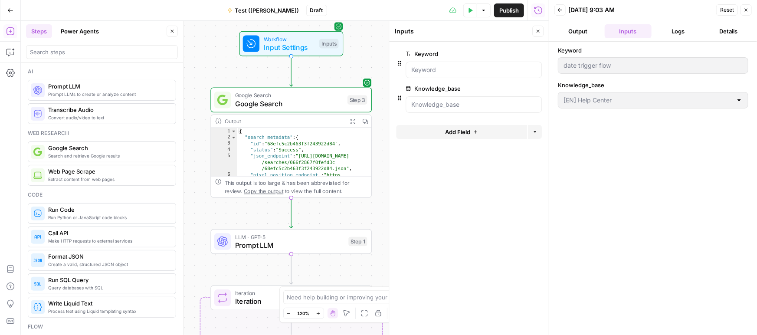
click at [278, 149] on div "{ "search_metadata" : { "id" : "68efc5c2b463f3f243922d84" , "status" : "Success…" at bounding box center [304, 171] width 135 height 86
drag, startPoint x: 288, startPoint y: 128, endPoint x: 294, endPoint y: 126, distance: 6.6
click at [288, 128] on div "{ "search_metadata" : { "id" : "68efc5c2b463f3f243922d84" , "status" : "Success…" at bounding box center [304, 171] width 135 height 86
type textarea "*"
click at [672, 33] on button "Logs" at bounding box center [678, 31] width 47 height 14
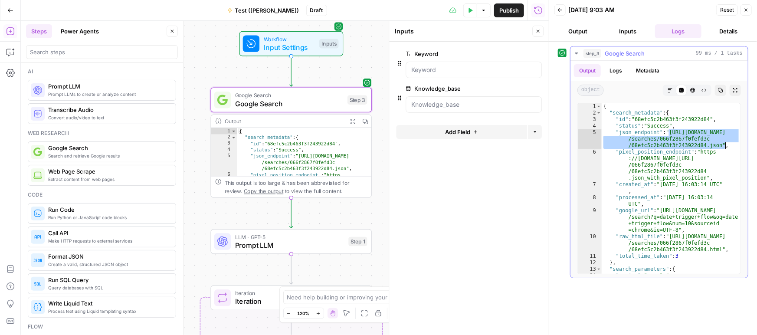
drag, startPoint x: 671, startPoint y: 132, endPoint x: 725, endPoint y: 144, distance: 55.9
click at [725, 144] on div "{ "search_metadata" : { "id" : "68efc5c2b463f3f243922d84" , "status" : "Success…" at bounding box center [671, 195] width 139 height 184
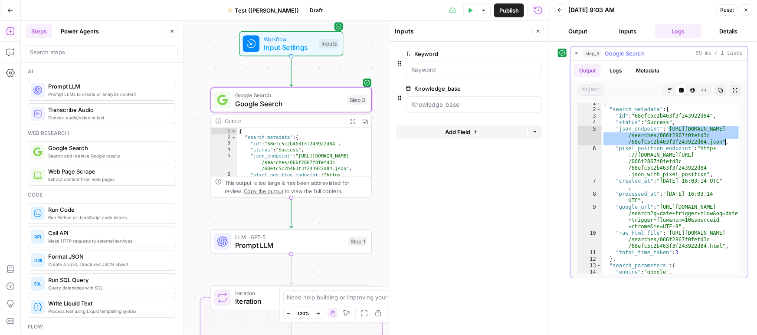
scroll to position [8, 0]
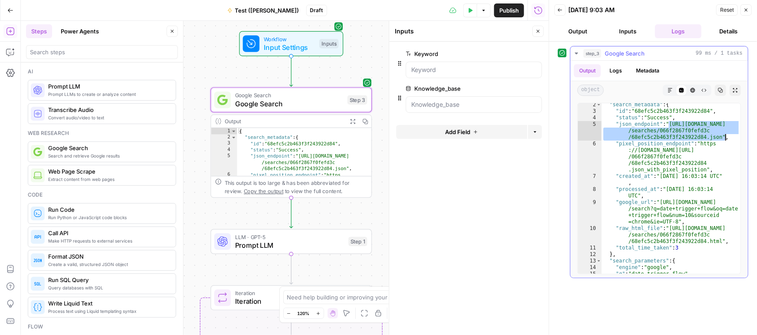
click at [710, 123] on div ""search_metadata" : { "id" : "68efc5c2b463f3f243922d84" , "status" : "Success" …" at bounding box center [671, 194] width 139 height 184
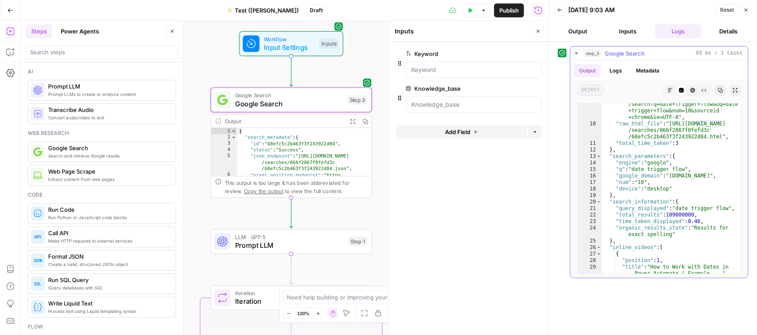
scroll to position [114, 0]
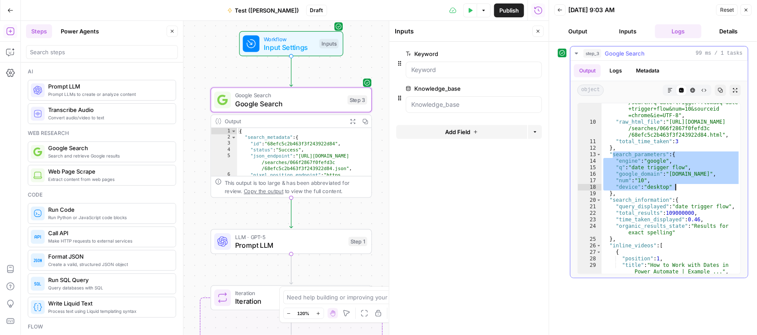
drag, startPoint x: 613, startPoint y: 155, endPoint x: 711, endPoint y: 188, distance: 103.5
click at [711, 188] on div ""google_url" : "[URL][DOMAIN_NAME] /search?q=date+trigger+flow&oq=date +trigger…" at bounding box center [671, 198] width 139 height 210
type textarea "**********"
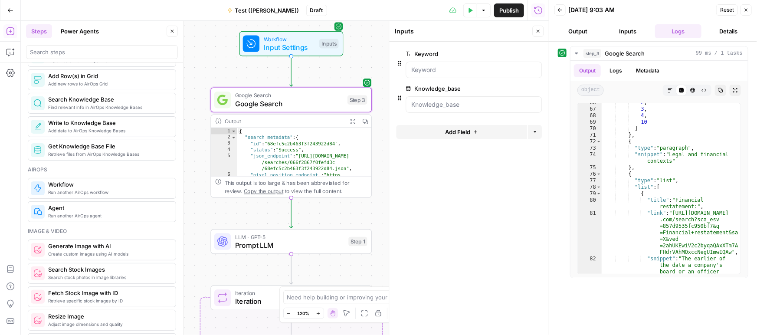
scroll to position [420, 0]
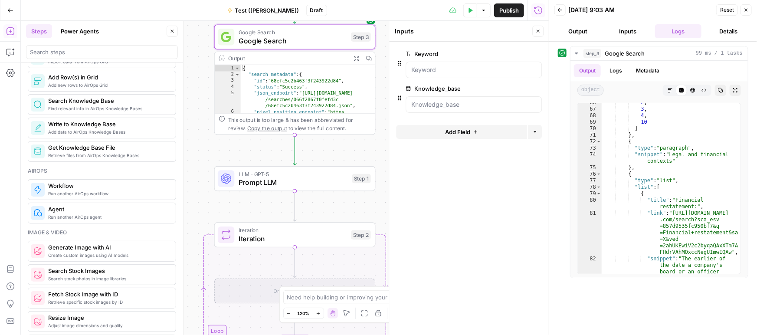
click at [301, 180] on span "Prompt LLM" at bounding box center [293, 182] width 109 height 10
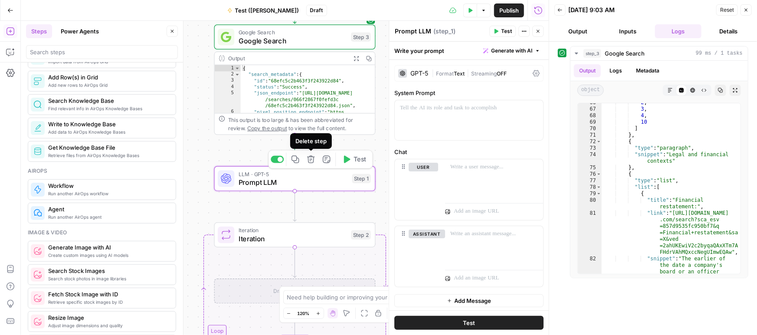
click at [313, 160] on icon "button" at bounding box center [310, 159] width 7 height 7
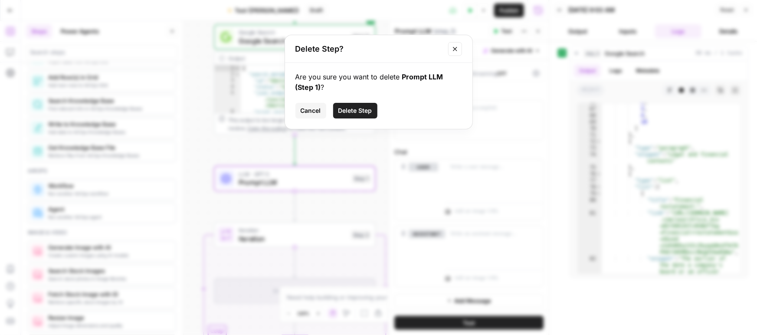
click at [368, 113] on span "Delete Step" at bounding box center [356, 110] width 34 height 9
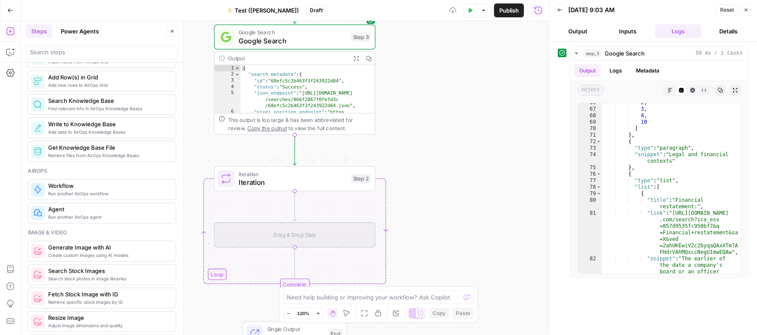
click at [276, 181] on span "Iteration" at bounding box center [293, 182] width 109 height 10
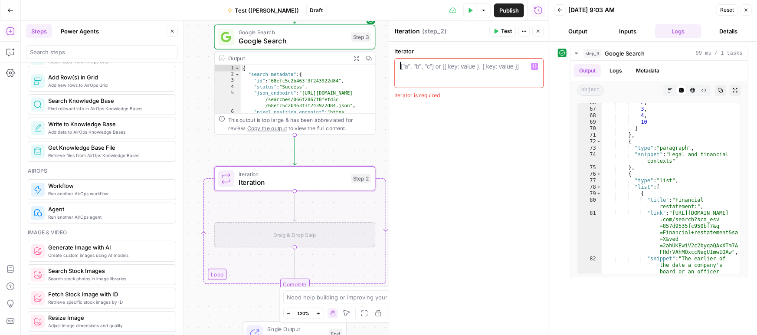
click at [444, 72] on div at bounding box center [469, 80] width 142 height 37
type textarea "*"
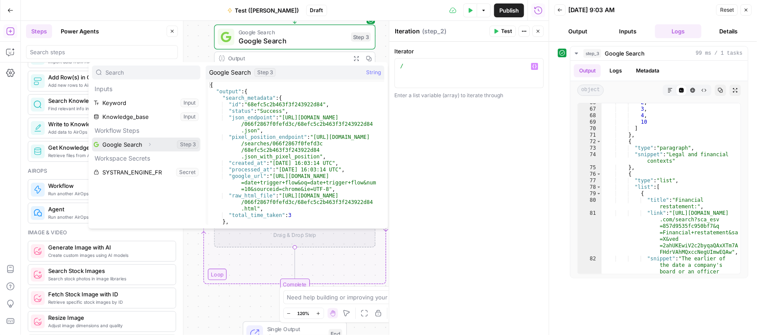
click at [127, 143] on button "Select variable Google Search" at bounding box center [146, 145] width 109 height 14
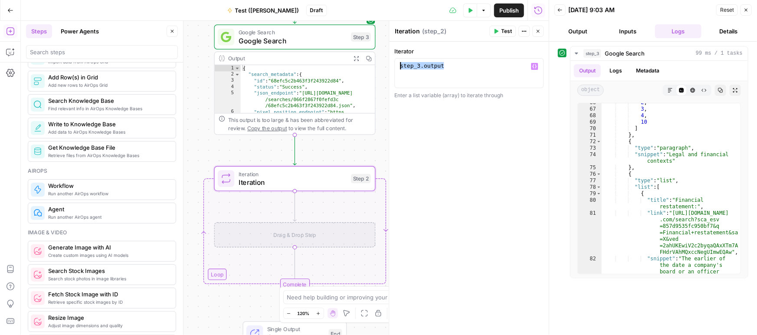
drag, startPoint x: 472, startPoint y: 64, endPoint x: 330, endPoint y: 62, distance: 142.4
click at [330, 62] on body "Klaviyo New Home Browse Insights Opportunities Your Data Recent Grids Meta Desc…" at bounding box center [378, 167] width 757 height 335
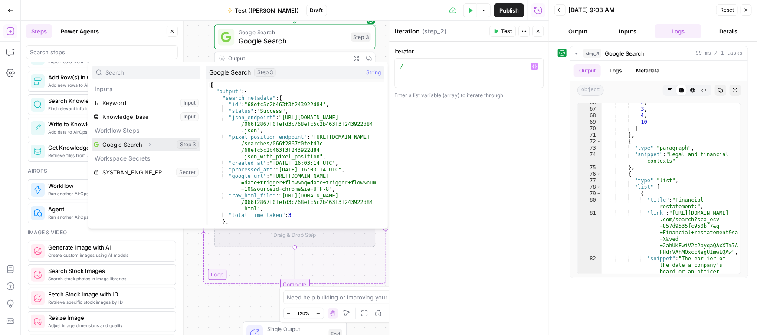
click at [149, 143] on icon "button" at bounding box center [150, 144] width 2 height 3
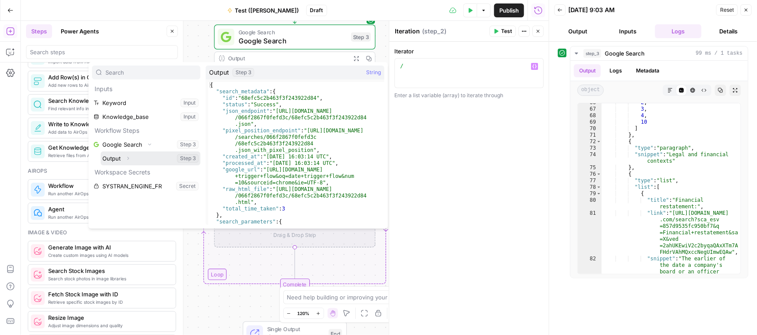
click at [127, 156] on icon "button" at bounding box center [127, 158] width 5 height 5
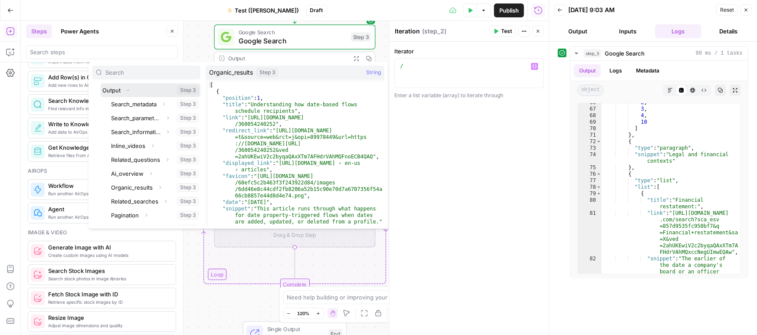
scroll to position [68, 0]
click at [139, 188] on button "Select variable Organic_results" at bounding box center [154, 188] width 91 height 14
type textarea "**********"
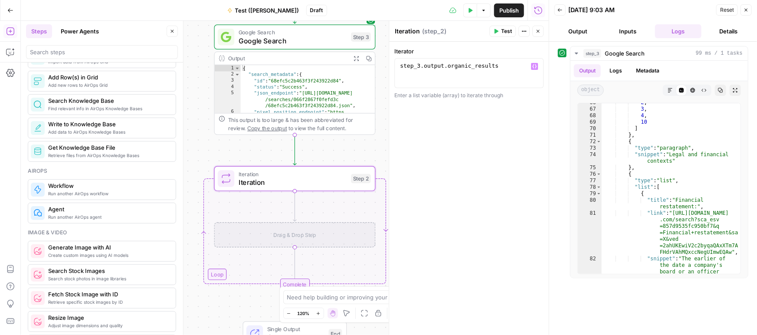
click at [270, 233] on div "Drag & Drop Step" at bounding box center [294, 234] width 161 height 25
click at [281, 233] on div "Drag & Drop Step" at bounding box center [294, 234] width 161 height 25
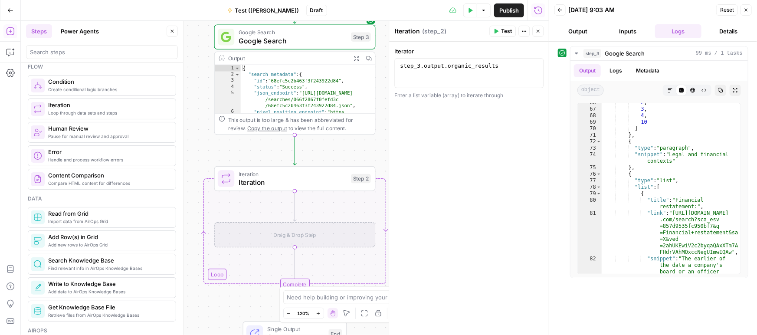
scroll to position [0, 0]
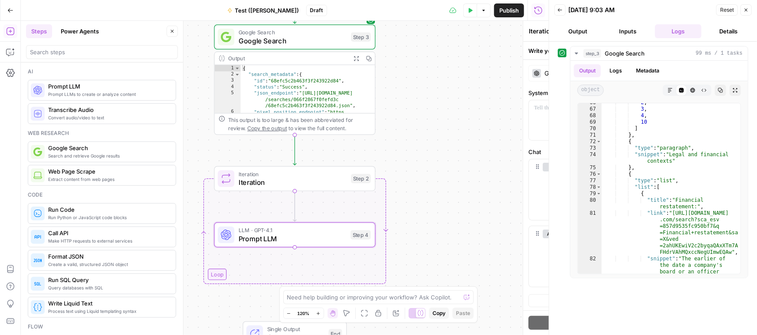
type textarea "Prompt LLM"
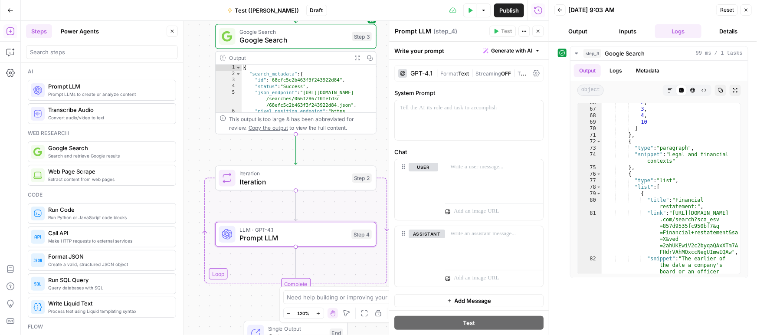
click at [423, 73] on div "GPT-4.1" at bounding box center [422, 73] width 22 height 6
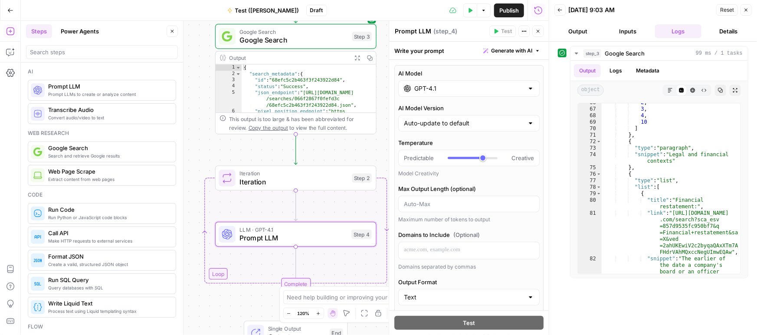
click at [429, 88] on input "GPT-4.1" at bounding box center [469, 88] width 109 height 9
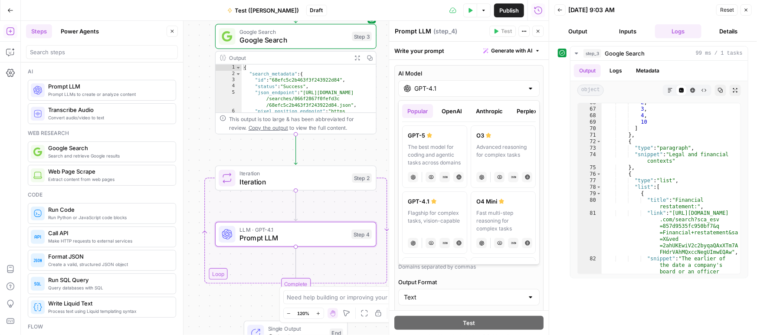
click at [429, 142] on label "GPT-5 The best model for coding and agentic tasks across domains chat Vision Ca…" at bounding box center [434, 156] width 65 height 63
type input "GPT-5"
click at [428, 76] on label "AI Model" at bounding box center [469, 73] width 142 height 9
click at [428, 84] on input "GPT-5" at bounding box center [469, 88] width 109 height 9
click at [426, 73] on label "AI Model" at bounding box center [469, 73] width 142 height 9
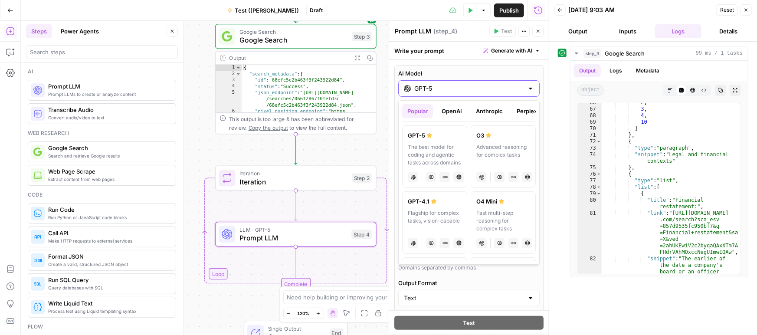
click at [426, 84] on input "GPT-5" at bounding box center [469, 88] width 109 height 9
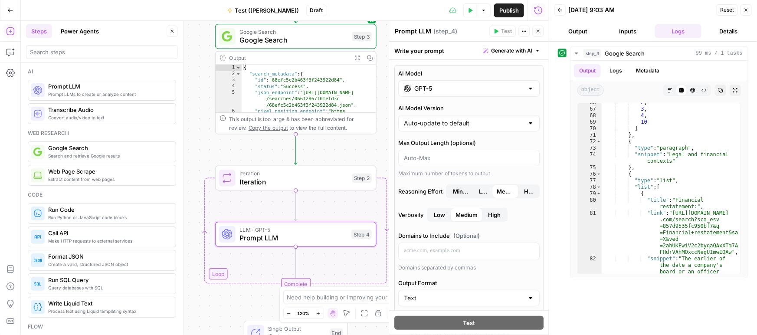
click at [435, 68] on div "AI Model GPT-5 AI Model Version Auto-update to default Max Output Length (optio…" at bounding box center [469, 263] width 149 height 396
click at [425, 52] on div "Write your prompt Generate with AI" at bounding box center [469, 51] width 160 height 18
click at [411, 49] on div "Write your prompt Generate with AI" at bounding box center [469, 51] width 160 height 18
click at [303, 240] on span "Prompt LLM" at bounding box center [294, 238] width 108 height 10
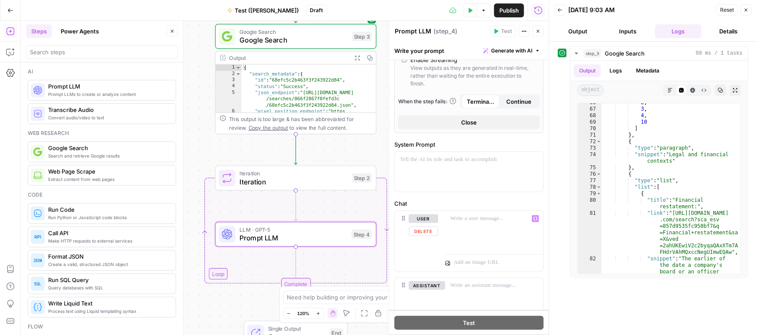
scroll to position [319, 0]
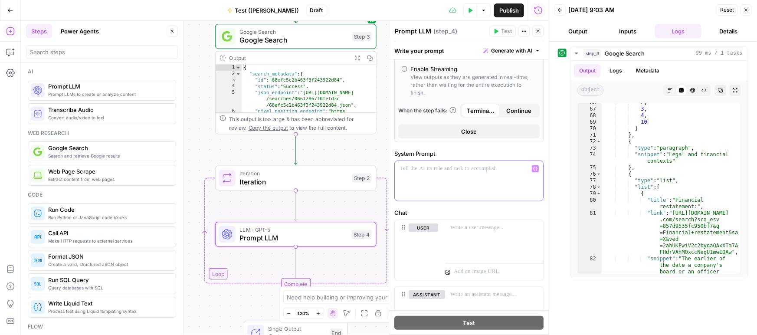
click at [450, 177] on div at bounding box center [469, 181] width 148 height 40
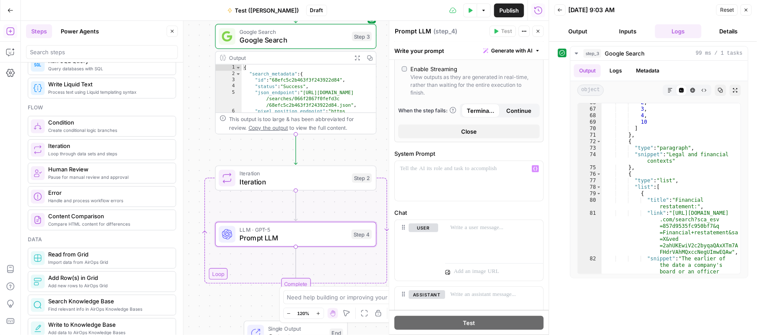
scroll to position [260, 0]
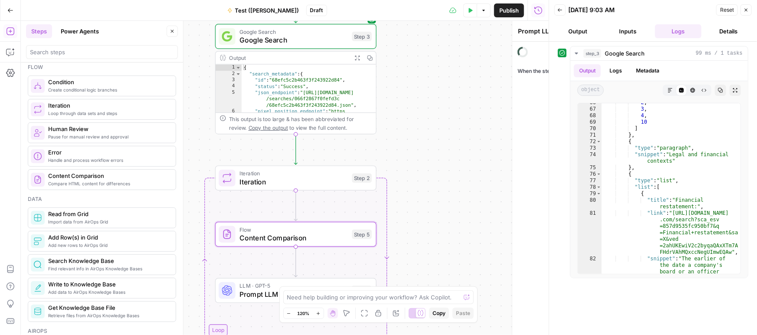
type textarea "Content Comparison"
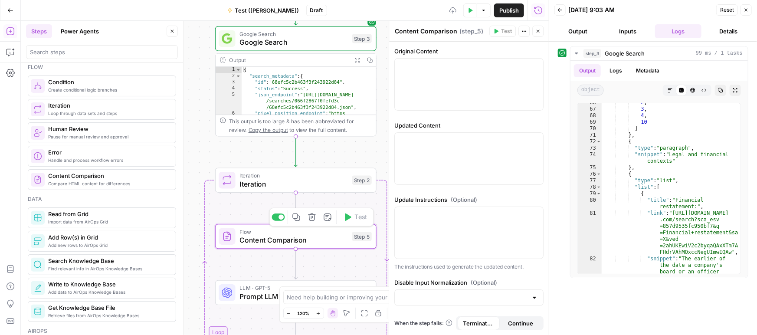
click at [294, 238] on span "Content Comparison" at bounding box center [294, 240] width 109 height 10
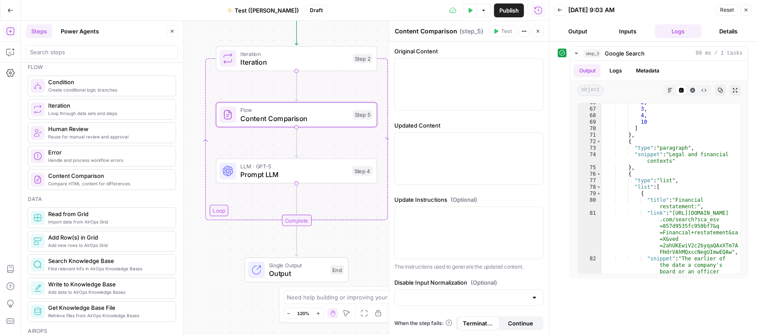
click at [329, 173] on span "Prompt LLM" at bounding box center [294, 174] width 108 height 10
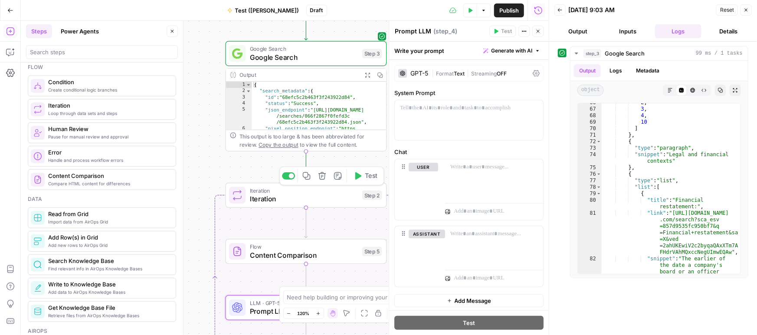
click at [270, 196] on span "Iteration" at bounding box center [304, 199] width 109 height 10
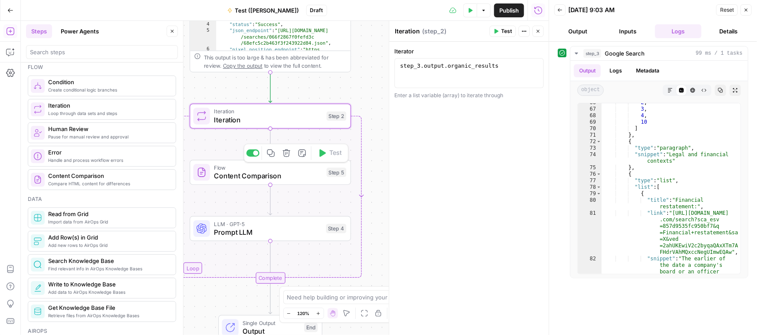
click at [287, 154] on icon "button" at bounding box center [287, 153] width 8 height 8
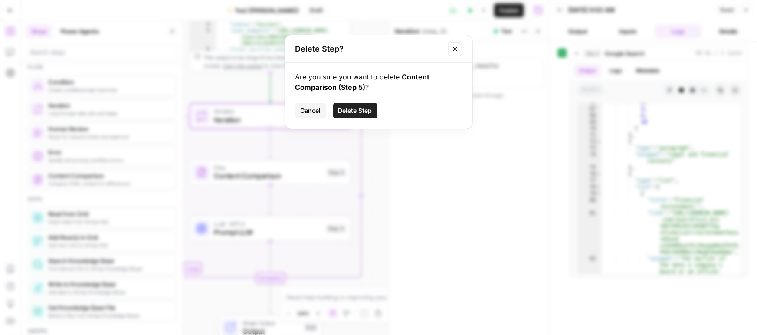
click at [356, 109] on span "Delete Step" at bounding box center [356, 110] width 34 height 9
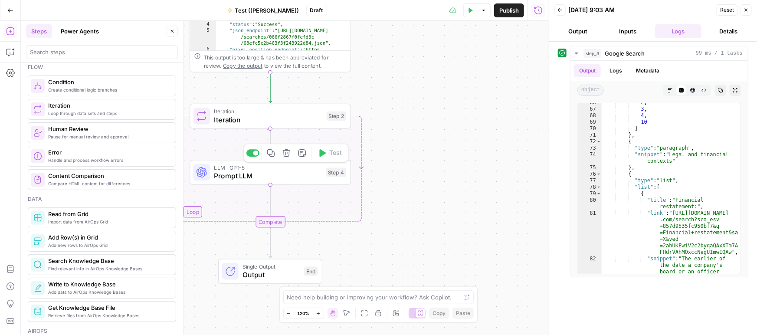
click at [288, 151] on icon "button" at bounding box center [286, 152] width 7 height 7
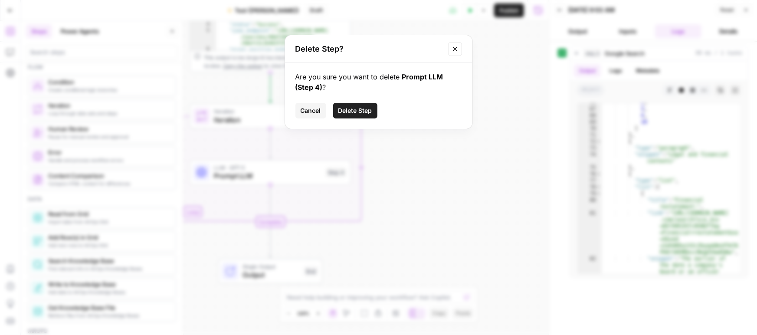
click at [349, 111] on span "Delete Step" at bounding box center [356, 110] width 34 height 9
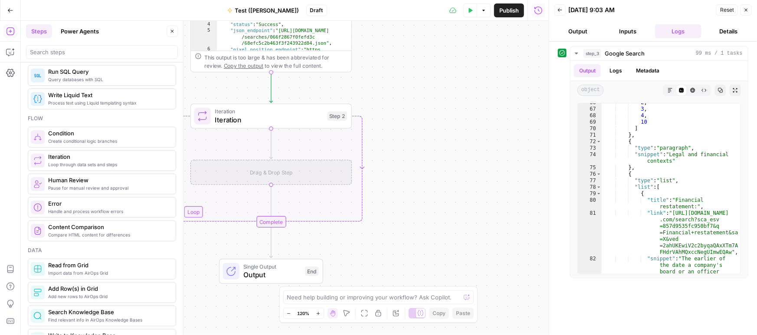
scroll to position [210, 0]
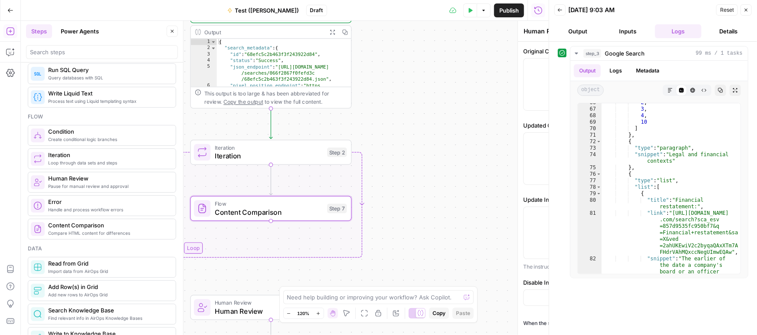
type textarea "Content Comparison"
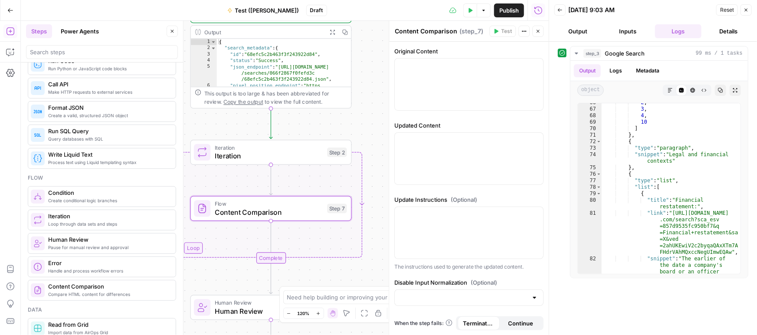
scroll to position [117, 0]
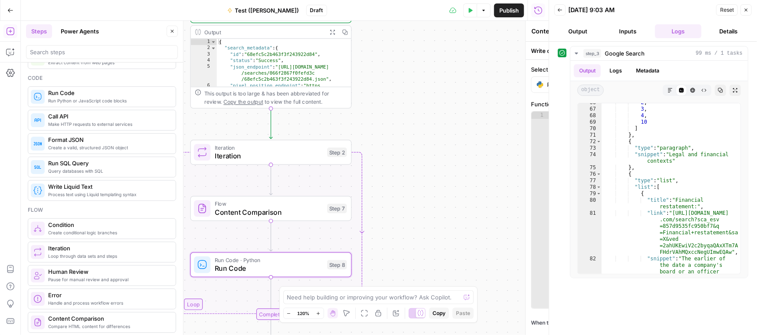
type textarea "Run Code"
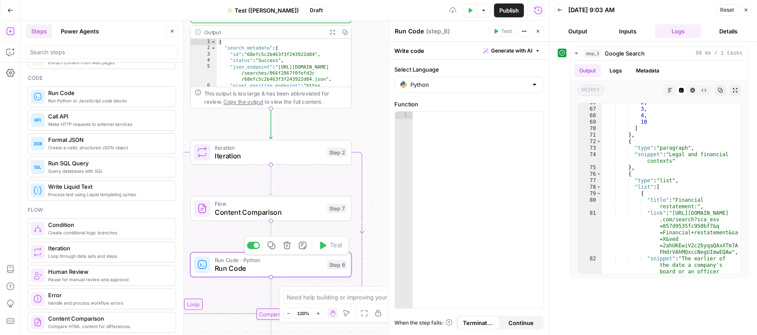
click at [245, 212] on span "Content Comparison" at bounding box center [269, 212] width 109 height 10
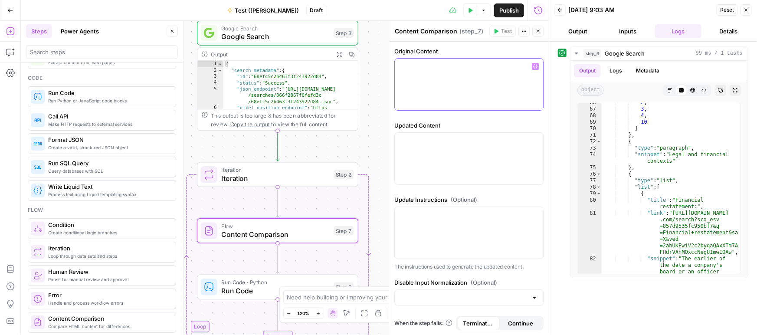
click at [442, 88] on div at bounding box center [469, 85] width 148 height 52
click at [438, 145] on div at bounding box center [469, 159] width 148 height 52
click at [409, 77] on div at bounding box center [469, 85] width 148 height 52
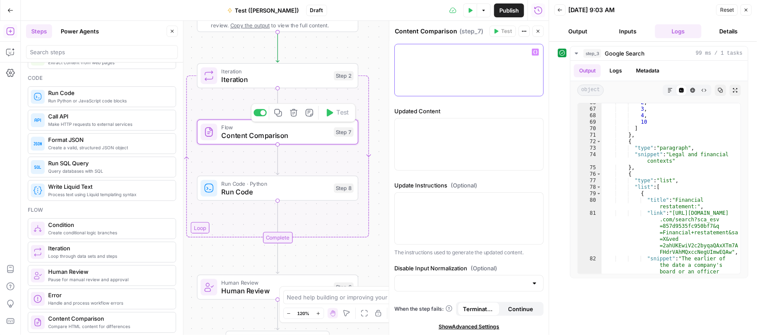
scroll to position [0, 0]
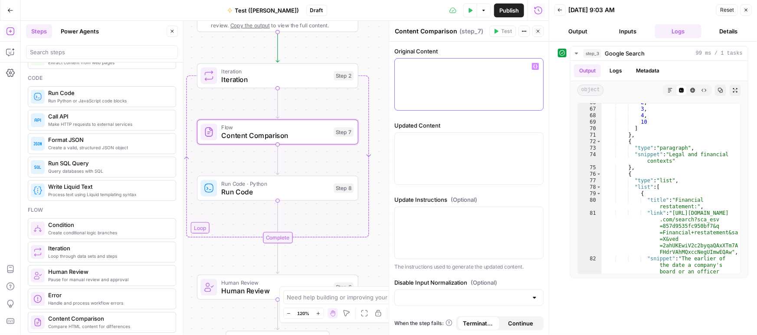
click at [467, 74] on div at bounding box center [469, 85] width 148 height 52
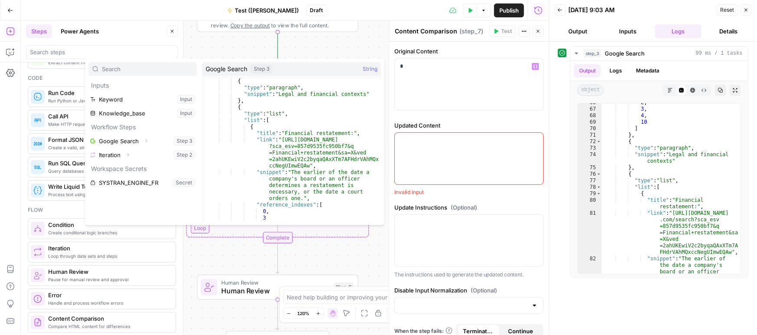
scroll to position [690, 0]
click at [412, 75] on div "*" at bounding box center [469, 85] width 148 height 52
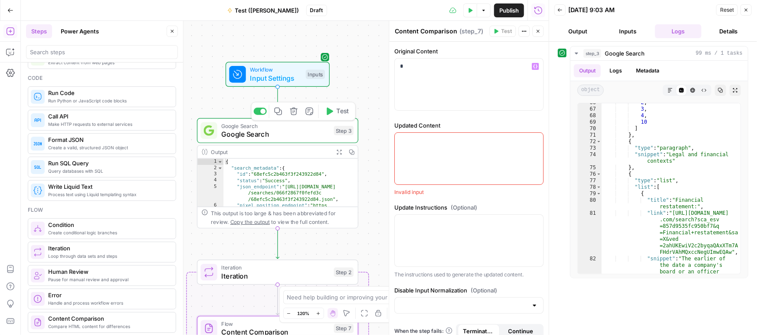
click at [271, 137] on span "Google Search" at bounding box center [275, 134] width 109 height 10
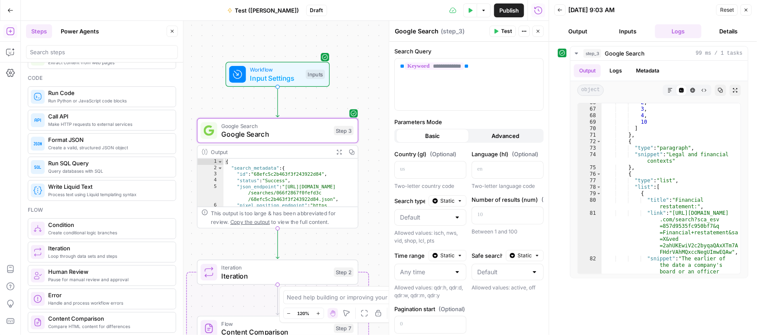
click at [632, 30] on button "Inputs" at bounding box center [628, 31] width 47 height 14
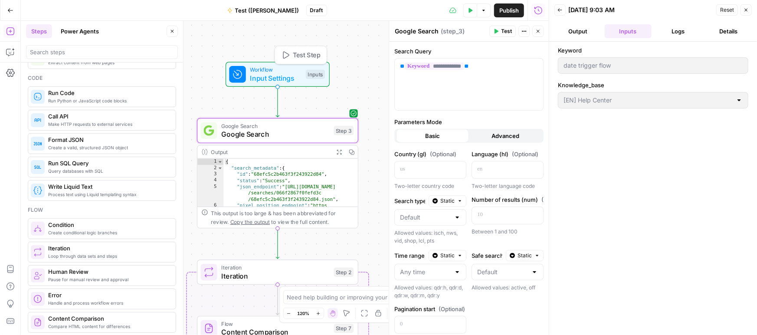
click at [288, 55] on icon "button" at bounding box center [286, 55] width 6 height 7
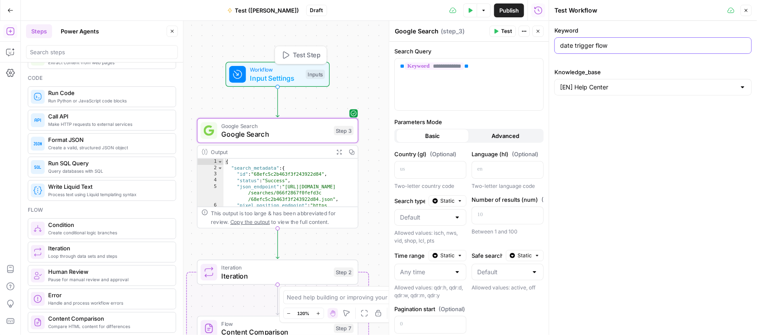
click at [607, 48] on input "date trigger flow" at bounding box center [653, 45] width 186 height 9
drag, startPoint x: 624, startPoint y: 46, endPoint x: 514, endPoint y: 46, distance: 109.4
click at [514, 46] on body "Klaviyo New Home Browse Insights Opportunities Your Data Recent Grids Meta Desc…" at bounding box center [378, 167] width 757 height 335
type input "k"
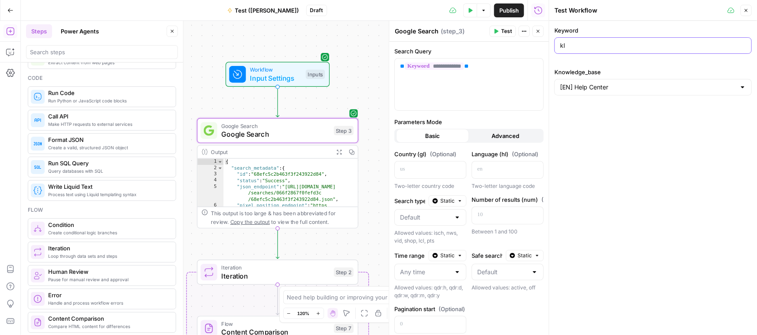
type input "k"
type input "klaviyo segment"
click at [288, 84] on div "Workflow Input Settings Inputs Test Step" at bounding box center [278, 74] width 104 height 25
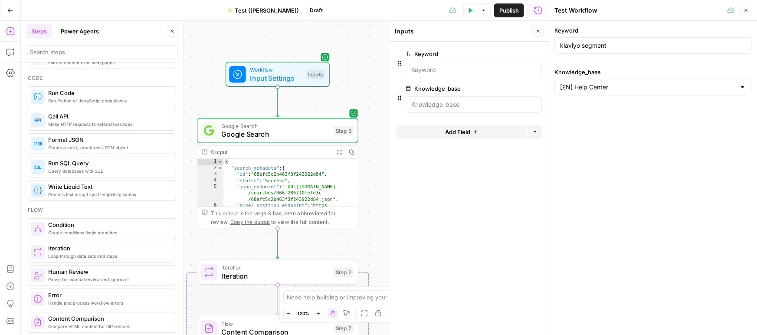
click at [514, 88] on span "edit field" at bounding box center [509, 88] width 19 height 7
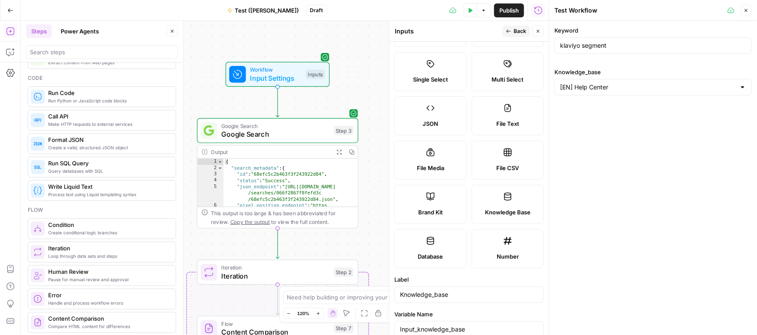
scroll to position [63, 0]
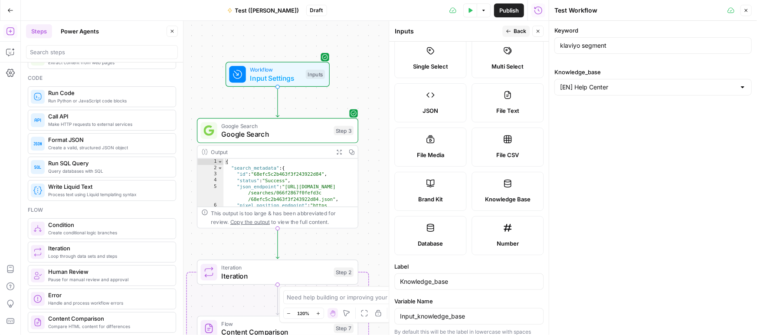
click at [428, 211] on div "Short Text Long Text Single Select Multi Select JSON File Text File Media File …" at bounding box center [469, 125] width 149 height 260
click at [433, 200] on span "Brand Kit" at bounding box center [430, 199] width 25 height 9
click at [574, 94] on div at bounding box center [654, 87] width 198 height 16
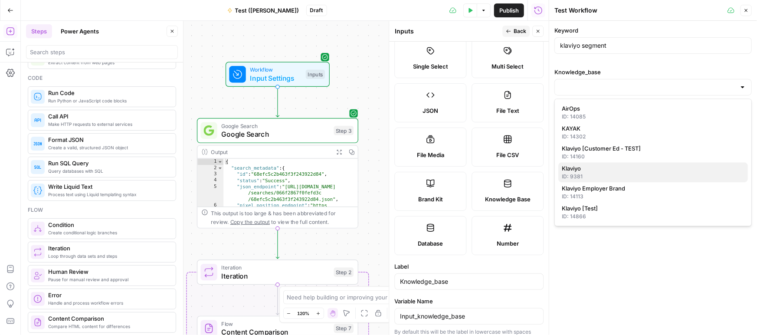
click at [584, 168] on span "Klaviyo" at bounding box center [651, 168] width 179 height 9
type input "Klaviyo"
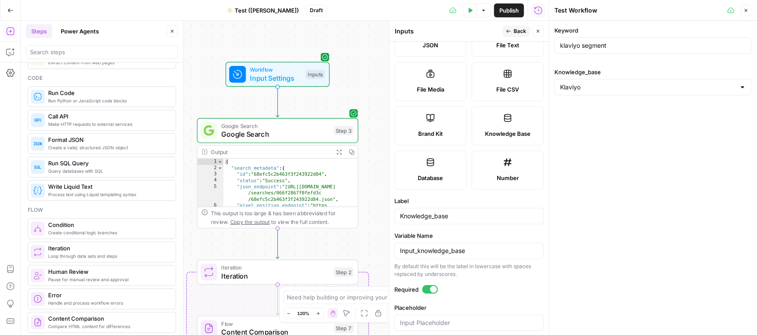
scroll to position [141, 0]
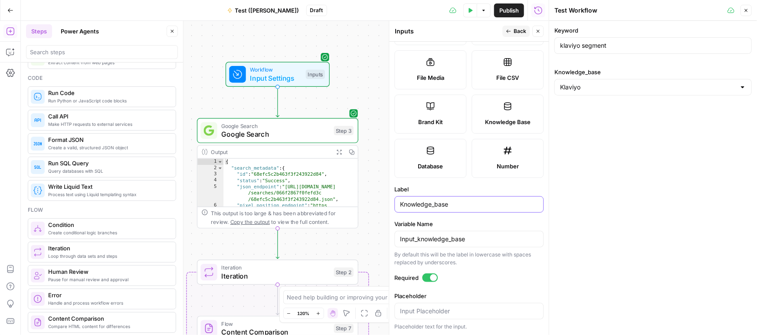
drag, startPoint x: 462, startPoint y: 202, endPoint x: 342, endPoint y: 194, distance: 120.1
click at [343, 194] on body "Klaviyo New Home Browse Insights Opportunities Your Data Recent Grids Meta Desc…" at bounding box center [378, 167] width 757 height 335
type input "klaviyo brandkit"
click at [355, 234] on body "Klaviyo New Home Browse Insights Opportunities Your Data Recent Grids Meta Desc…" at bounding box center [378, 167] width 757 height 335
drag, startPoint x: 436, startPoint y: 240, endPoint x: 417, endPoint y: 237, distance: 19.8
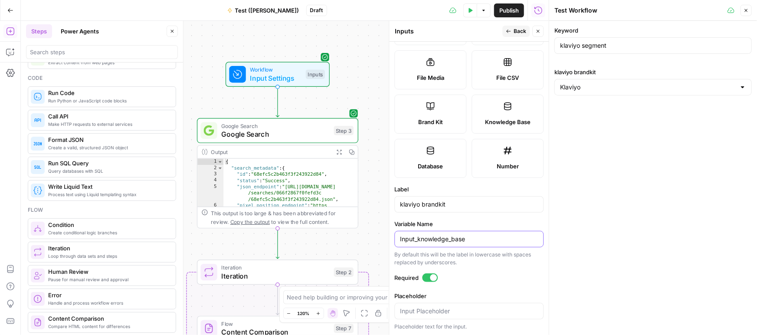
click at [417, 237] on input "Input_knowledge_base" at bounding box center [469, 239] width 138 height 9
type input "Input_brand_kit"
click at [520, 31] on span "Back" at bounding box center [520, 31] width 13 height 8
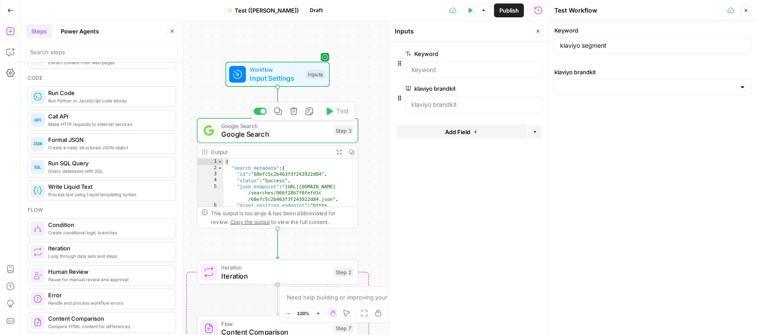
click at [306, 138] on span "Google Search" at bounding box center [275, 134] width 109 height 10
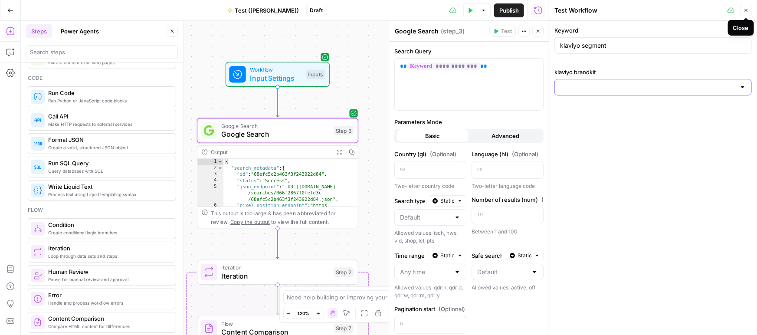
click at [597, 86] on input "klaviyo brandkit" at bounding box center [648, 87] width 176 height 9
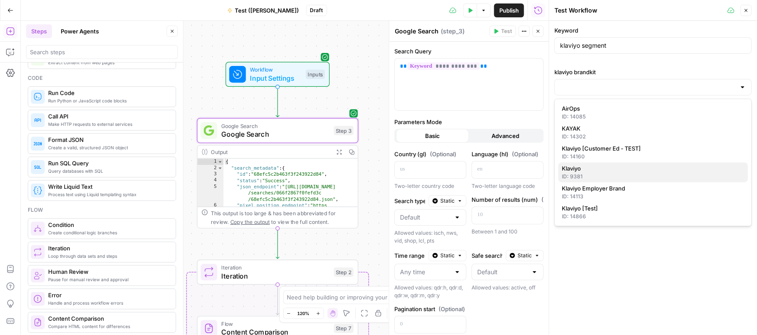
drag, startPoint x: 579, startPoint y: 168, endPoint x: 564, endPoint y: 140, distance: 32.0
click at [579, 168] on span "Klaviyo" at bounding box center [651, 168] width 179 height 9
type input "Klaviyo"
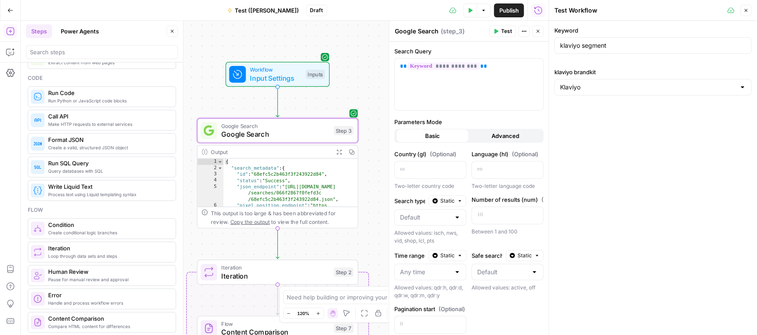
click at [506, 30] on span "Test" at bounding box center [506, 31] width 11 height 8
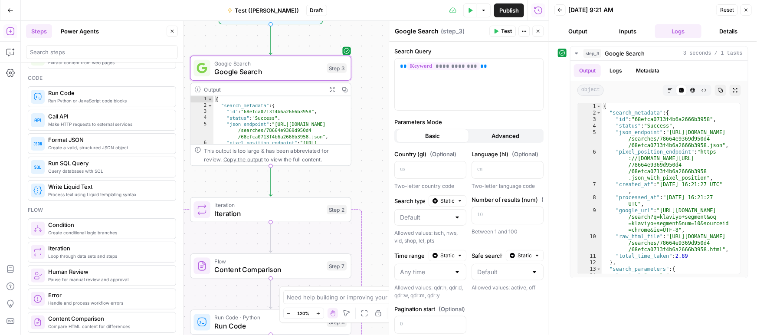
drag, startPoint x: 334, startPoint y: 104, endPoint x: 327, endPoint y: 41, distance: 62.9
click at [327, 41] on div "Workflow Input Settings Inputs Google Search Google Search Step 3 Output Expand…" at bounding box center [285, 178] width 528 height 314
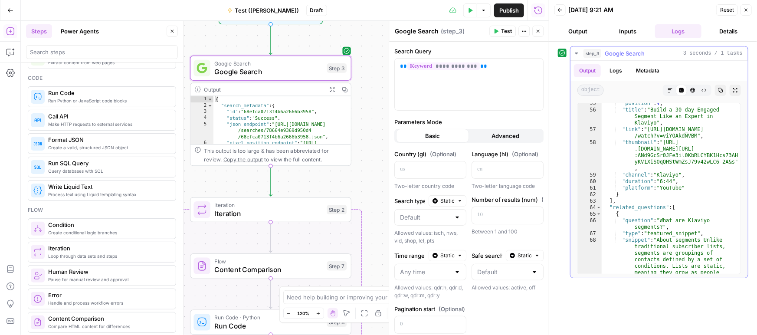
scroll to position [694, 0]
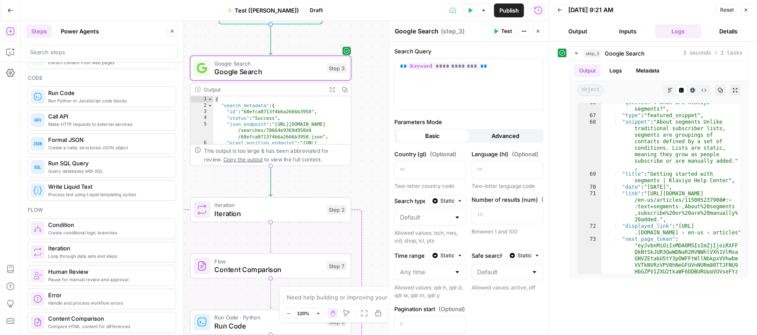
drag, startPoint x: 217, startPoint y: 181, endPoint x: 223, endPoint y: 182, distance: 5.8
click at [218, 181] on div "Workflow Input Settings Inputs Google Search Google Search Step 3 Output Expand…" at bounding box center [285, 178] width 528 height 314
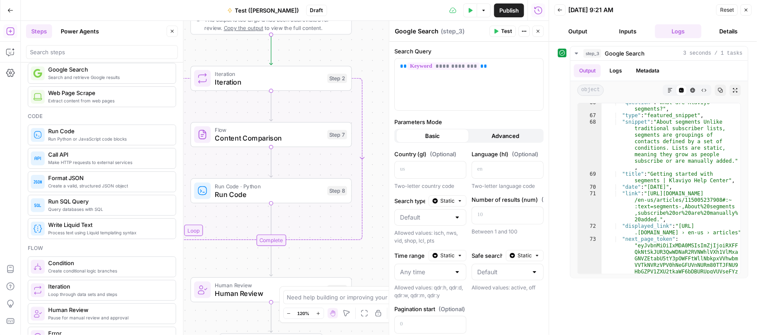
scroll to position [0, 0]
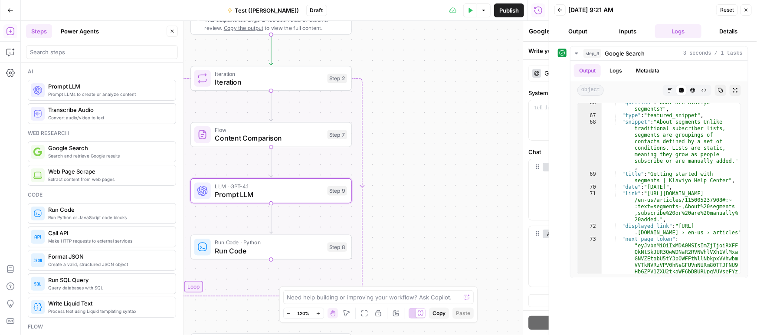
type textarea "Prompt LLM"
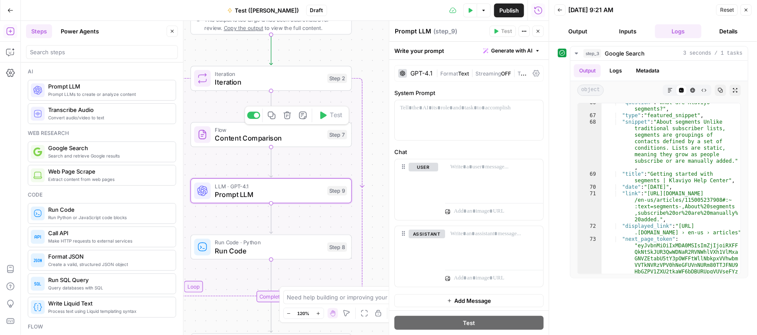
click at [291, 113] on icon "button" at bounding box center [287, 115] width 8 height 8
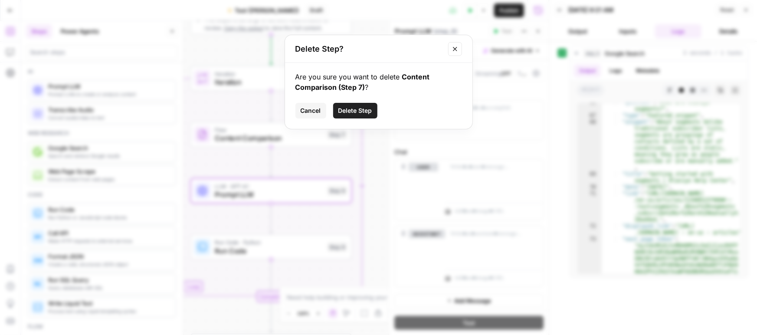
click at [348, 113] on span "Delete Step" at bounding box center [356, 110] width 34 height 9
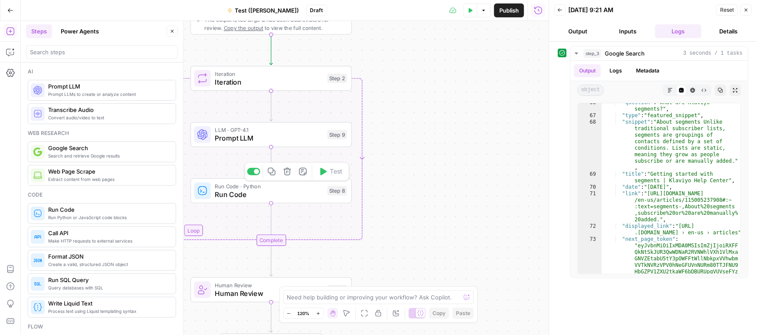
click at [291, 171] on span "Delete step" at bounding box center [291, 171] width 0 height 0
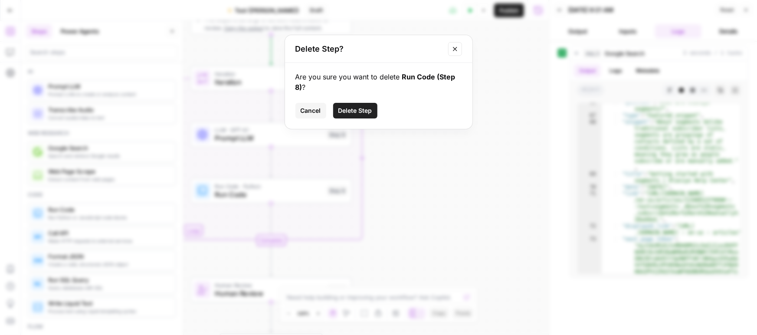
click at [359, 109] on span "Delete Step" at bounding box center [356, 110] width 34 height 9
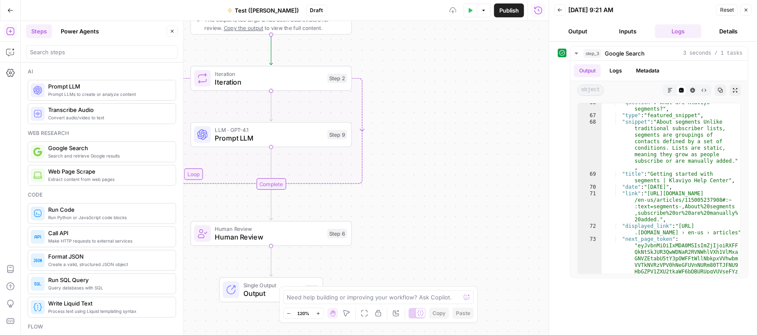
click at [254, 138] on span "Prompt LLM" at bounding box center [269, 138] width 109 height 10
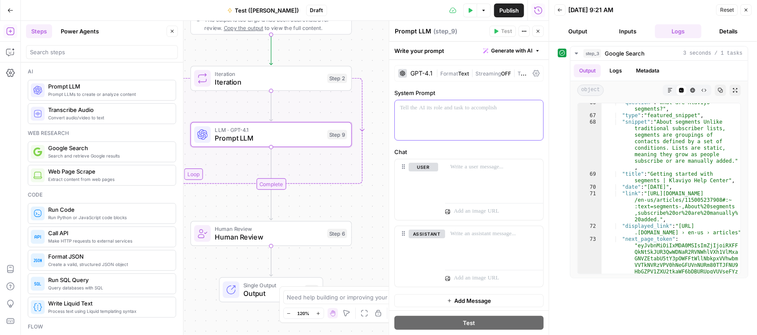
click at [415, 113] on div at bounding box center [469, 120] width 148 height 40
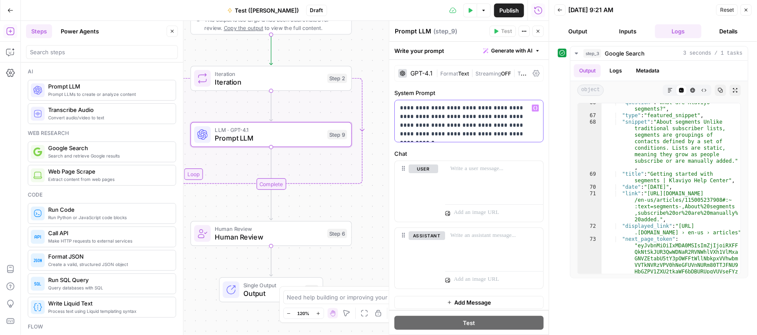
click at [509, 52] on span "Generate with AI" at bounding box center [511, 51] width 41 height 8
click at [485, 70] on span "Generate" at bounding box center [498, 69] width 69 height 9
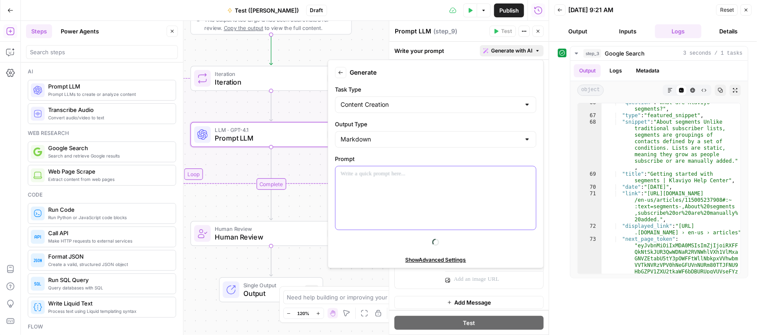
click at [374, 184] on div at bounding box center [436, 197] width 201 height 63
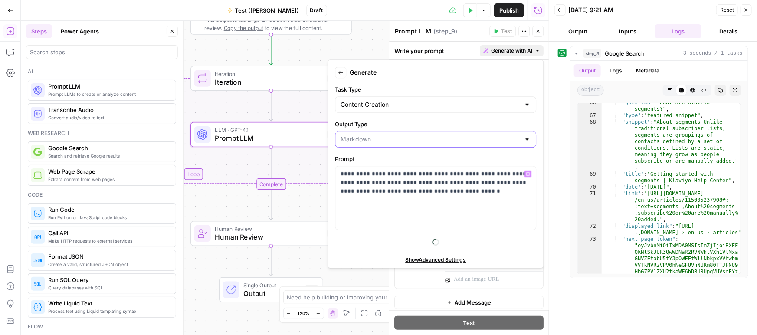
click at [357, 142] on input "Output Type" at bounding box center [431, 139] width 180 height 9
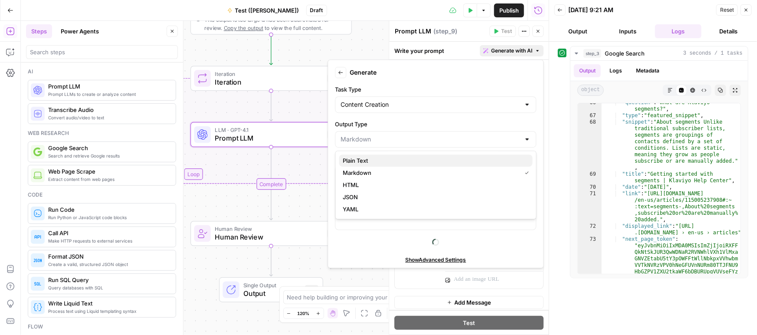
click at [366, 162] on span "Plain Text" at bounding box center [434, 160] width 183 height 9
type input "Plain Text"
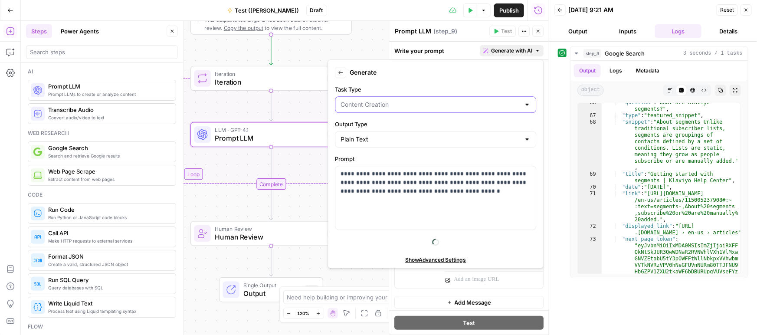
click at [366, 102] on input "Task Type" at bounding box center [431, 104] width 180 height 9
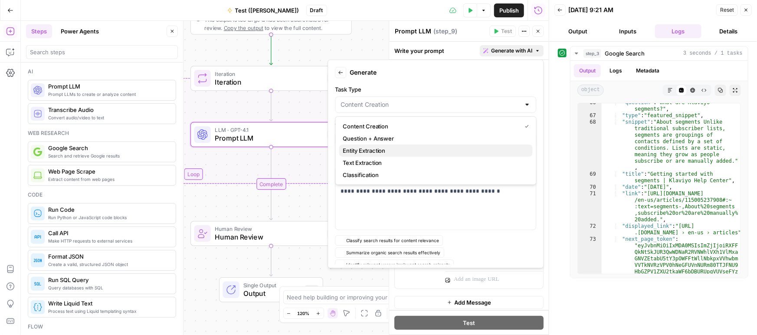
click at [372, 150] on span "Entity Extraction" at bounding box center [434, 150] width 183 height 9
type input "Entity Extraction"
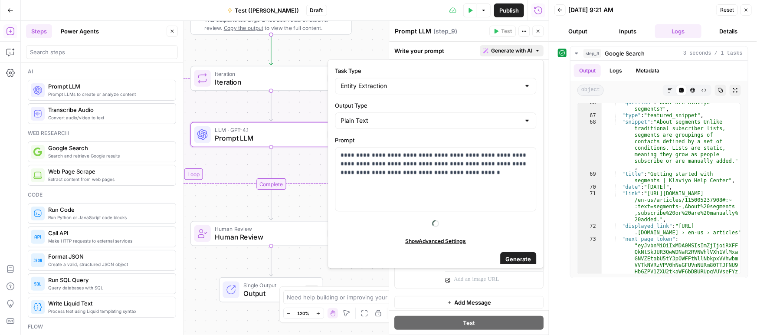
scroll to position [23, 0]
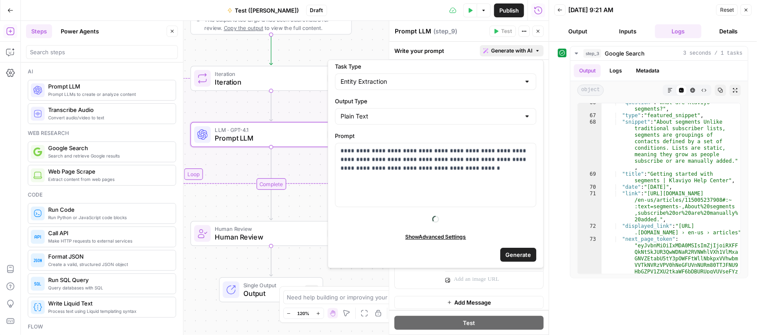
click at [523, 254] on span "Generate" at bounding box center [519, 254] width 26 height 9
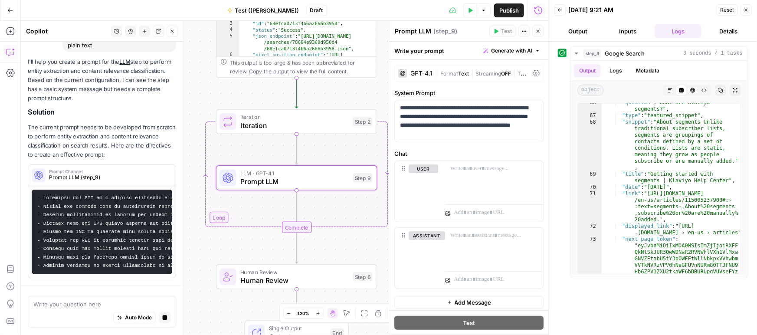
scroll to position [102, 0]
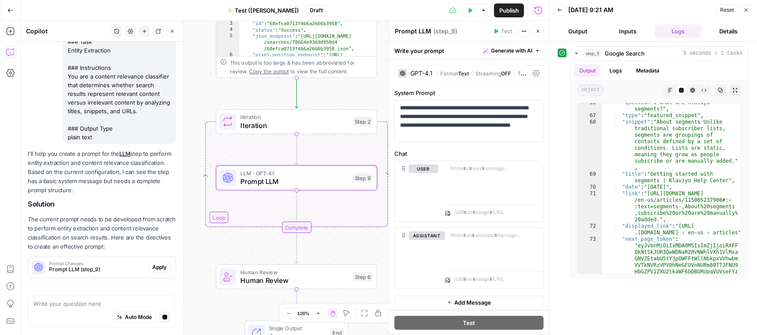
click at [158, 262] on div "I'll help you create a prompt for the LLM step to perform entity extraction and…" at bounding box center [102, 213] width 148 height 129
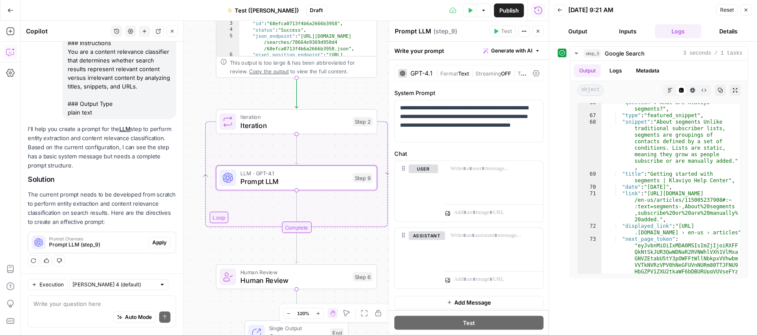
click at [157, 242] on span "Apply" at bounding box center [159, 243] width 14 height 8
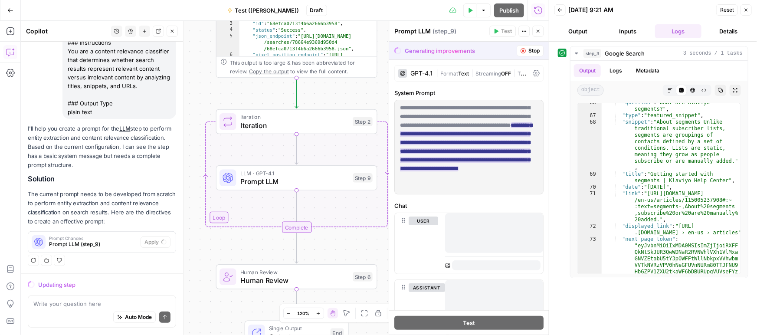
click at [494, 159] on ins "**********" at bounding box center [466, 146] width 132 height 49
drag, startPoint x: 488, startPoint y: 155, endPoint x: 483, endPoint y: 151, distance: 6.0
click at [488, 155] on span "**********" at bounding box center [466, 138] width 132 height 72
click at [482, 150] on ins "**********" at bounding box center [466, 146] width 132 height 49
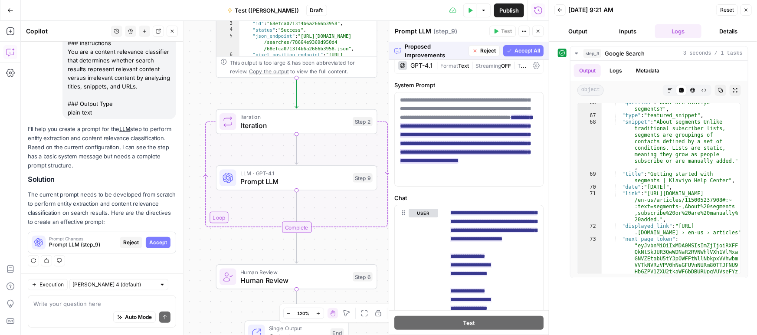
scroll to position [6, 0]
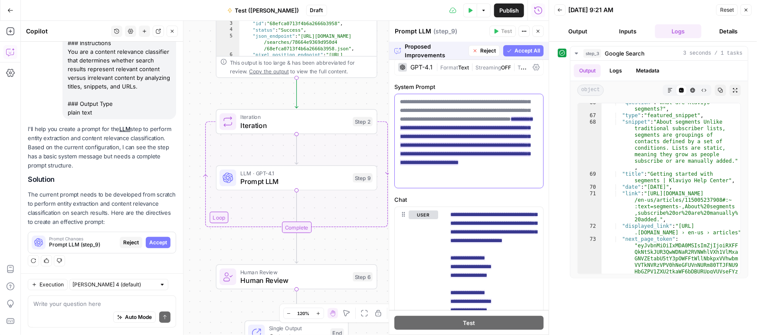
click at [478, 142] on ins "**********" at bounding box center [466, 140] width 132 height 49
click at [159, 241] on span "Accept" at bounding box center [158, 243] width 18 height 8
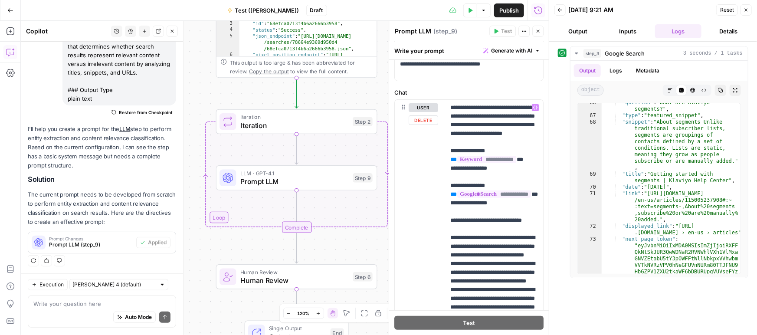
scroll to position [76, 0]
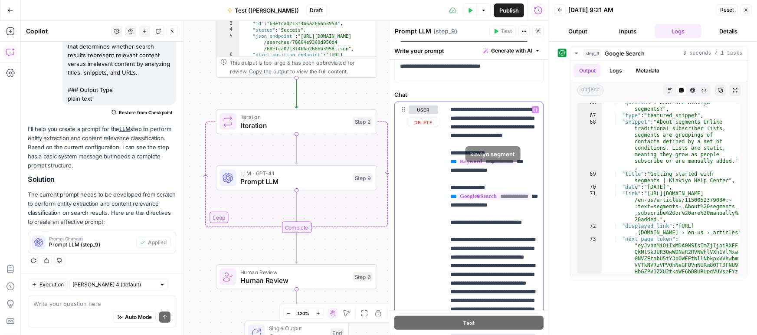
drag, startPoint x: 507, startPoint y: 177, endPoint x: 441, endPoint y: 158, distance: 68.7
click at [441, 158] on div "**********" at bounding box center [469, 289] width 148 height 374
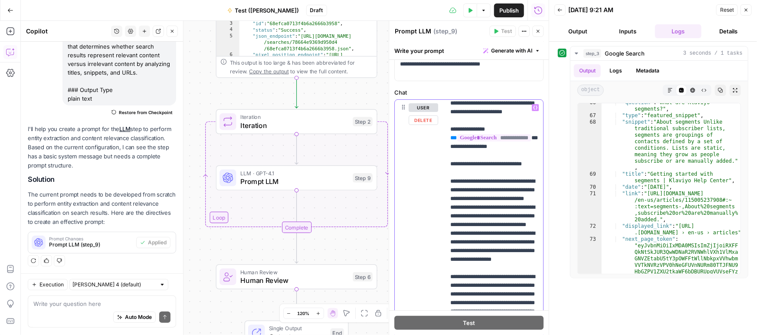
scroll to position [22, 0]
click at [306, 122] on span "Iteration" at bounding box center [294, 125] width 109 height 10
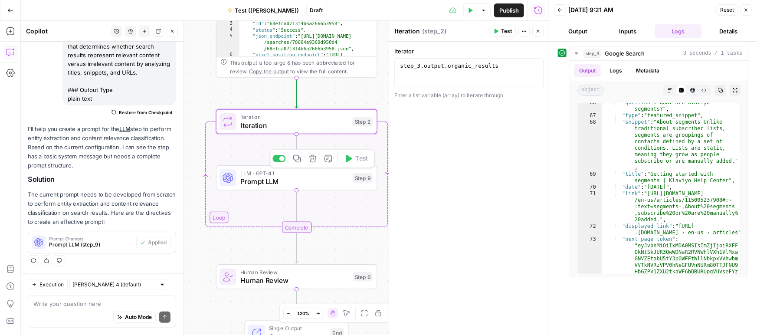
click at [288, 178] on span "Prompt LLM" at bounding box center [294, 181] width 109 height 10
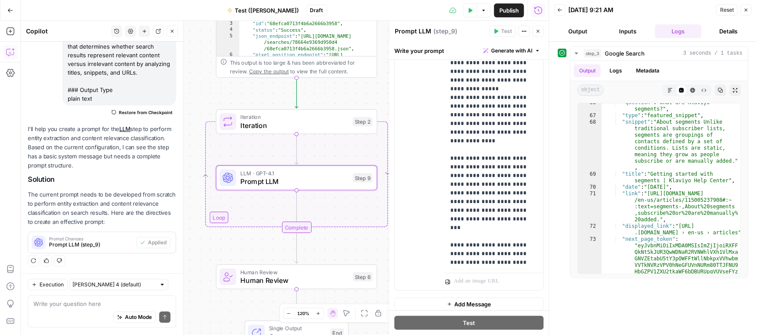
scroll to position [267, 0]
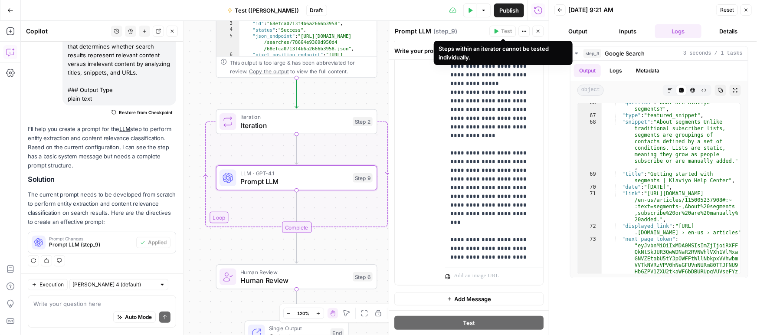
click at [290, 127] on span "Iteration" at bounding box center [294, 125] width 109 height 10
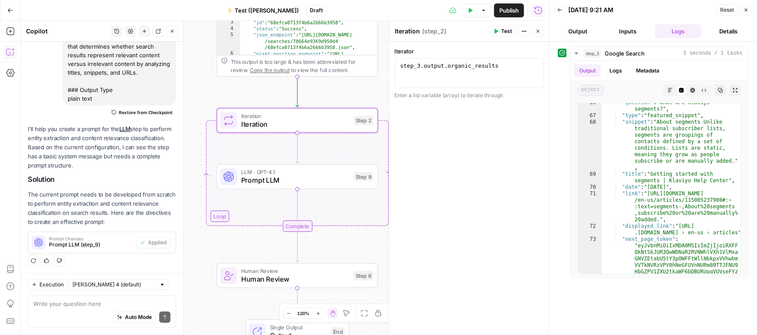
click at [493, 30] on button "Test" at bounding box center [503, 31] width 26 height 11
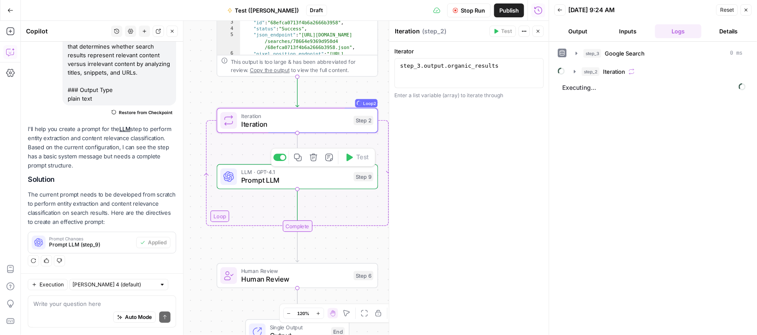
click at [309, 175] on span "Prompt LLM" at bounding box center [295, 180] width 109 height 10
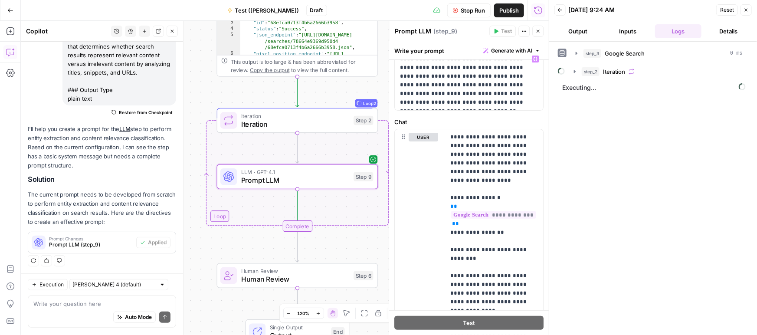
scroll to position [55, 0]
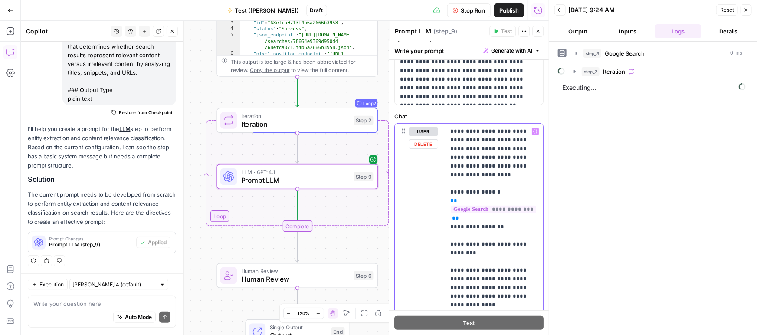
click at [475, 206] on span "**********" at bounding box center [494, 209] width 86 height 7
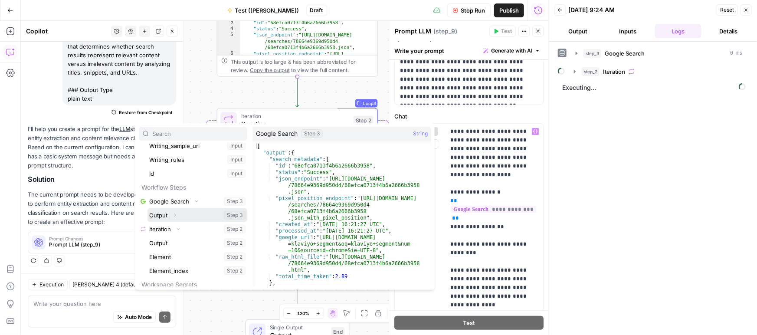
scroll to position [287, 0]
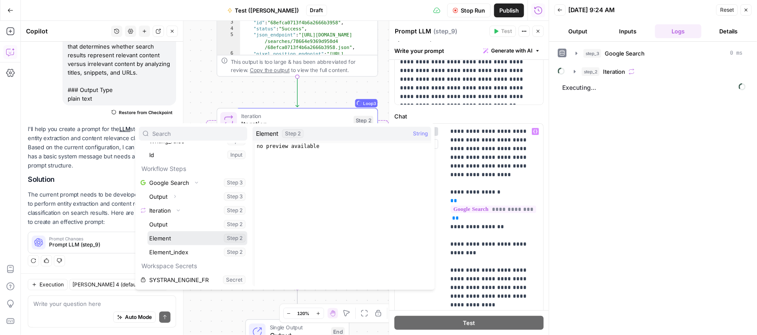
click at [167, 235] on button "Select variable Element" at bounding box center [198, 238] width 100 height 14
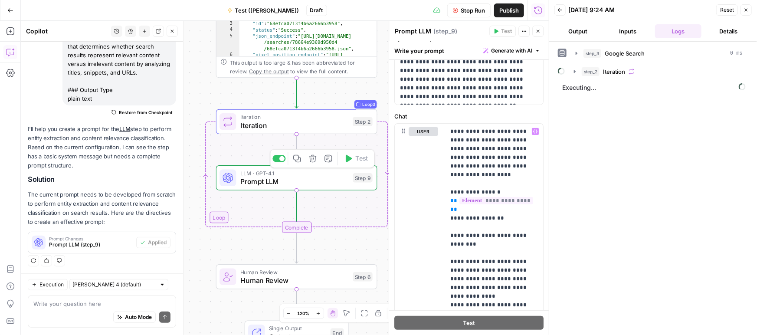
click at [299, 182] on span "Prompt LLM" at bounding box center [294, 181] width 109 height 10
click at [465, 197] on span "**********" at bounding box center [497, 200] width 74 height 7
click at [492, 197] on span "**********" at bounding box center [497, 200] width 74 height 7
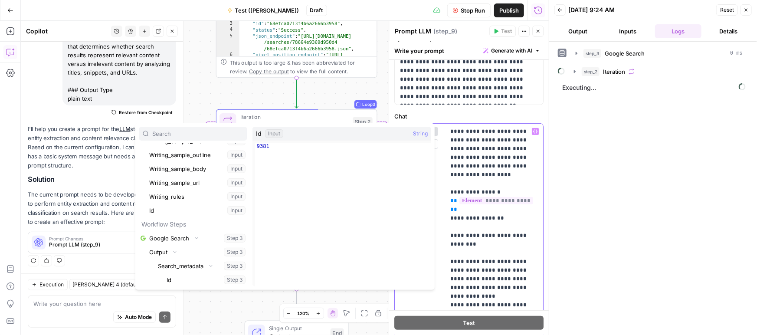
scroll to position [243, 0]
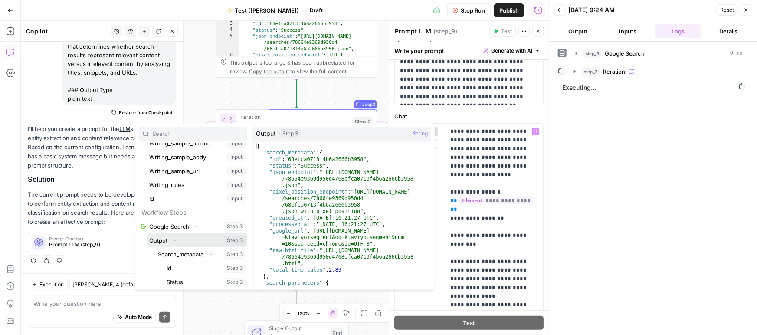
click at [173, 238] on icon "button" at bounding box center [174, 240] width 5 height 5
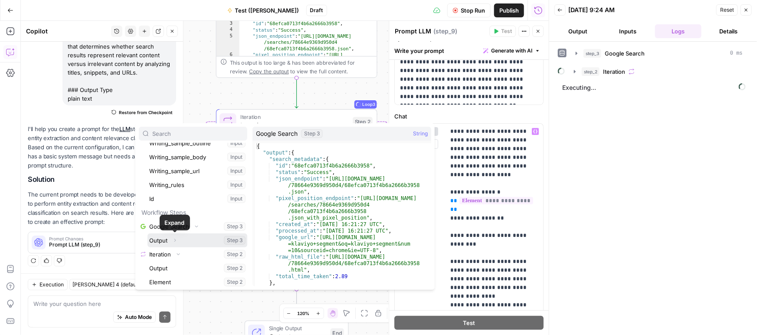
scroll to position [287, 0]
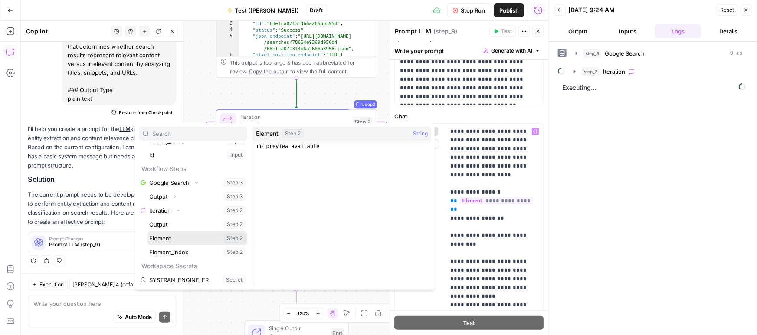
click at [158, 233] on button "Select variable Element" at bounding box center [198, 238] width 100 height 14
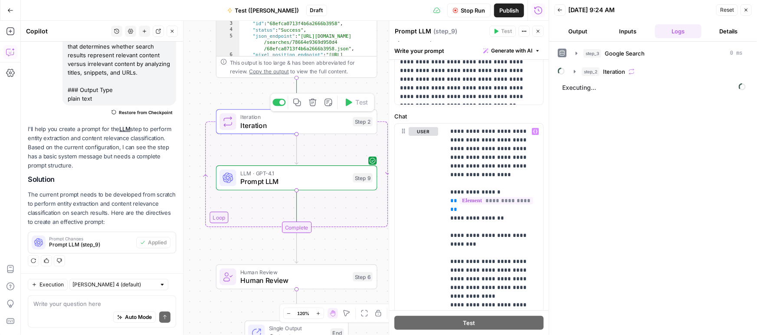
click at [329, 122] on span "Iteration" at bounding box center [294, 125] width 109 height 10
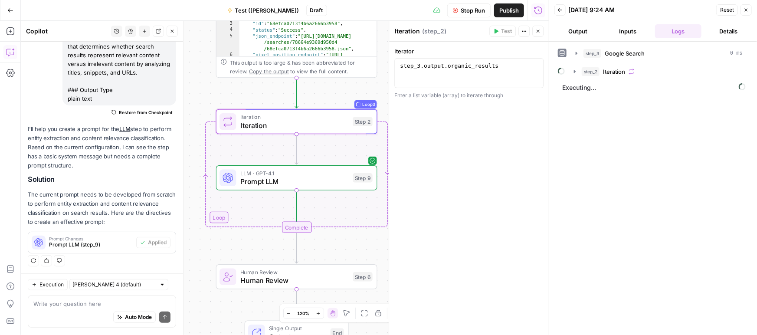
click at [474, 13] on span "Stop Run" at bounding box center [473, 10] width 24 height 9
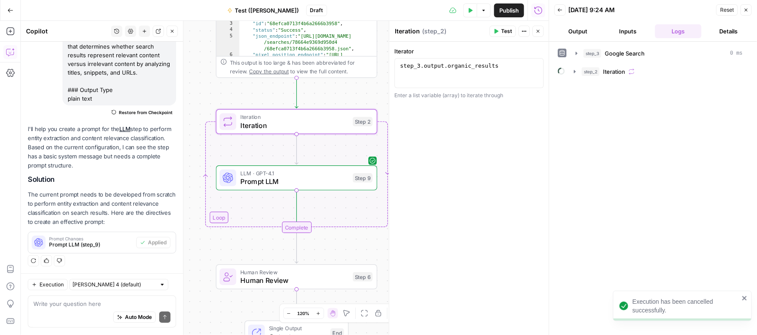
click at [504, 29] on span "Test" at bounding box center [506, 31] width 11 height 8
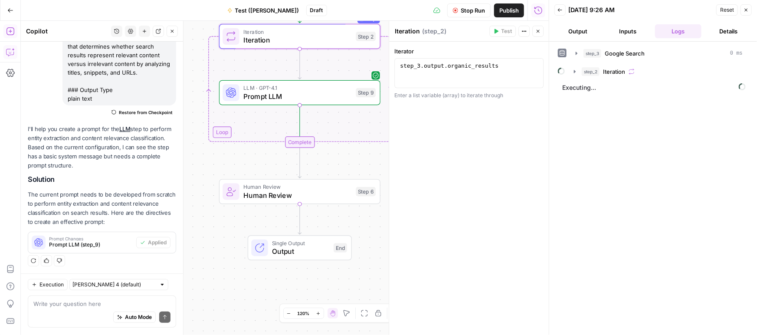
click at [7, 29] on icon "button" at bounding box center [10, 31] width 9 height 9
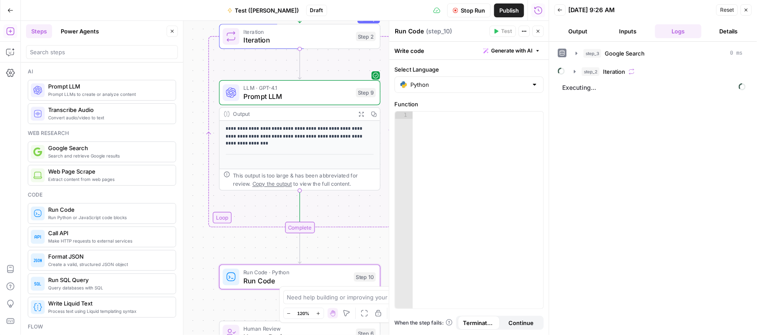
click at [526, 52] on span "Generate with AI" at bounding box center [511, 51] width 41 height 8
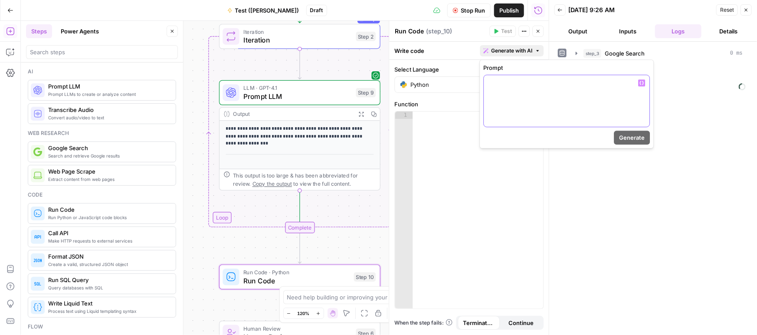
click at [520, 90] on div at bounding box center [567, 101] width 166 height 52
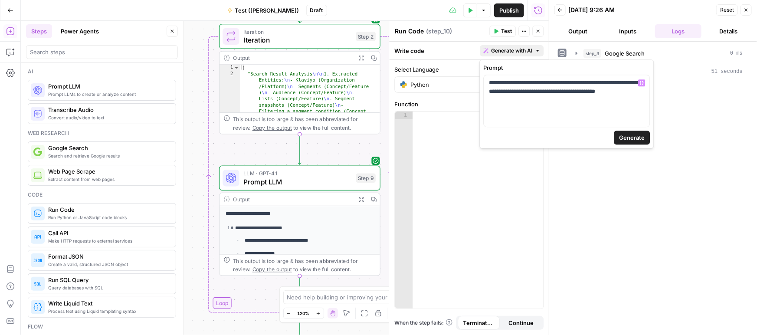
click at [628, 138] on span "Generate" at bounding box center [632, 137] width 26 height 9
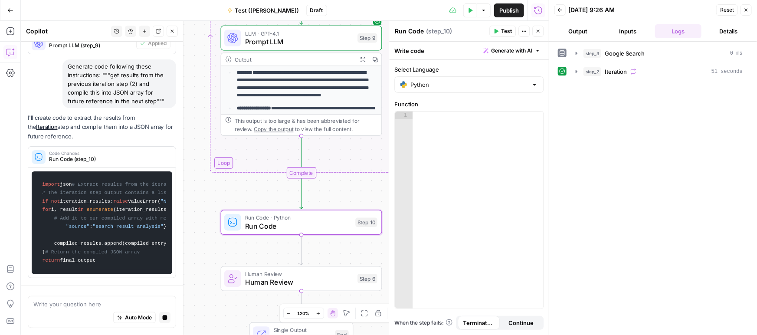
scroll to position [216, 0]
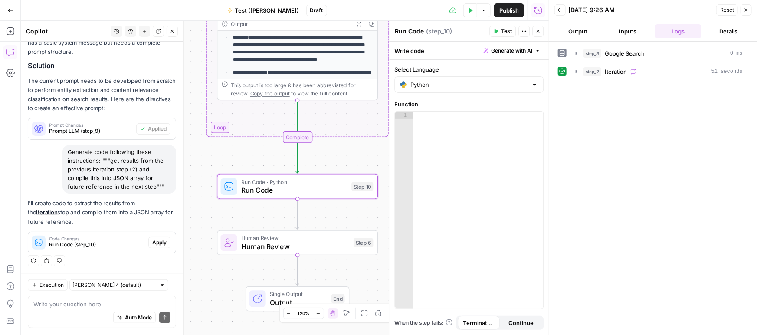
click at [159, 244] on span "Apply" at bounding box center [159, 243] width 14 height 8
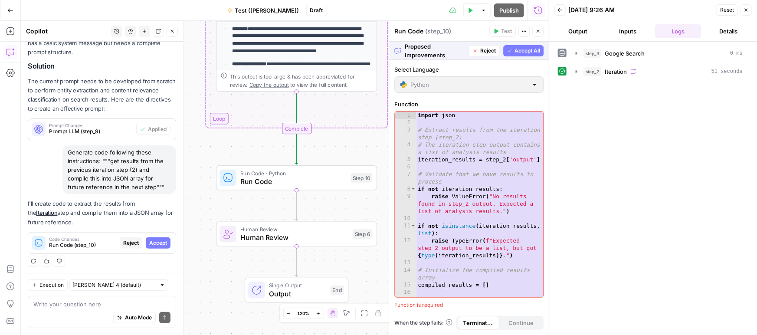
click at [522, 49] on span "Accept All" at bounding box center [528, 51] width 26 height 8
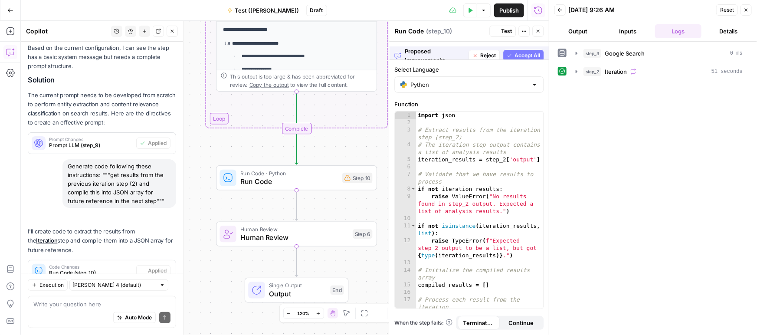
scroll to position [269, 0]
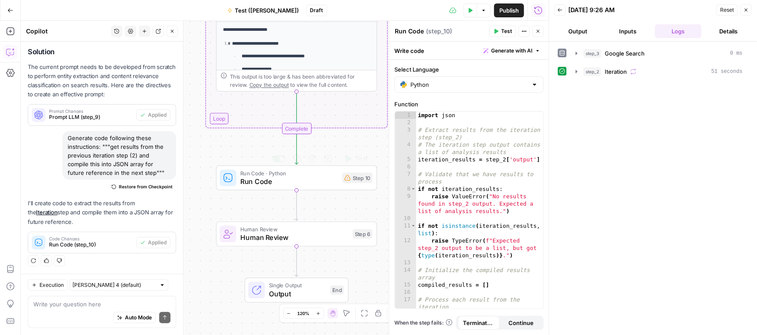
click at [286, 183] on span "Run Code" at bounding box center [289, 181] width 98 height 10
click at [295, 181] on span "Run Code" at bounding box center [289, 181] width 98 height 10
click at [357, 158] on span "Test" at bounding box center [362, 159] width 13 height 10
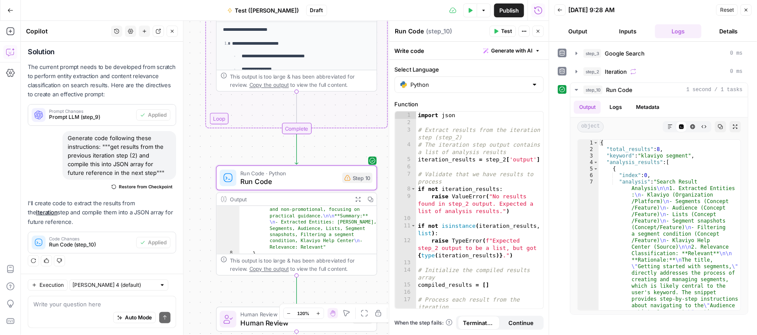
scroll to position [194, 0]
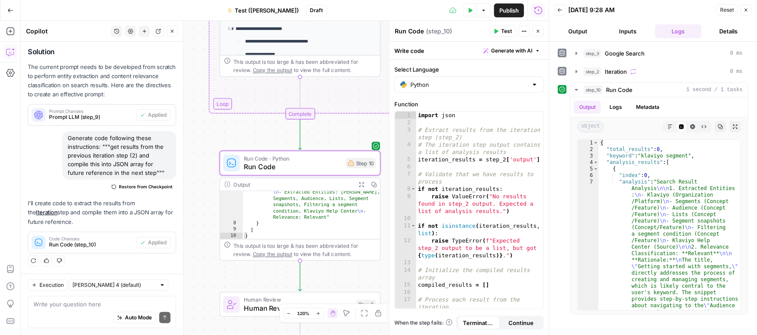
drag, startPoint x: 205, startPoint y: 206, endPoint x: 209, endPoint y: 191, distance: 15.6
click at [209, 191] on div "Workflow Input Settings Inputs Google Search Google Search Step 3 Output Expand…" at bounding box center [285, 178] width 528 height 314
click at [354, 166] on div "Step 10" at bounding box center [361, 163] width 30 height 10
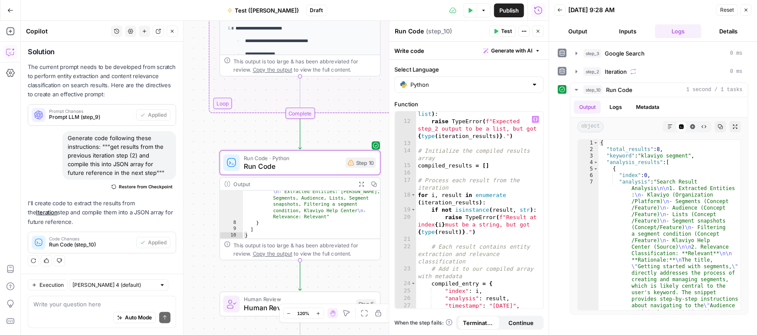
scroll to position [0, 0]
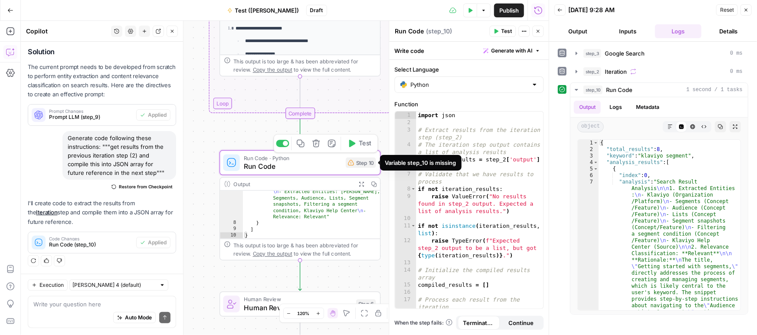
click at [364, 162] on div "Step 10" at bounding box center [361, 163] width 30 height 10
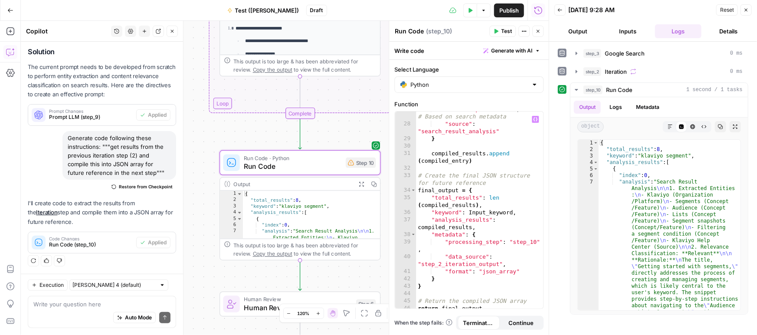
scroll to position [319, 0]
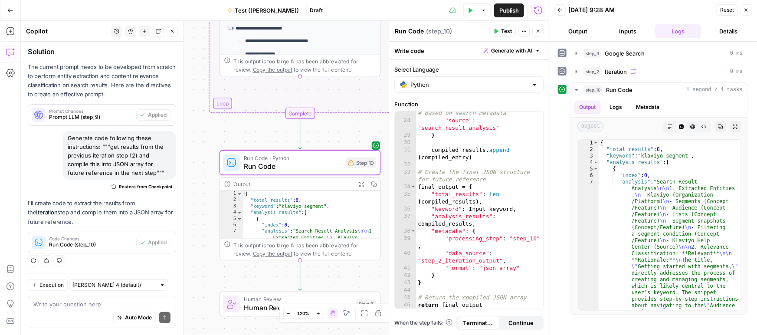
click at [370, 165] on div "Step 10" at bounding box center [361, 163] width 30 height 10
click at [366, 166] on div "Step 10" at bounding box center [361, 163] width 30 height 10
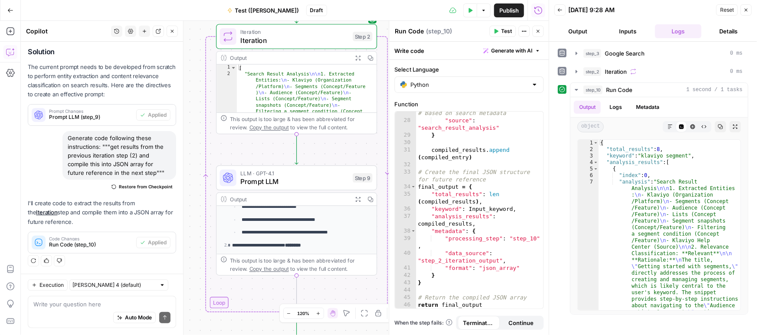
scroll to position [171, 0]
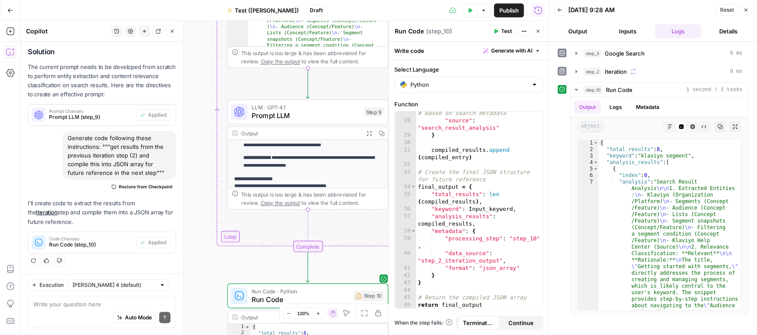
drag, startPoint x: 204, startPoint y: 189, endPoint x: 203, endPoint y: 122, distance: 66.4
click at [205, 119] on div "Workflow Input Settings Inputs Google Search Google Search Step 3 Output Expand…" at bounding box center [285, 178] width 528 height 314
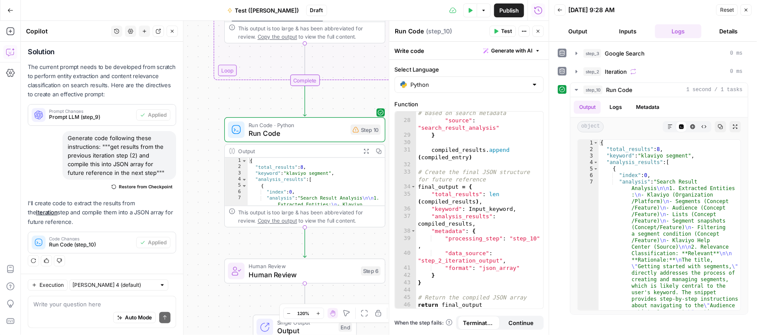
drag, startPoint x: 199, startPoint y: 188, endPoint x: 193, endPoint y: 90, distance: 98.3
click at [194, 89] on div "Workflow Input Settings Inputs Google Search Google Search Step 3 Output Expand…" at bounding box center [285, 178] width 528 height 314
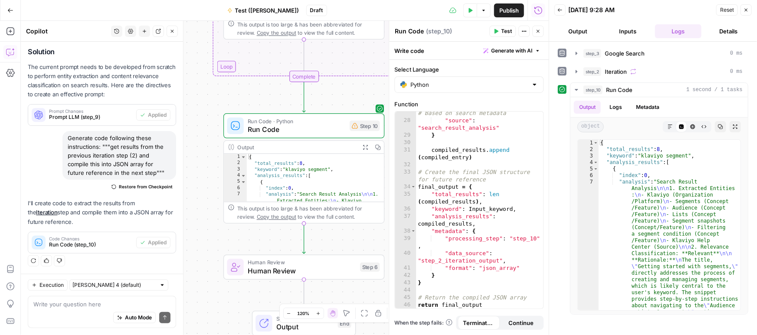
drag, startPoint x: 207, startPoint y: 145, endPoint x: 203, endPoint y: 133, distance: 12.5
click at [203, 133] on div "Workflow Input Settings Inputs Google Search Google Search Step 3 Output Expand…" at bounding box center [285, 178] width 528 height 314
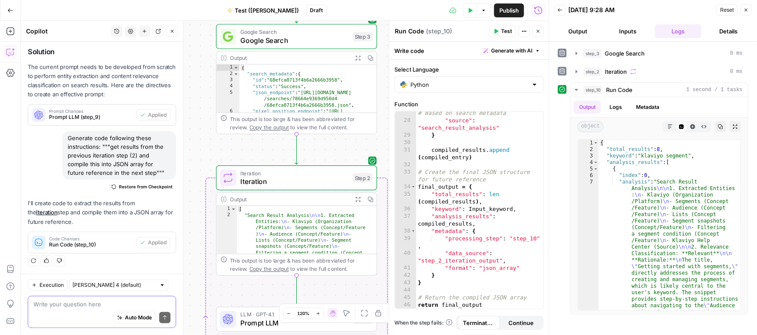
click at [51, 303] on textarea at bounding box center [101, 304] width 137 height 9
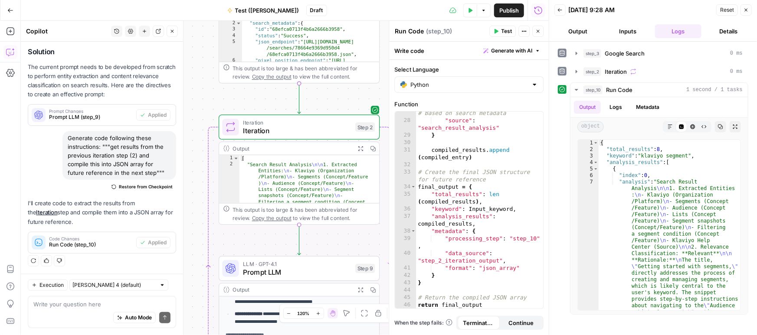
drag, startPoint x: 191, startPoint y: 193, endPoint x: 177, endPoint y: 125, distance: 69.2
click at [178, 119] on body "Klaviyo New Home Browse Insights Opportunities Your Data Recent Grids Meta Desc…" at bounding box center [378, 167] width 757 height 335
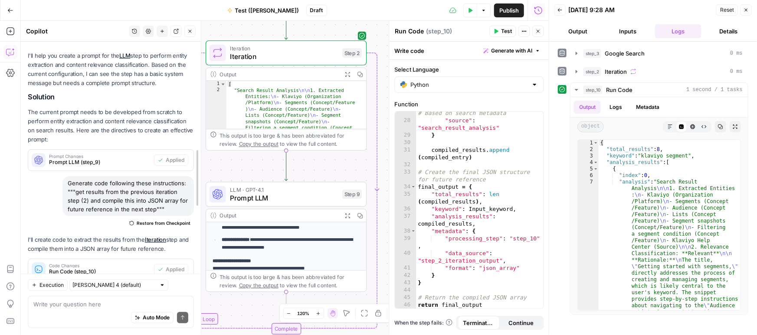
scroll to position [286, 0]
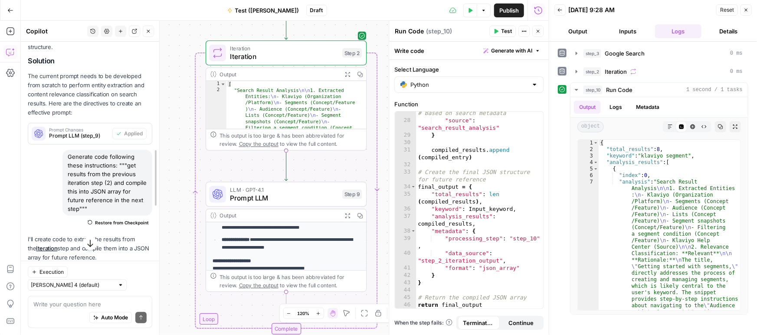
drag, startPoint x: 191, startPoint y: 207, endPoint x: 179, endPoint y: 191, distance: 19.2
click at [163, 171] on div at bounding box center [159, 178] width 9 height 314
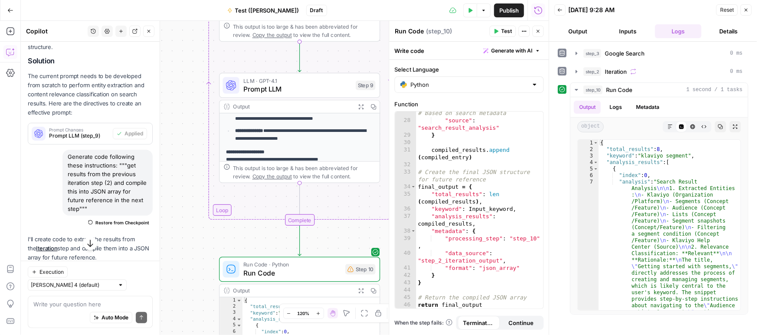
drag, startPoint x: 178, startPoint y: 198, endPoint x: 191, endPoint y: 81, distance: 117.1
click at [191, 81] on div "Workflow Input Settings Inputs Google Search Google Search Step 3 Output Expand…" at bounding box center [285, 178] width 528 height 314
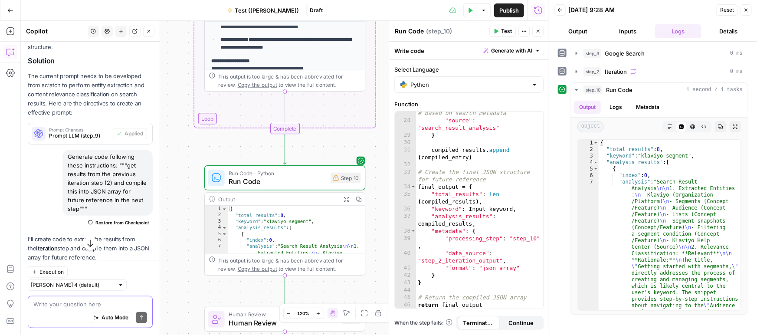
click at [54, 303] on textarea at bounding box center [90, 304] width 114 height 9
type textarea "step 10 is giving warning about the variable fix this issue"
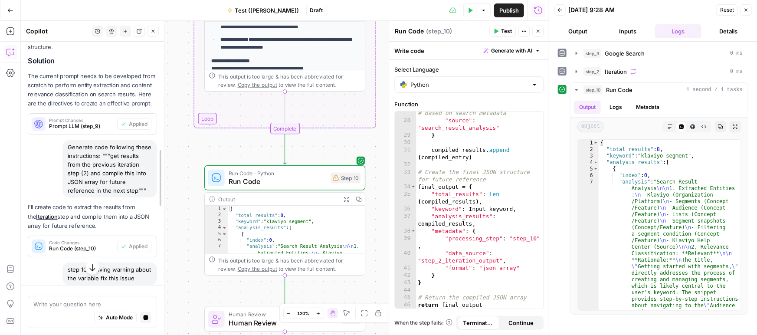
drag, startPoint x: 161, startPoint y: 240, endPoint x: 169, endPoint y: 240, distance: 7.8
click at [168, 240] on div at bounding box center [164, 178] width 9 height 314
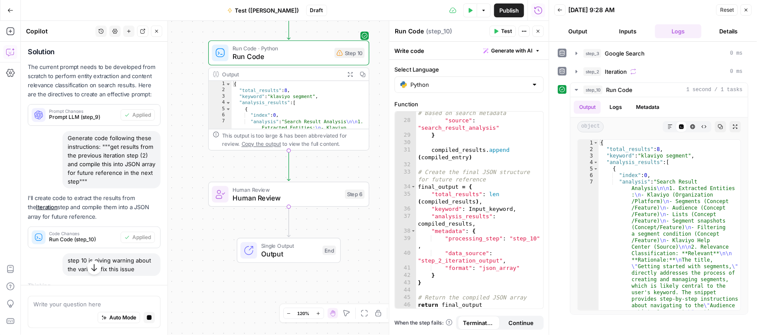
drag, startPoint x: 183, startPoint y: 239, endPoint x: 188, endPoint y: 124, distance: 115.6
click at [188, 124] on div "Workflow Input Settings Inputs Google Search Google Search Step 3 Output Expand…" at bounding box center [285, 178] width 528 height 314
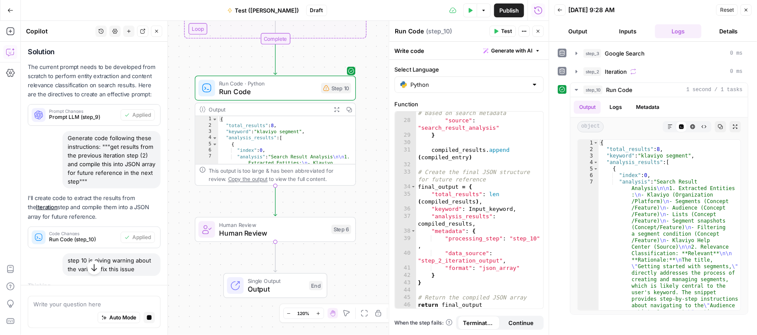
drag, startPoint x: 196, startPoint y: 233, endPoint x: 183, endPoint y: 135, distance: 98.1
click at [182, 135] on div "Workflow Input Settings Inputs Google Search Google Search Step 3 Output Expand…" at bounding box center [285, 178] width 528 height 314
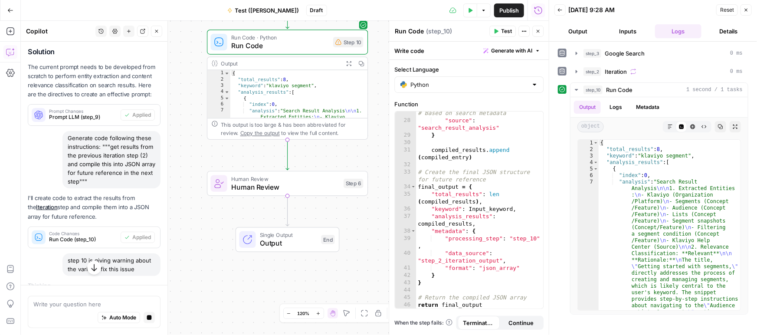
drag, startPoint x: 184, startPoint y: 186, endPoint x: 197, endPoint y: 160, distance: 28.9
click at [197, 160] on div "Workflow Input Settings Inputs Google Search Google Search Step 3 Output Expand…" at bounding box center [285, 178] width 528 height 314
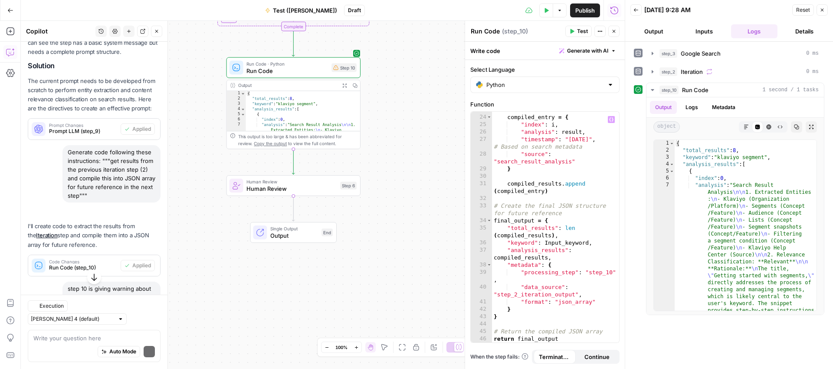
scroll to position [286, 0]
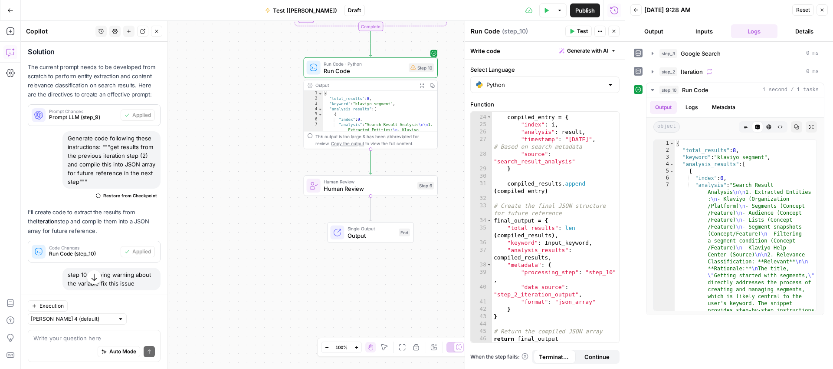
drag, startPoint x: 458, startPoint y: 185, endPoint x: 425, endPoint y: 187, distance: 32.6
click at [432, 187] on div "Workflow Input Settings Inputs Google Search Google Search Step 3 Output Expand…" at bounding box center [323, 195] width 604 height 348
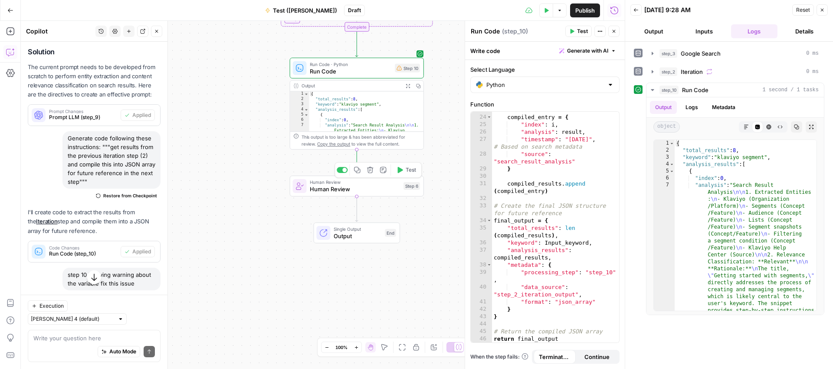
click at [371, 171] on icon "button" at bounding box center [370, 170] width 7 height 7
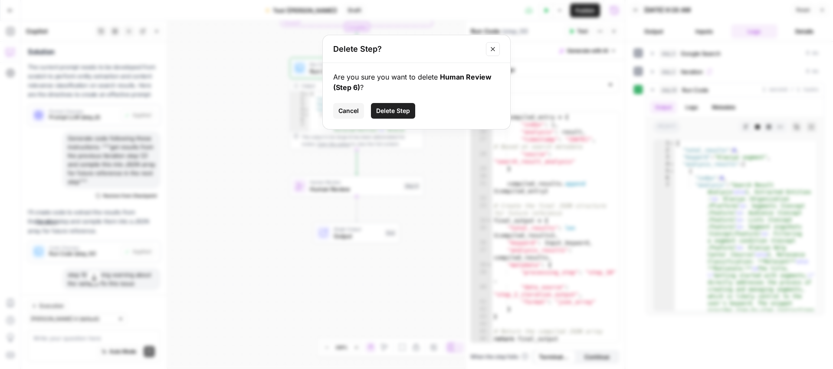
click at [385, 106] on span "Delete Step" at bounding box center [393, 110] width 34 height 9
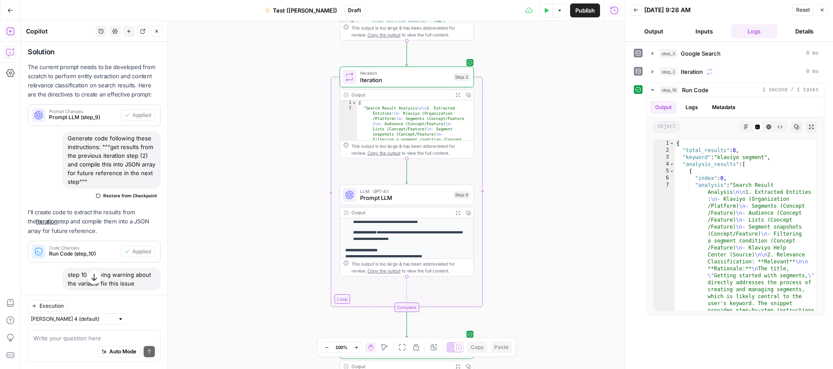
drag, startPoint x: 11, startPoint y: 36, endPoint x: 43, endPoint y: 56, distance: 38.3
click at [11, 36] on button "Add Steps" at bounding box center [10, 31] width 14 height 14
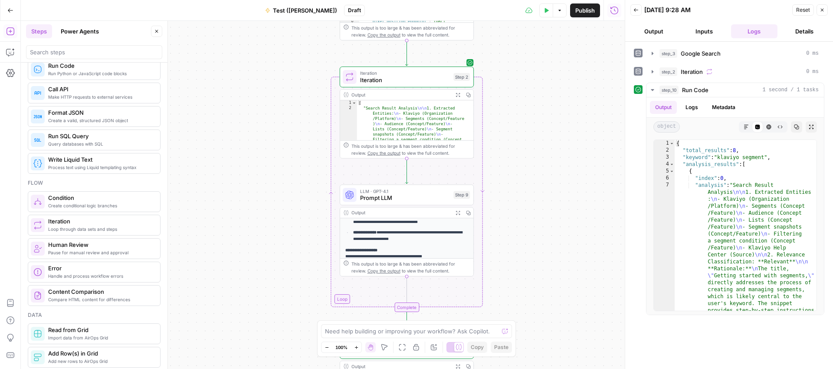
scroll to position [144, 0]
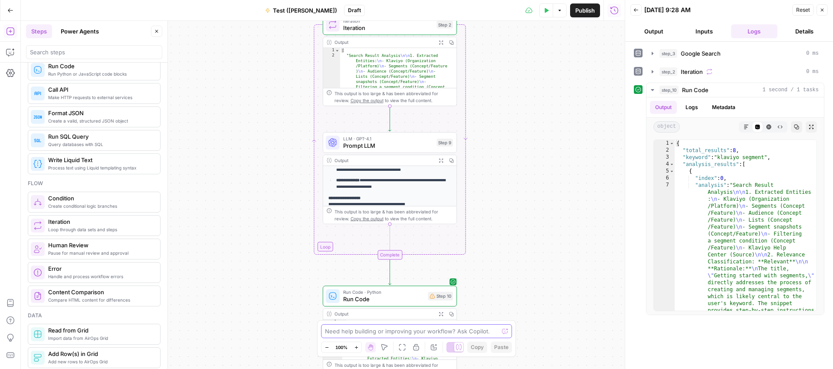
drag, startPoint x: 504, startPoint y: 245, endPoint x: 491, endPoint y: 398, distance: 153.8
click at [491, 335] on html "Klaviyo New Home Browse Insights Opportunities Your Data Recent Grids Meta Desc…" at bounding box center [416, 184] width 833 height 369
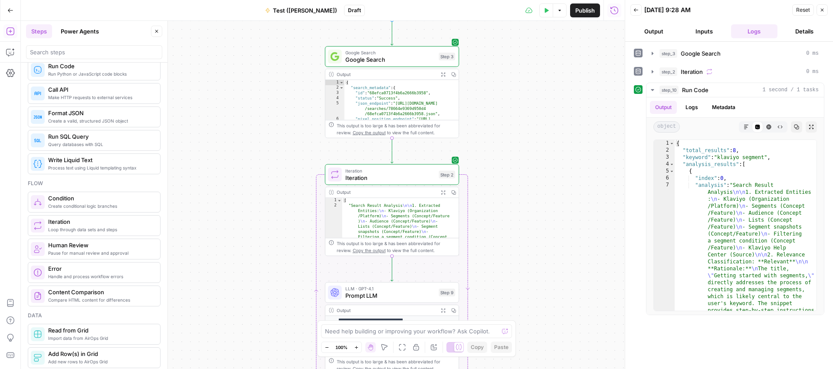
drag, startPoint x: 517, startPoint y: 133, endPoint x: 510, endPoint y: 251, distance: 118.3
click at [517, 291] on div "Workflow Input Settings Inputs Google Search Google Search Step 3 Output Expand…" at bounding box center [323, 195] width 604 height 348
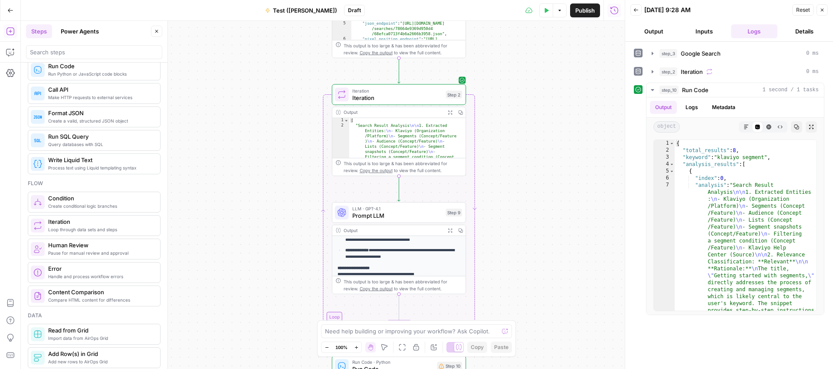
drag, startPoint x: 510, startPoint y: 145, endPoint x: 516, endPoint y: 56, distance: 88.7
click at [517, 53] on div "Workflow Input Settings Inputs Google Search Google Search Step 3 Output Expand…" at bounding box center [323, 195] width 604 height 348
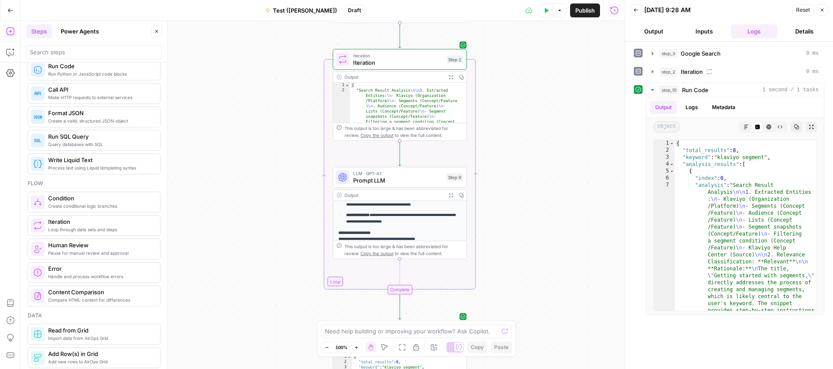
drag, startPoint x: 526, startPoint y: 195, endPoint x: 520, endPoint y: 101, distance: 93.9
click at [520, 97] on div "Workflow Input Settings Inputs Google Search Google Search Step 3 Output Expand…" at bounding box center [323, 195] width 604 height 348
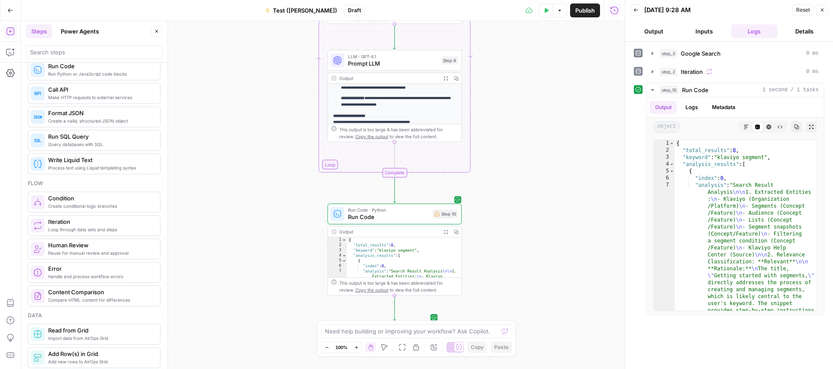
drag, startPoint x: 517, startPoint y: 166, endPoint x: 512, endPoint y: 188, distance: 22.6
click at [517, 151] on div "Workflow Input Settings Inputs Google Search Google Search Step 3 Output Expand…" at bounding box center [323, 195] width 604 height 348
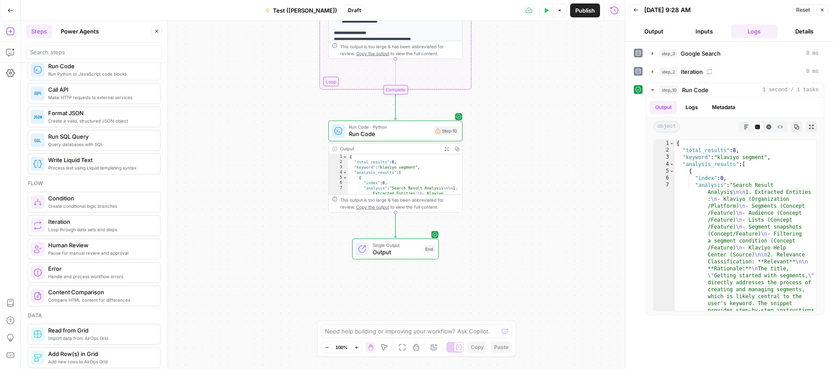
drag, startPoint x: 514, startPoint y: 172, endPoint x: 509, endPoint y: 215, distance: 43.7
click at [515, 143] on div "Workflow Input Settings Inputs Google Search Google Search Step 3 Output Expand…" at bounding box center [323, 195] width 604 height 348
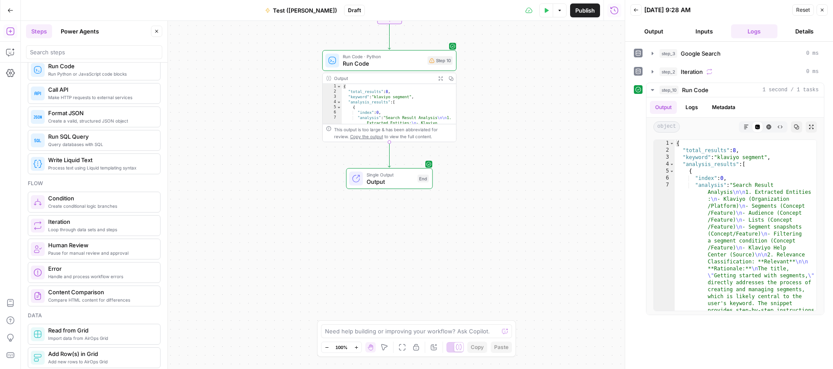
drag, startPoint x: 505, startPoint y: 174, endPoint x: 496, endPoint y: 175, distance: 9.2
click at [503, 148] on div "Workflow Input Settings Inputs Google Search Google Search Step 3 Output Expand…" at bounding box center [323, 195] width 604 height 348
drag, startPoint x: 496, startPoint y: 175, endPoint x: 496, endPoint y: 166, distance: 9.1
click at [496, 166] on div "Workflow Input Settings Inputs Google Search Google Search Step 3 Output Expand…" at bounding box center [323, 195] width 604 height 348
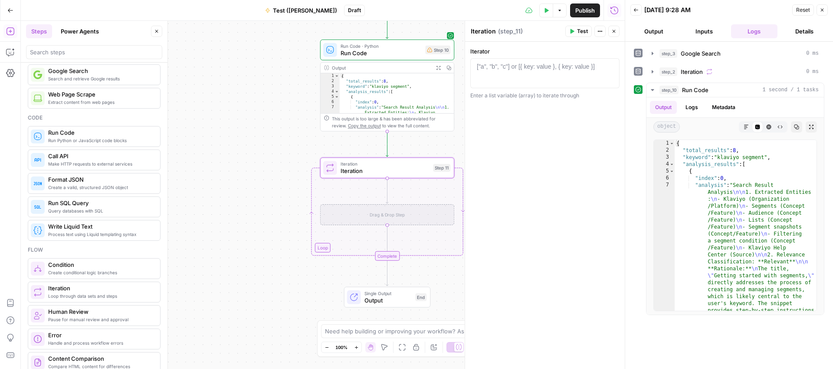
scroll to position [0, 0]
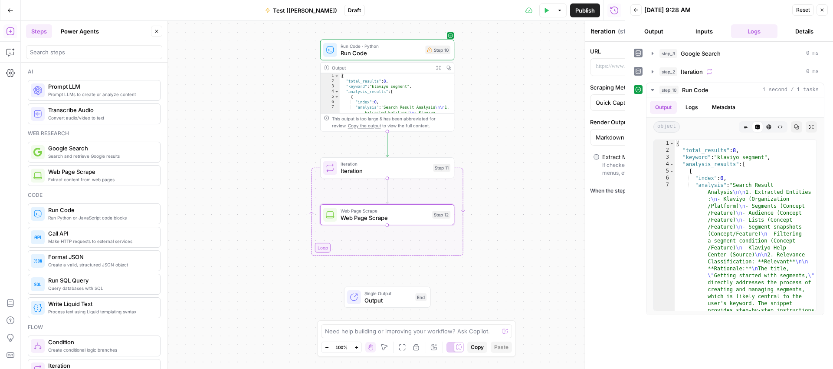
type textarea "Web Page Scrape"
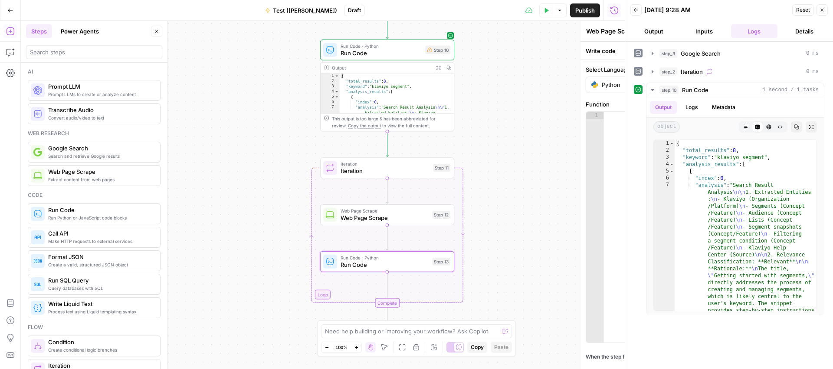
type textarea "Run Code"
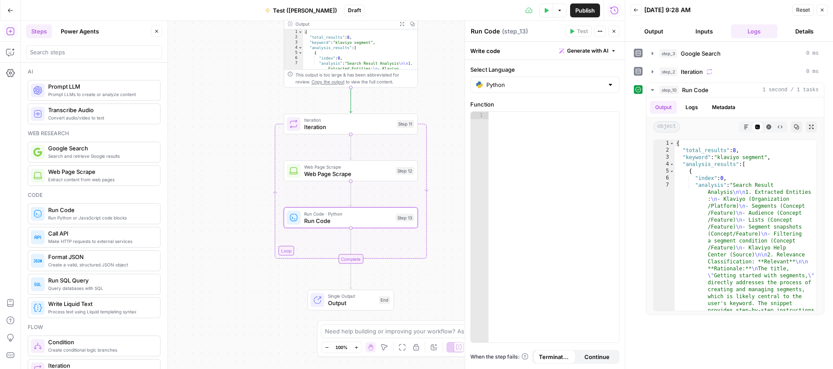
drag, startPoint x: 241, startPoint y: 182, endPoint x: 224, endPoint y: 166, distance: 23.6
click at [224, 162] on div "Workflow Input Settings Inputs Google Search Google Search Step 3 Output Expand…" at bounding box center [323, 195] width 604 height 348
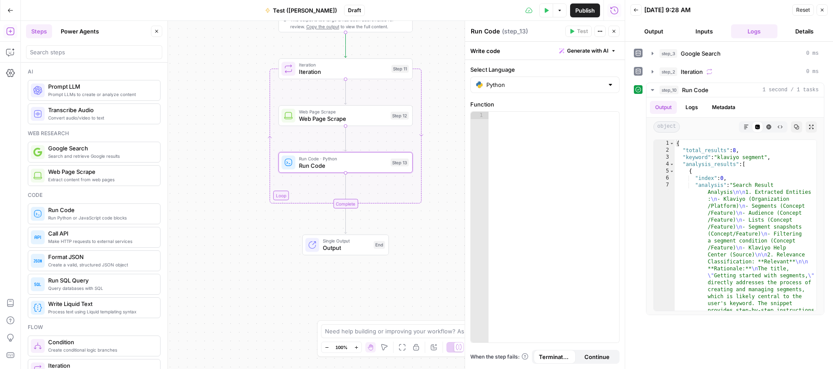
drag, startPoint x: 242, startPoint y: 203, endPoint x: 241, endPoint y: 168, distance: 34.3
click at [241, 168] on div "Workflow Input Settings Inputs Google Search Google Search Step 3 Output Expand…" at bounding box center [323, 195] width 604 height 348
drag, startPoint x: 231, startPoint y: 145, endPoint x: 232, endPoint y: 244, distance: 98.1
click at [231, 253] on div "Workflow Input Settings Inputs Google Search Google Search Step 3 Output Expand…" at bounding box center [323, 195] width 604 height 348
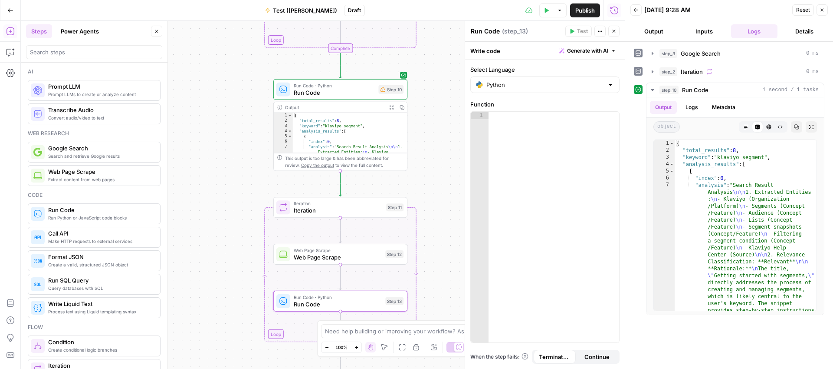
drag, startPoint x: 230, startPoint y: 176, endPoint x: 224, endPoint y: 235, distance: 59.7
click at [228, 246] on div "Workflow Input Settings Inputs Google Search Google Search Step 3 Output Expand…" at bounding box center [323, 195] width 604 height 348
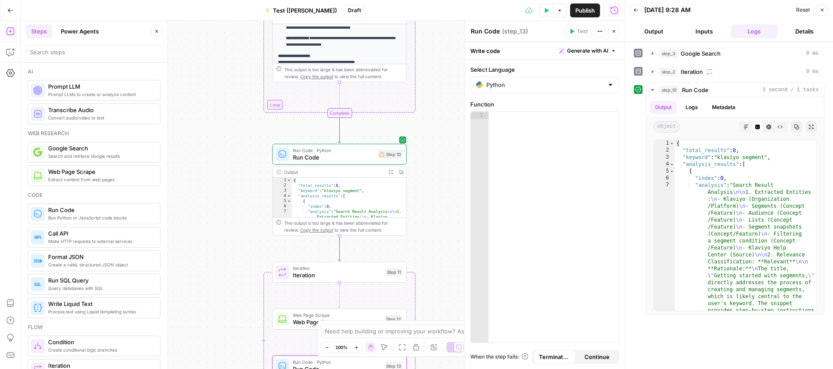
click at [317, 154] on span "Run Code" at bounding box center [334, 157] width 82 height 9
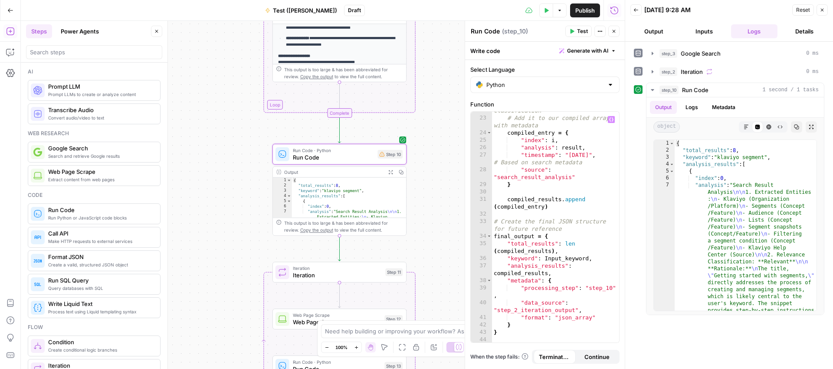
scroll to position [286, 0]
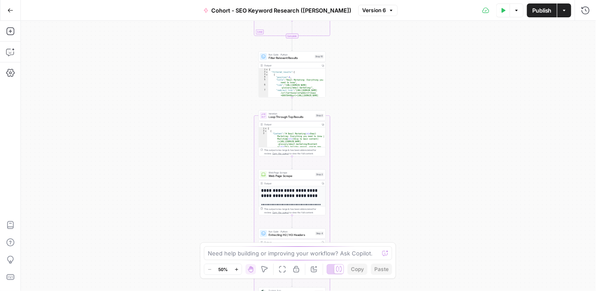
drag, startPoint x: 418, startPoint y: 121, endPoint x: 398, endPoint y: 119, distance: 19.7
click at [398, 119] on div "Workflow Input Settings Inputs Google Search Google Search Step 1 Output Copy 1…" at bounding box center [309, 156] width 576 height 270
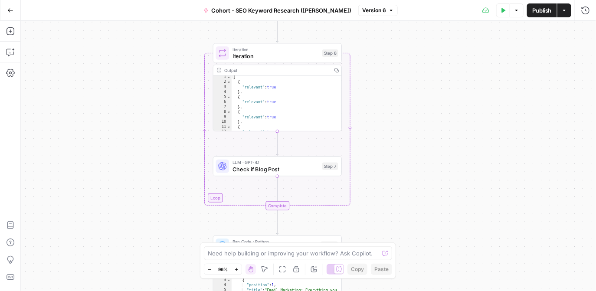
scroll to position [3, 0]
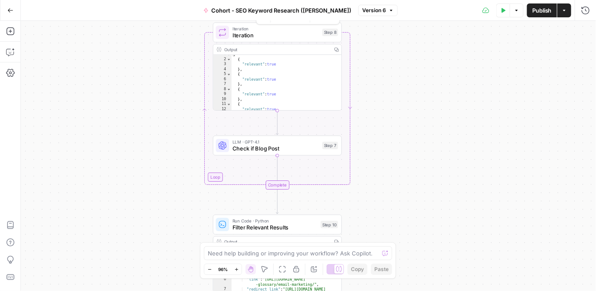
click at [257, 34] on span "Iteration" at bounding box center [276, 35] width 87 height 8
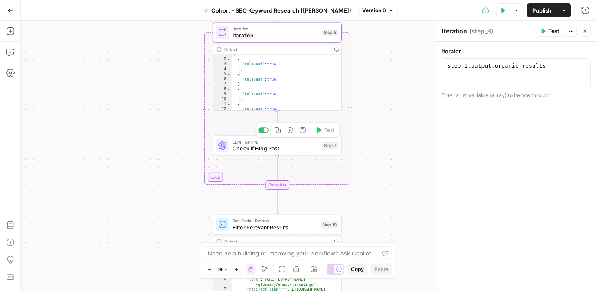
click at [260, 147] on span "Check if Blog Post" at bounding box center [276, 149] width 87 height 8
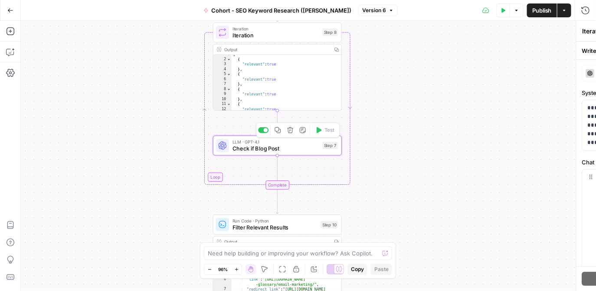
type textarea "Check if Blog Post"
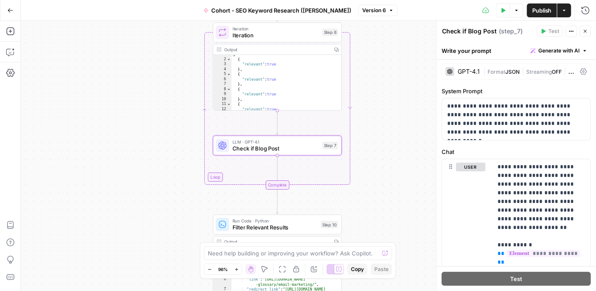
scroll to position [1, 0]
click at [267, 52] on div "Output" at bounding box center [276, 49] width 105 height 7
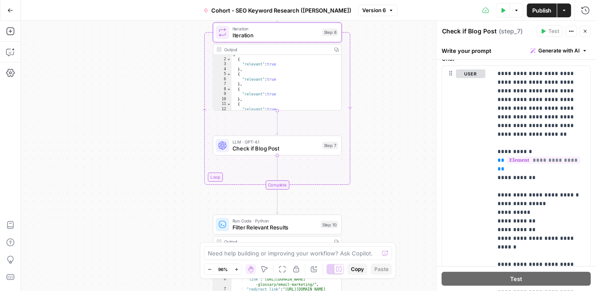
scroll to position [0, 0]
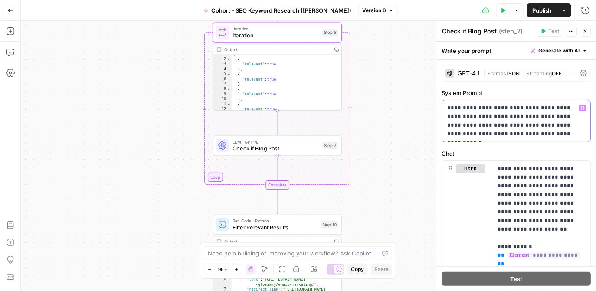
click at [531, 126] on p "**********" at bounding box center [517, 121] width 138 height 35
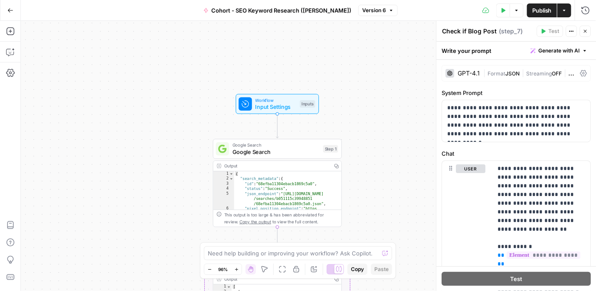
click at [273, 106] on span "Input Settings" at bounding box center [276, 107] width 41 height 8
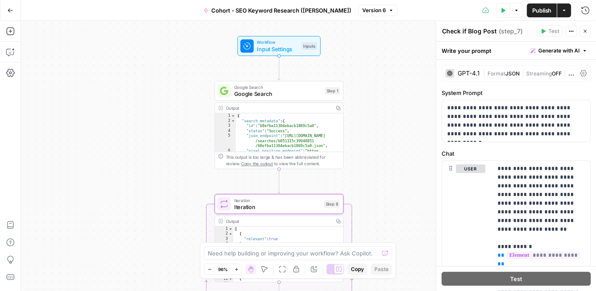
click at [291, 110] on div "Output" at bounding box center [278, 108] width 105 height 7
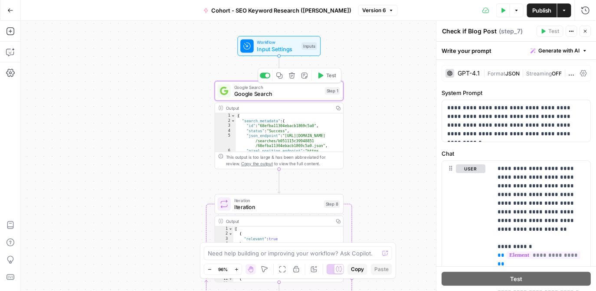
click at [267, 92] on span "Google Search" at bounding box center [277, 94] width 87 height 8
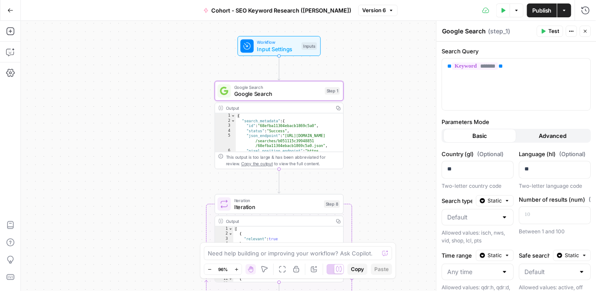
click at [547, 29] on button "Test" at bounding box center [550, 31] width 26 height 11
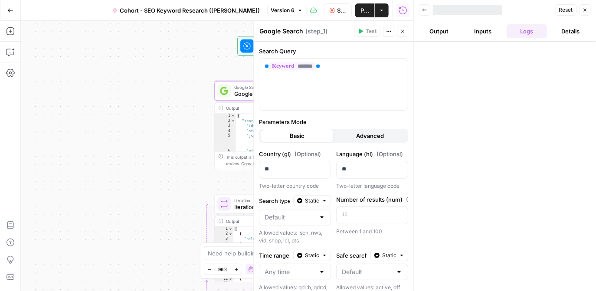
click at [476, 35] on button "Inputs" at bounding box center [483, 31] width 40 height 14
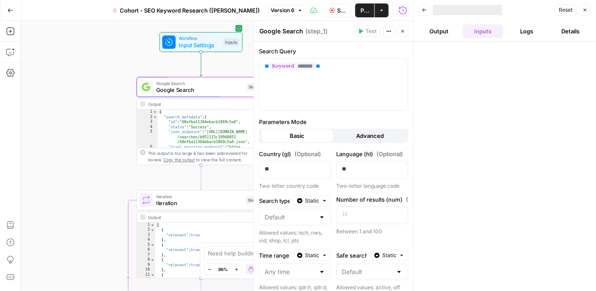
drag, startPoint x: 161, startPoint y: 80, endPoint x: 97, endPoint y: 74, distance: 64.6
click at [78, 75] on div "Workflow Input Settings Inputs Google Search Google Search Step 1 Output Copy 1…" at bounding box center [217, 156] width 393 height 270
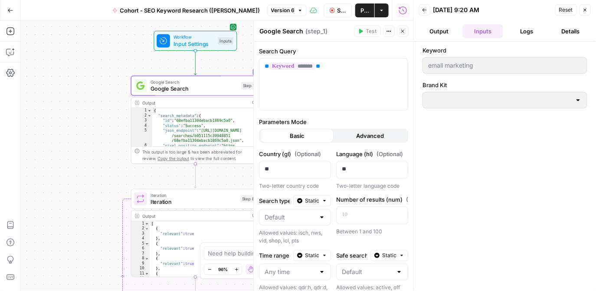
type input "Klaviyo"
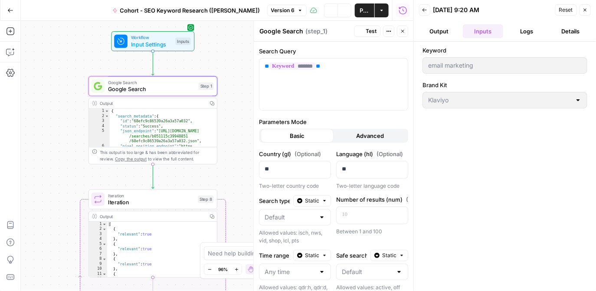
drag, startPoint x: 124, startPoint y: 68, endPoint x: 221, endPoint y: 66, distance: 96.8
click at [81, 68] on div "Workflow Input Settings Inputs Google Search Google Search Step 1 Output Expand…" at bounding box center [217, 156] width 393 height 270
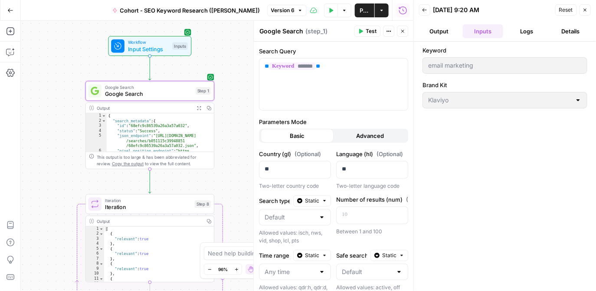
drag, startPoint x: 232, startPoint y: 142, endPoint x: 229, endPoint y: 147, distance: 5.7
click at [229, 147] on div "Workflow Input Settings Inputs Google Search Google Search Step 1 Output Expand…" at bounding box center [217, 156] width 393 height 270
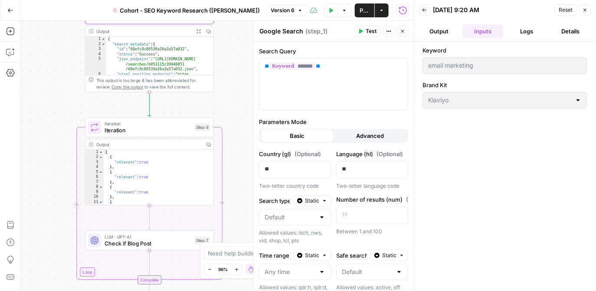
drag, startPoint x: 72, startPoint y: 159, endPoint x: 75, endPoint y: 90, distance: 69.1
click at [75, 89] on div "Workflow Input Settings Inputs Google Search Google Search Step 1 Output Expand…" at bounding box center [217, 156] width 393 height 270
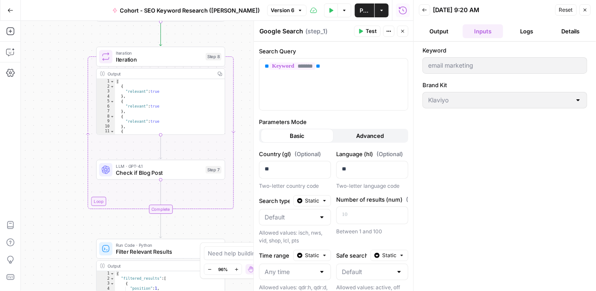
drag, startPoint x: 63, startPoint y: 137, endPoint x: 72, endPoint y: 88, distance: 49.9
click at [72, 88] on div "Workflow Input Settings Inputs Google Search Google Search Step 1 Output Expand…" at bounding box center [217, 156] width 393 height 270
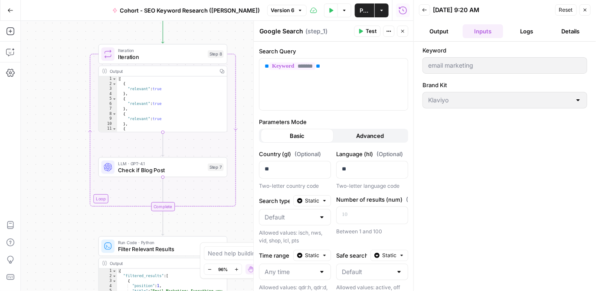
click at [131, 167] on span "Check if Blog Post" at bounding box center [161, 170] width 87 height 8
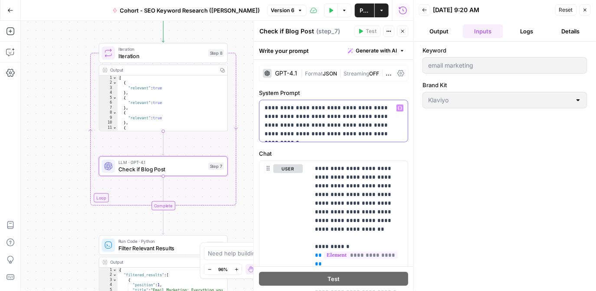
drag, startPoint x: 262, startPoint y: 106, endPoint x: 372, endPoint y: 133, distance: 113.0
click at [372, 133] on div "**********" at bounding box center [334, 121] width 148 height 42
copy p "**********"
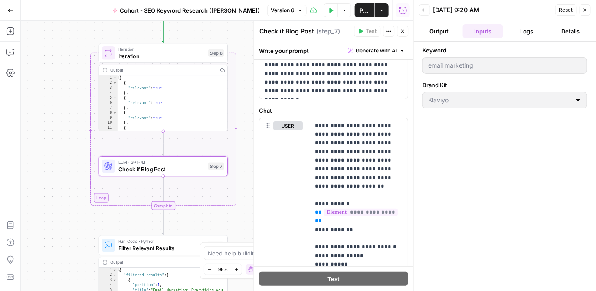
scroll to position [38, 0]
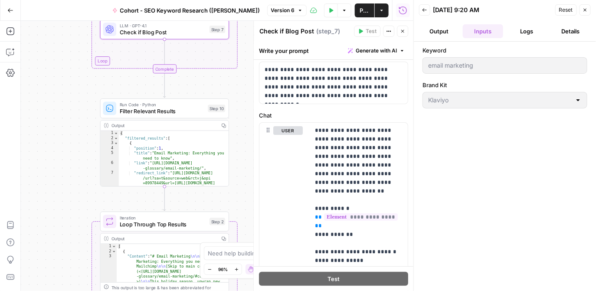
click at [60, 109] on div "Workflow Input Settings Inputs Google Search Google Search Step 1 Output Expand…" at bounding box center [217, 156] width 393 height 270
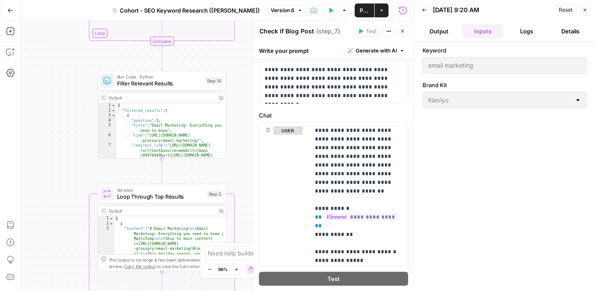
drag, startPoint x: 60, startPoint y: 158, endPoint x: 329, endPoint y: 119, distance: 271.7
click at [60, 150] on div "Workflow Input Settings Inputs Google Search Google Search Step 1 Output Expand…" at bounding box center [217, 156] width 393 height 270
click at [151, 117] on div "{ "filtered_results" : [ { "position" : 1 , "title" : "Email Marketing: Everyth…" at bounding box center [172, 148] width 110 height 91
click at [142, 85] on span "Filter Relevant Results" at bounding box center [160, 83] width 85 height 8
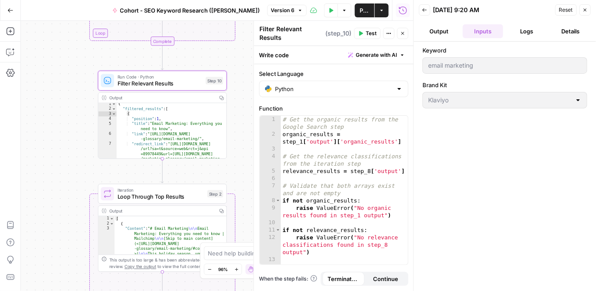
scroll to position [1, 0]
click at [150, 122] on div "{ "filtered_results" : [ { "position" : 1 , "title" : "Email Marketing: Everyth…" at bounding box center [172, 147] width 110 height 91
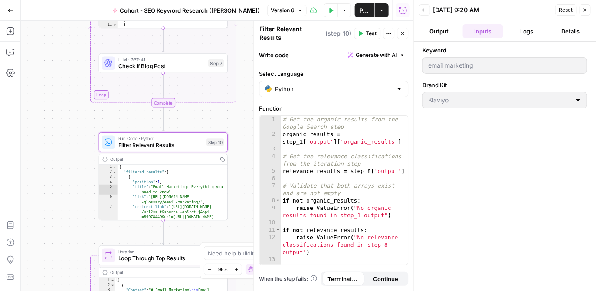
drag, startPoint x: 57, startPoint y: 135, endPoint x: 55, endPoint y: 141, distance: 6.5
click at [57, 197] on div "Workflow Input Settings Inputs Google Search Google Search Step 1 Output Expand…" at bounding box center [217, 156] width 393 height 270
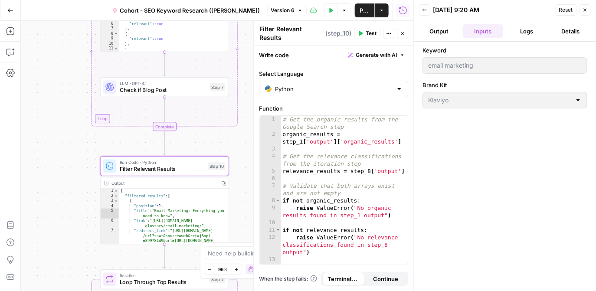
drag, startPoint x: 56, startPoint y: 145, endPoint x: 135, endPoint y: 100, distance: 91.7
click at [61, 153] on div "Workflow Input Settings Inputs Google Search Google Search Step 1 Output Expand…" at bounding box center [217, 156] width 393 height 270
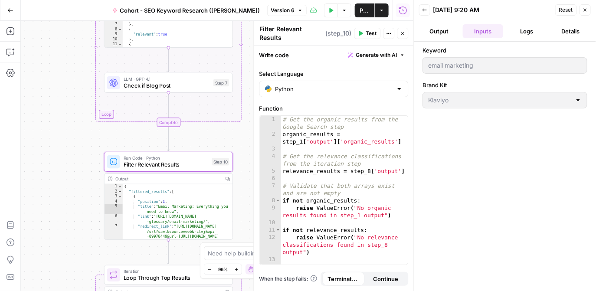
click at [152, 89] on span "Check if Blog Post" at bounding box center [167, 86] width 87 height 8
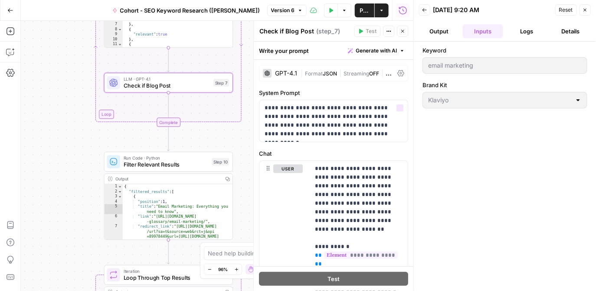
scroll to position [17, 0]
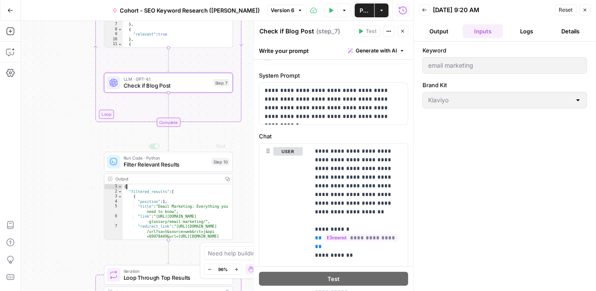
click at [168, 186] on div "{ "filtered_results" : [ { "position" : 1 , "title" : "Email Marketing: Everyth…" at bounding box center [178, 229] width 110 height 91
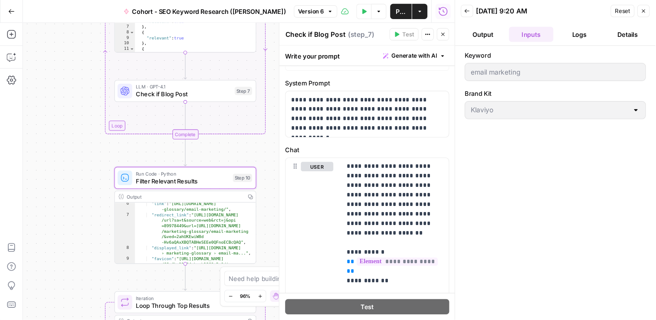
scroll to position [33, 0]
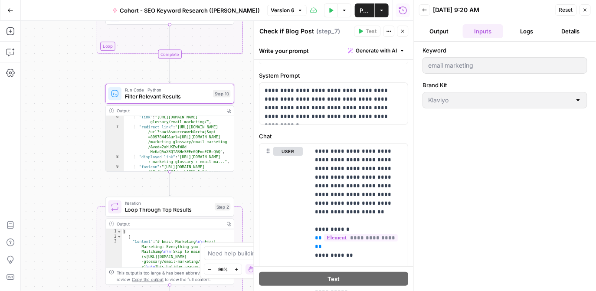
drag, startPoint x: 81, startPoint y: 190, endPoint x: 69, endPoint y: 199, distance: 14.8
click at [82, 121] on div "Workflow Input Settings Inputs Google Search Google Search Step 1 Output Expand…" at bounding box center [217, 156] width 393 height 270
drag, startPoint x: 69, startPoint y: 203, endPoint x: 74, endPoint y: 123, distance: 80.5
click at [74, 122] on div "Workflow Input Settings Inputs Google Search Google Search Step 1 Output Expand…" at bounding box center [217, 156] width 393 height 270
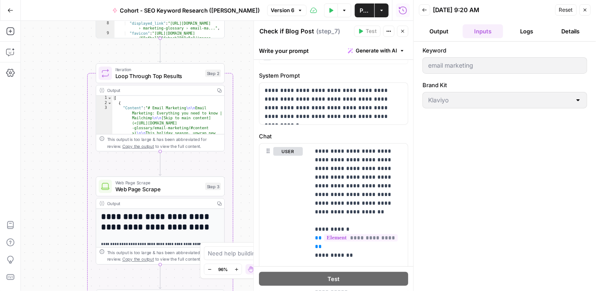
drag, startPoint x: 76, startPoint y: 192, endPoint x: 60, endPoint y: 158, distance: 37.7
click at [61, 144] on div "Workflow Input Settings Inputs Google Search Google Search Step 1 Output Expand…" at bounding box center [217, 156] width 393 height 270
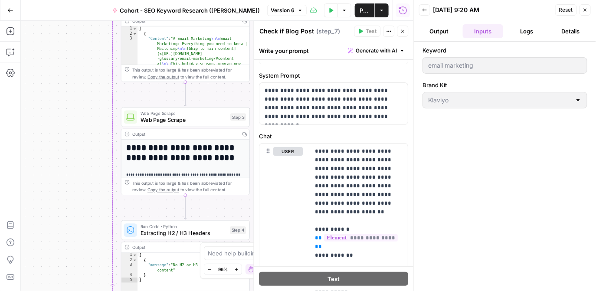
drag, startPoint x: 63, startPoint y: 167, endPoint x: 87, endPoint y: 105, distance: 66.7
click at [86, 102] on div "Workflow Input Settings Inputs Google Search Google Search Step 1 Output Expand…" at bounding box center [217, 156] width 393 height 270
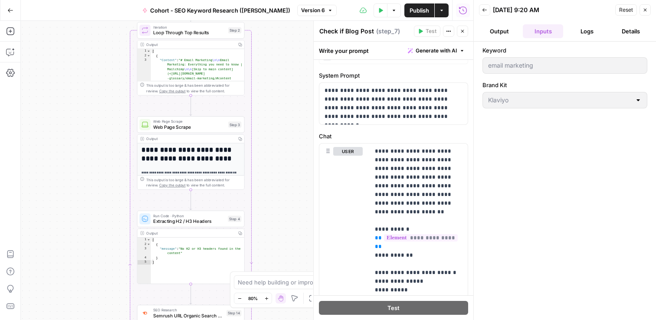
scroll to position [17, 0]
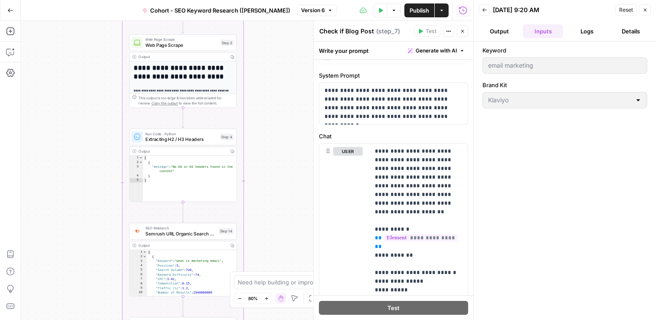
drag, startPoint x: 289, startPoint y: 196, endPoint x: 281, endPoint y: 114, distance: 82.4
click at [280, 104] on div "Workflow Input Settings Inputs Google Search Google Search Step 1 Output Expand…" at bounding box center [247, 171] width 453 height 300
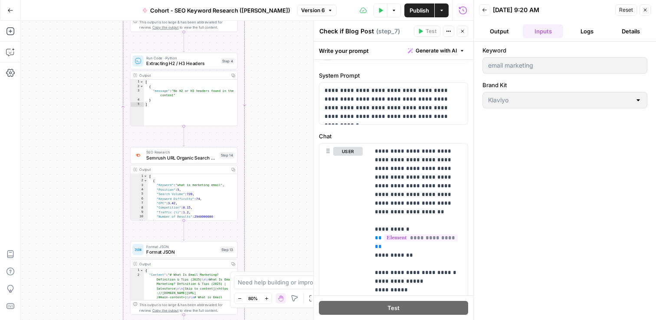
click at [283, 138] on div "Workflow Input Settings Inputs Google Search Google Search Step 1 Output Expand…" at bounding box center [247, 171] width 453 height 300
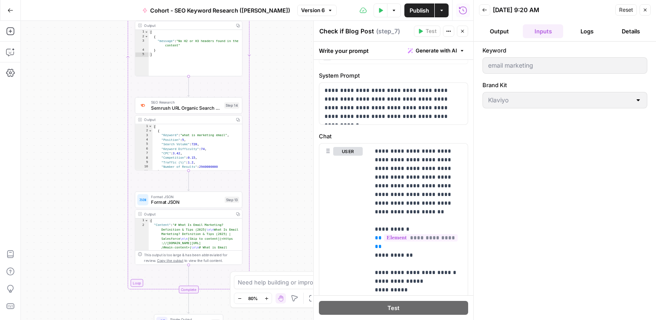
drag, startPoint x: 277, startPoint y: 182, endPoint x: 282, endPoint y: 135, distance: 47.6
click at [282, 133] on div "Workflow Input Settings Inputs Google Search Google Search Step 1 Output Expand…" at bounding box center [247, 171] width 453 height 300
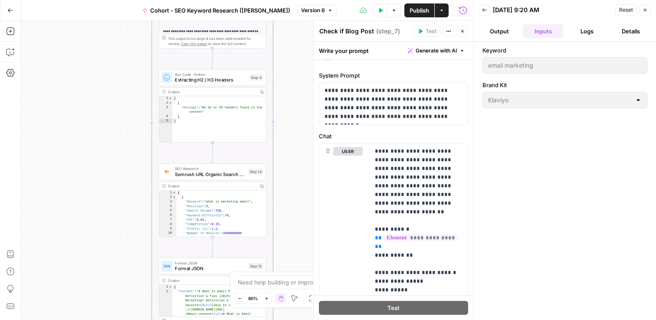
drag, startPoint x: 275, startPoint y: 154, endPoint x: 300, endPoint y: 179, distance: 35.6
click at [302, 241] on div "Workflow Input Settings Inputs Google Search Google Search Step 1 Output Expand…" at bounding box center [247, 171] width 453 height 300
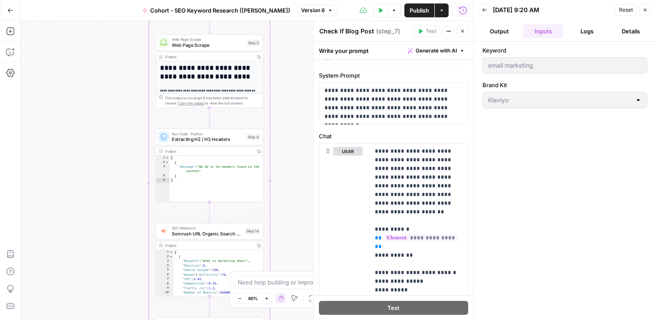
drag, startPoint x: 302, startPoint y: 147, endPoint x: 293, endPoint y: 186, distance: 39.9
click at [296, 230] on div "Workflow Input Settings Inputs Google Search Google Search Step 1 Output Expand…" at bounding box center [247, 171] width 453 height 300
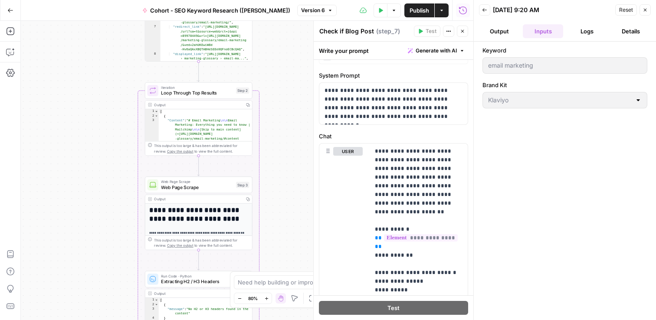
drag, startPoint x: 287, startPoint y: 132, endPoint x: 280, endPoint y: 143, distance: 13.3
click at [276, 226] on div "Workflow Input Settings Inputs Google Search Google Search Step 1 Output Expand…" at bounding box center [247, 171] width 453 height 300
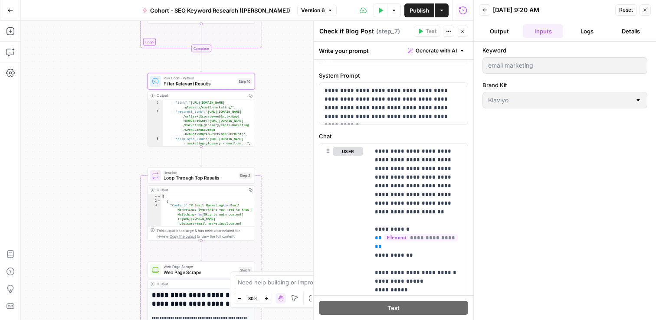
drag, startPoint x: 280, startPoint y: 135, endPoint x: 282, endPoint y: 161, distance: 26.6
click at [283, 222] on div "Workflow Input Settings Inputs Google Search Google Search Step 1 Output Expand…" at bounding box center [247, 171] width 453 height 300
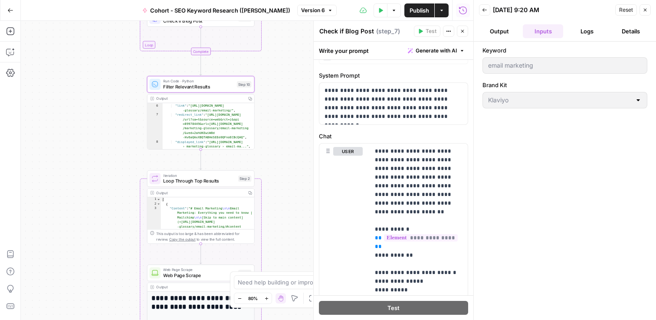
drag, startPoint x: 280, startPoint y: 163, endPoint x: 267, endPoint y: 176, distance: 18.7
click at [276, 182] on div "Workflow Input Settings Inputs Google Search Google Search Step 1 Output Expand…" at bounding box center [247, 171] width 453 height 300
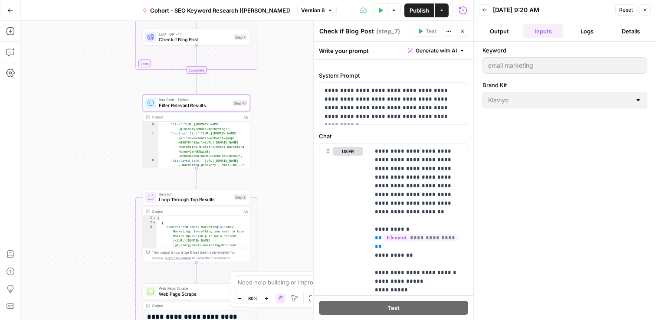
type textarea "**********"
click at [209, 145] on div ""title" : "Email Marketing: Everything you need to know" , "link" : "[URL][DOMA…" at bounding box center [204, 150] width 92 height 74
click at [192, 142] on div ""title" : "Email Marketing: Everything you need to know" , "link" : "[URL][DOMA…" at bounding box center [204, 150] width 92 height 74
click at [194, 107] on span "Filter Relevant Results" at bounding box center [194, 105] width 71 height 7
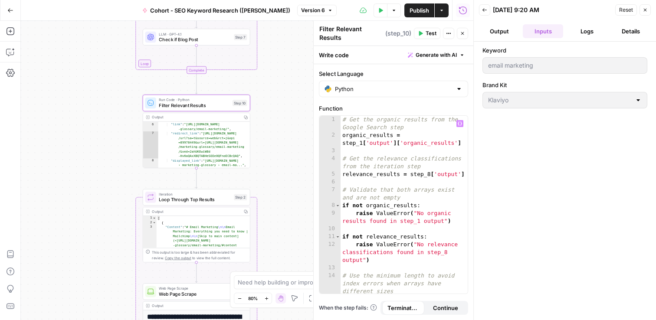
scroll to position [0, 0]
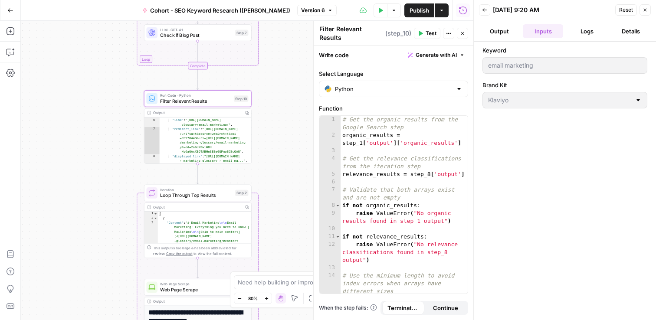
drag, startPoint x: 277, startPoint y: 194, endPoint x: 267, endPoint y: 106, distance: 88.3
click at [268, 106] on div "Workflow Input Settings Inputs Google Search Google Search Step 1 Output Expand…" at bounding box center [247, 171] width 453 height 300
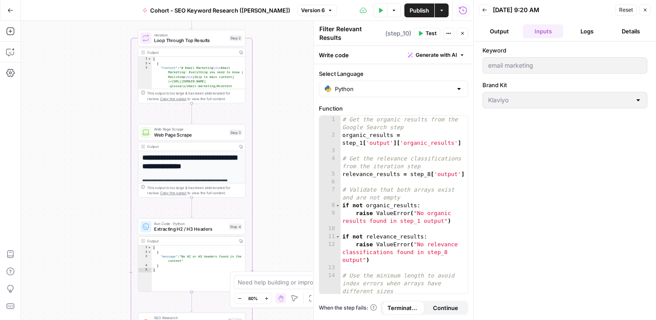
drag, startPoint x: 275, startPoint y: 189, endPoint x: 279, endPoint y: 122, distance: 67.4
click at [279, 122] on div "Workflow Input Settings Inputs Google Search Google Search Step 1 Output Expand…" at bounding box center [247, 171] width 453 height 300
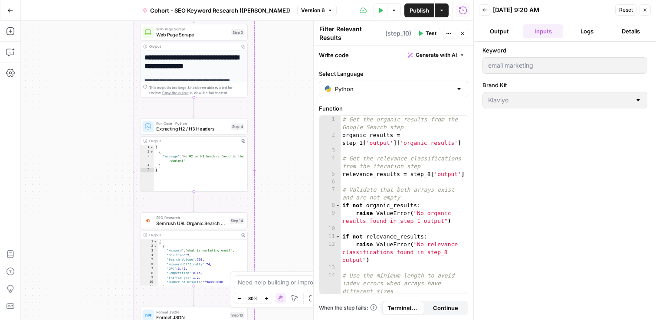
drag, startPoint x: 283, startPoint y: 166, endPoint x: 286, endPoint y: 92, distance: 73.8
click at [286, 92] on div "Workflow Input Settings Inputs Google Search Google Search Step 1 Output Expand…" at bounding box center [247, 171] width 453 height 300
drag, startPoint x: 281, startPoint y: 173, endPoint x: 297, endPoint y: 85, distance: 89.5
click at [297, 85] on div "Workflow Input Settings Inputs Google Search Google Search Step 1 Output Expand…" at bounding box center [247, 171] width 453 height 300
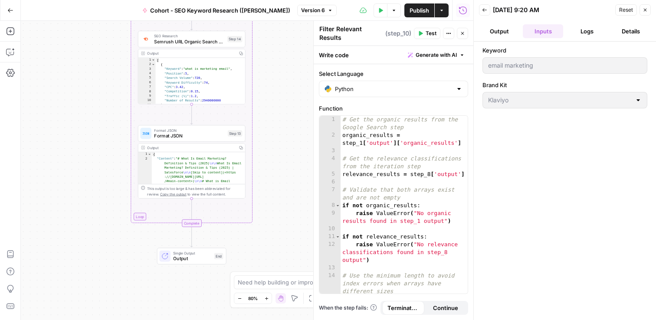
drag, startPoint x: 293, startPoint y: 199, endPoint x: 276, endPoint y: 107, distance: 94.1
click at [276, 107] on div "Workflow Input Settings Inputs Google Search Google Search Step 1 Output Expand…" at bounding box center [247, 171] width 453 height 300
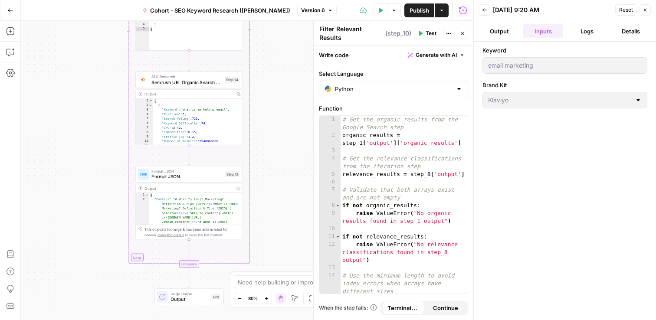
drag, startPoint x: 281, startPoint y: 158, endPoint x: 281, endPoint y: 220, distance: 62.1
click at [281, 220] on div "Workflow Input Settings Inputs Google Search Google Search Step 1 Output Expand…" at bounding box center [247, 171] width 453 height 300
